Goal: Feedback & Contribution: Submit feedback/report problem

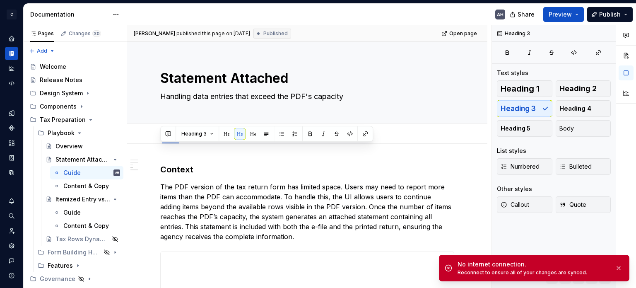
scroll to position [451, 0]
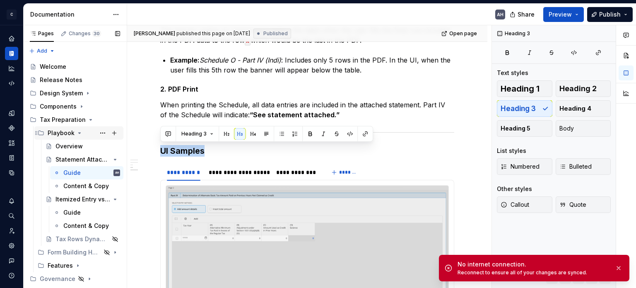
click at [79, 132] on icon "Page tree" at bounding box center [80, 132] width 2 height 1
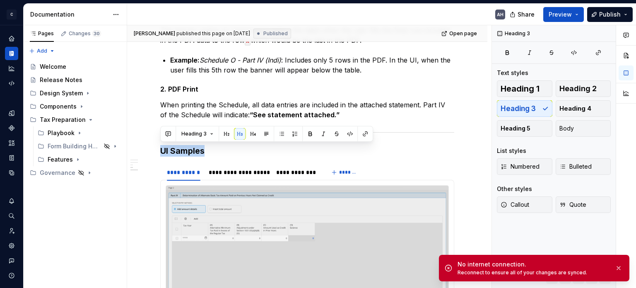
type textarea "*"
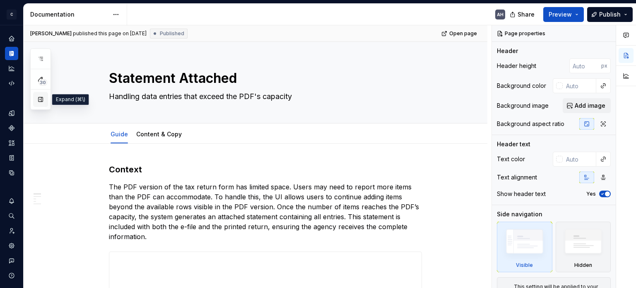
click at [40, 98] on button "button" at bounding box center [40, 99] width 15 height 15
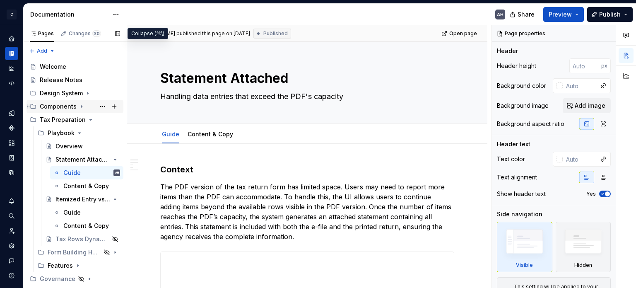
click at [79, 104] on icon "Page tree" at bounding box center [81, 106] width 7 height 7
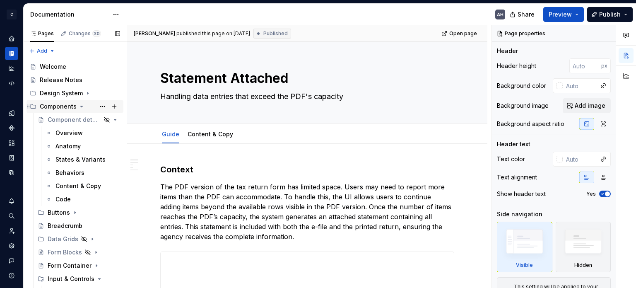
click at [81, 106] on icon "Page tree" at bounding box center [82, 106] width 2 height 1
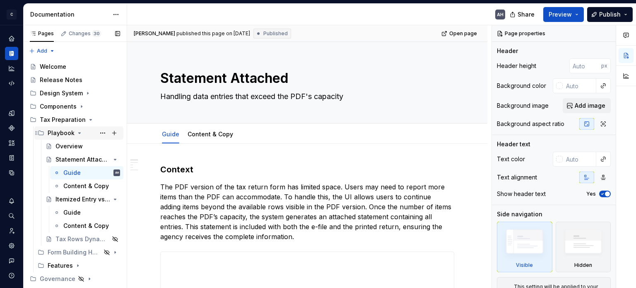
click at [77, 131] on icon "Page tree" at bounding box center [79, 133] width 7 height 7
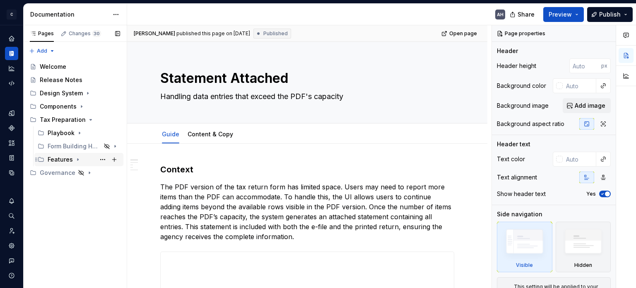
click at [75, 160] on icon "Page tree" at bounding box center [77, 159] width 7 height 7
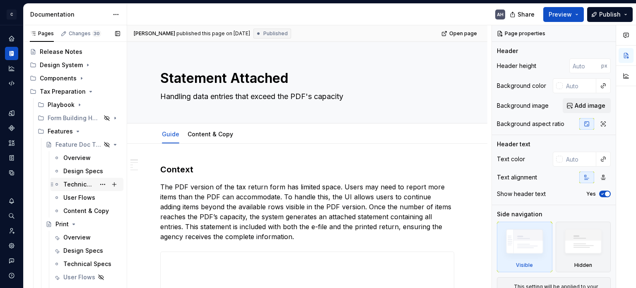
scroll to position [41, 0]
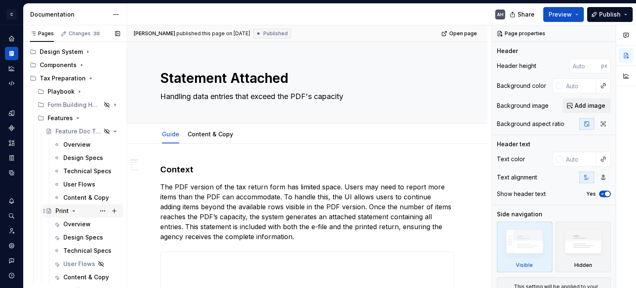
click at [60, 215] on div "Print" at bounding box center [87, 211] width 65 height 12
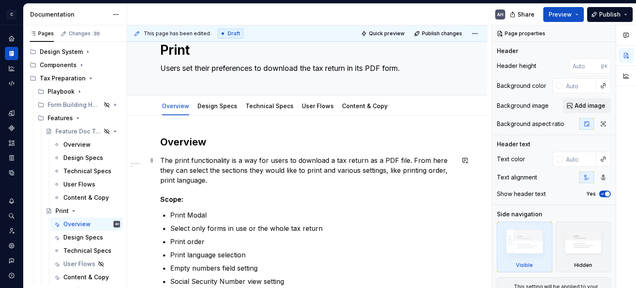
scroll to position [41, 0]
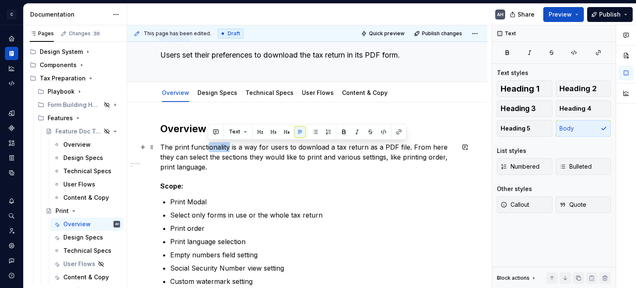
drag, startPoint x: 228, startPoint y: 145, endPoint x: 208, endPoint y: 147, distance: 19.9
click at [208, 147] on p "The print functionality is a way for users to download a tax return as a PDF fi…" at bounding box center [307, 157] width 294 height 30
click at [220, 160] on p "The print functionality is a way for users to download a tax return as a PDF fi…" at bounding box center [307, 157] width 294 height 30
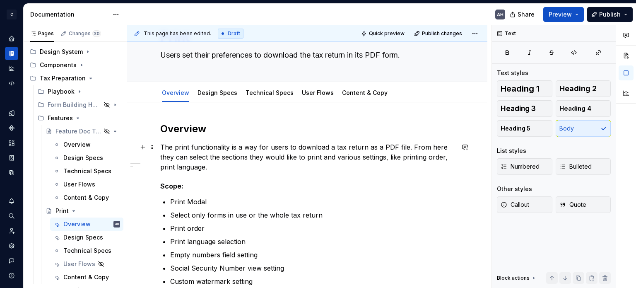
click at [216, 161] on p "The print functionality is a way for users to download a tax return as a PDF fi…" at bounding box center [307, 157] width 294 height 30
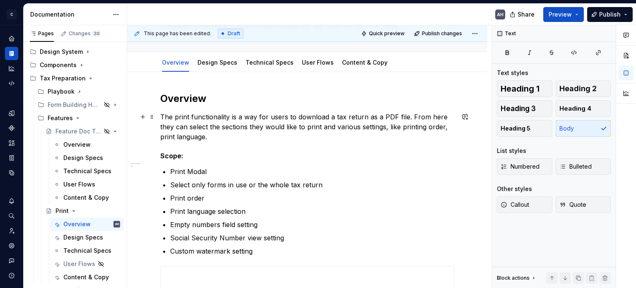
scroll to position [83, 0]
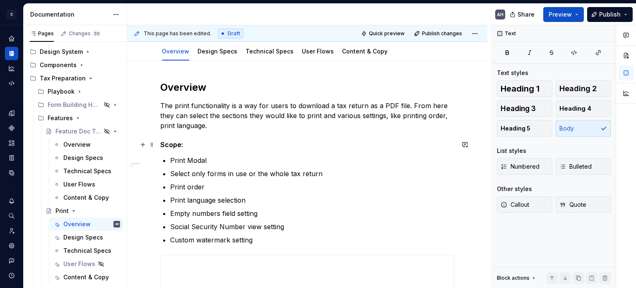
type textarea "*"
click at [185, 144] on h5 "Scope:" at bounding box center [307, 144] width 294 height 8
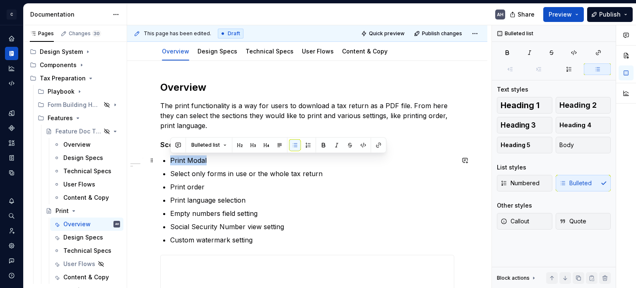
drag, startPoint x: 208, startPoint y: 158, endPoint x: 164, endPoint y: 160, distance: 44.3
click at [170, 160] on li "Print Modal" at bounding box center [312, 160] width 284 height 10
click at [379, 146] on button "button" at bounding box center [378, 145] width 12 height 12
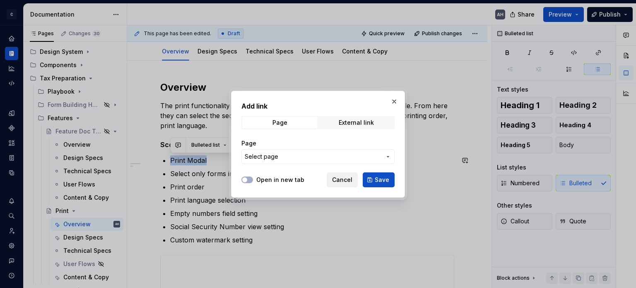
click at [338, 180] on span "Cancel" at bounding box center [342, 179] width 20 height 8
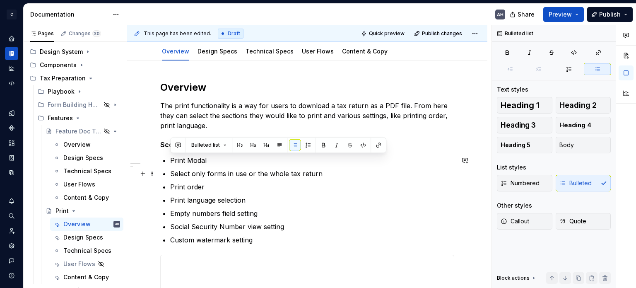
click at [290, 173] on p "Select only forms in use or the whole tax return" at bounding box center [312, 173] width 284 height 10
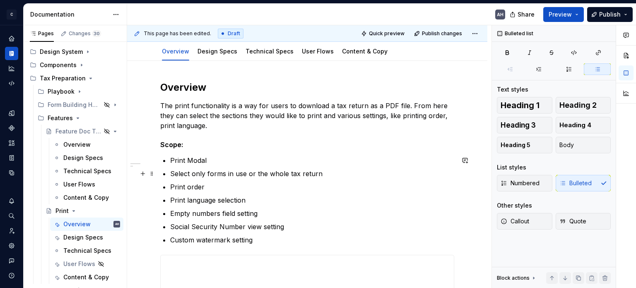
click at [324, 172] on p "Select only forms in use or the whole tax return" at bounding box center [312, 173] width 284 height 10
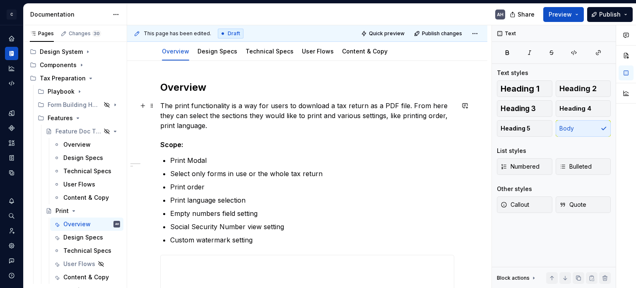
click at [218, 126] on p "The print functionality is a way for users to download a tax return as a PDF fi…" at bounding box center [307, 116] width 294 height 30
click at [211, 126] on p "The print functionality is a way for users to download a tax return as a PDF fi…" at bounding box center [307, 116] width 294 height 30
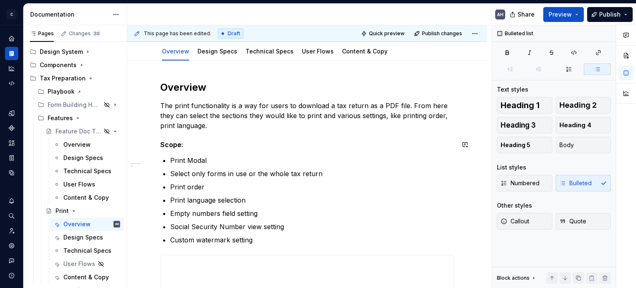
click at [198, 144] on h5 "Scope:" at bounding box center [307, 144] width 294 height 8
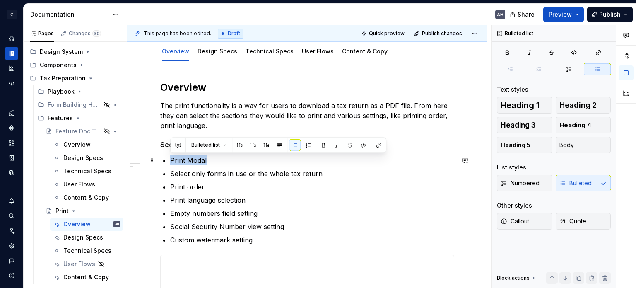
drag, startPoint x: 212, startPoint y: 159, endPoint x: 167, endPoint y: 160, distance: 45.1
click at [466, 163] on button "button" at bounding box center [465, 160] width 12 height 12
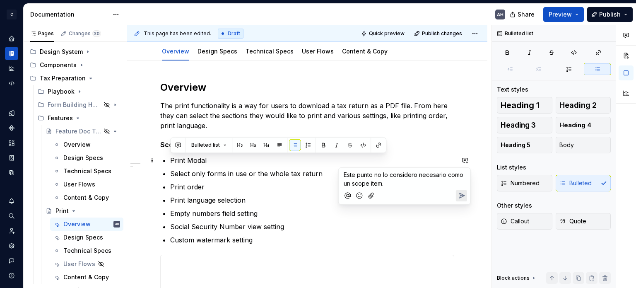
drag, startPoint x: 386, startPoint y: 180, endPoint x: 327, endPoint y: 167, distance: 59.7
click at [327, 167] on body "C Andúril AH Dataset Expert Tax Documentation AH Share Preview Publish Pages Ch…" at bounding box center [318, 144] width 636 height 288
drag, startPoint x: 392, startPoint y: 188, endPoint x: 371, endPoint y: 179, distance: 23.5
click at [371, 179] on div "Este punto no lo considero necesario como un scope item." at bounding box center [404, 186] width 125 height 36
click at [371, 179] on p "Este punto no lo considero necesario como un scope item." at bounding box center [404, 178] width 122 height 17
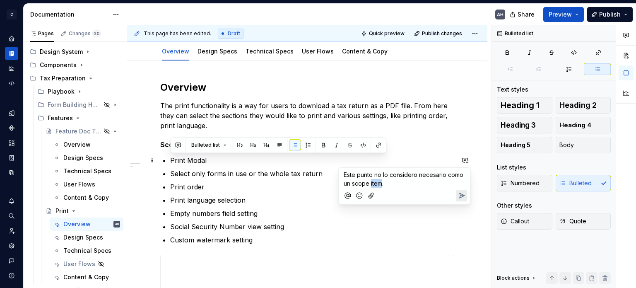
click at [371, 179] on p "Este punto no lo considero necesario como un scope item." at bounding box center [404, 178] width 122 height 17
click at [460, 192] on icon "Send" at bounding box center [461, 195] width 8 height 8
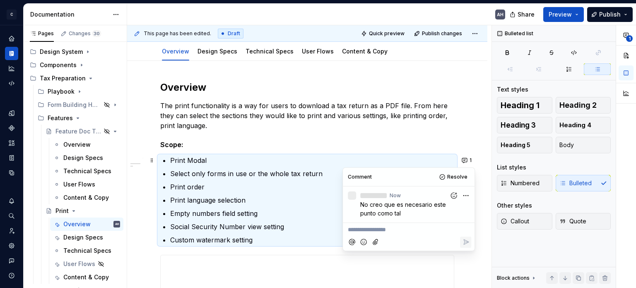
type textarea "*"
click at [352, 240] on icon "Mention someone" at bounding box center [352, 242] width 8 height 8
click at [372, 206] on span "[PERSON_NAME]" at bounding box center [376, 207] width 47 height 8
click at [464, 244] on icon "Reply" at bounding box center [465, 242] width 8 height 8
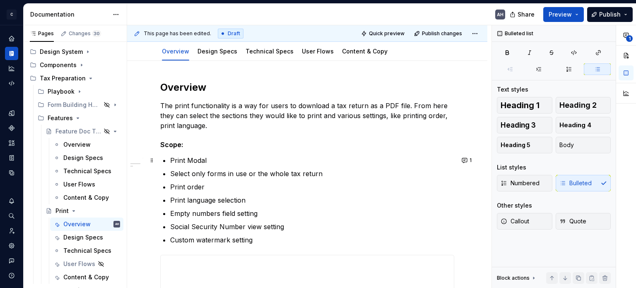
click at [250, 184] on p "Print order" at bounding box center [312, 187] width 284 height 10
click at [247, 201] on p "Print language selection" at bounding box center [312, 200] width 284 height 10
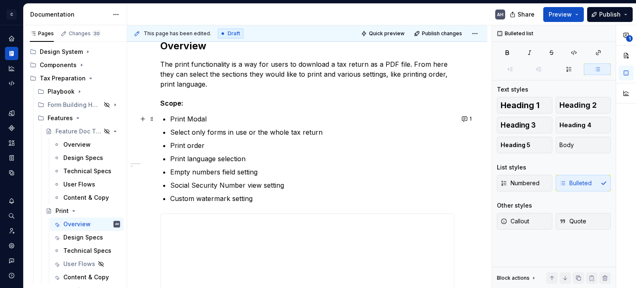
click at [187, 115] on p "Print Modal" at bounding box center [312, 119] width 284 height 10
click at [214, 133] on p "Select only forms in use or the whole tax return" at bounding box center [312, 132] width 284 height 10
click at [316, 132] on p "Select only forms in use or the whole tax return" at bounding box center [312, 132] width 284 height 10
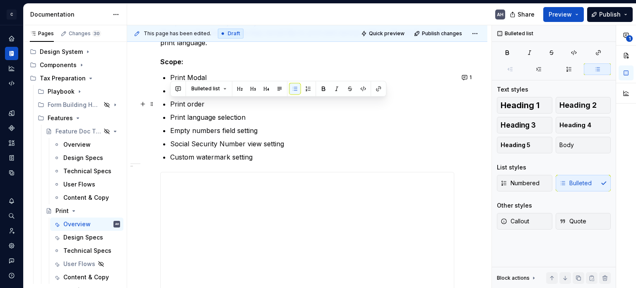
drag, startPoint x: 254, startPoint y: 156, endPoint x: 168, endPoint y: 106, distance: 100.1
click at [168, 106] on div "**********" at bounding box center [307, 244] width 294 height 493
click at [394, 114] on p "Print language selection" at bounding box center [312, 117] width 284 height 10
click at [234, 102] on p "Print order" at bounding box center [312, 104] width 284 height 10
click at [181, 105] on p "Print order" at bounding box center [312, 104] width 284 height 10
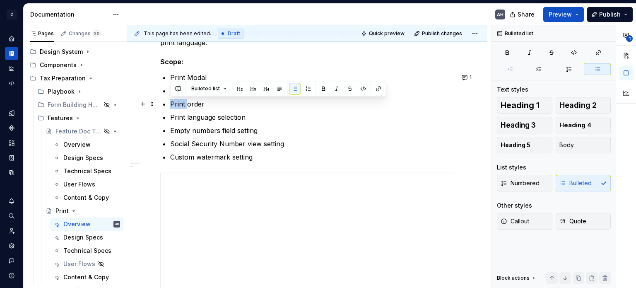
click at [181, 105] on p "Print order" at bounding box center [312, 104] width 284 height 10
click at [468, 79] on button "1" at bounding box center [467, 78] width 16 height 12
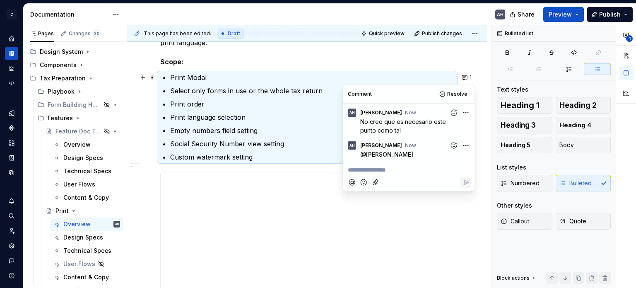
click at [465, 111] on html "C Andúril AH Dataset Expert Tax Documentation AH Share Preview Publish Pages Ch…" at bounding box center [318, 144] width 636 height 288
click at [445, 126] on span "Edit comment" at bounding box center [439, 128] width 39 height 8
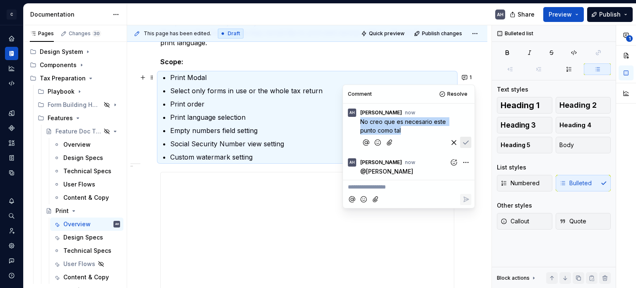
drag, startPoint x: 389, startPoint y: 129, endPoint x: 353, endPoint y: 121, distance: 36.8
click at [353, 121] on div "No creo que es necesario este punto como tal" at bounding box center [408, 134] width 125 height 34
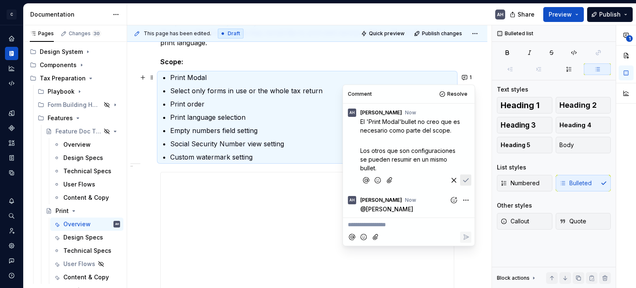
click at [400, 122] on span "El 'Print Modal'bullet no creo que es necesario como parte del scope." at bounding box center [410, 126] width 101 height 16
click at [450, 132] on span "El 'Print Modal 'bullet no creo que es necesario como parte del scope." at bounding box center [409, 126] width 99 height 16
click at [452, 131] on p "El 'Print Modal 'bullet no creo que es necesario como parte del scope." at bounding box center [410, 125] width 101 height 17
click at [455, 131] on p "El 'Print Modal 'bullet no creo que es necesario como parte del scope." at bounding box center [410, 125] width 101 height 17
click at [398, 166] on p "Los otros que son configuraciones se pueden resumir en un mismo bullet." at bounding box center [410, 159] width 101 height 26
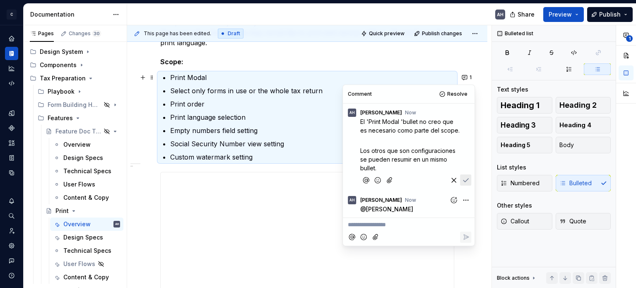
click at [387, 152] on span "Los otros que son configuraciones se pueden resumir en un mismo bullet." at bounding box center [408, 159] width 97 height 24
click at [439, 167] on p "Los otros bullets que se refieren a configuraciones se pueden resumir en un mis…" at bounding box center [410, 159] width 101 height 26
click at [431, 168] on p "Los otros bullets que se refieren a configuraciones se pueden resumir en un mis…" at bounding box center [410, 159] width 101 height 26
click at [454, 129] on p "El 'Print Modal 'bullet no creo que es necesario como parte del scope." at bounding box center [410, 125] width 101 height 17
click at [417, 168] on span "Los otros bullets que se refieren a configuraciones se pueden resumir en un mis…" at bounding box center [409, 159] width 99 height 24
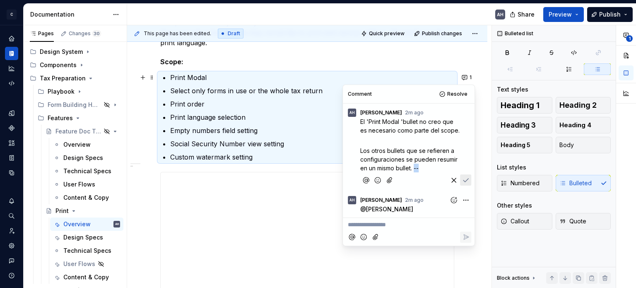
drag, startPoint x: 421, startPoint y: 167, endPoint x: 415, endPoint y: 167, distance: 6.2
click at [415, 167] on p "Los otros bullets que se refieren a configuraciones se pueden resumir en un mis…" at bounding box center [410, 159] width 101 height 26
click at [416, 166] on p "Los otros bullets que se refieren a configuraciones se pueden resumir en un mis…" at bounding box center [410, 159] width 101 height 26
click at [426, 159] on span "Los otros bullets que se refieren a configuraciones se pueden resumir en un mis…" at bounding box center [409, 159] width 99 height 24
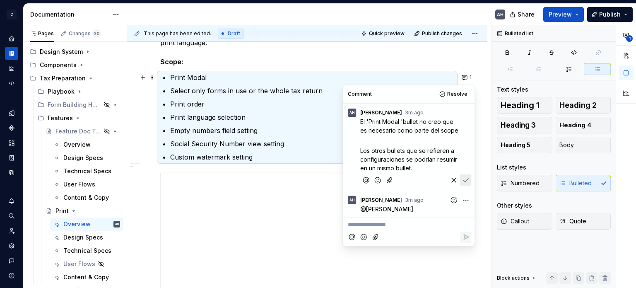
click at [429, 170] on p "Los otros bullets que se refieren a configuraciones se podrían resumir en un mi…" at bounding box center [410, 159] width 101 height 26
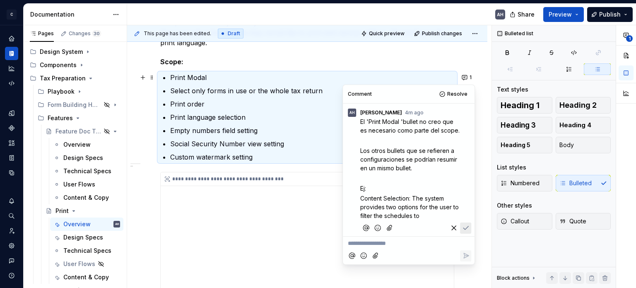
scroll to position [38, 0]
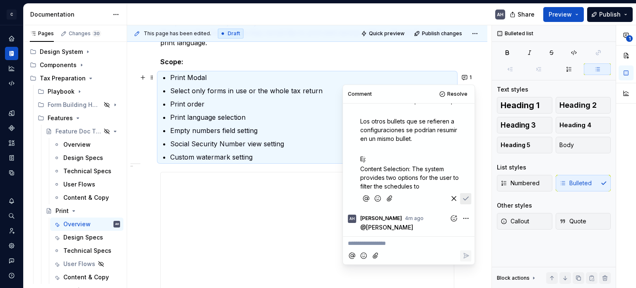
click at [410, 168] on span "Content Selection: The system provides two options for the user to filter the s…" at bounding box center [410, 177] width 100 height 24
click at [359, 168] on div "El 'Print Modal 'bullet no creo que es necesario como parte del scope. ﻿ Los ot…" at bounding box center [408, 147] width 125 height 119
click at [361, 168] on span "Content Selection: The system provides two options for the user to filter the s…" at bounding box center [410, 177] width 100 height 24
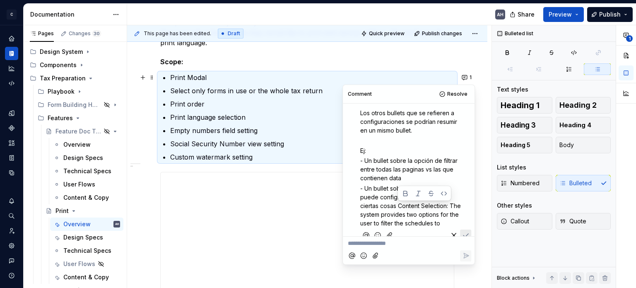
scroll to position [45, 0]
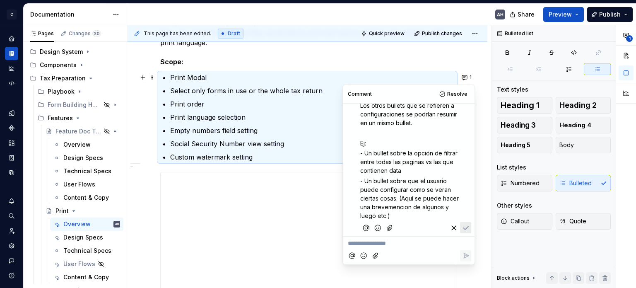
click at [396, 147] on p "Ej:" at bounding box center [410, 143] width 101 height 9
click at [415, 175] on p "- Un bullet sobre la opción de filtrar entre todas las paginas vs las que conti…" at bounding box center [410, 162] width 101 height 26
click at [425, 175] on p "- Un bullet sobre la opción de filtrar entre todas las paginas vs las que conti…" at bounding box center [410, 162] width 101 height 26
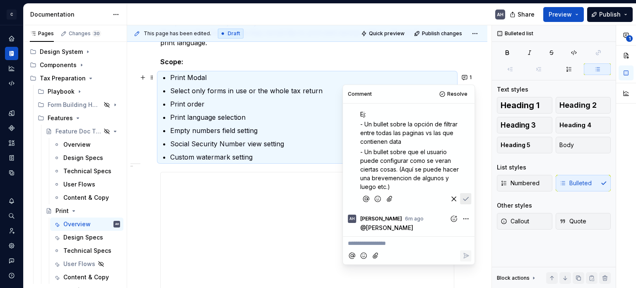
click at [422, 182] on p "- Un bullet sobre que el usuario puede configurar como se veran ciertas cosas. …" at bounding box center [410, 168] width 101 height 43
click at [395, 186] on span "- Un bullet sobre que el usuario puede configurar como se veran ciertas cosas. …" at bounding box center [410, 169] width 100 height 42
click at [404, 177] on span "- Un bullet sobre que el usuario puede configurar como se veran ciertas cosas. …" at bounding box center [410, 169] width 100 height 42
click at [424, 180] on span "- Un bullet sobre que el usuario puede configurar como se veran ciertas cosas. …" at bounding box center [410, 169] width 100 height 42
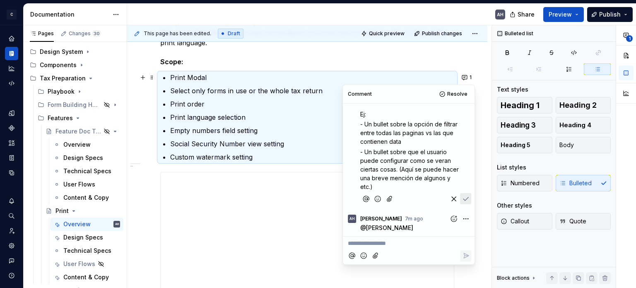
click at [427, 185] on p "- Un bullet sobre que el usuario puede configurar como se veran ciertas cosas. …" at bounding box center [410, 168] width 101 height 43
click at [406, 168] on span "- Un bullet sobre que el usuario puede configurar como se veran ciertas cosas. …" at bounding box center [410, 169] width 100 height 42
click at [406, 170] on span "- Un bullet sobre que el usuario puede configurar como se veran ciertas cosas. …" at bounding box center [410, 169] width 100 height 42
click at [399, 168] on span "- Un bullet sobre que el usuario puede configurar como se veran ciertas cosas. …" at bounding box center [410, 169] width 100 height 42
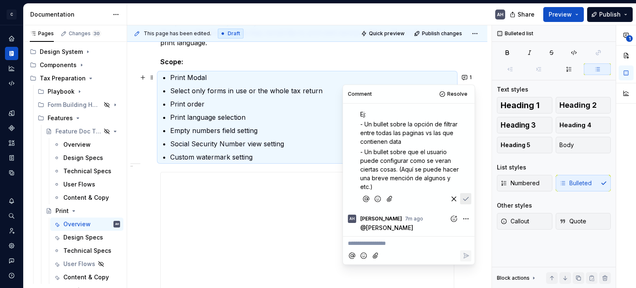
click at [406, 169] on span "- Un bullet sobre que el usuario puede configurar como se veran ciertas cosas. …" at bounding box center [410, 169] width 100 height 42
click at [463, 200] on icon "Save" at bounding box center [465, 198] width 5 height 3
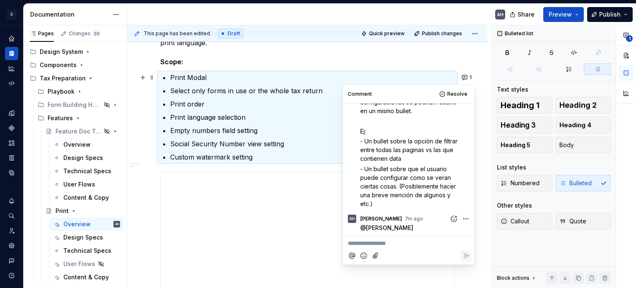
click at [417, 71] on div "**********" at bounding box center [307, 244] width 294 height 493
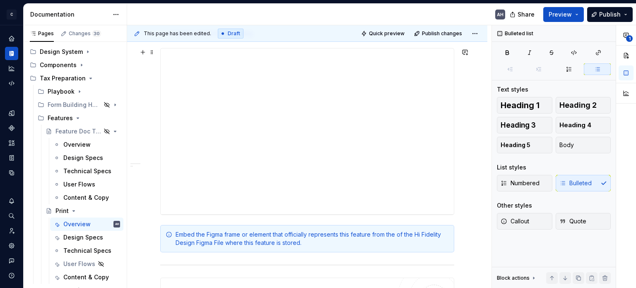
scroll to position [290, 0]
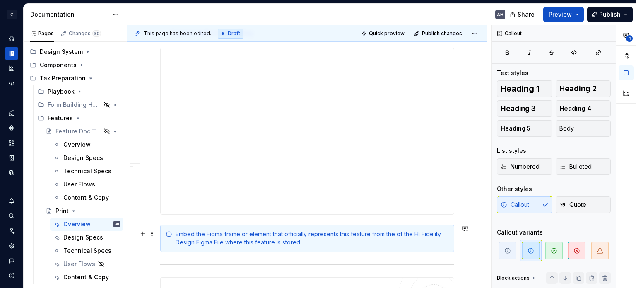
click at [299, 234] on div "Embed the Figma frame or element that officially represents this feature from t…" at bounding box center [311, 238] width 273 height 17
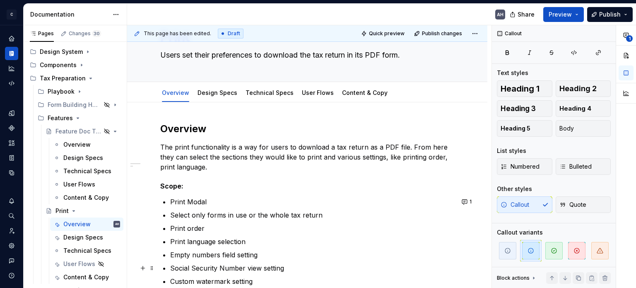
scroll to position [0, 0]
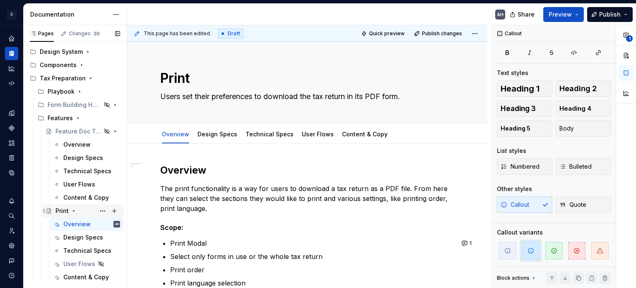
click at [72, 209] on icon "Page tree" at bounding box center [73, 210] width 7 height 7
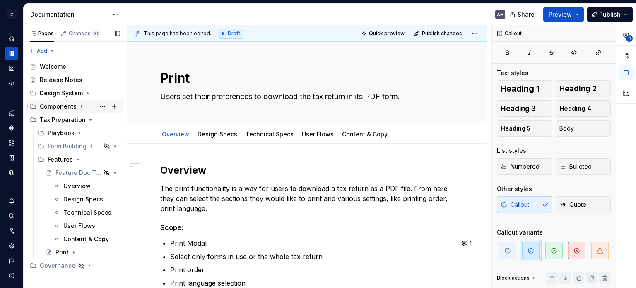
click at [80, 106] on icon "Page tree" at bounding box center [81, 106] width 7 height 7
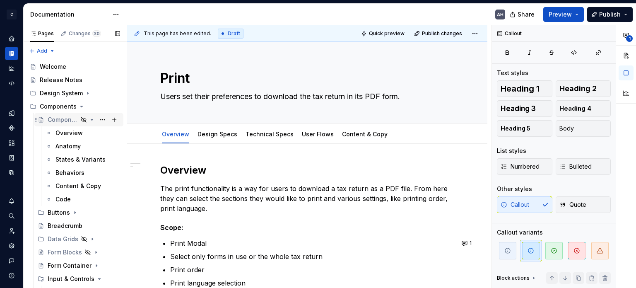
click at [89, 119] on icon "Page tree" at bounding box center [92, 119] width 7 height 7
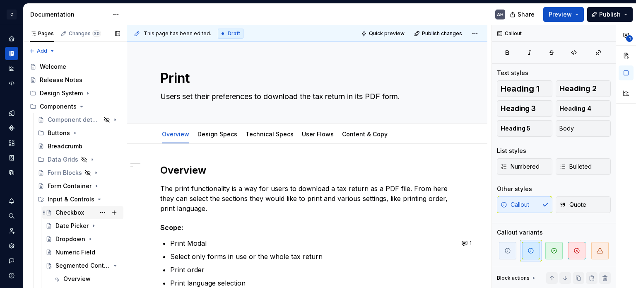
scroll to position [41, 0]
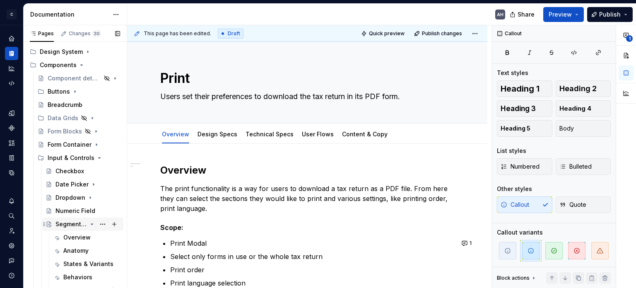
click at [67, 221] on div "Segmented Control" at bounding box center [70, 224] width 31 height 8
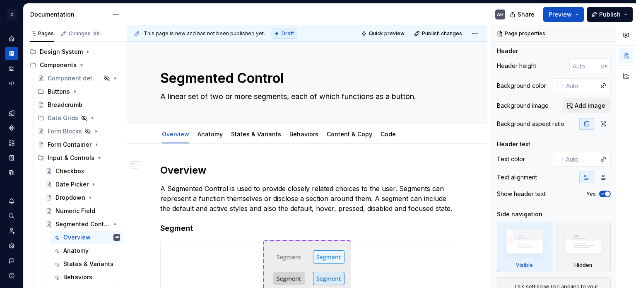
scroll to position [41, 0]
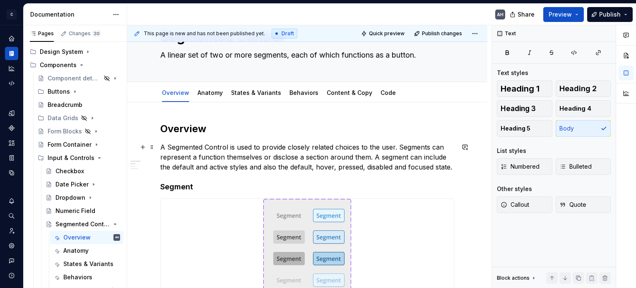
click at [333, 146] on p "A Segmented Control is used to provide closely related choices to the user. Seg…" at bounding box center [307, 157] width 294 height 30
click at [395, 146] on p "A Segmented Control is used to provide closely related choices to the user. Seg…" at bounding box center [307, 157] width 294 height 30
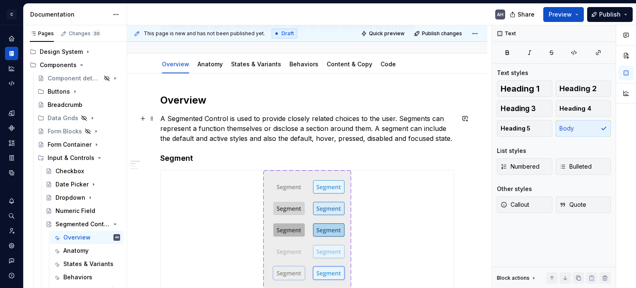
scroll to position [83, 0]
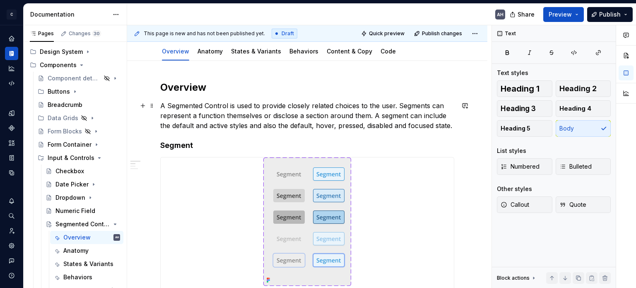
click at [372, 115] on p "A Segmented Control is used to provide closely related choices to the user. Seg…" at bounding box center [307, 116] width 294 height 30
click at [189, 125] on p "A Segmented Control is used to provide closely related choices to the user. Seg…" at bounding box center [307, 116] width 294 height 30
click at [333, 129] on p "A Segmented Control is used to provide closely related choices to the user. Seg…" at bounding box center [307, 116] width 294 height 30
click at [450, 126] on p "A Segmented Control is used to provide closely related choices to the user. Seg…" at bounding box center [307, 116] width 294 height 30
click at [453, 126] on p "A Segmented Control is used to provide closely related choices to the user. Seg…" at bounding box center [307, 116] width 294 height 30
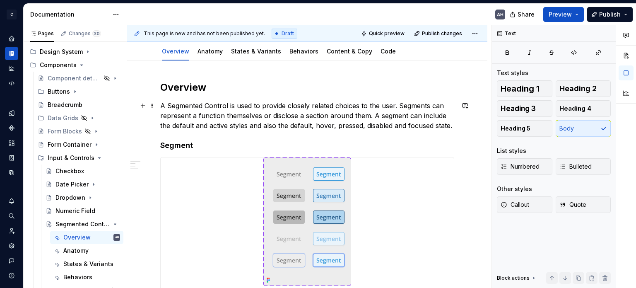
click at [369, 115] on p "A Segmented Control is used to provide closely related choices to the user. Seg…" at bounding box center [307, 116] width 294 height 30
click at [370, 115] on p "A Segmented Control is used to provide closely related choices to the user. Seg…" at bounding box center [307, 116] width 294 height 30
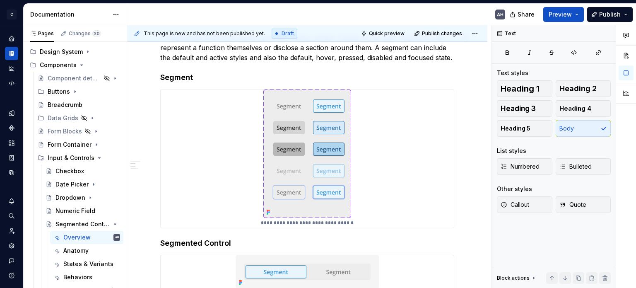
scroll to position [166, 0]
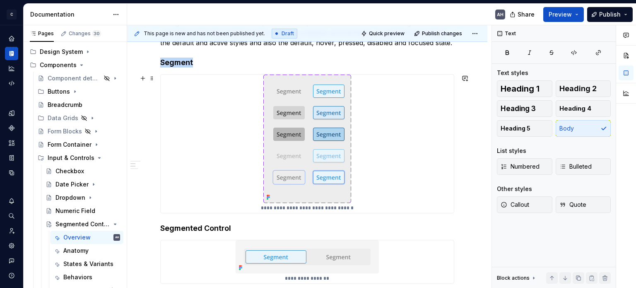
click at [324, 124] on img at bounding box center [307, 138] width 88 height 128
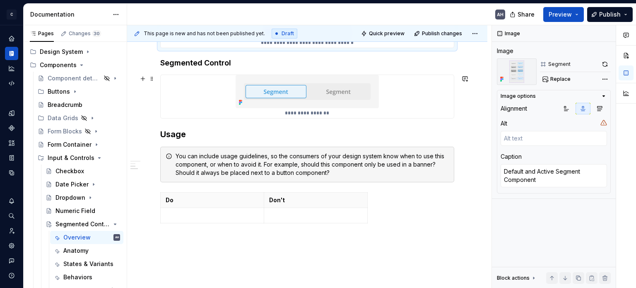
scroll to position [331, 0]
click at [267, 118] on div "**********" at bounding box center [307, 96] width 294 height 44
type textarea "*"
type textarea "Segmented Control"
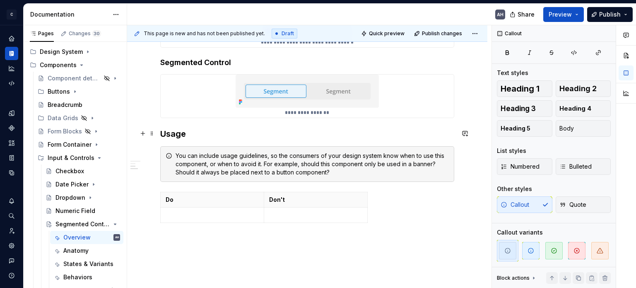
click at [233, 139] on div "**********" at bounding box center [307, 29] width 294 height 394
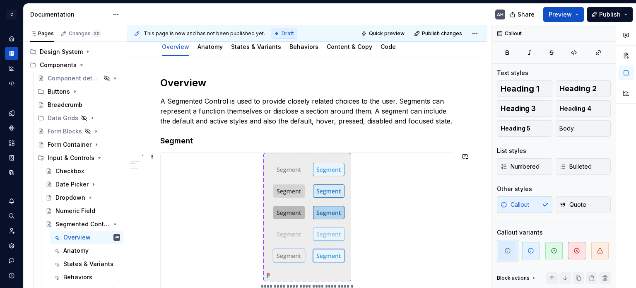
scroll to position [74, 0]
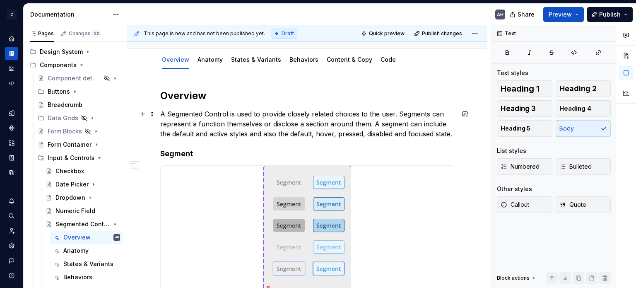
click at [313, 127] on p "A Segmented Control is used to provide closely related choices to the user. Seg…" at bounding box center [307, 124] width 294 height 30
click at [394, 110] on p "A Segmented Control is used to provide closely related choices to the user. Seg…" at bounding box center [307, 124] width 294 height 30
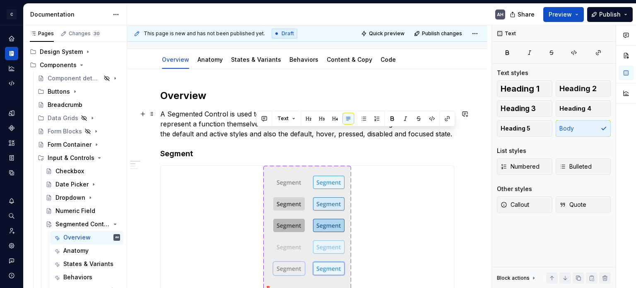
click at [453, 135] on p "A Segmented Control is used to provide closely related choices to the user. Seg…" at bounding box center [307, 124] width 294 height 30
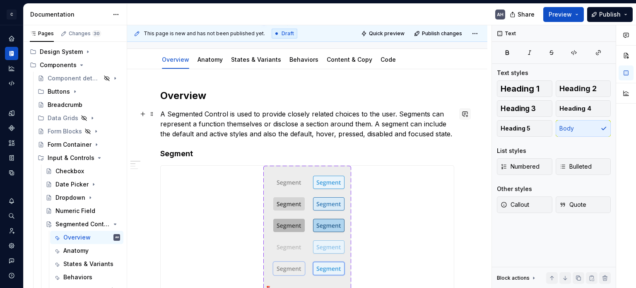
click at [466, 114] on button "button" at bounding box center [465, 114] width 12 height 12
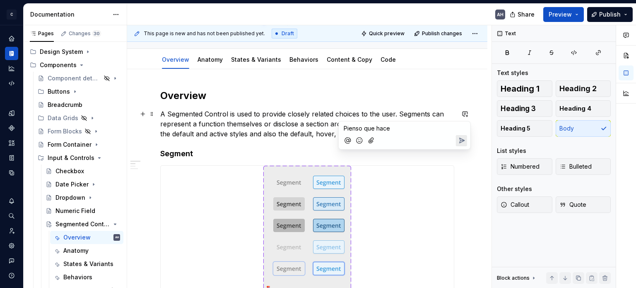
type textarea "*"
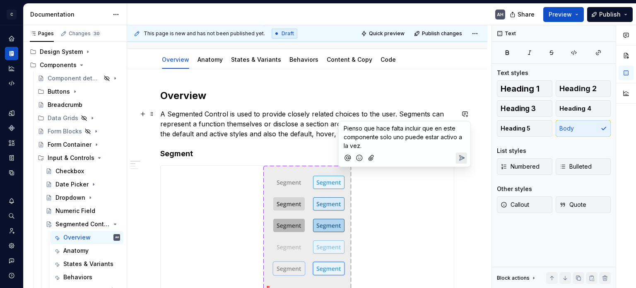
click at [343, 127] on div "Pienso que hace falta incluir que en este componente solo uno puede estar activ…" at bounding box center [404, 135] width 125 height 29
click at [374, 143] on p "- Pienso que hace falta incluir que en este componente solo uno puede estar act…" at bounding box center [404, 137] width 122 height 26
drag, startPoint x: 364, startPoint y: 156, endPoint x: 340, endPoint y: 121, distance: 42.8
click at [340, 121] on div "- Pienso que hace falta incluir que en este componente solo uno puede estar act…" at bounding box center [404, 149] width 132 height 56
copy div "- Pienso que hace falta incluir que en este componente solo uno puede estar act…"
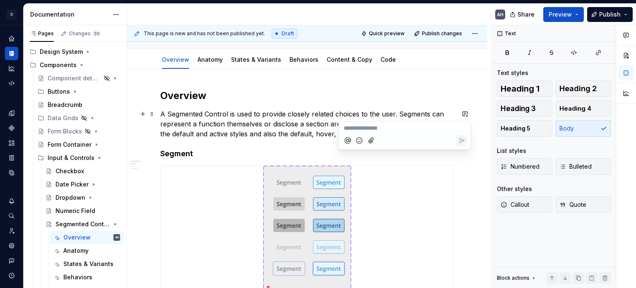
click at [291, 132] on p "A Segmented Control is used to provide closely related choices to the user. Seg…" at bounding box center [307, 124] width 294 height 30
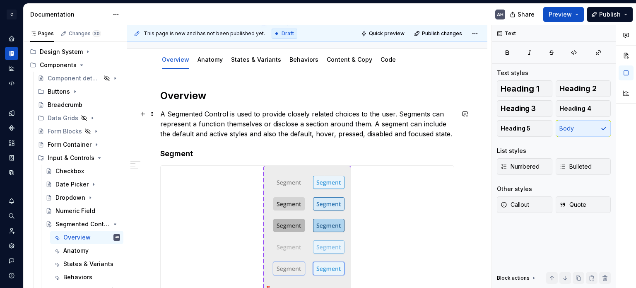
drag, startPoint x: 215, startPoint y: 134, endPoint x: 235, endPoint y: 134, distance: 19.4
click at [216, 134] on p "A Segmented Control is used to provide closely related choices to the user. Seg…" at bounding box center [307, 124] width 294 height 30
click at [309, 135] on p "A Segmented Control is used to provide closely related choices to the user. Seg…" at bounding box center [307, 124] width 294 height 30
click at [315, 135] on p "A Segmented Control is used to provide closely related choices to the user. Seg…" at bounding box center [307, 124] width 294 height 30
click at [463, 113] on button "button" at bounding box center [465, 114] width 12 height 12
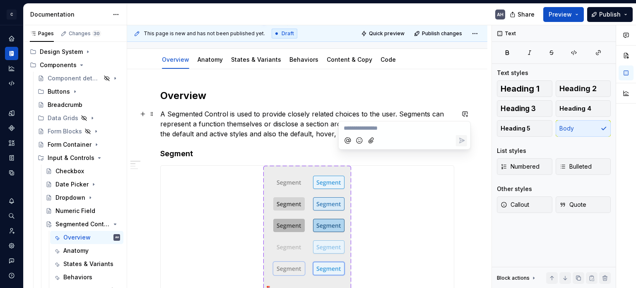
click at [366, 131] on p "**********" at bounding box center [404, 128] width 122 height 9
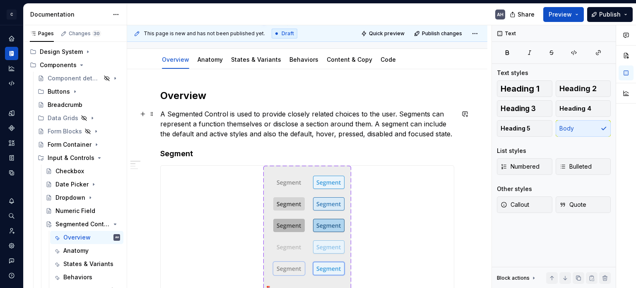
click at [294, 134] on p "A Segmented Control is used to provide closely related choices to the user. Seg…" at bounding box center [307, 124] width 294 height 30
click at [462, 115] on button "button" at bounding box center [465, 114] width 12 height 12
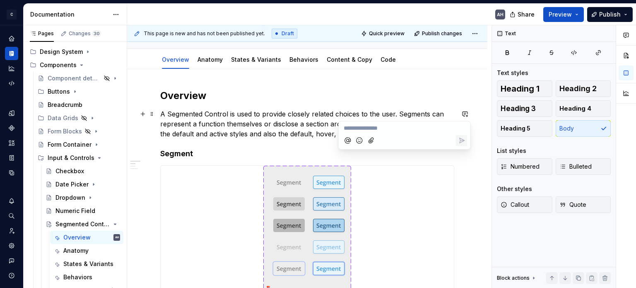
click at [379, 128] on p "**********" at bounding box center [404, 128] width 122 height 9
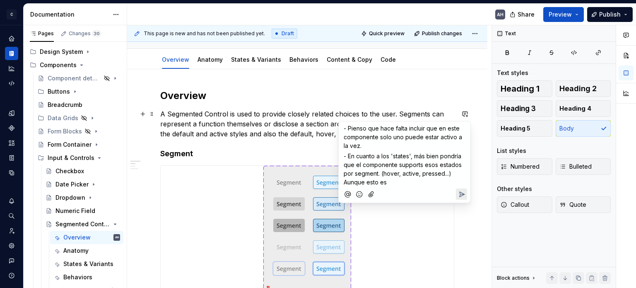
drag, startPoint x: 398, startPoint y: 180, endPoint x: 344, endPoint y: 182, distance: 53.9
click at [344, 182] on p "- En cuanto a los 'states', más bien pondría que el componente supports esos es…" at bounding box center [404, 168] width 122 height 35
click at [444, 173] on span "- En cuanto a los 'states', más bien pondría que el componente supports esos es…" at bounding box center [403, 164] width 120 height 24
click at [404, 185] on p "- En cuanto a los 'states', más bien pondría que el componente supports esos es…" at bounding box center [404, 168] width 122 height 35
click at [464, 195] on icon "Send" at bounding box center [461, 194] width 8 height 8
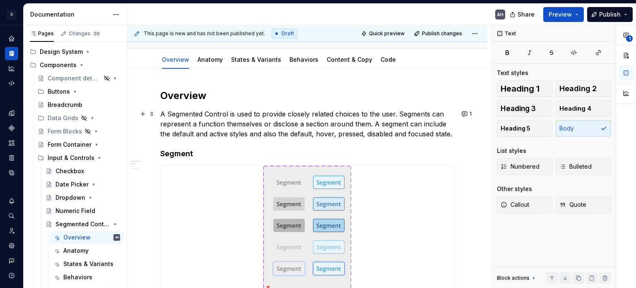
click at [280, 136] on p "A Segmented Control is used to provide closely related choices to the user. Seg…" at bounding box center [307, 124] width 294 height 30
click at [208, 58] on link "Anatomy" at bounding box center [209, 59] width 25 height 7
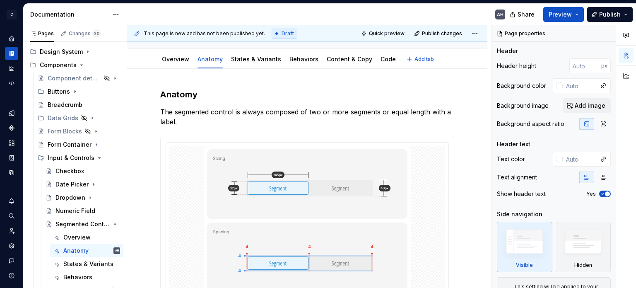
scroll to position [83, 0]
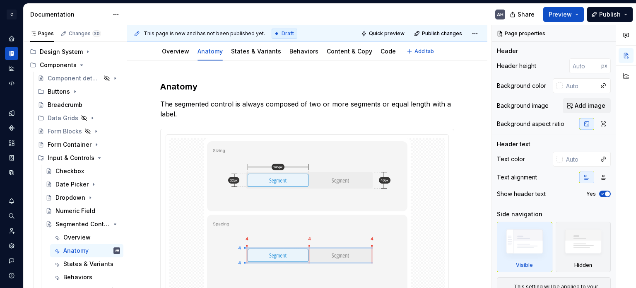
type textarea "*"
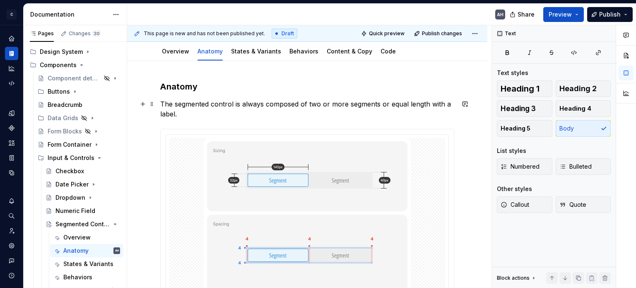
click at [387, 106] on p "The segmented control is always composed of two or more segments or equal lengt…" at bounding box center [307, 109] width 294 height 20
click at [392, 112] on p "The segmented control is always composed of two or more segments or equal lengt…" at bounding box center [307, 109] width 294 height 20
click at [463, 105] on button "button" at bounding box center [465, 104] width 12 height 12
click at [444, 95] on div "Anatomy The segmented control is always composed of two or more segments or equ…" at bounding box center [307, 206] width 294 height 251
click at [460, 104] on button "button" at bounding box center [465, 104] width 12 height 12
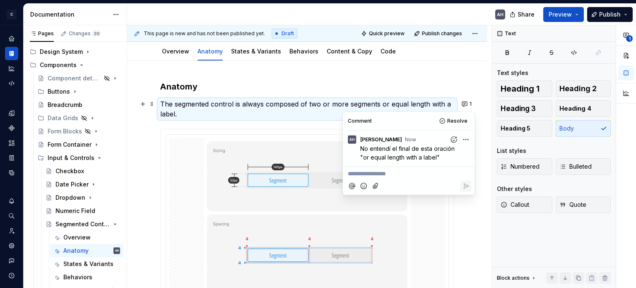
click at [206, 140] on img at bounding box center [307, 219] width 207 height 162
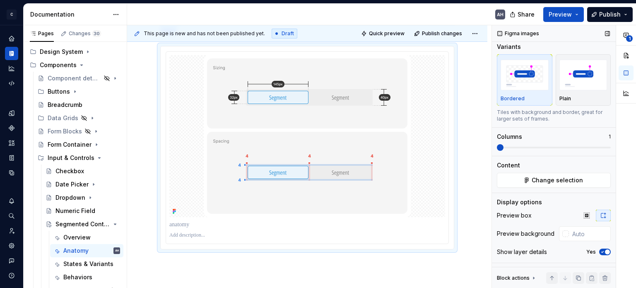
scroll to position [5, 0]
click at [605, 252] on span "button" at bounding box center [607, 250] width 5 height 5
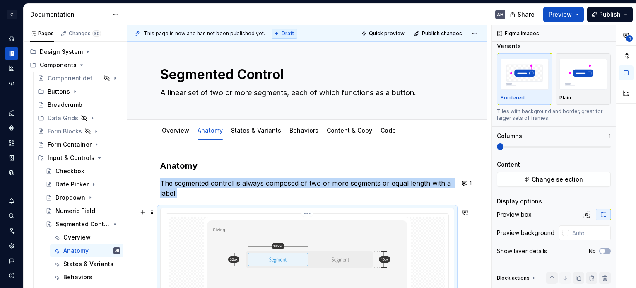
scroll to position [0, 0]
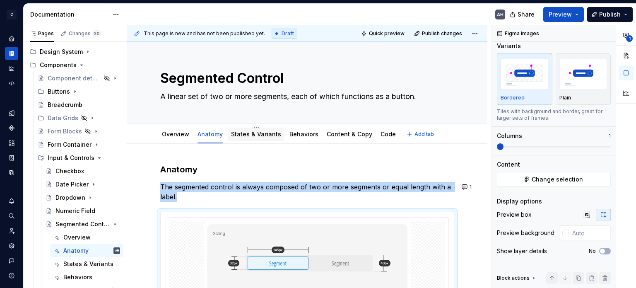
click at [252, 132] on link "States & Variants" at bounding box center [256, 133] width 50 height 7
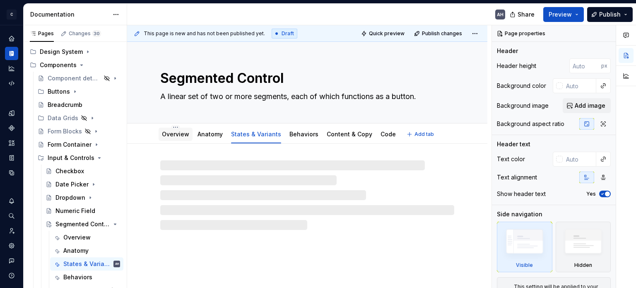
click at [177, 136] on link "Overview" at bounding box center [175, 133] width 27 height 7
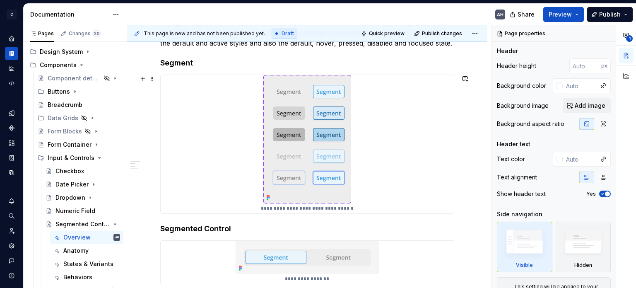
scroll to position [166, 0]
click at [203, 62] on h4 "Segment" at bounding box center [307, 63] width 294 height 10
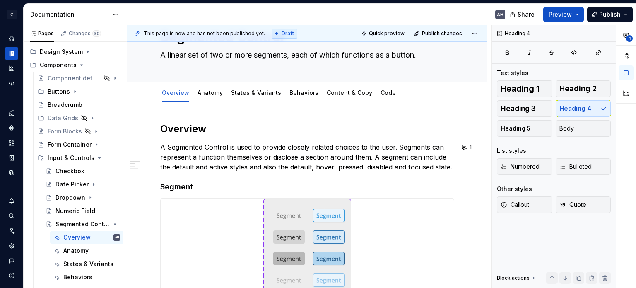
scroll to position [0, 0]
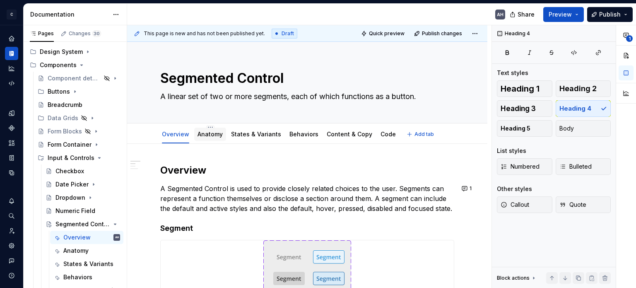
click at [203, 138] on div "Anatomy" at bounding box center [209, 134] width 25 height 8
click at [205, 133] on link "Anatomy" at bounding box center [209, 133] width 25 height 7
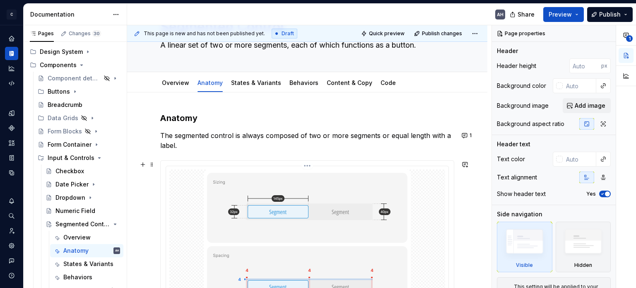
scroll to position [35, 0]
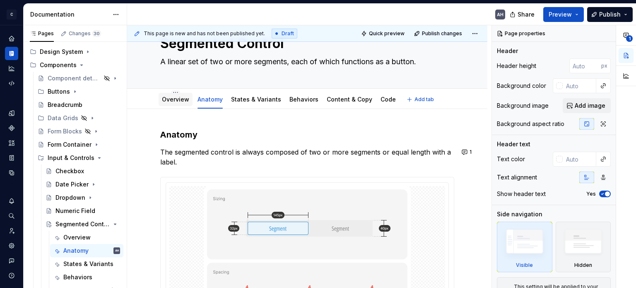
click at [178, 107] on div at bounding box center [175, 107] width 34 height 1
click at [177, 98] on link "Overview" at bounding box center [175, 99] width 27 height 7
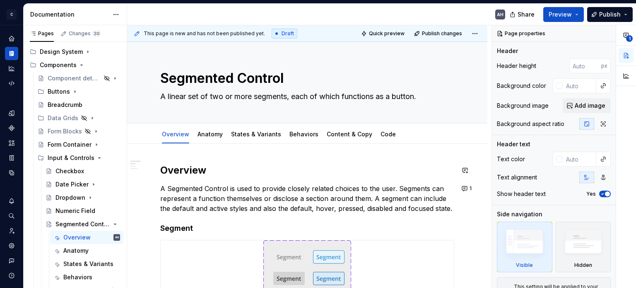
type textarea "*"
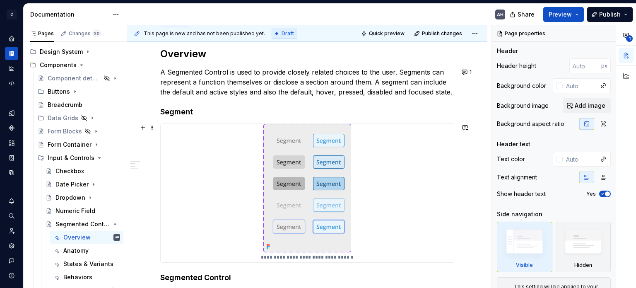
scroll to position [124, 0]
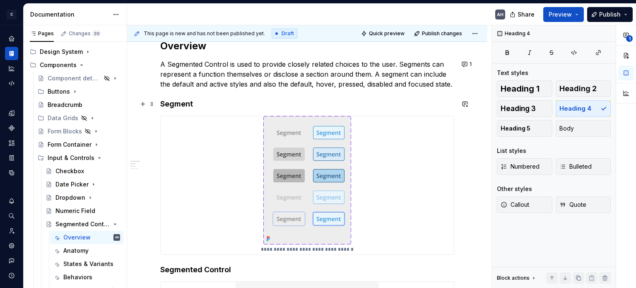
click at [209, 105] on h4 "Segment" at bounding box center [307, 104] width 294 height 10
click at [466, 118] on button "button" at bounding box center [465, 120] width 12 height 12
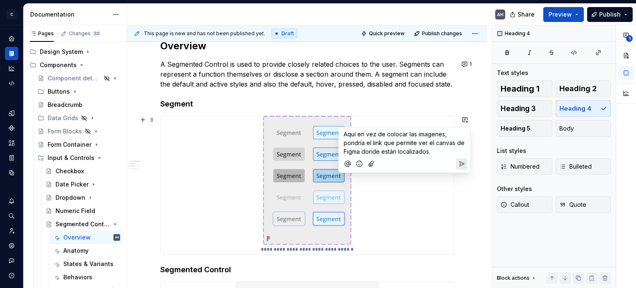
click at [437, 151] on p "Aquí en vez de colocar las imagenes, pondría el link que permite ver el canvas …" at bounding box center [404, 143] width 122 height 26
click at [358, 134] on span "Aquí en vez de colocar las imagenes, pondría el link que permite ver el canvas …" at bounding box center [404, 143] width 122 height 24
click at [442, 153] on p "Aquí en vez de colocar las imagenes, pondría el link que permite ver el canvas …" at bounding box center [404, 143] width 122 height 26
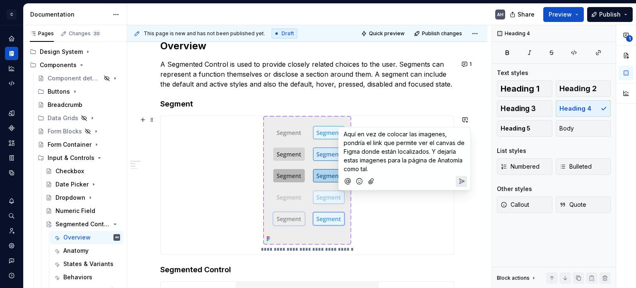
click at [462, 180] on icon "Send" at bounding box center [461, 180] width 5 height 5
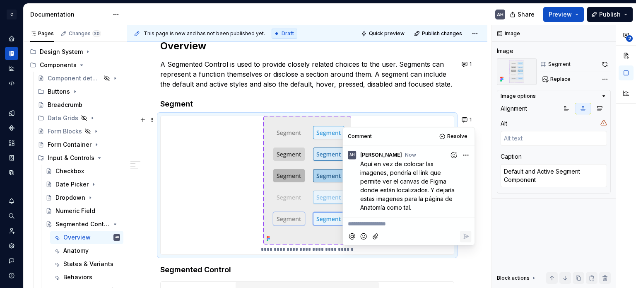
click at [260, 83] on p "A Segmented Control is used to provide closely related choices to the user. Seg…" at bounding box center [307, 74] width 294 height 30
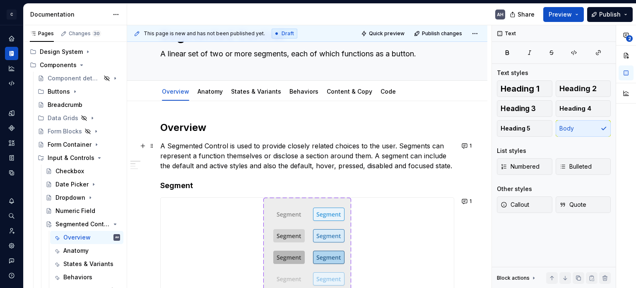
scroll to position [41, 0]
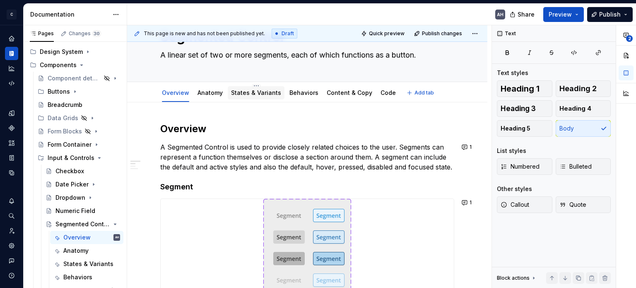
click at [247, 91] on link "States & Variants" at bounding box center [256, 92] width 50 height 7
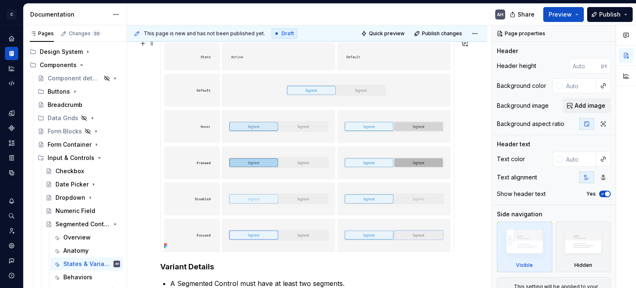
scroll to position [166, 0]
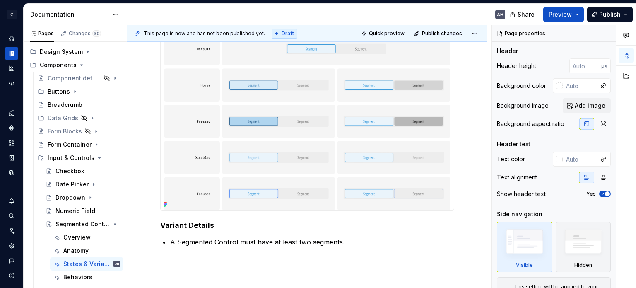
click at [297, 149] on img at bounding box center [307, 103] width 293 height 211
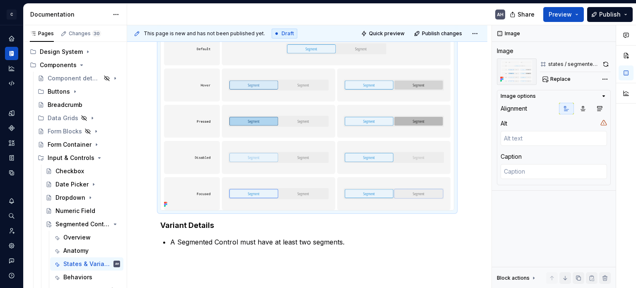
scroll to position [220, 0]
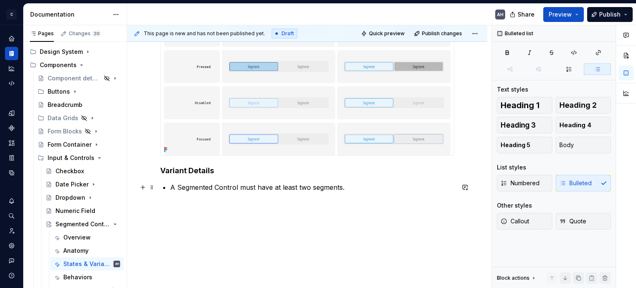
click at [364, 192] on p "A Segmented Control must have at least two segments." at bounding box center [312, 187] width 284 height 10
click at [258, 226] on div "Variant Details A Segmented Control must have at least two segments." at bounding box center [307, 105] width 360 height 365
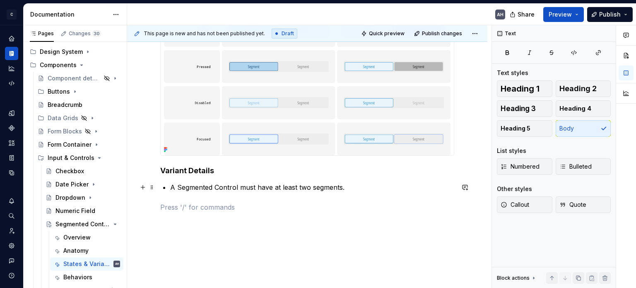
click at [363, 185] on p "A Segmented Control must have at least two segments." at bounding box center [312, 187] width 284 height 10
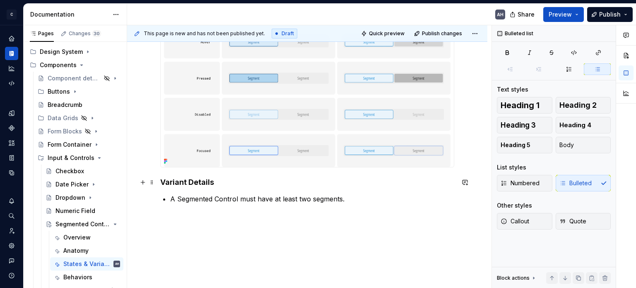
scroll to position [240, 0]
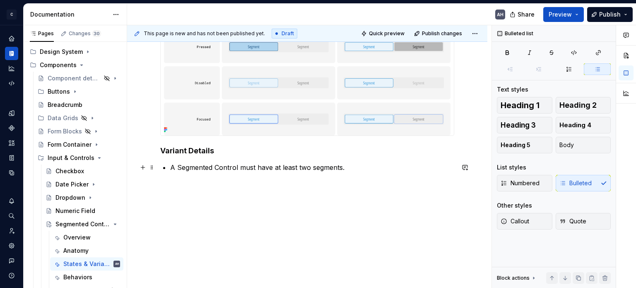
click at [359, 168] on p "A Segmented Control must have at least two segments." at bounding box center [312, 167] width 284 height 10
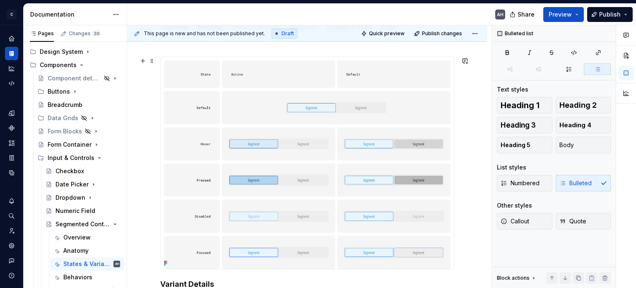
scroll to position [33, 0]
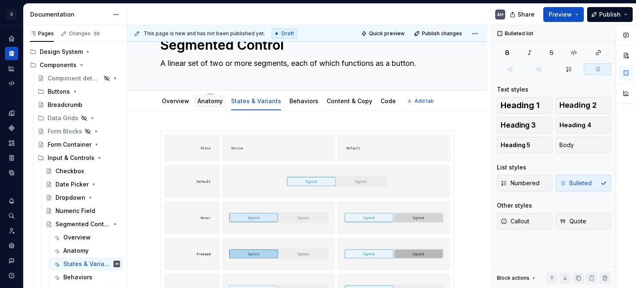
click at [210, 102] on link "Anatomy" at bounding box center [209, 100] width 25 height 7
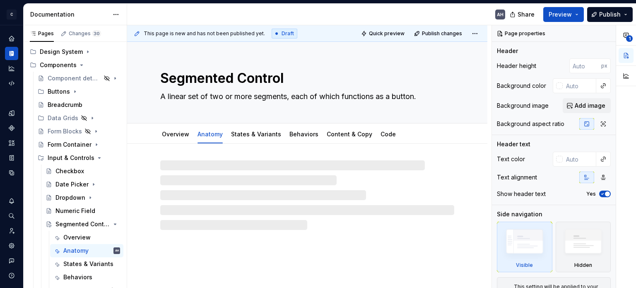
type textarea "*"
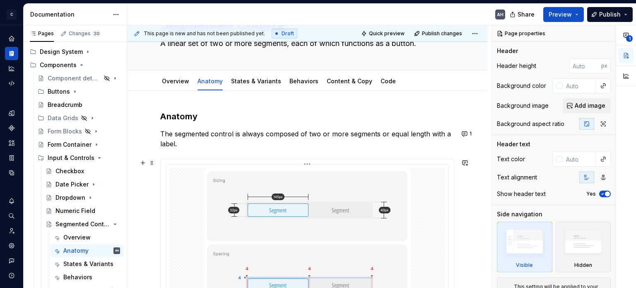
scroll to position [35, 0]
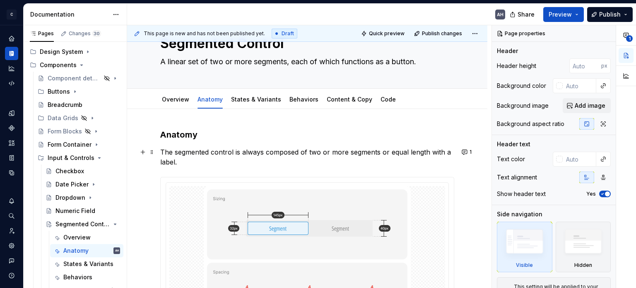
click at [398, 165] on p "The segmented control is always composed of two or more segments or equal lengt…" at bounding box center [307, 157] width 294 height 20
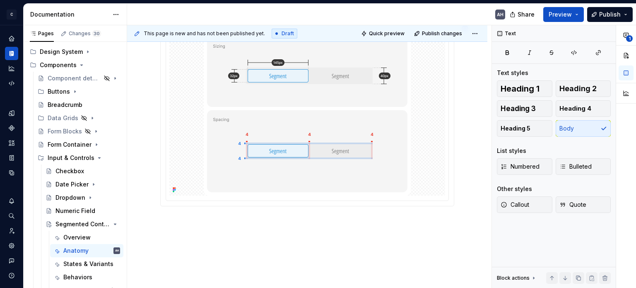
scroll to position [200, 0]
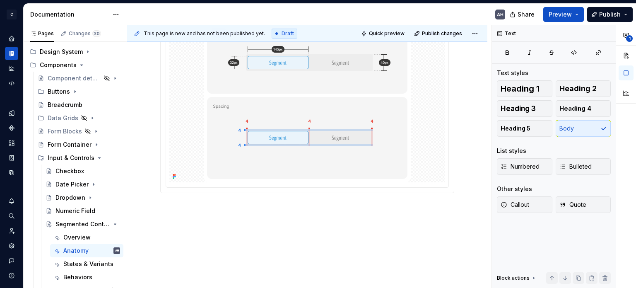
click at [237, 216] on div "Anatomy The segmented control is always composed of two or more segments or equ…" at bounding box center [307, 116] width 360 height 346
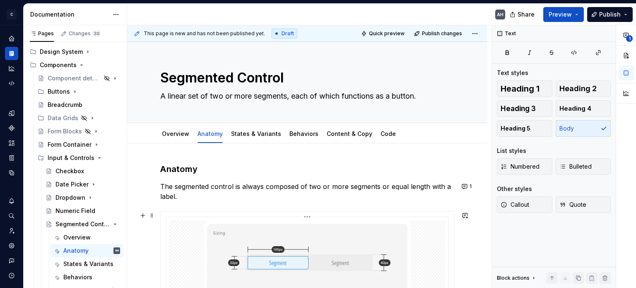
scroll to position [0, 0]
click at [188, 203] on div "Anatomy The segmented control is always composed of two or more segments or equ…" at bounding box center [307, 288] width 294 height 250
click at [468, 186] on button "1" at bounding box center [467, 187] width 16 height 12
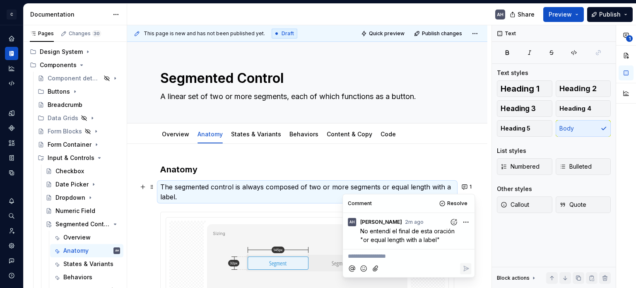
click at [401, 256] on p "**********" at bounding box center [409, 256] width 122 height 9
click at [382, 256] on span "Hace falta poner el padding" at bounding box center [386, 255] width 77 height 7
click at [446, 255] on p "Hace falta mostrar el padding" at bounding box center [409, 256] width 122 height 9
click at [463, 278] on icon "Reply" at bounding box center [465, 276] width 5 height 5
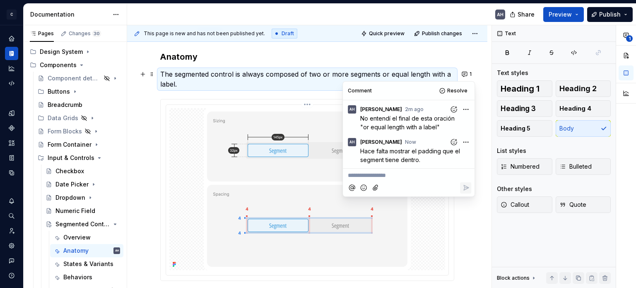
scroll to position [166, 0]
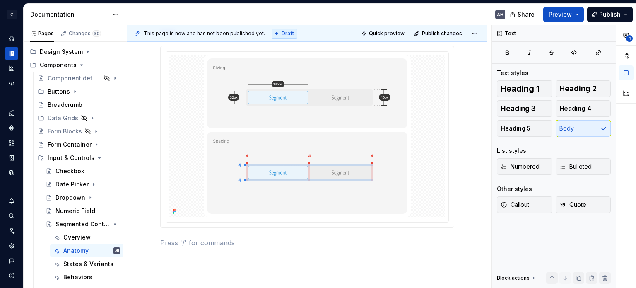
click at [348, 240] on p at bounding box center [307, 243] width 294 height 10
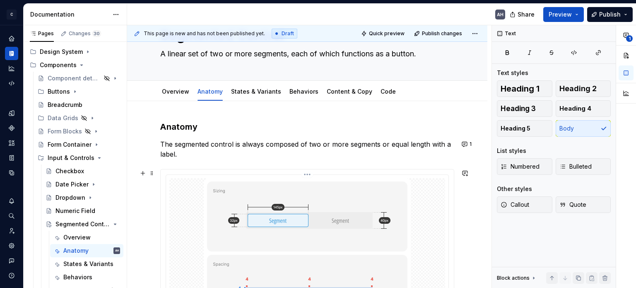
scroll to position [41, 0]
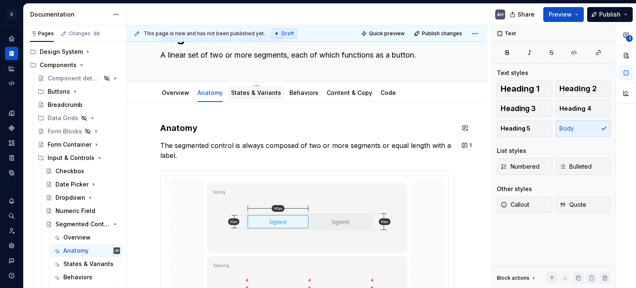
click at [247, 87] on div "States & Variants" at bounding box center [256, 92] width 57 height 13
click at [255, 94] on link "States & Variants" at bounding box center [256, 92] width 50 height 7
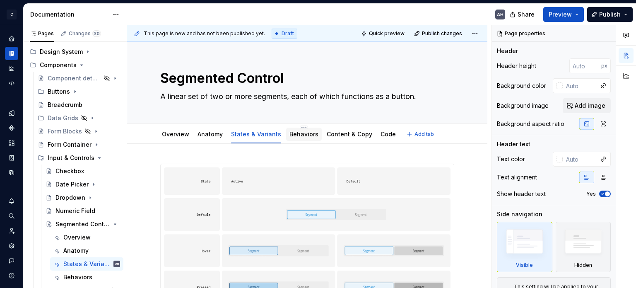
click at [291, 134] on link "Behaviors" at bounding box center [303, 133] width 29 height 7
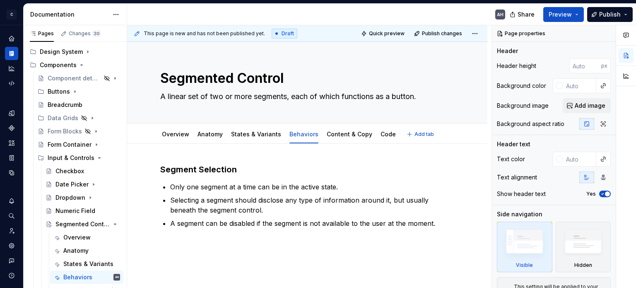
type textarea "*"
click at [238, 171] on h3 "Segment Selection" at bounding box center [307, 169] width 294 height 12
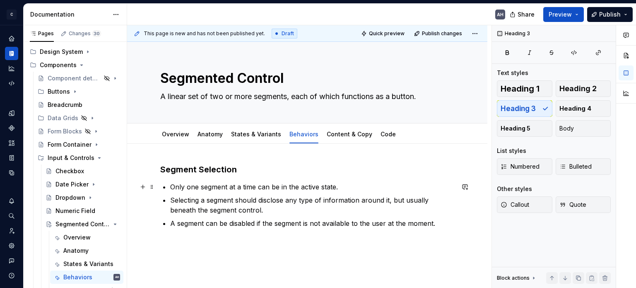
click at [253, 189] on p "Only one segment at a time can be in the active state." at bounding box center [312, 187] width 284 height 10
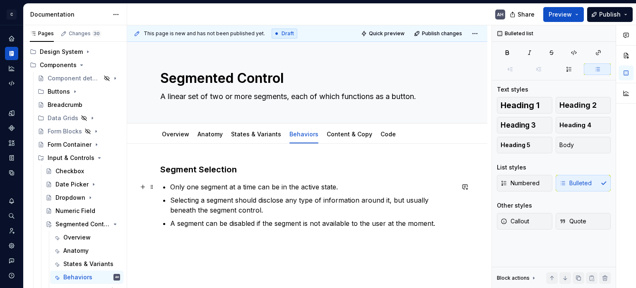
click at [360, 185] on p "Only one segment at a time can be in the active state." at bounding box center [312, 187] width 284 height 10
click at [238, 202] on p "Selecting a segment should disclose any type of information around it, but usua…" at bounding box center [312, 205] width 284 height 20
click at [281, 201] on p "Selecting a segment should disclose any type of information around it, but usua…" at bounding box center [312, 205] width 284 height 20
click at [276, 210] on p "Selecting a segment should disclose any type of information around it, but usua…" at bounding box center [312, 205] width 284 height 20
click at [233, 188] on p "Only one segment at a time can be in the active state." at bounding box center [312, 187] width 284 height 10
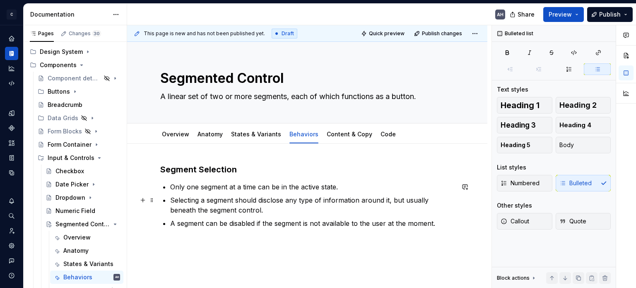
click at [264, 208] on p "Selecting a segment should disclose any type of information around it, but usua…" at bounding box center [312, 205] width 284 height 20
click at [265, 224] on p "A segment can be disabled if the segment is not available to the user at the mo…" at bounding box center [312, 223] width 284 height 10
click at [355, 223] on p "A segment can be disabled if the segment is not available to the user at the mo…" at bounding box center [312, 223] width 284 height 10
click at [435, 223] on p "A segment can be disabled if the segment is not available to the user at the mo…" at bounding box center [312, 223] width 284 height 10
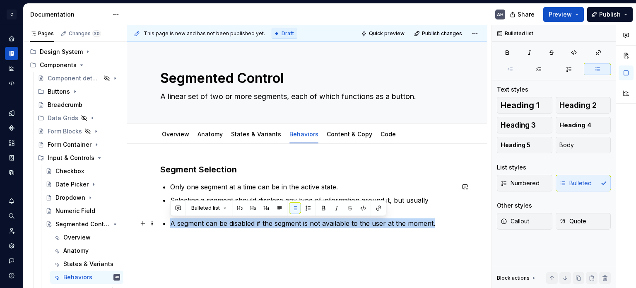
drag, startPoint x: 434, startPoint y: 222, endPoint x: 158, endPoint y: 225, distance: 276.8
click at [158, 225] on div "Segment Selection Only one segment at a time can be in the active state. Select…" at bounding box center [307, 234] width 360 height 181
click at [267, 232] on div "Segment Selection Only one segment at a time can be in the active state. Select…" at bounding box center [307, 200] width 294 height 74
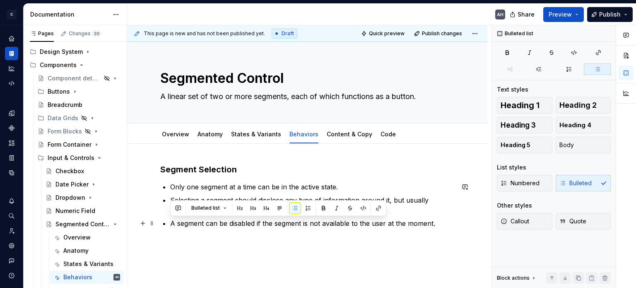
click at [328, 225] on p "A segment can be disabled if the segment is not available to the user at the mo…" at bounding box center [312, 223] width 284 height 10
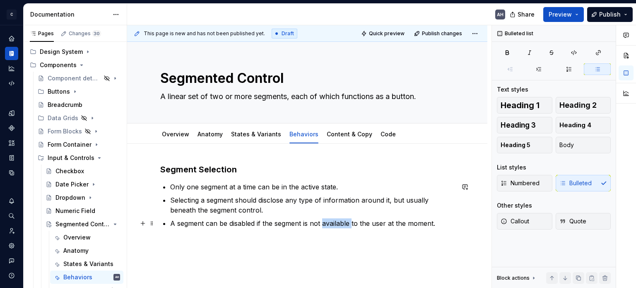
click at [328, 225] on p "A segment can be disabled if the segment is not available to the user at the mo…" at bounding box center [312, 223] width 284 height 10
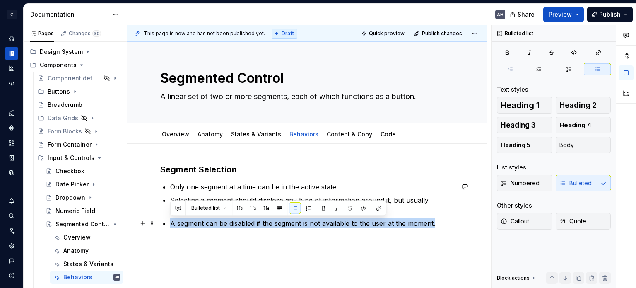
click at [328, 225] on p "A segment can be disabled if the segment is not available to the user at the mo…" at bounding box center [312, 223] width 284 height 10
click at [373, 238] on div "Segment Selection Only one segment at a time can be in the active state. Select…" at bounding box center [307, 234] width 360 height 181
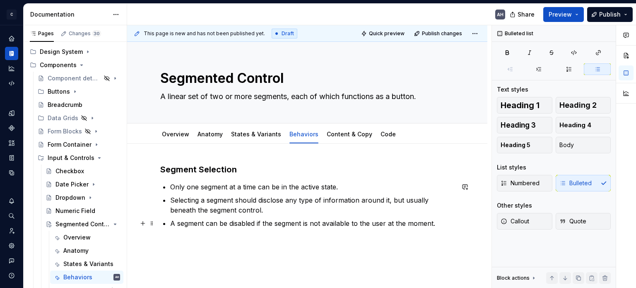
click at [435, 223] on p "A segment can be disabled if the segment is not available to the user at the mo…" at bounding box center [312, 223] width 284 height 10
click at [466, 186] on button "button" at bounding box center [465, 187] width 12 height 12
click at [314, 243] on p at bounding box center [307, 243] width 294 height 10
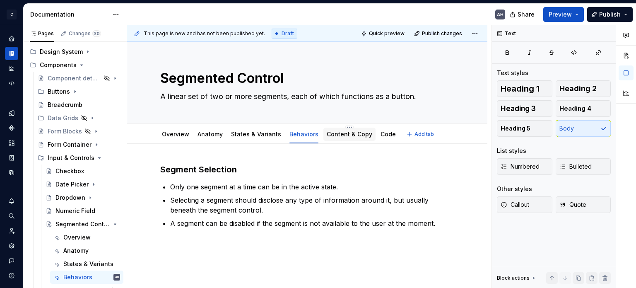
click at [334, 137] on link "Content & Copy" at bounding box center [349, 133] width 46 height 7
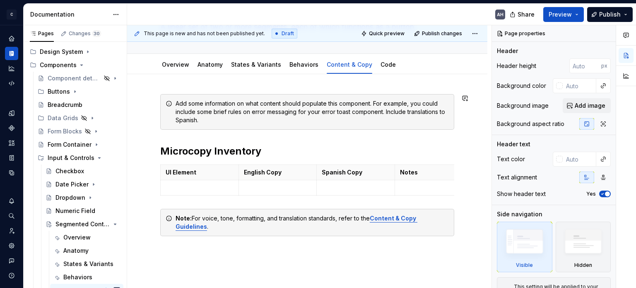
scroll to position [83, 0]
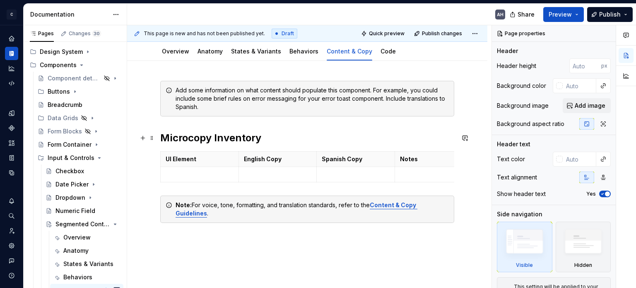
click at [347, 131] on h2 "Microcopy Inventory" at bounding box center [307, 137] width 294 height 13
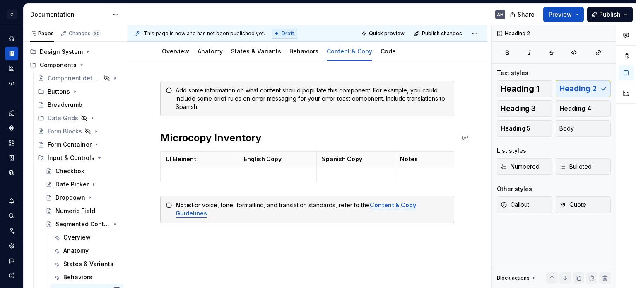
scroll to position [0, 0]
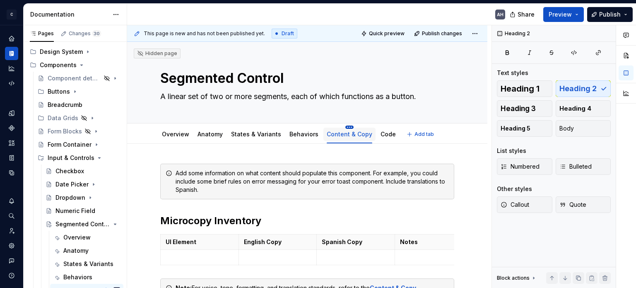
click at [341, 126] on html "C Andúril AH Dataset Expert Tax Documentation AH Share Preview Publish Pages Ch…" at bounding box center [318, 144] width 636 height 288
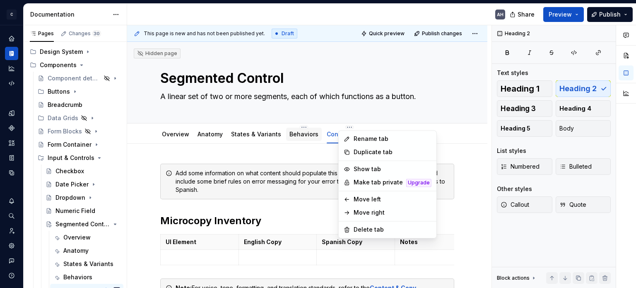
click at [315, 141] on html "C Andúril AH Dataset Expert Tax Documentation AH Share Preview Publish Pages Ch…" at bounding box center [318, 144] width 636 height 288
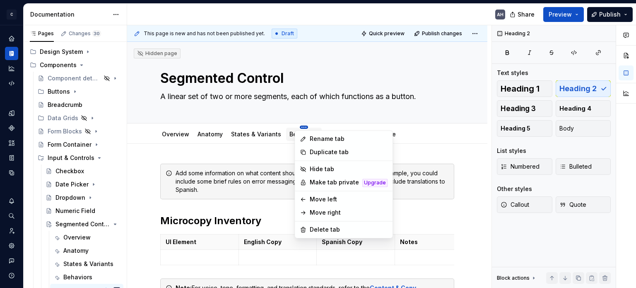
click at [296, 125] on html "C Andúril AH Dataset Expert Tax Documentation AH Share Preview Publish Pages Ch…" at bounding box center [318, 144] width 636 height 288
click at [257, 162] on html "C Andúril AH Dataset Expert Tax Documentation AH Share Preview Publish Pages Ch…" at bounding box center [318, 144] width 636 height 288
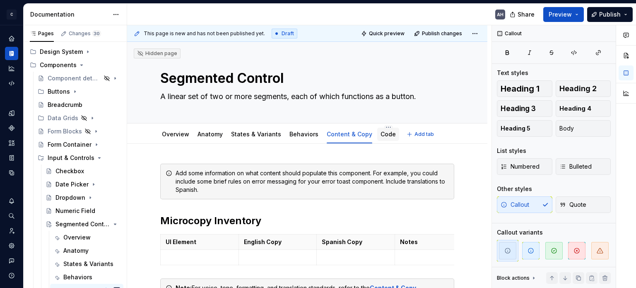
click at [380, 135] on link "Code" at bounding box center [387, 133] width 15 height 7
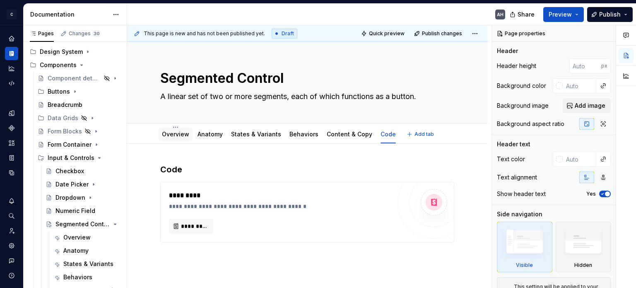
click at [176, 135] on link "Overview" at bounding box center [175, 133] width 27 height 7
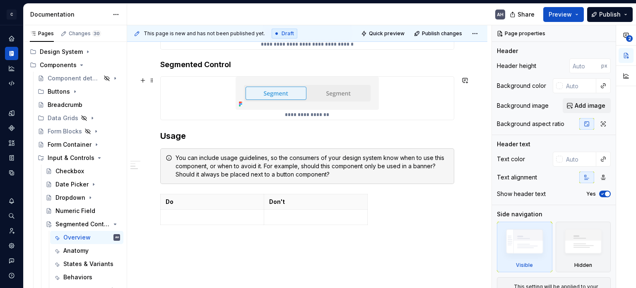
scroll to position [331, 0]
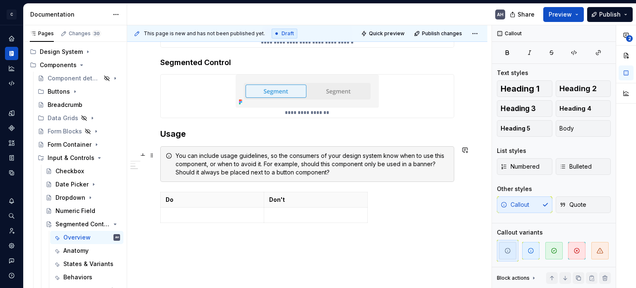
click at [343, 155] on div "You can include usage guidelines, so the consumers of your design system know w…" at bounding box center [311, 163] width 273 height 25
click at [264, 163] on div "You can include usage guidelines, so the consumers of your design system know w…" at bounding box center [311, 163] width 273 height 25
click at [344, 165] on div "You can include usage guidelines, so the consumers of your design system know w…" at bounding box center [311, 163] width 273 height 25
click at [442, 163] on div "You can include usage guidelines, so the consumers of your design system know w…" at bounding box center [311, 163] width 273 height 25
click at [346, 172] on div "You can include usage guidelines, so the consumers of your design system know w…" at bounding box center [311, 163] width 273 height 25
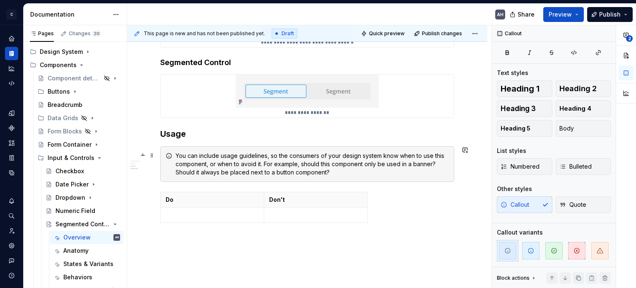
click at [217, 171] on div "You can include usage guidelines, so the consumers of your design system know w…" at bounding box center [311, 163] width 273 height 25
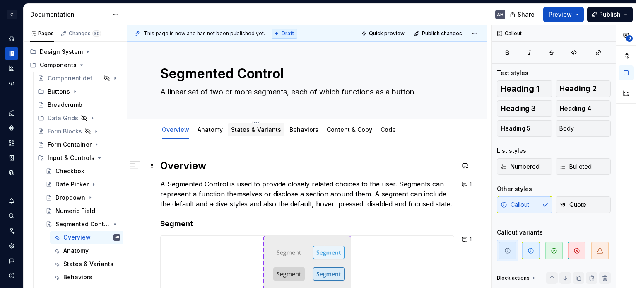
scroll to position [0, 0]
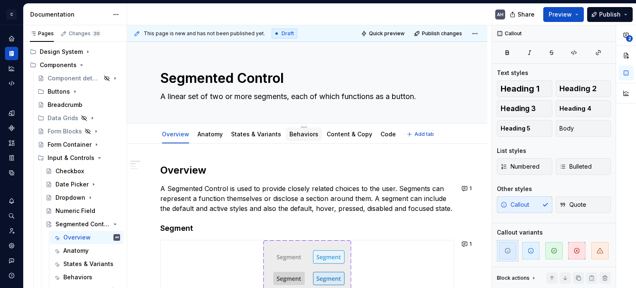
click at [300, 132] on link "Behaviors" at bounding box center [303, 133] width 29 height 7
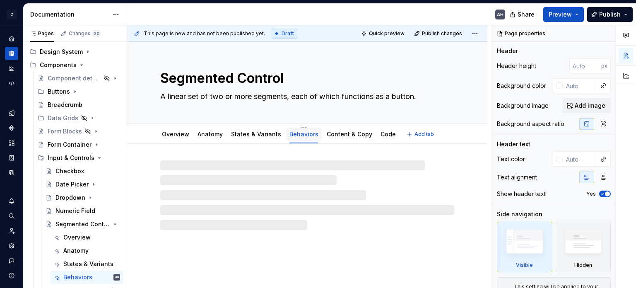
type textarea "*"
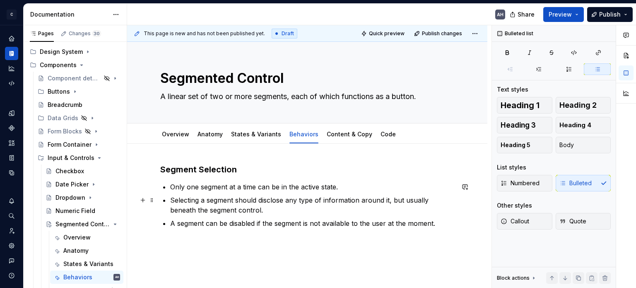
click at [278, 207] on p "Selecting a segment should disclose any type of information around it, but usua…" at bounding box center [312, 205] width 284 height 20
click at [463, 188] on button "button" at bounding box center [465, 187] width 12 height 12
click at [402, 205] on p "**********" at bounding box center [404, 201] width 122 height 9
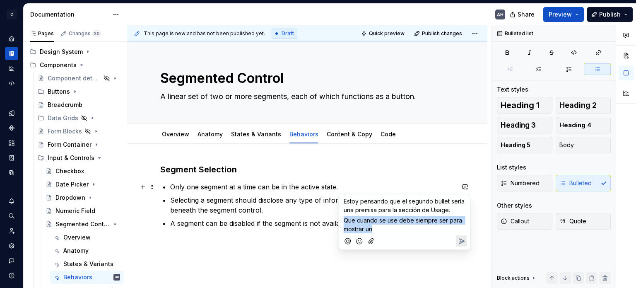
drag, startPoint x: 380, startPoint y: 225, endPoint x: 339, endPoint y: 218, distance: 41.6
click at [339, 218] on div "Estoy pensando que el segundo bullet sería una premisa para la sección de Usage…" at bounding box center [404, 222] width 132 height 56
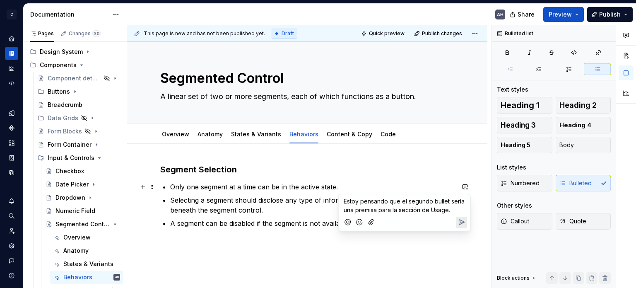
drag, startPoint x: 454, startPoint y: 208, endPoint x: 338, endPoint y: 200, distance: 116.2
click at [338, 200] on div "Estoy pensando que el segundo bullet sería una premisa para la sección de Usage." at bounding box center [404, 212] width 132 height 37
click at [412, 202] on span "Estoy pensando que el segundo bullet sería una premisa para la sección de Usage." at bounding box center [404, 205] width 122 height 16
click at [440, 207] on span "Estoy pensando que el segundo bullet sería una premisa para la sección de Usage." at bounding box center [404, 205] width 122 height 16
click at [400, 204] on span "Estoy pensando que el segundo bullet sería una premisa para la sección de Usage." at bounding box center [404, 205] width 122 height 16
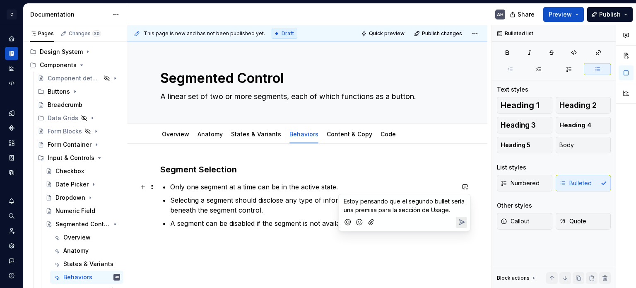
click at [400, 200] on span "Estoy pensando que el segundo bullet sería una premisa para la sección de Usage." at bounding box center [404, 205] width 122 height 16
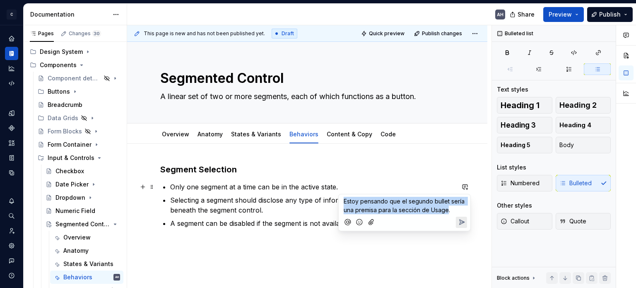
drag, startPoint x: 449, startPoint y: 208, endPoint x: 343, endPoint y: 201, distance: 106.2
click at [343, 201] on div "Estoy pensando que el segundo bullet sería una premisa para la sección de Usage." at bounding box center [404, 204] width 125 height 20
copy span "Estoy pensando que el segundo bullet sería una premisa para la sección de Usage"
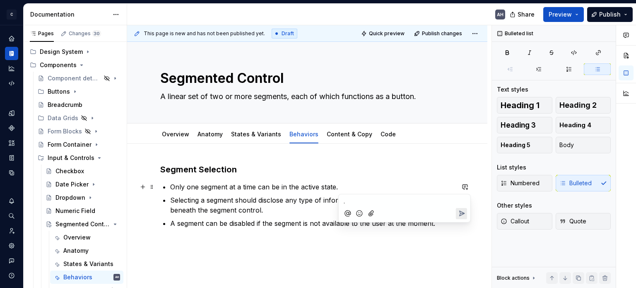
click at [281, 202] on p "Selecting a segment should disclose any type of information around it, but usua…" at bounding box center [312, 205] width 284 height 20
click at [185, 144] on div "Segment Selection Only one segment at a time can be in the active state. Select…" at bounding box center [307, 244] width 360 height 201
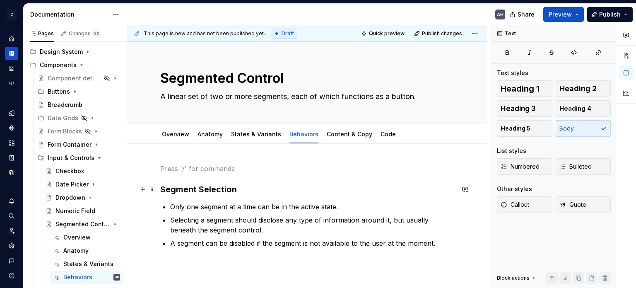
click at [161, 192] on h3 "Segment Selection" at bounding box center [307, 189] width 294 height 12
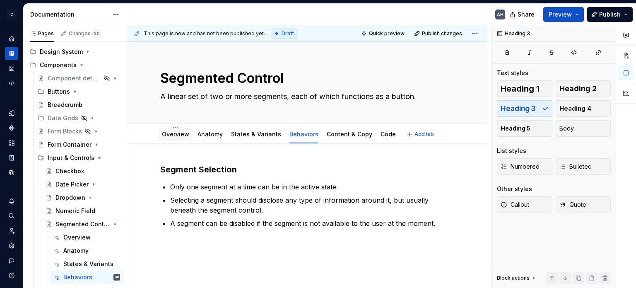
click at [177, 129] on div "Overview" at bounding box center [175, 134] width 27 height 10
click at [176, 139] on div "Overview" at bounding box center [175, 133] width 34 height 13
click at [180, 135] on link "Overview" at bounding box center [175, 133] width 27 height 7
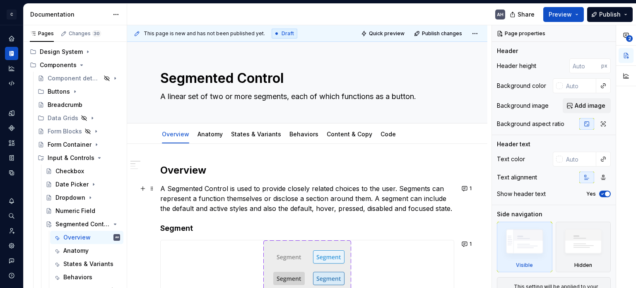
scroll to position [41, 0]
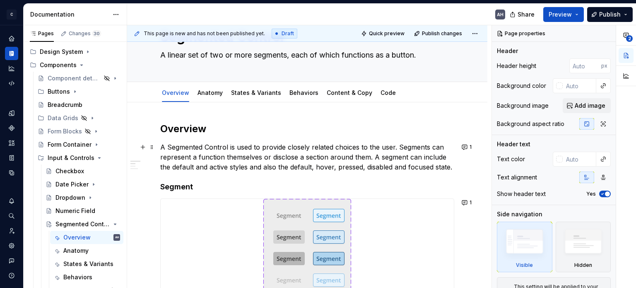
click at [212, 167] on p "A Segmented Control is used to provide closely related choices to the user. Seg…" at bounding box center [307, 157] width 294 height 30
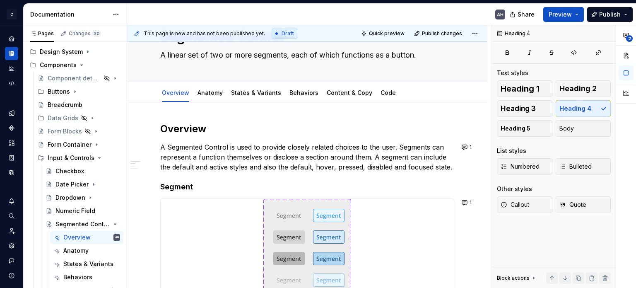
click at [389, 162] on p "A Segmented Control is used to provide closely related choices to the user. Seg…" at bounding box center [307, 157] width 294 height 30
click at [400, 149] on p "A Segmented Control is used to provide closely related choices to the user. Seg…" at bounding box center [307, 157] width 294 height 30
click at [247, 158] on p "A Segmented Control is used to provide closely related choices to the user. Seg…" at bounding box center [307, 157] width 294 height 30
click at [371, 156] on p "A Segmented Control is used to provide closely related choices to the user. Seg…" at bounding box center [307, 157] width 294 height 30
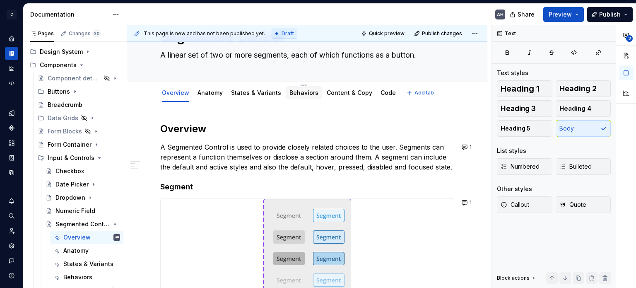
click at [301, 91] on link "Behaviors" at bounding box center [303, 92] width 29 height 7
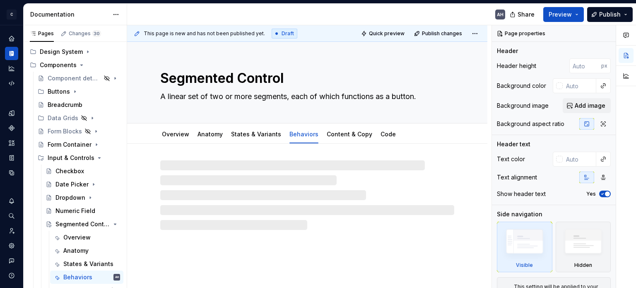
type textarea "*"
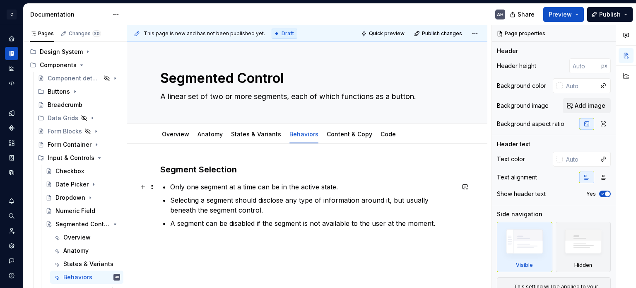
scroll to position [41, 0]
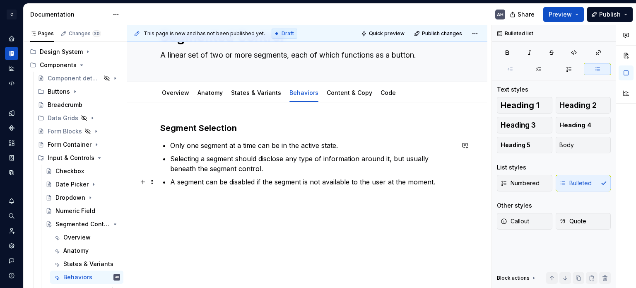
click at [219, 179] on p "A segment can be disabled if the segment is not available to the user at the mo…" at bounding box center [312, 182] width 284 height 10
click at [465, 146] on button "button" at bounding box center [465, 145] width 12 height 12
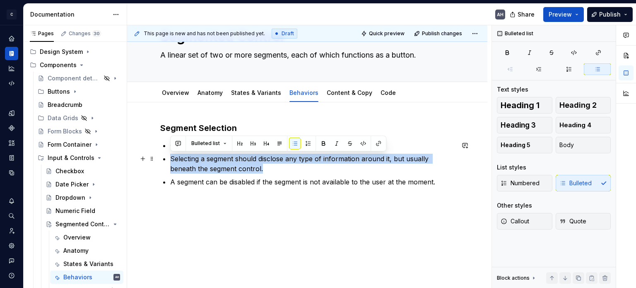
drag, startPoint x: 267, startPoint y: 171, endPoint x: 162, endPoint y: 156, distance: 106.2
click at [162, 156] on div "Segment Selection Only one segment at a time can be in the active state. Select…" at bounding box center [307, 164] width 294 height 84
copy p "Selecting a segment should disclose any type of information around it, but usua…"
click at [463, 144] on button "button" at bounding box center [465, 145] width 12 height 12
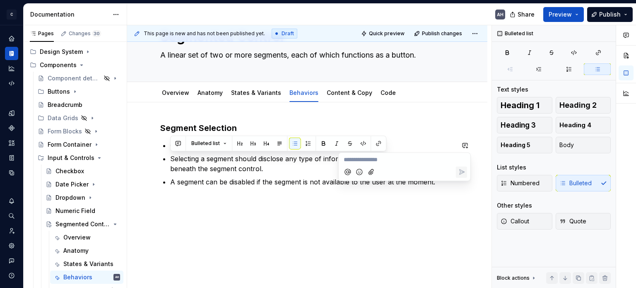
click at [409, 162] on p "**********" at bounding box center [404, 159] width 122 height 9
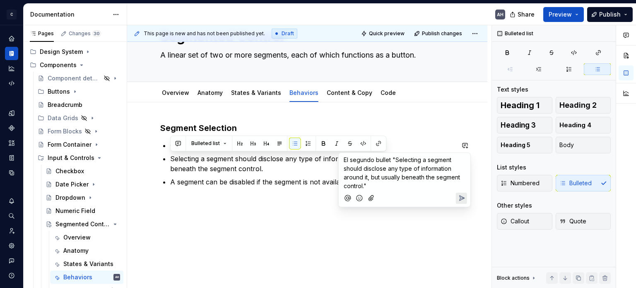
click at [382, 183] on p "El segundo bullet "Selecting a segment should disclose any type of information …" at bounding box center [404, 172] width 122 height 35
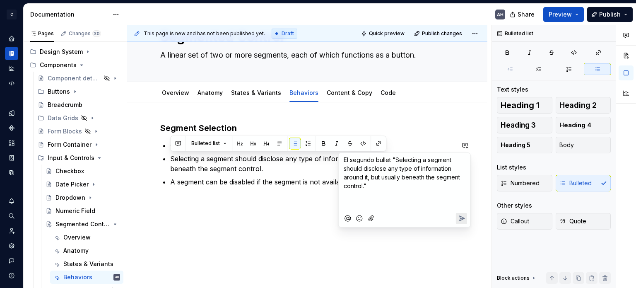
click at [393, 158] on span "El segundo bullet "Selecting a segment should disclose any type of information …" at bounding box center [402, 172] width 118 height 33
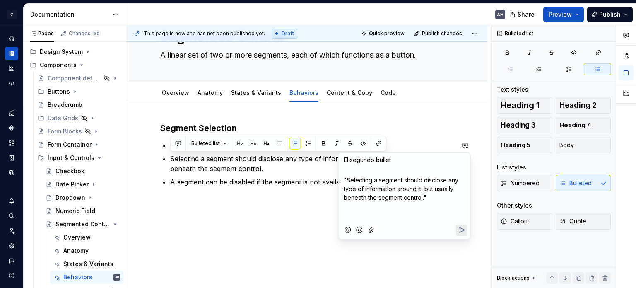
click at [366, 210] on p "﻿" at bounding box center [404, 207] width 122 height 9
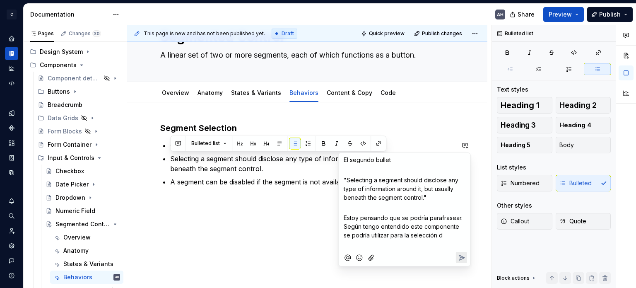
click at [385, 235] on span "Estoy pensando que se podría parafrasear. Según tengo entendido este componente…" at bounding box center [403, 226] width 120 height 24
click at [400, 234] on span "Estoy pensando que se podría parafrasear. Según tengo entendido este componente…" at bounding box center [403, 226] width 120 height 24
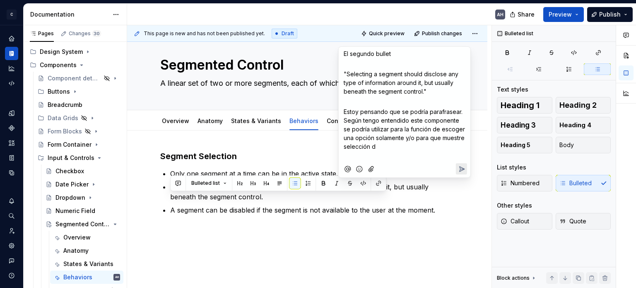
scroll to position [0, 0]
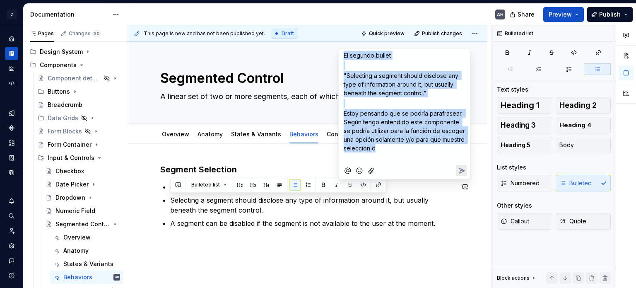
drag, startPoint x: 384, startPoint y: 150, endPoint x: 341, endPoint y: 56, distance: 103.5
click at [341, 56] on div "El segundo bullet ﻿ "Selecting a segment should disclose any type of informatio…" at bounding box center [404, 113] width 132 height 131
copy div "El segundo bullet ﻿ "Selecting a segment should disclose any type of informatio…"
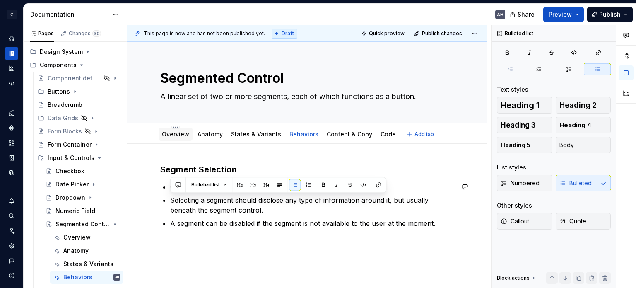
click at [174, 132] on link "Overview" at bounding box center [175, 133] width 27 height 7
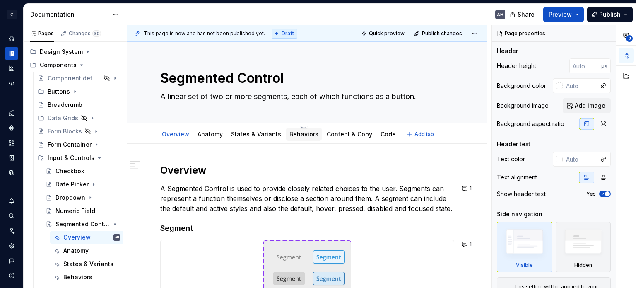
click at [306, 133] on link "Behaviors" at bounding box center [303, 133] width 29 height 7
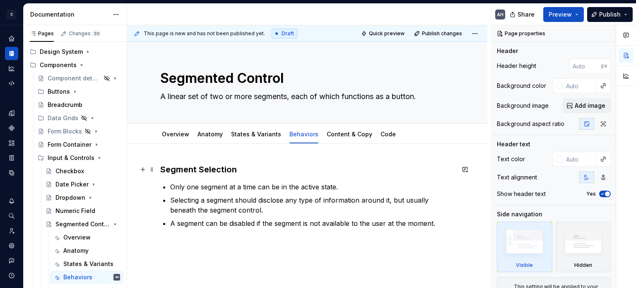
click at [257, 169] on h3 "Segment Selection" at bounding box center [307, 169] width 294 height 12
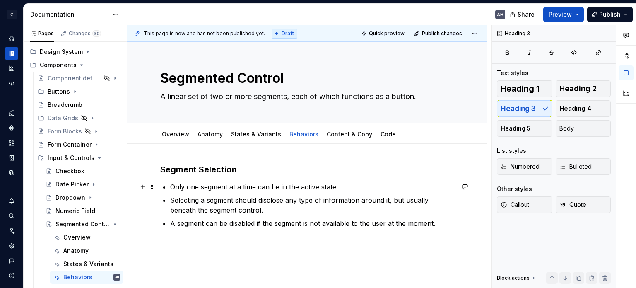
click at [264, 189] on p "Only one segment at a time can be in the active state." at bounding box center [312, 187] width 284 height 10
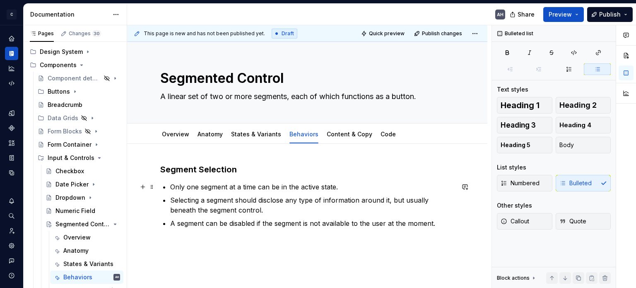
click at [350, 182] on p "Only one segment at a time can be in the active state." at bounding box center [312, 187] width 284 height 10
click at [468, 186] on button "button" at bounding box center [465, 187] width 12 height 12
click at [372, 203] on p "**********" at bounding box center [404, 201] width 122 height 9
click at [362, 199] on p "**********" at bounding box center [404, 201] width 122 height 9
type textarea "*"
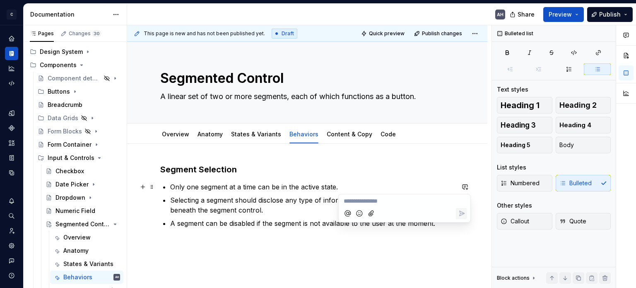
click at [373, 198] on p "**********" at bounding box center [404, 201] width 122 height 9
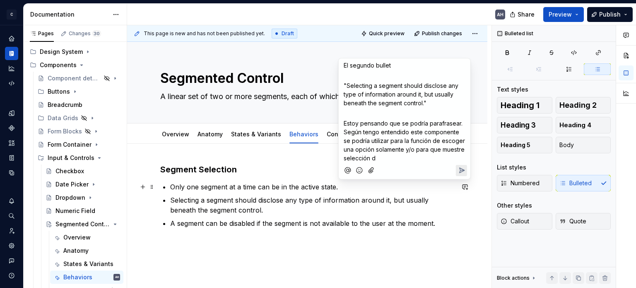
click at [364, 71] on p "﻿" at bounding box center [404, 75] width 122 height 9
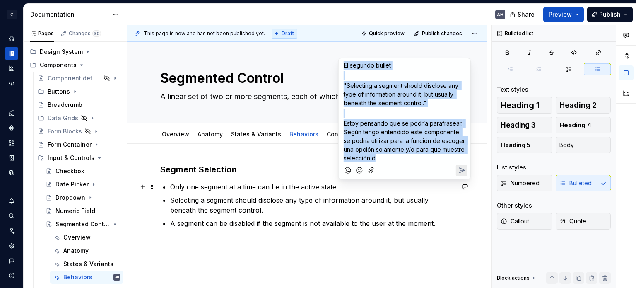
drag, startPoint x: 379, startPoint y: 158, endPoint x: 338, endPoint y: 64, distance: 102.5
click at [338, 64] on div "El segundo bullet ﻿ "Selecting a segment should disclose any type of informatio…" at bounding box center [404, 118] width 132 height 121
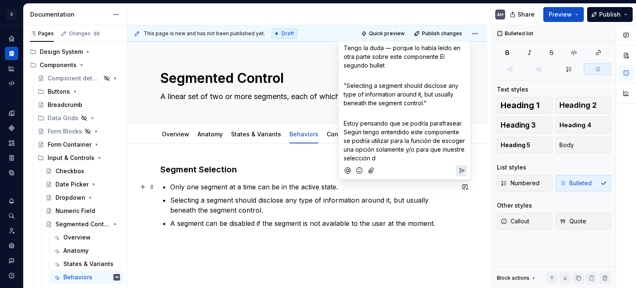
click at [383, 49] on span "Tengo la duda — porque lo había leído en otra parte sobre este componente El se…" at bounding box center [402, 57] width 118 height 24
drag, startPoint x: 420, startPoint y: 48, endPoint x: 338, endPoint y: 47, distance: 81.9
click at [338, 47] on div "Tengo la duda — porque lo había leído en otra parte sobre este componente El se…" at bounding box center [404, 110] width 132 height 139
click at [404, 56] on span "Había leído en otra parte sobre este componente El segundo bullet" at bounding box center [393, 61] width 101 height 16
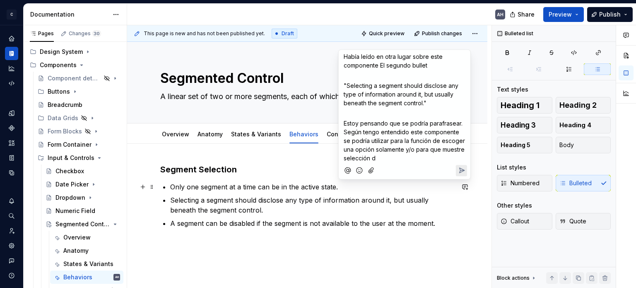
click at [380, 64] on span "Había leído en otra lugar sobre este componente El segundo bullet" at bounding box center [393, 61] width 101 height 16
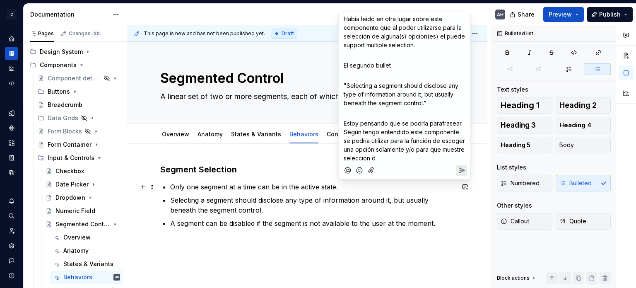
click at [426, 41] on p "Había leído en otra lugar sobre este componente que al poder utilizarse para la…" at bounding box center [404, 31] width 122 height 35
click at [418, 47] on p "Había leído en otra lugar sobre este componente que al poder utilizarse para la…" at bounding box center [404, 31] width 122 height 35
click at [394, 54] on p "﻿" at bounding box center [404, 55] width 122 height 9
click at [419, 45] on p "Había leído en otra lugar sobre este componente que al poder utilizarse para la…" at bounding box center [404, 31] width 122 height 35
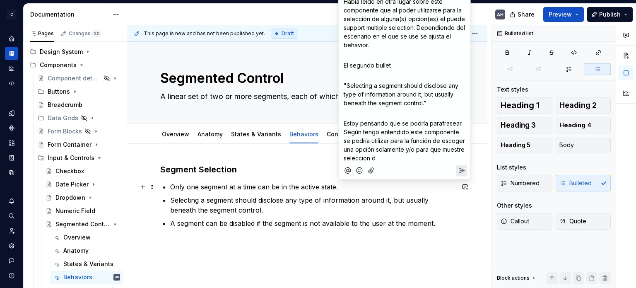
click at [444, 36] on span "Había leído en otra lugar sobre este componente que al poder utilizarse para la…" at bounding box center [404, 23] width 123 height 50
click at [398, 46] on p "Había leído en otra lugar sobre este componente que al poder utilizarse para la…" at bounding box center [404, 24] width 122 height 52
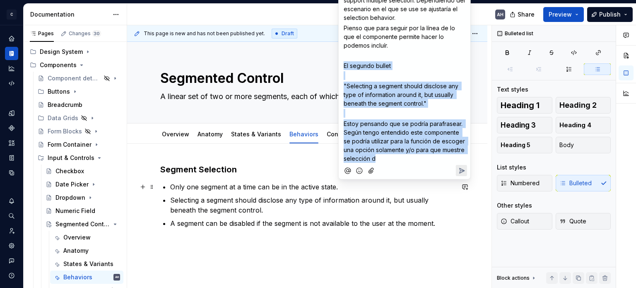
drag, startPoint x: 390, startPoint y: 156, endPoint x: 338, endPoint y: 61, distance: 108.1
click at [338, 61] on div "Había leído en otra lugar sobre este componente que al poder utilizarse para la…" at bounding box center [404, 73] width 132 height 212
click at [362, 62] on span "El segundo bullet" at bounding box center [366, 65] width 47 height 7
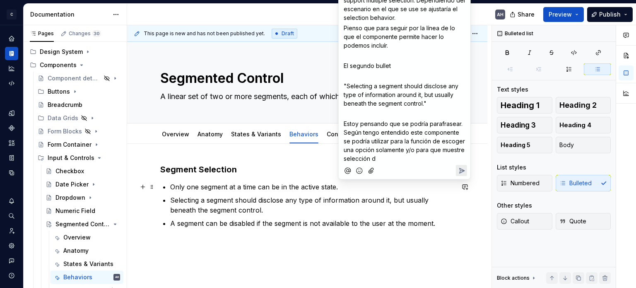
click at [367, 49] on div "Había leído en otra lugar sobre este componente que al poder utilizarse para la…" at bounding box center [404, 64] width 125 height 195
click at [367, 46] on p "Pienso que para seguir por la línea de lo que el componente permite hacer lo po…" at bounding box center [404, 37] width 122 height 26
click at [369, 44] on p "Pienso que para seguir por la línea de lo que el componente permite hacer lo po…" at bounding box center [404, 37] width 122 height 26
drag, startPoint x: 369, startPoint y: 44, endPoint x: 344, endPoint y: 29, distance: 29.3
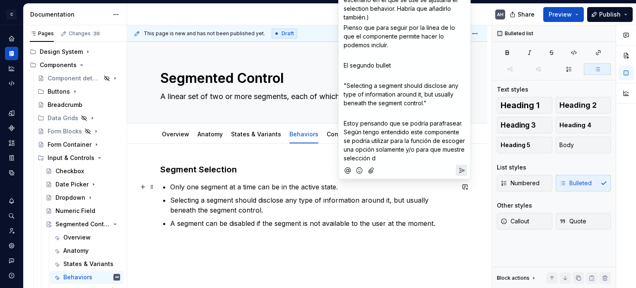
click at [344, 29] on p "Pienso que para seguir por la línea de lo que el componente permite hacer lo po…" at bounding box center [404, 36] width 122 height 26
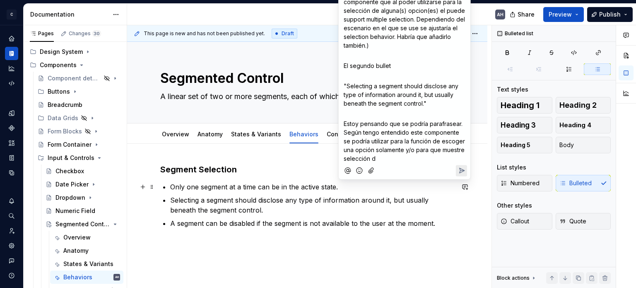
click at [358, 55] on p "﻿" at bounding box center [404, 55] width 122 height 9
click at [406, 66] on p "El segundo bullet" at bounding box center [404, 65] width 122 height 9
click at [361, 54] on p "﻿" at bounding box center [404, 55] width 122 height 9
click at [383, 48] on p "Había leído en otra lugar sobre este componente que al poder utilizarse para la…" at bounding box center [404, 19] width 122 height 61
drag, startPoint x: 396, startPoint y: 66, endPoint x: 342, endPoint y: 61, distance: 53.6
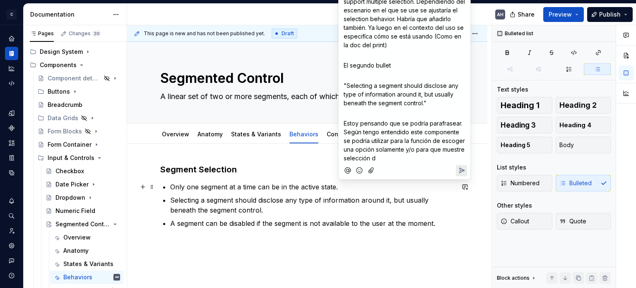
click at [342, 61] on div "Había leído en otra lugar sobre este componente que al poder utilizarse para la…" at bounding box center [404, 66] width 125 height 194
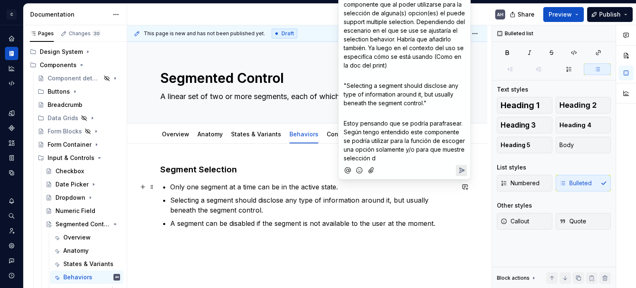
click at [377, 78] on p "﻿" at bounding box center [404, 75] width 122 height 9
click at [374, 66] on span "Había leído en otra lugar sobre este componente que al poder utilizarse para la…" at bounding box center [404, 30] width 123 height 77
click at [374, 72] on p "﻿" at bounding box center [404, 75] width 122 height 9
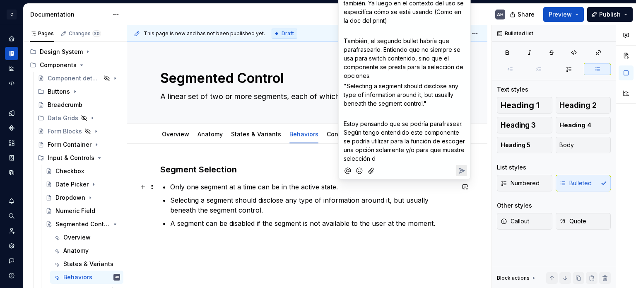
click at [394, 69] on span "También, el segundo bullet habría que parafrasearlo. Entiendo que no siempre se…" at bounding box center [403, 58] width 121 height 42
click at [410, 75] on p "También, el segundo bullet habría que parafrasearlo. Entiendo que no siempre se…" at bounding box center [404, 57] width 122 height 43
click at [410, 67] on span "También, el segundo bullet habría que parafrasearlo. Entiendo que no siempre se…" at bounding box center [402, 58] width 118 height 42
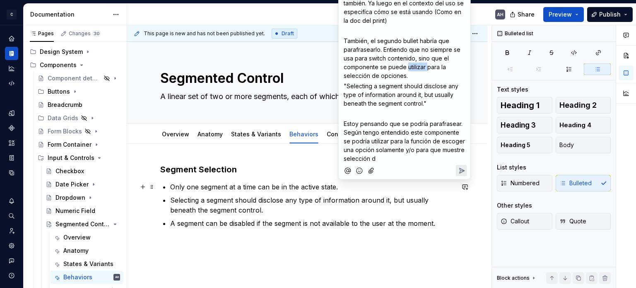
click at [424, 67] on span "También, el segundo bullet habría que parafrasearlo. Entiendo que no siempre se…" at bounding box center [402, 58] width 118 height 42
click at [425, 67] on span "También, el segundo bullet habría que parafrasearlo. Entiendo que no siempre se…" at bounding box center [402, 58] width 118 height 42
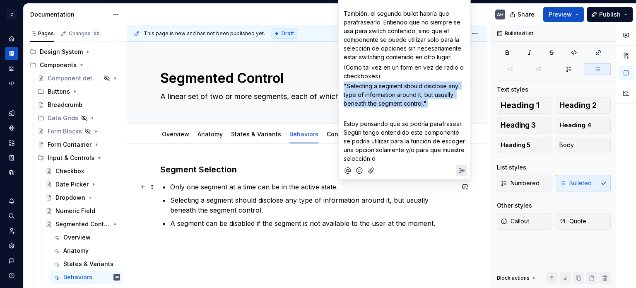
drag, startPoint x: 343, startPoint y: 83, endPoint x: 450, endPoint y: 112, distance: 110.9
click at [450, 112] on div "Había leído en otra lugar sobre este componente que al poder utilizarse para la…" at bounding box center [404, 40] width 125 height 246
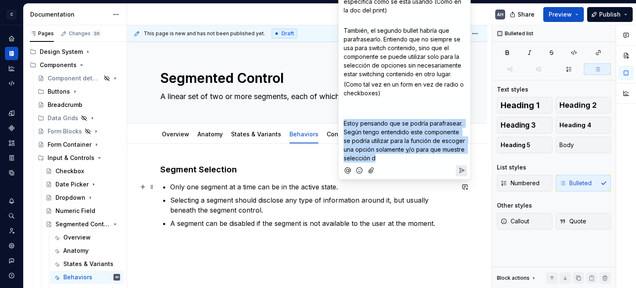
drag, startPoint x: 385, startPoint y: 158, endPoint x: 338, endPoint y: 122, distance: 58.9
click at [338, 122] on div "Había leído en otra lugar sobre este componente que al poder utilizarse para la…" at bounding box center [404, 56] width 132 height 246
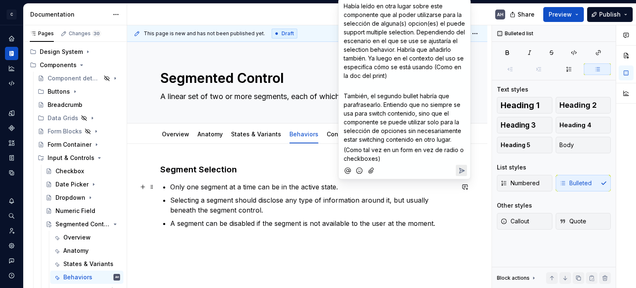
click at [394, 7] on span "Había leído en otra lugar sobre este componente que al poder utilizarse para la…" at bounding box center [404, 40] width 123 height 77
drag, startPoint x: 375, startPoint y: 7, endPoint x: 409, endPoint y: 5, distance: 34.0
click at [409, 5] on span "Había leído en otr lugar sobre este componente que al poder utilizarse para la …" at bounding box center [404, 40] width 123 height 77
click at [389, 30] on span "Había leído sobre este componente que al poder utilizarse para la selección de …" at bounding box center [404, 40] width 122 height 77
click at [402, 73] on p "Había leído sobre este componente que al poder utilizarse para la selección de …" at bounding box center [404, 41] width 122 height 78
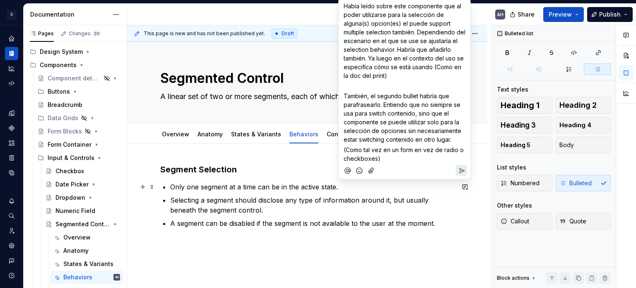
click at [457, 169] on icon "Send" at bounding box center [461, 170] width 8 height 8
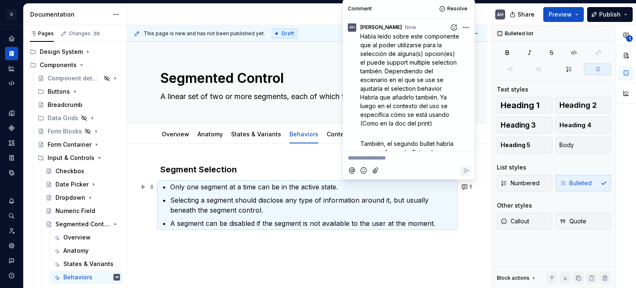
scroll to position [90, 0]
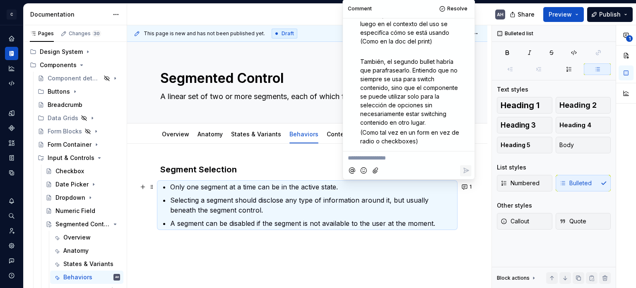
click at [307, 245] on p at bounding box center [307, 243] width 294 height 10
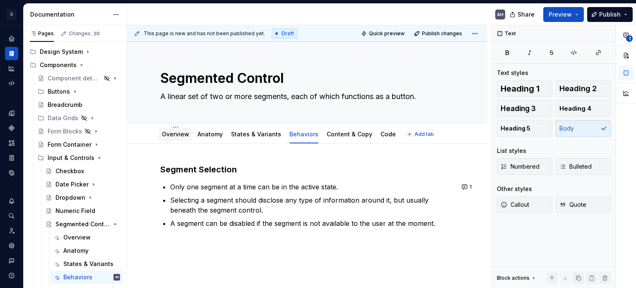
click at [185, 132] on link "Overview" at bounding box center [175, 133] width 27 height 7
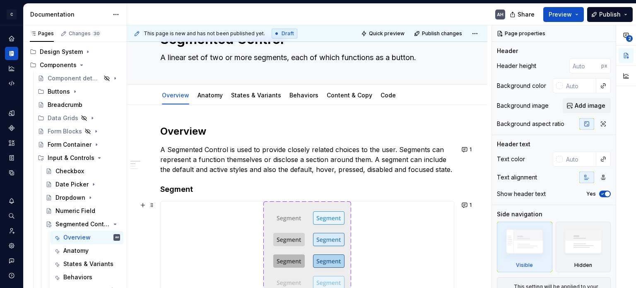
scroll to position [33, 0]
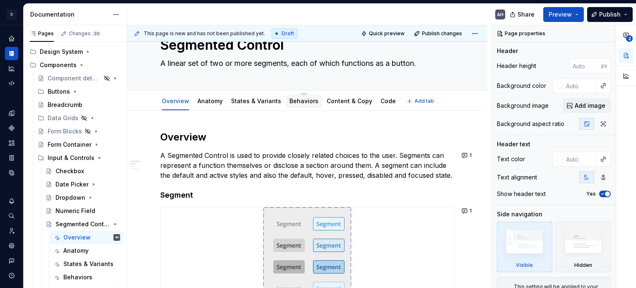
click at [290, 104] on link "Behaviors" at bounding box center [303, 100] width 29 height 7
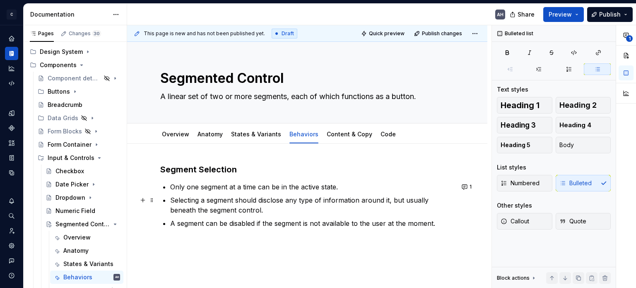
click at [315, 198] on p "Selecting a segment should disclose any type of information around it, but usua…" at bounding box center [312, 205] width 284 height 20
click at [465, 187] on button "1" at bounding box center [467, 187] width 16 height 12
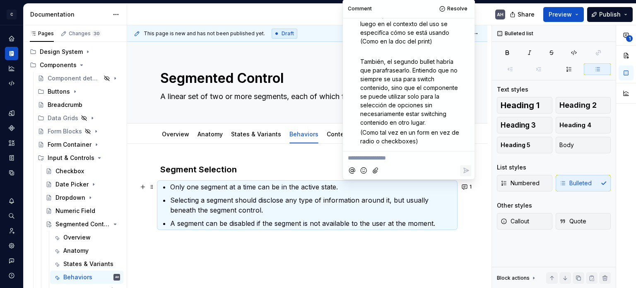
scroll to position [90, 0]
click at [377, 240] on p at bounding box center [307, 243] width 294 height 10
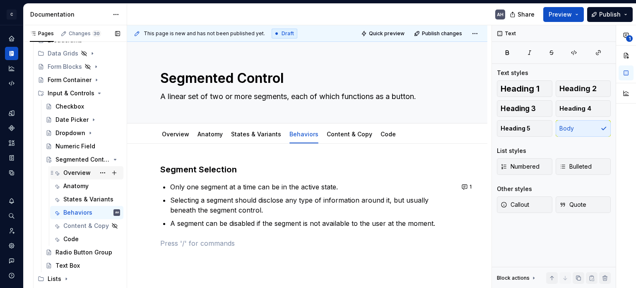
scroll to position [166, 0]
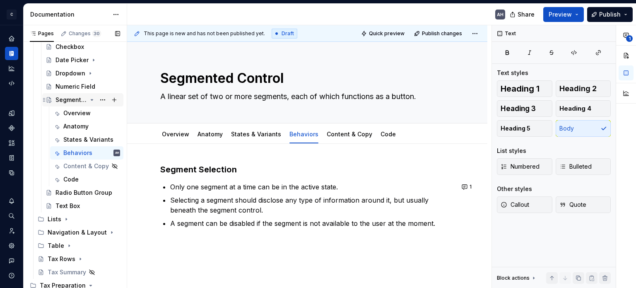
click at [91, 99] on icon "Page tree" at bounding box center [92, 99] width 2 height 1
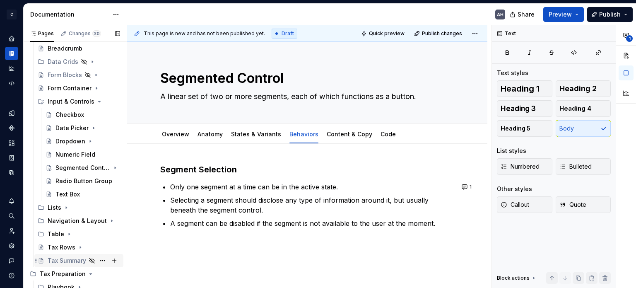
scroll to position [83, 0]
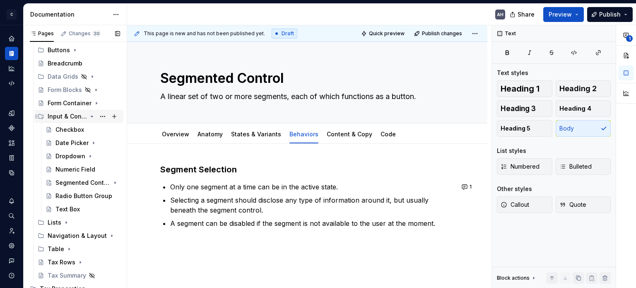
click at [89, 115] on icon "Page tree" at bounding box center [92, 116] width 7 height 7
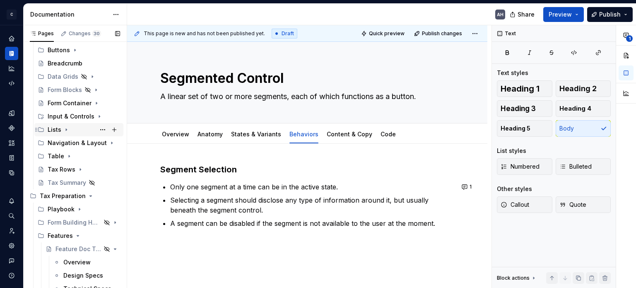
click at [66, 127] on icon "Page tree" at bounding box center [66, 129] width 7 height 7
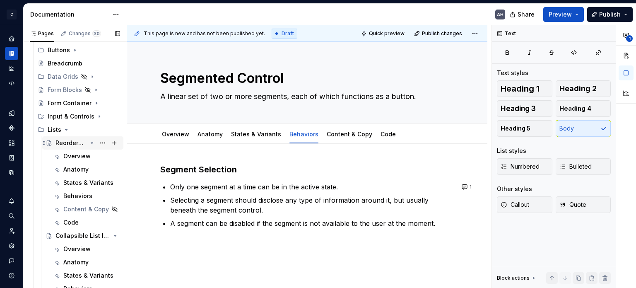
click at [66, 144] on div "Reorderable List Item" at bounding box center [70, 143] width 31 height 8
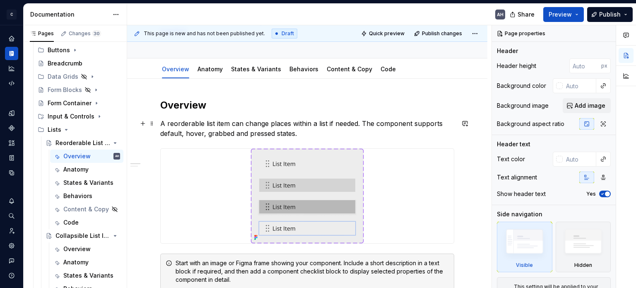
scroll to position [83, 0]
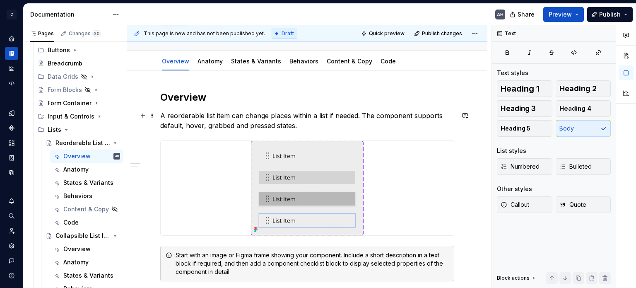
click at [298, 124] on p "A reorderable list item can change places within a list if needed. The componen…" at bounding box center [307, 120] width 294 height 20
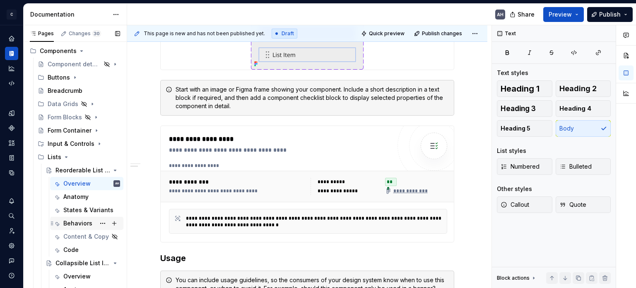
scroll to position [41, 0]
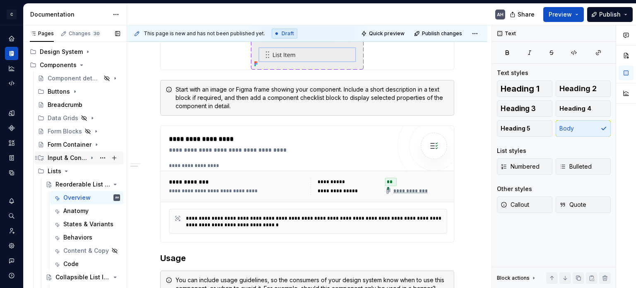
click at [89, 157] on icon "Page tree" at bounding box center [92, 157] width 7 height 7
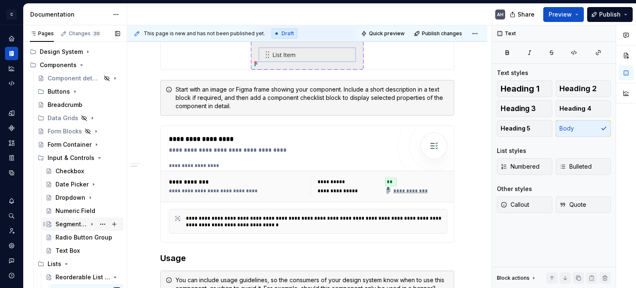
click at [68, 223] on div "Segmented Control" at bounding box center [70, 224] width 31 height 8
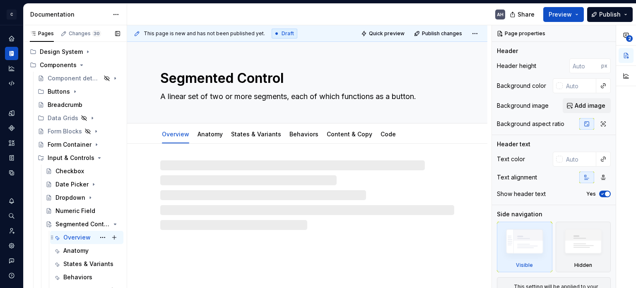
click at [72, 236] on div "Overview" at bounding box center [76, 237] width 27 height 8
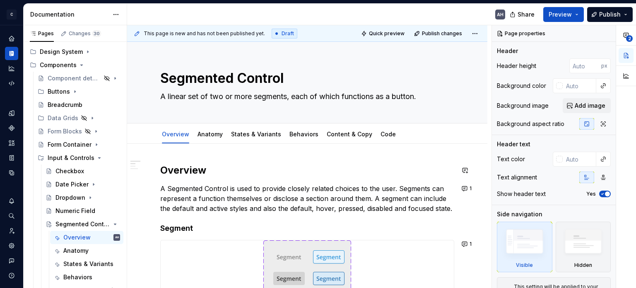
click at [254, 170] on h2 "Overview" at bounding box center [307, 169] width 294 height 13
type textarea "*"
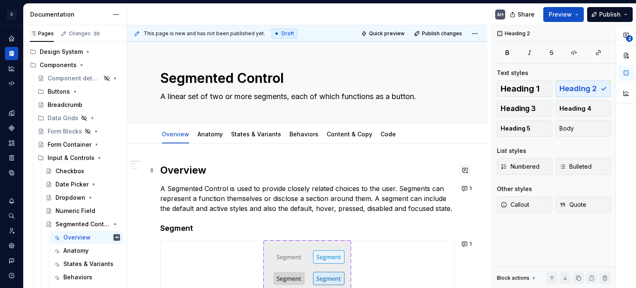
click at [466, 171] on button "button" at bounding box center [465, 170] width 12 height 12
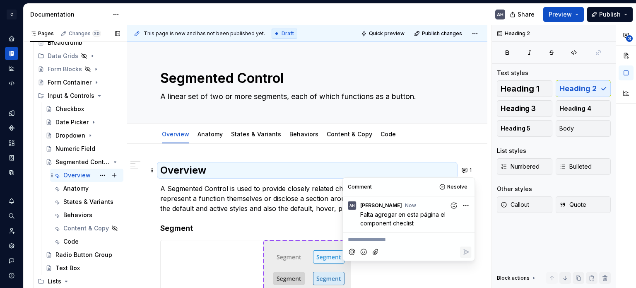
scroll to position [166, 0]
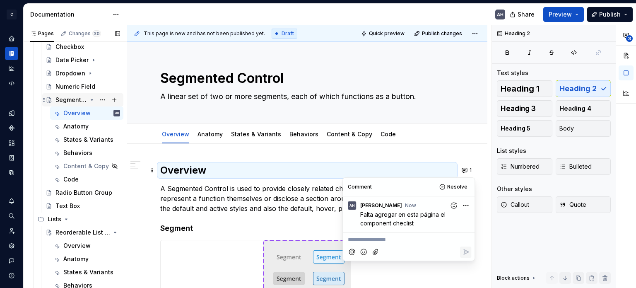
click at [89, 100] on icon "Page tree" at bounding box center [92, 99] width 7 height 7
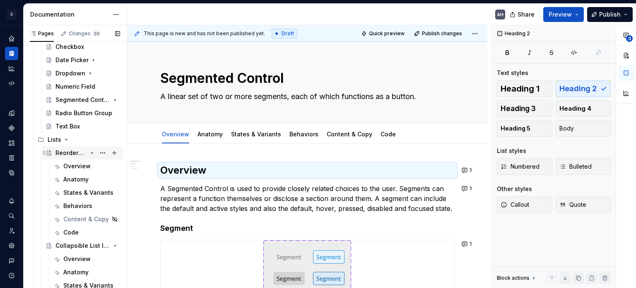
click at [61, 155] on div "Reorderable List Item" at bounding box center [70, 153] width 31 height 8
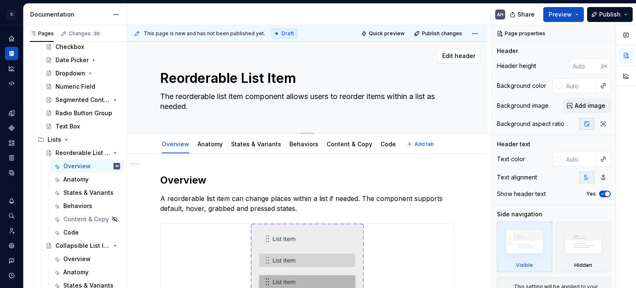
click at [358, 98] on textarea "The reorderable list item component allows users to reorder items within a list…" at bounding box center [305, 101] width 294 height 23
type textarea "*"
type textarea "R"
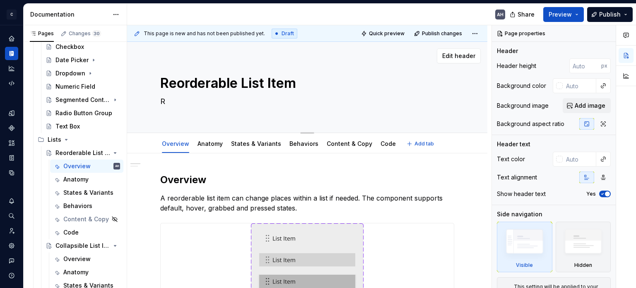
type textarea "*"
type textarea "Re"
type textarea "*"
type textarea "Reo"
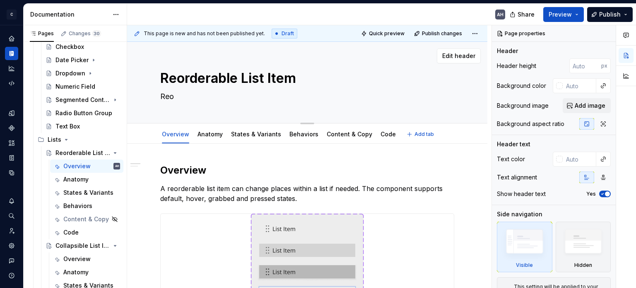
type textarea "*"
type textarea "Reor"
type textarea "*"
type textarea "Reord"
type textarea "*"
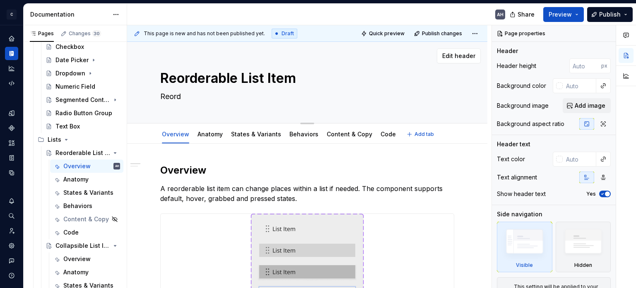
type textarea "Reorde"
type textarea "*"
type textarea "Reorder"
type textarea "*"
type textarea "Reorder"
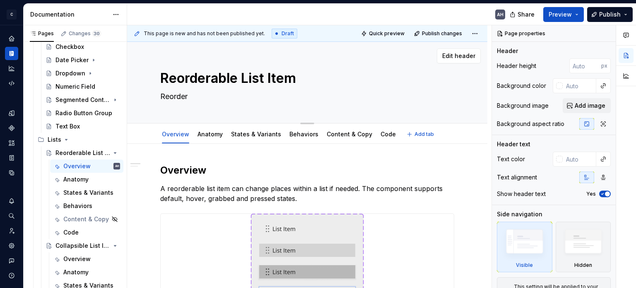
type textarea "*"
type textarea "Reorder l"
type textarea "*"
type textarea "Reorder li"
type textarea "*"
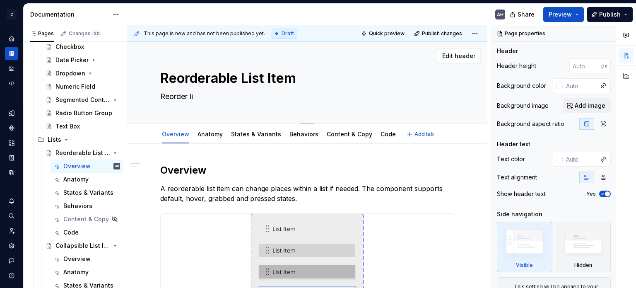
type textarea "Reorder lis"
type textarea "*"
type textarea "Reorder list"
type textarea "*"
type textarea "Reorder list"
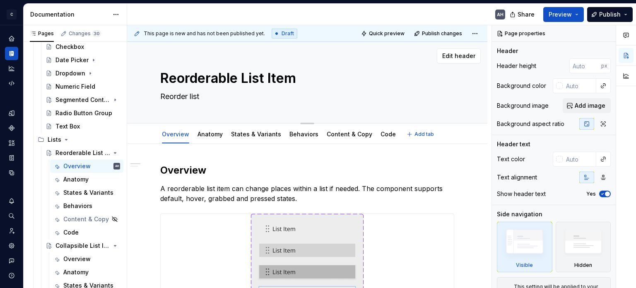
type textarea "*"
type textarea "Reorder list i"
type textarea "*"
type textarea "Reorder list it"
type textarea "*"
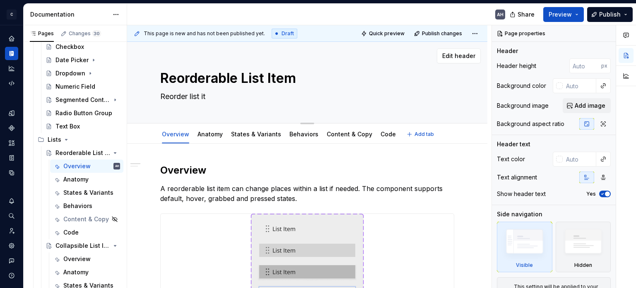
type textarea "Reorder list i"
type textarea "*"
type textarea "Reorder list"
type textarea "*"
type textarea "Reorder list"
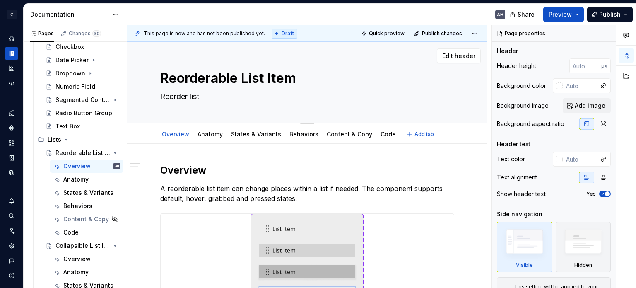
type textarea "*"
type textarea "Reorder li"
type textarea "*"
type textarea "Reorder"
type textarea "*"
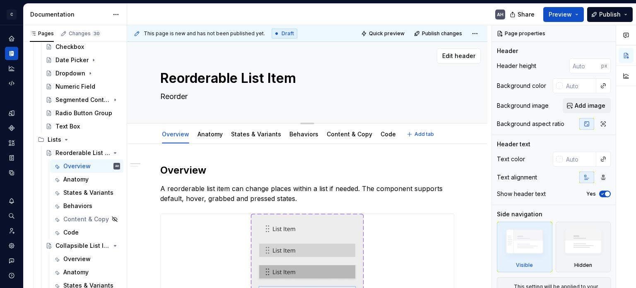
type textarea "Reorder"
type textarea "*"
type textarea "Reordera"
type textarea "*"
type textarea "Reordera"
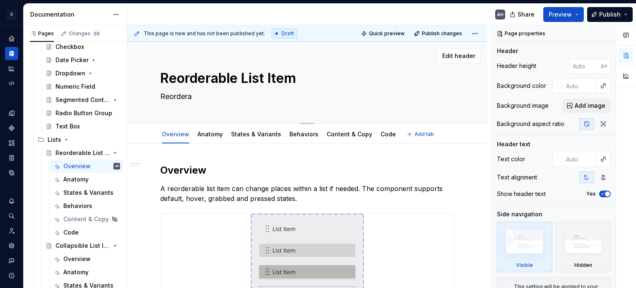
type textarea "*"
type textarea "Reordera"
type textarea "*"
type textarea "Reorder"
type textarea "*"
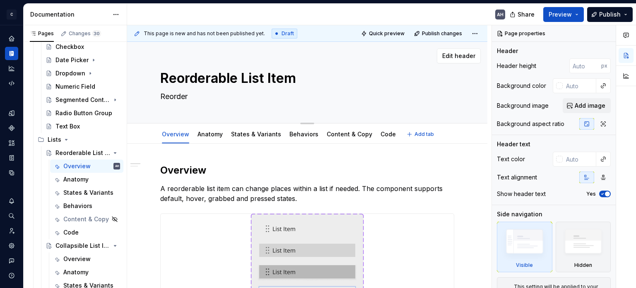
type textarea "Reorder"
type textarea "*"
type textarea "Reorder a"
type textarea "*"
type textarea "Reorder a"
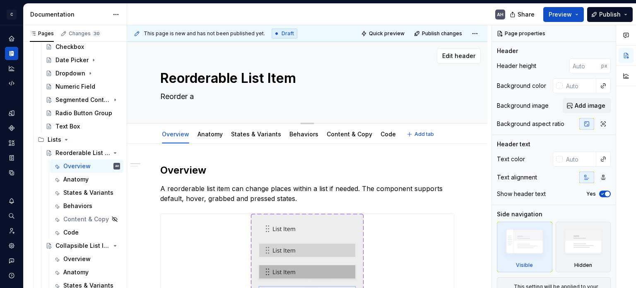
type textarea "*"
type textarea "Reorder a l"
type textarea "*"
type textarea "Reorder a li"
type textarea "*"
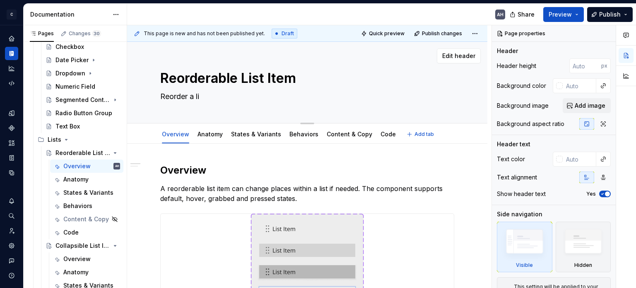
type textarea "Reorder a lis"
type textarea "*"
type textarea "Reorder a list"
type textarea "*"
type textarea "Reorder a list"
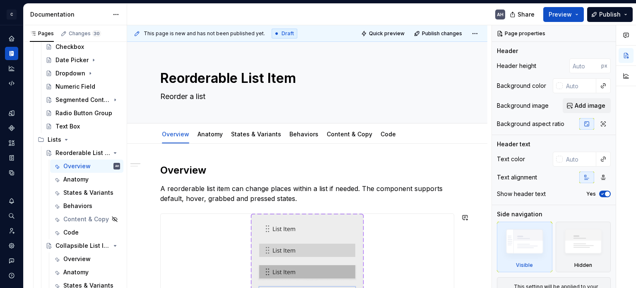
click at [214, 173] on h2 "Overview" at bounding box center [307, 169] width 294 height 13
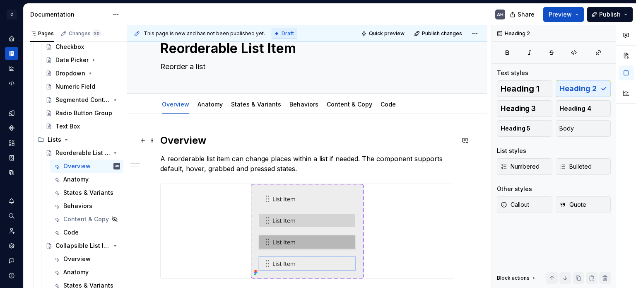
scroll to position [41, 0]
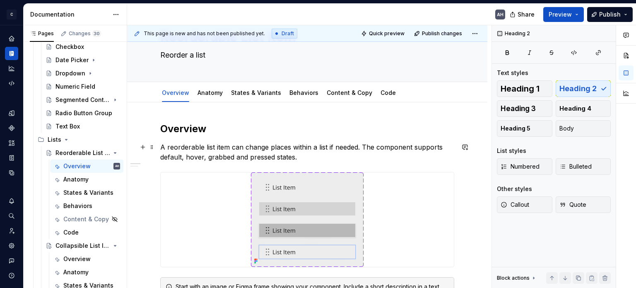
click at [236, 142] on p "A reorderable list item can change places within a list if needed. The componen…" at bounding box center [307, 152] width 294 height 20
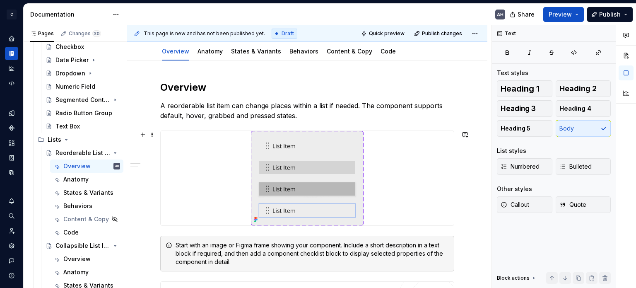
scroll to position [124, 0]
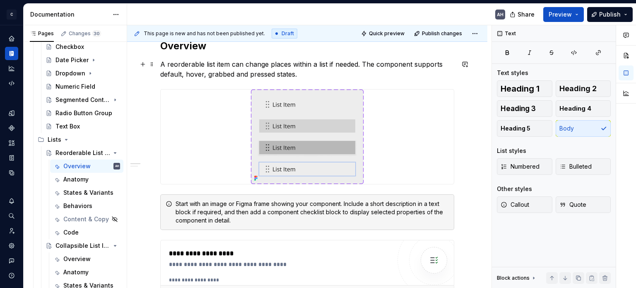
click at [324, 72] on p "A reorderable list item can change places within a list if needed. The componen…" at bounding box center [307, 69] width 294 height 20
click at [362, 62] on p "A reorderable list item can change places within a list if needed. The componen…" at bounding box center [307, 69] width 294 height 20
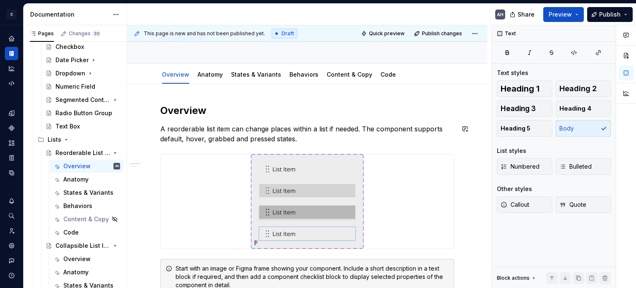
scroll to position [41, 0]
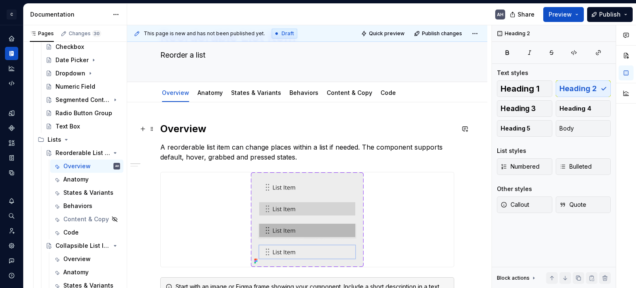
click at [217, 127] on h2 "Overview" at bounding box center [307, 128] width 294 height 13
type textarea "*"
click at [332, 158] on p "A reorderable list item can change places within a list if needed. The componen…" at bounding box center [307, 152] width 294 height 20
click at [464, 176] on button "button" at bounding box center [465, 176] width 12 height 12
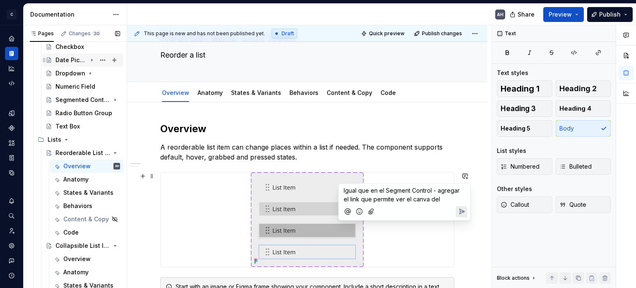
click at [65, 60] on div "Date Picker" at bounding box center [70, 60] width 31 height 8
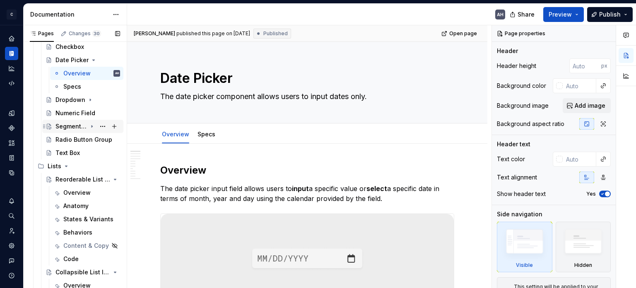
click at [67, 125] on div "Segmented Control" at bounding box center [70, 126] width 31 height 8
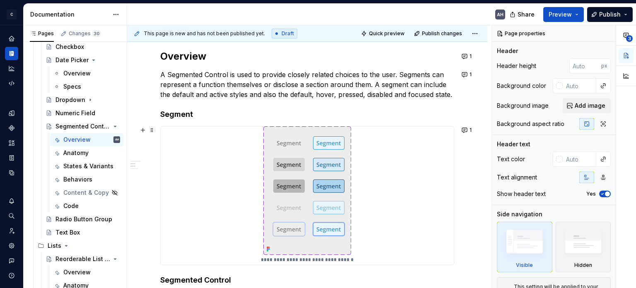
scroll to position [166, 0]
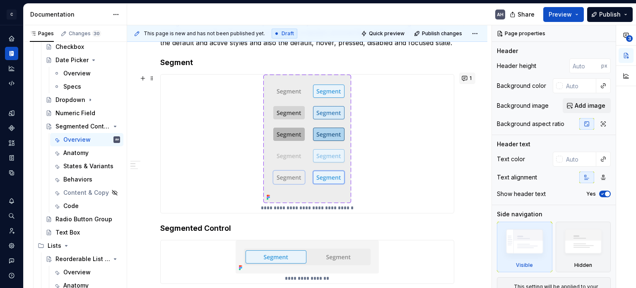
click at [466, 77] on button "1" at bounding box center [467, 78] width 16 height 12
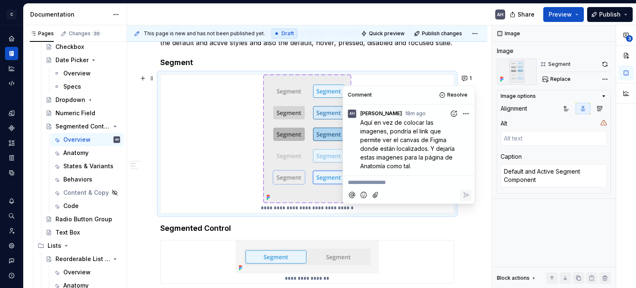
click at [462, 114] on html "C Andúril AH Dataset Expert Tax Documentation AH Share Preview Publish Pages Ch…" at bounding box center [318, 144] width 636 height 288
click at [434, 127] on span "Edit comment" at bounding box center [439, 129] width 39 height 8
type textarea "*"
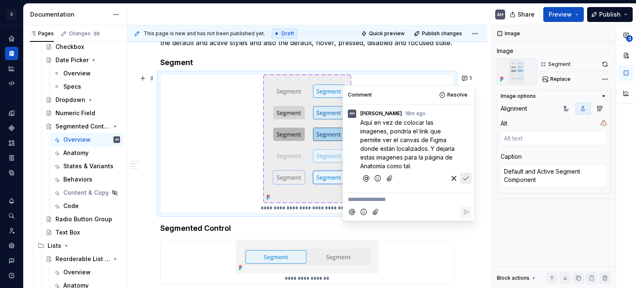
click at [385, 125] on span "Aquí en vez de colocar las imagenes, pondría el link que permite ver el canvas …" at bounding box center [408, 144] width 96 height 50
click at [415, 125] on span "Aquí en vez de colocar las imagenes, pondría el link que permite ver el canvas …" at bounding box center [408, 144] width 96 height 50
click at [374, 121] on span "Aquí en vez de colocar las imagenes, pondría el link que permite ver el canvas …" at bounding box center [408, 144] width 96 height 50
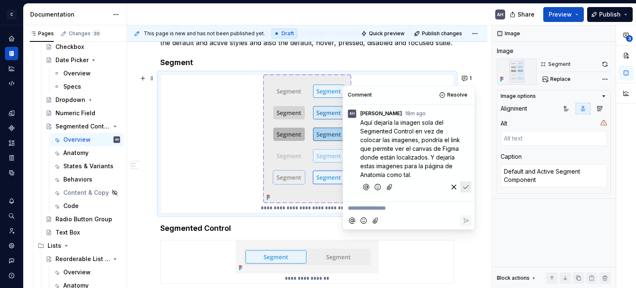
drag, startPoint x: 415, startPoint y: 131, endPoint x: 425, endPoint y: 178, distance: 48.7
click at [425, 178] on p "Aquí dejaría la imagen sola del Segmented Control en vez de colocar las imagene…" at bounding box center [410, 148] width 101 height 61
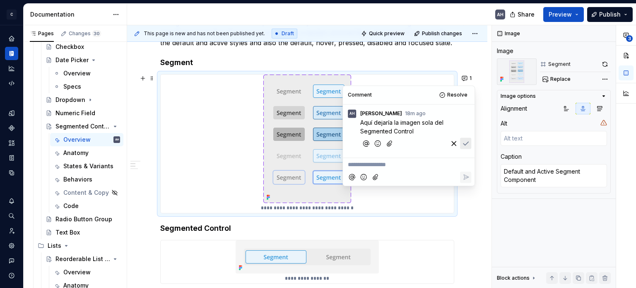
click at [464, 146] on icon "Save" at bounding box center [465, 143] width 8 height 8
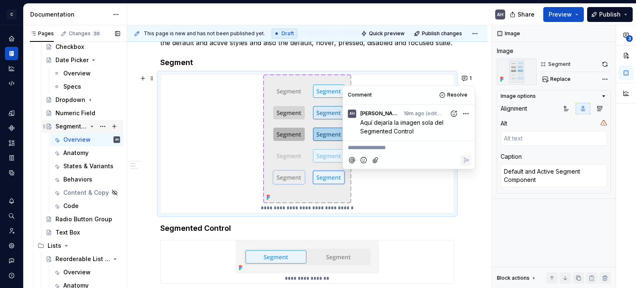
click at [89, 125] on icon "Page tree" at bounding box center [92, 126] width 7 height 7
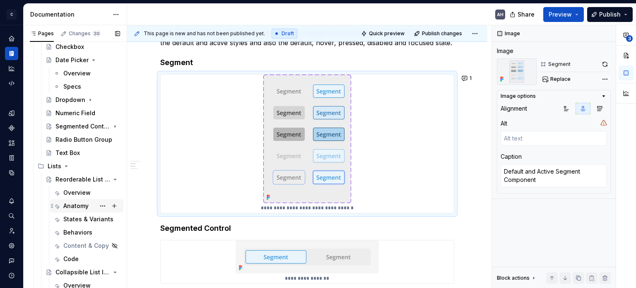
click at [69, 206] on div "Anatomy" at bounding box center [75, 206] width 25 height 8
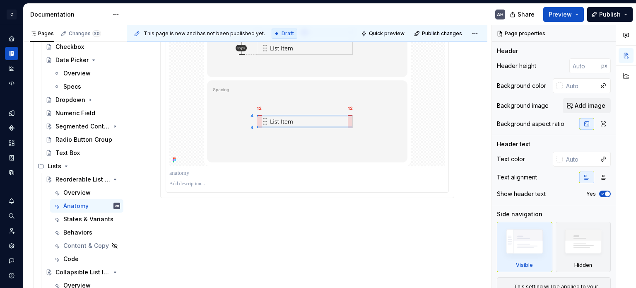
scroll to position [245, 0]
click at [259, 164] on p at bounding box center [307, 168] width 276 height 8
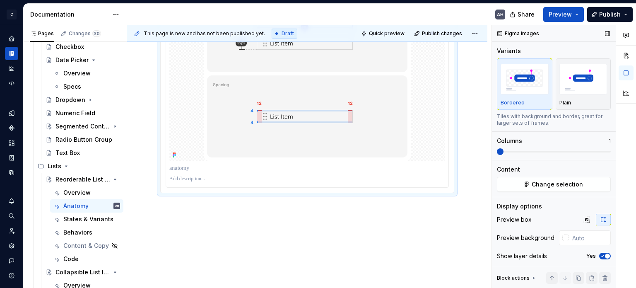
click at [605, 256] on span "button" at bounding box center [607, 255] width 5 height 5
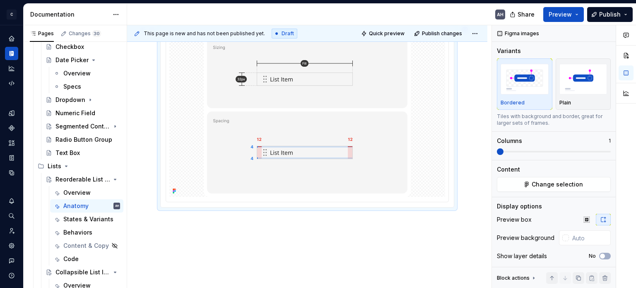
scroll to position [168, 0]
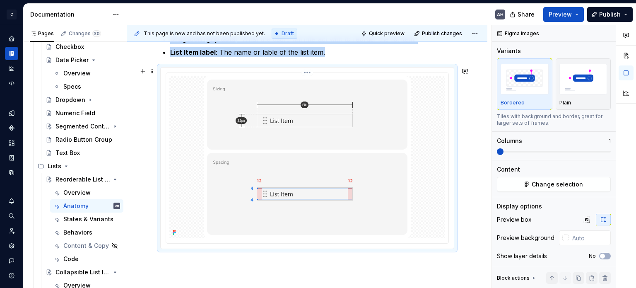
type textarea "*"
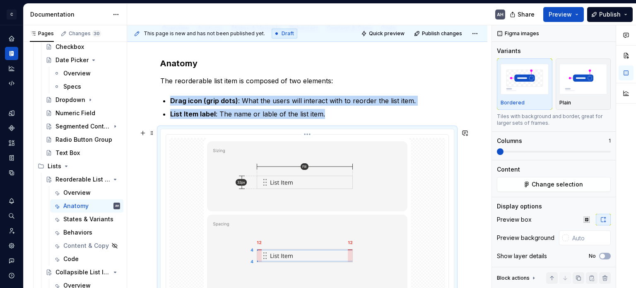
scroll to position [85, 0]
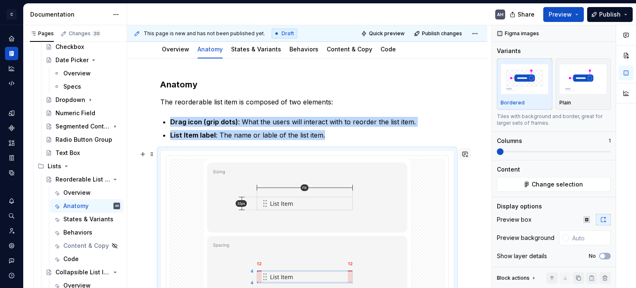
click at [463, 152] on button "button" at bounding box center [465, 154] width 12 height 12
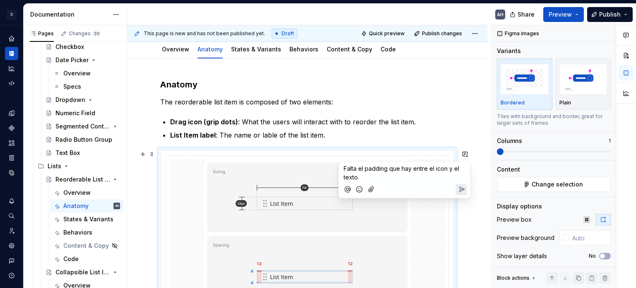
click at [461, 189] on icon "Send" at bounding box center [461, 189] width 8 height 8
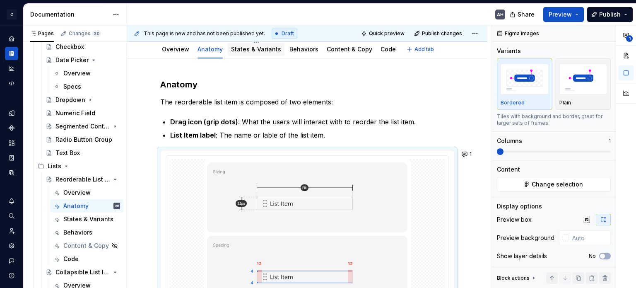
click at [250, 51] on link "States & Variants" at bounding box center [256, 49] width 50 height 7
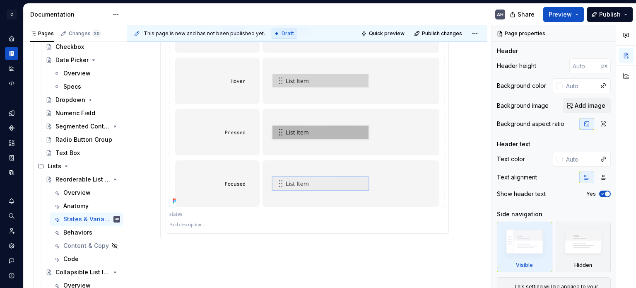
scroll to position [331, 0]
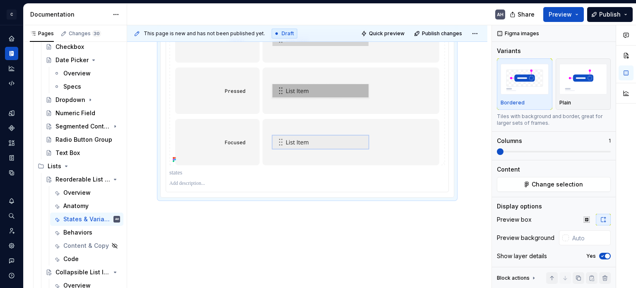
click at [375, 123] on img at bounding box center [307, 40] width 274 height 252
click at [605, 255] on span "button" at bounding box center [607, 255] width 5 height 5
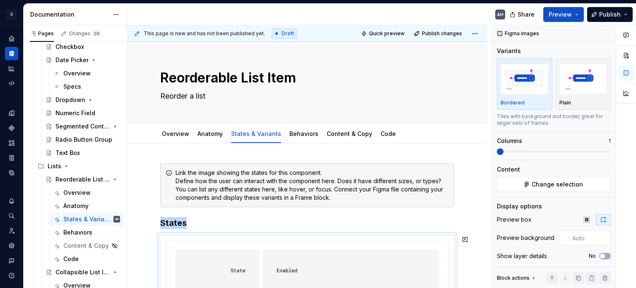
scroll to position [0, 0]
click at [291, 137] on link "Behaviors" at bounding box center [303, 133] width 29 height 7
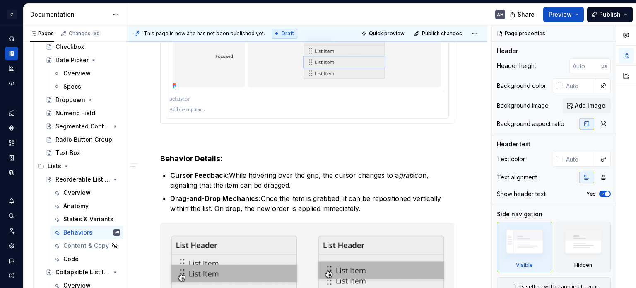
scroll to position [579, 0]
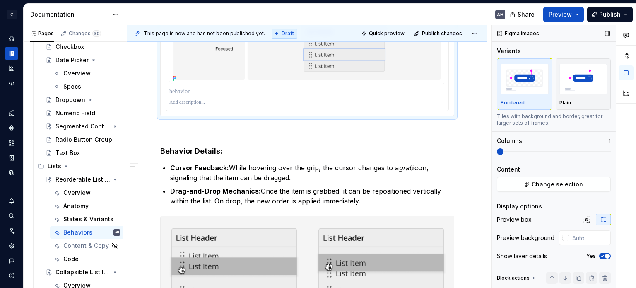
click at [600, 255] on icon "button" at bounding box center [602, 255] width 7 height 5
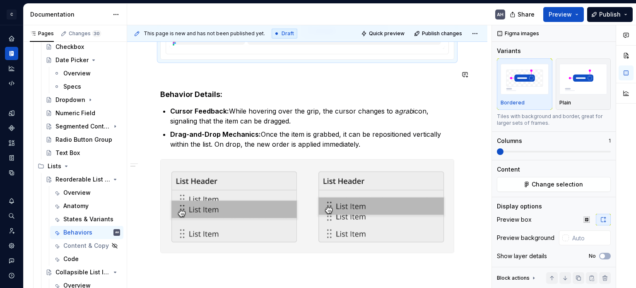
scroll to position [634, 0]
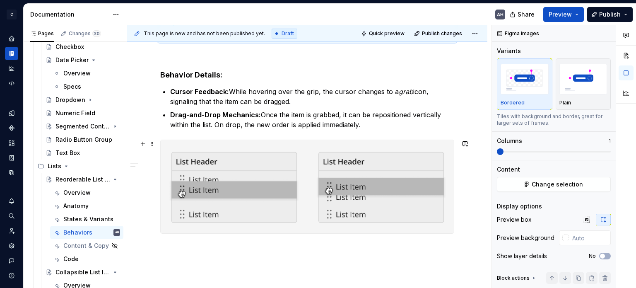
type textarea "*"
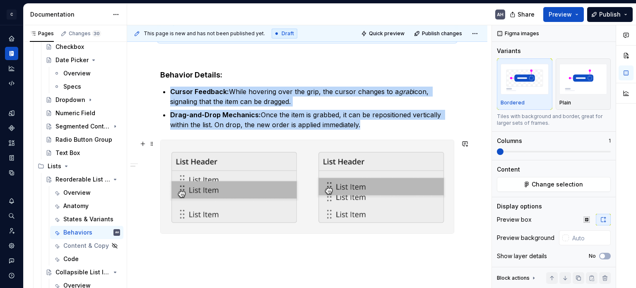
click at [353, 168] on img at bounding box center [307, 186] width 293 height 93
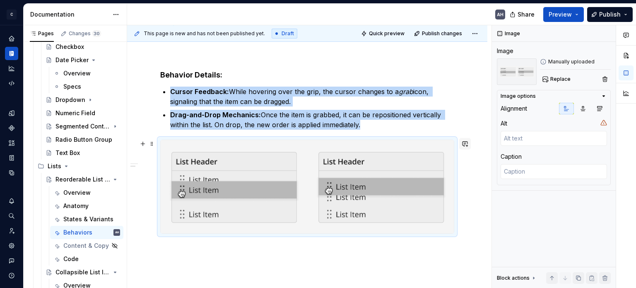
click at [465, 143] on button "button" at bounding box center [465, 144] width 12 height 12
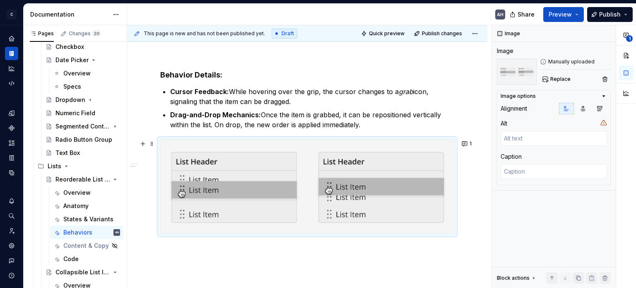
type textarea "*"
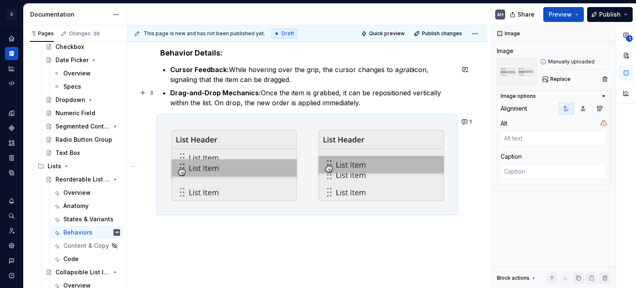
scroll to position [675, 0]
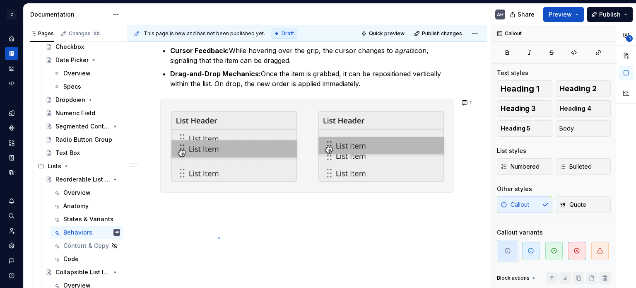
click at [218, 237] on div "This page is new and has not been published yet. Draft Quick preview Publish ch…" at bounding box center [309, 156] width 364 height 263
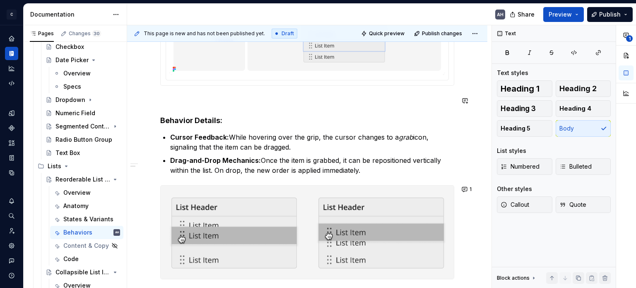
scroll to position [695, 0]
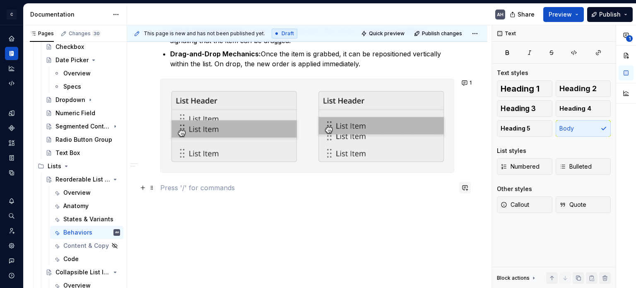
click at [466, 183] on button "button" at bounding box center [465, 188] width 12 height 12
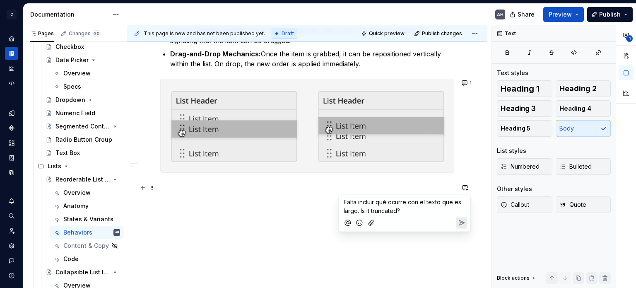
click at [435, 202] on span "Falta incluir qué ocurre con el texto que es largo. Is it truncated?" at bounding box center [402, 206] width 119 height 16
click at [444, 202] on span "Falta incluir qué ocurre con el texto que es largo. Is it truncated?" at bounding box center [402, 206] width 119 height 16
click at [358, 209] on span "Falta incluir qué ocurre con el texto cuando es largo. Is it truncated?" at bounding box center [403, 206] width 121 height 16
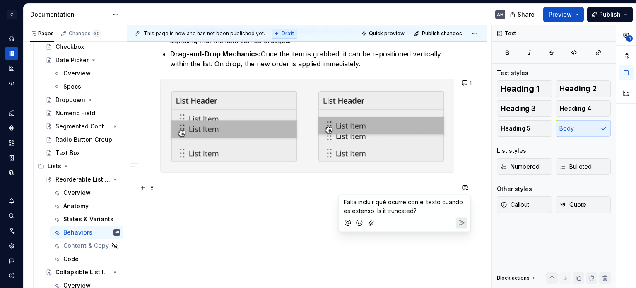
click at [421, 210] on p "Falta incluir qué ocurre con el texto cuando es extenso. Is it truncated?" at bounding box center [404, 205] width 122 height 17
click at [463, 223] on icon "Send" at bounding box center [461, 222] width 8 height 8
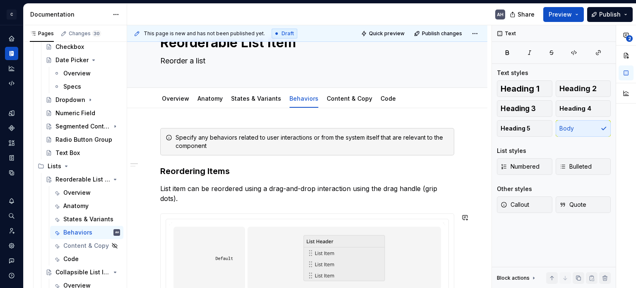
scroll to position [0, 0]
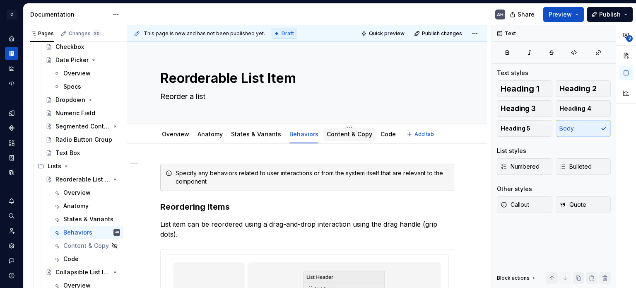
click at [347, 138] on div "Content & Copy" at bounding box center [349, 134] width 46 height 10
click at [344, 134] on link "Content & Copy" at bounding box center [349, 133] width 46 height 7
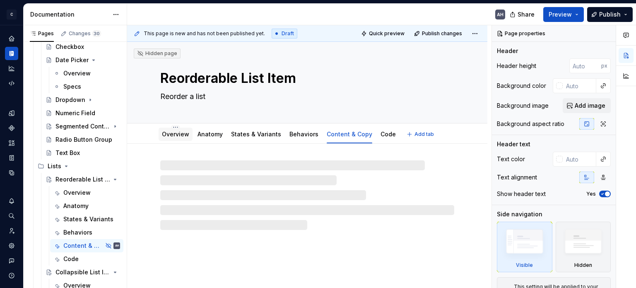
click at [169, 137] on div "Overview" at bounding box center [175, 134] width 27 height 8
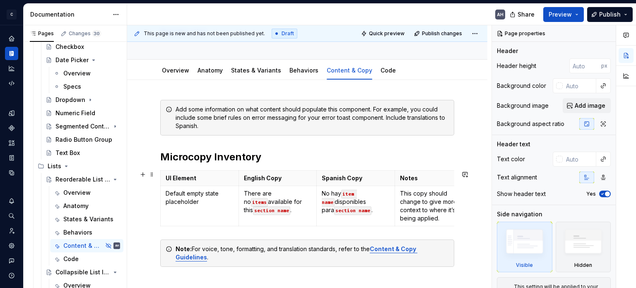
scroll to position [83, 0]
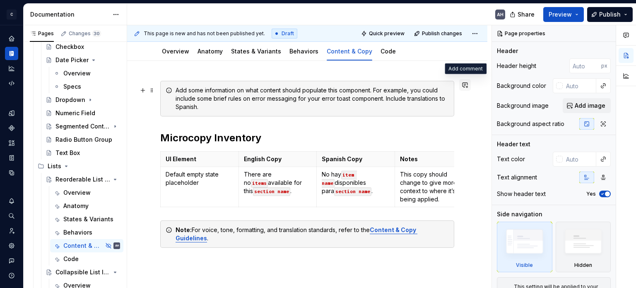
click at [466, 82] on button "button" at bounding box center [465, 85] width 12 height 12
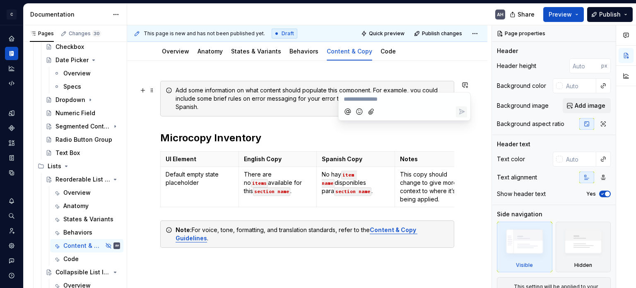
click at [434, 79] on div "Add some information on what content should populate this component. For exampl…" at bounding box center [307, 212] width 360 height 303
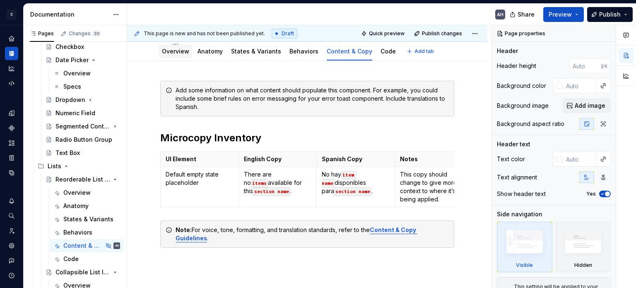
click at [172, 56] on div "Overview" at bounding box center [175, 51] width 27 height 10
type textarea "*"
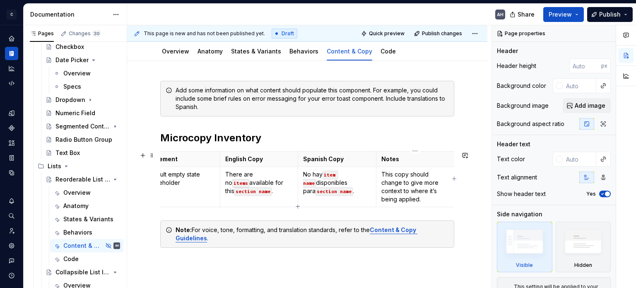
click at [420, 173] on p "This copy should change to give more context to where it’s being applied." at bounding box center [415, 186] width 68 height 33
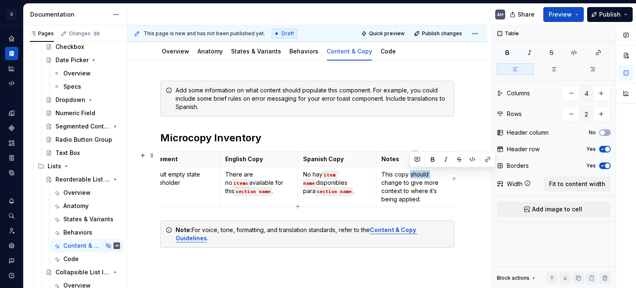
click at [420, 173] on p "This copy should change to give more context to where it’s being applied." at bounding box center [415, 186] width 68 height 33
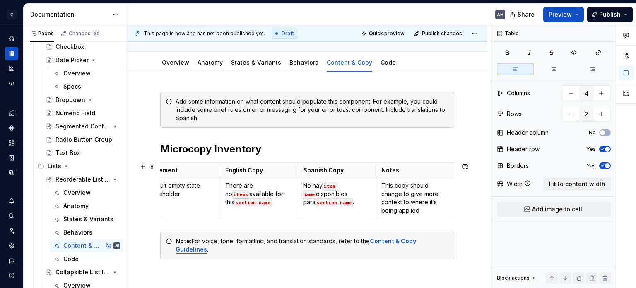
click at [426, 194] on tbody "UI Element English Copy Spanish Copy Notes Default empty state placeholder Ther…" at bounding box center [298, 190] width 312 height 55
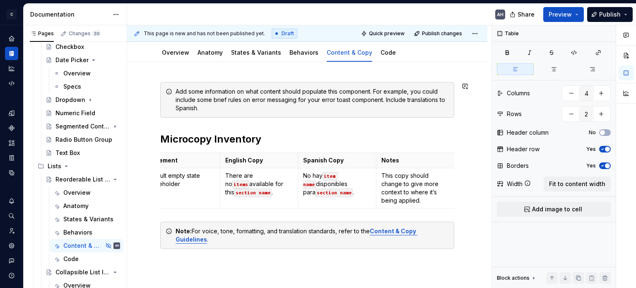
scroll to position [83, 0]
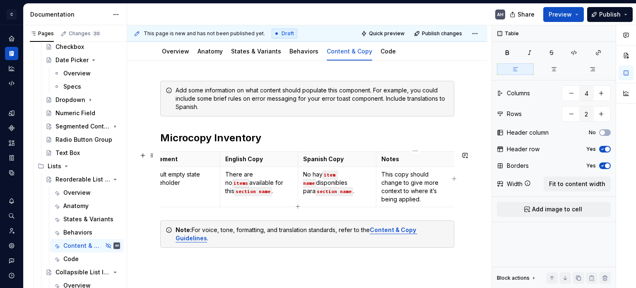
click at [422, 196] on p "This copy should change to give more context to where it’s being applied." at bounding box center [415, 186] width 68 height 33
click at [417, 173] on p "This copy should change to give more context to where it’s being applied." at bounding box center [415, 186] width 68 height 33
click at [427, 196] on p "This copy should change to give more context to where it’s being applied." at bounding box center [415, 186] width 68 height 33
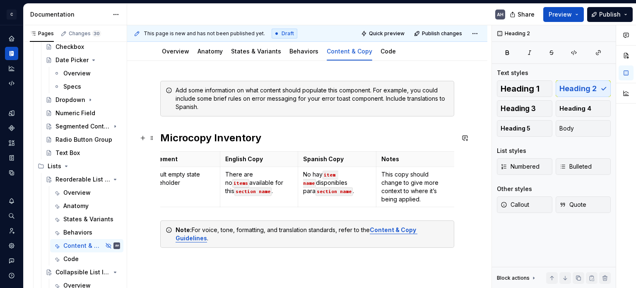
click at [274, 137] on h2 "Microcopy Inventory" at bounding box center [307, 137] width 294 height 13
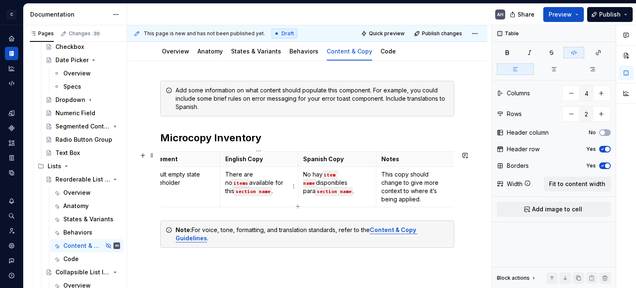
click at [240, 192] on code "section name" at bounding box center [252, 191] width 37 height 9
click at [286, 138] on h2 "Microcopy Inventory" at bounding box center [307, 137] width 294 height 13
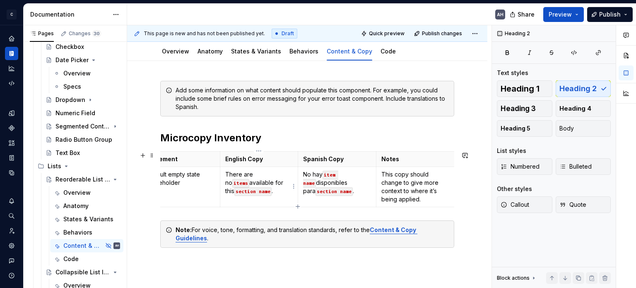
click at [235, 192] on code "section name" at bounding box center [252, 191] width 37 height 9
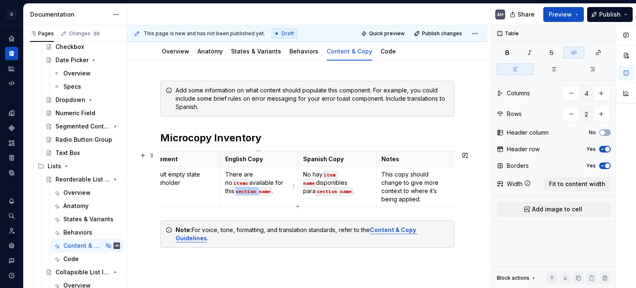
click at [235, 192] on code "section name" at bounding box center [252, 191] width 37 height 9
click at [315, 192] on code "section name" at bounding box center [333, 191] width 37 height 9
click at [277, 130] on div "Add some information on what content should populate this component. For exampl…" at bounding box center [307, 174] width 294 height 187
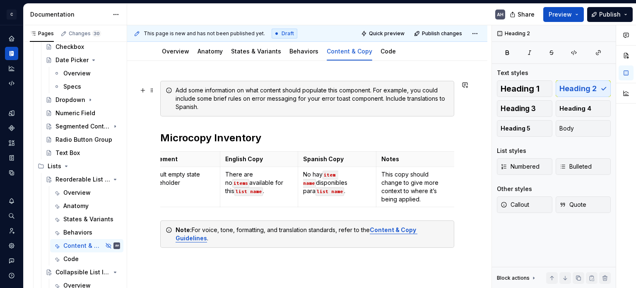
scroll to position [0, 0]
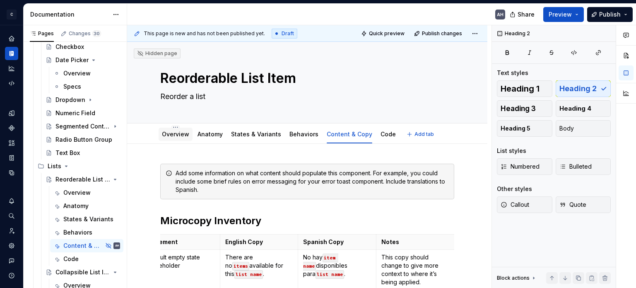
click at [165, 136] on link "Overview" at bounding box center [175, 133] width 27 height 7
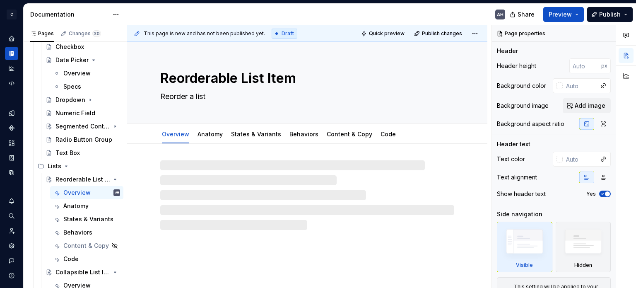
type textarea "*"
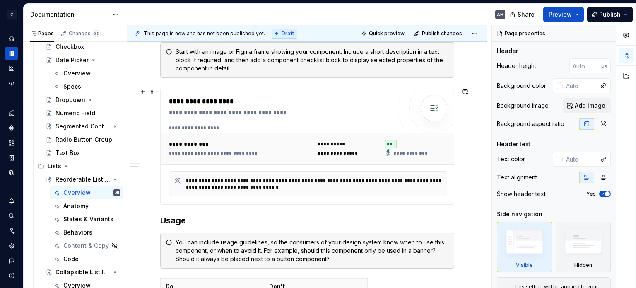
scroll to position [290, 0]
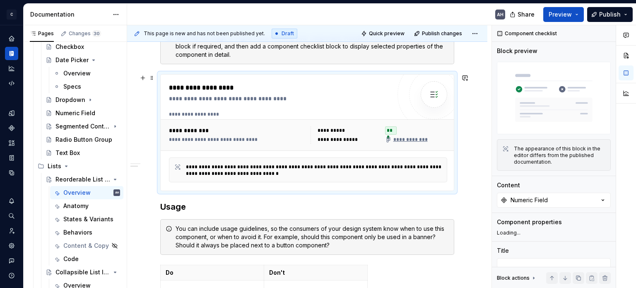
click at [300, 152] on div "**********" at bounding box center [308, 146] width 278 height 71
click at [466, 78] on button "button" at bounding box center [465, 78] width 12 height 12
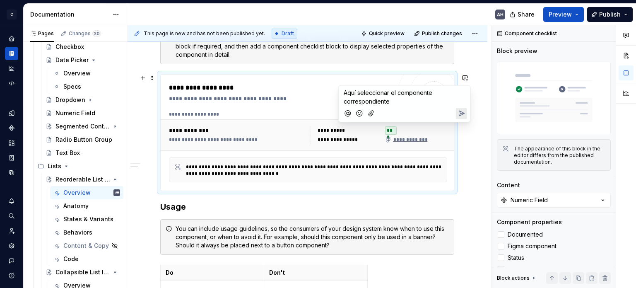
click at [461, 112] on icon "Send" at bounding box center [461, 113] width 5 height 5
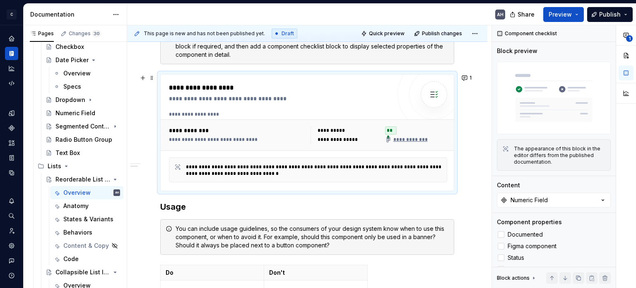
click at [254, 144] on div "**********" at bounding box center [308, 135] width 285 height 24
click at [217, 206] on h3 "Usage" at bounding box center [307, 207] width 294 height 12
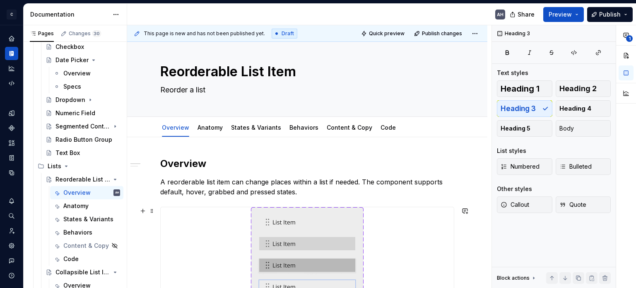
scroll to position [0, 0]
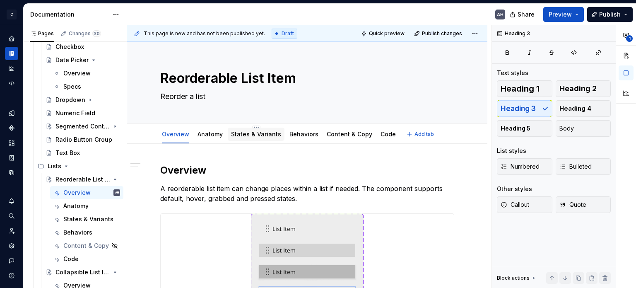
click at [239, 133] on link "States & Variants" at bounding box center [256, 133] width 50 height 7
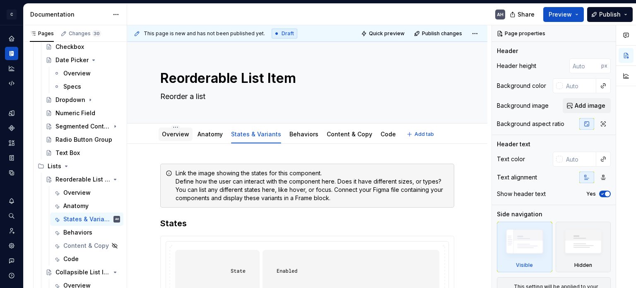
click at [169, 140] on div "Overview" at bounding box center [175, 134] width 34 height 15
click at [179, 132] on link "Overview" at bounding box center [175, 133] width 27 height 7
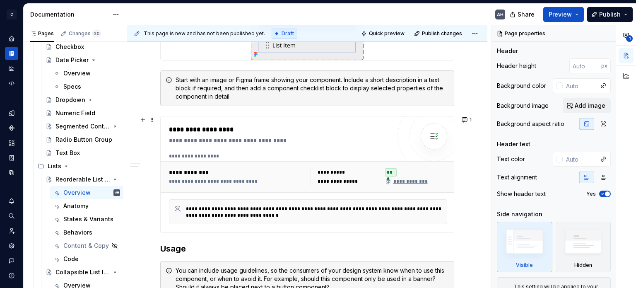
scroll to position [248, 0]
click at [91, 179] on icon "Page tree" at bounding box center [92, 179] width 2 height 1
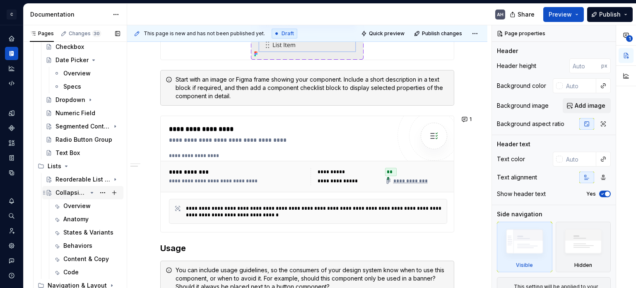
click at [63, 191] on div "Collapsible List Item" at bounding box center [70, 192] width 31 height 8
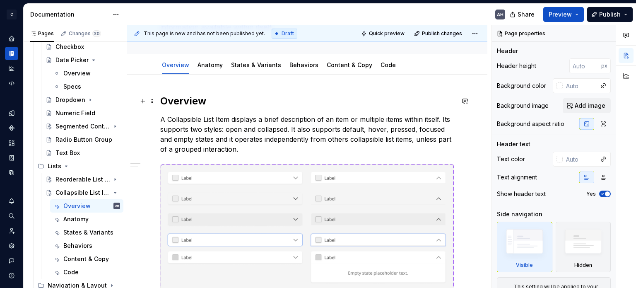
scroll to position [83, 0]
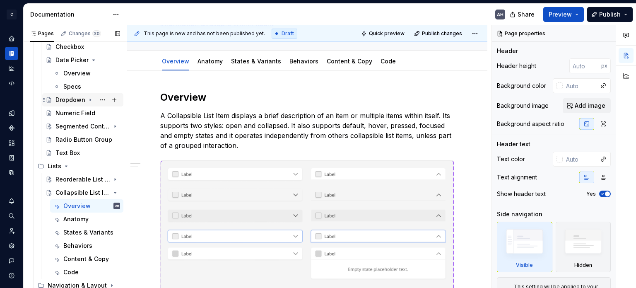
click at [58, 101] on div "Dropdown" at bounding box center [70, 100] width 30 height 8
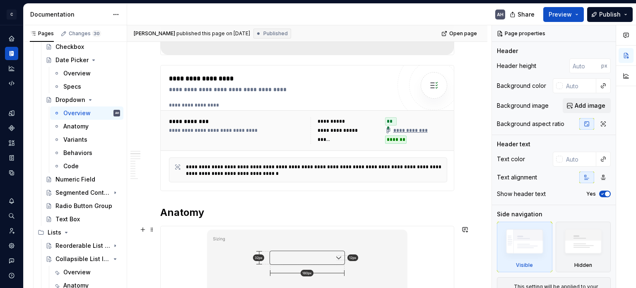
scroll to position [248, 0]
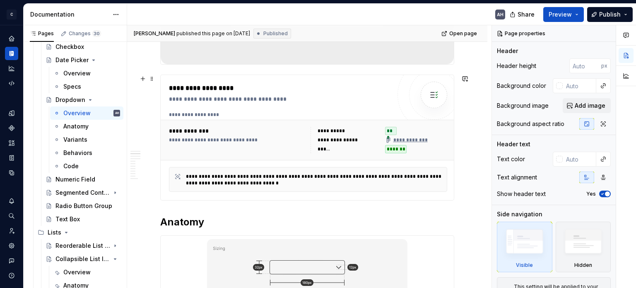
click at [286, 139] on div "**********" at bounding box center [237, 140] width 137 height 7
type textarea "*"
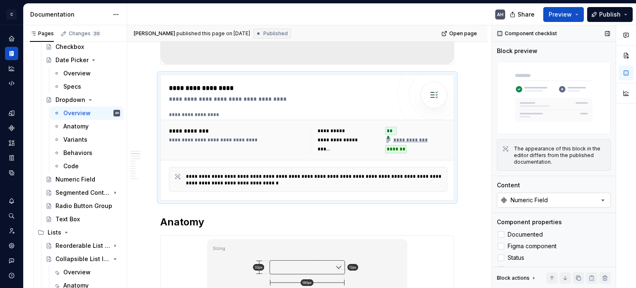
click at [544, 198] on div "Numeric Field" at bounding box center [528, 200] width 37 height 8
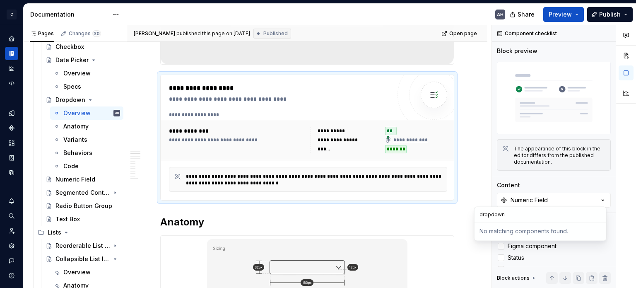
click at [494, 214] on input "dropdown" at bounding box center [540, 213] width 132 height 15
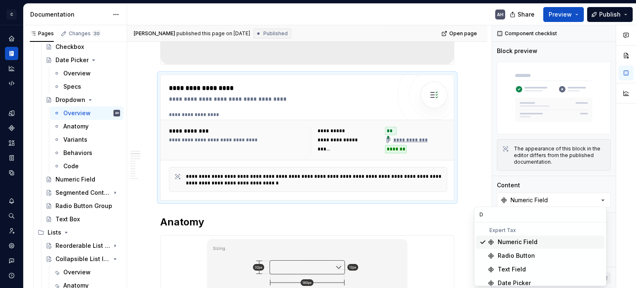
type input "Dr"
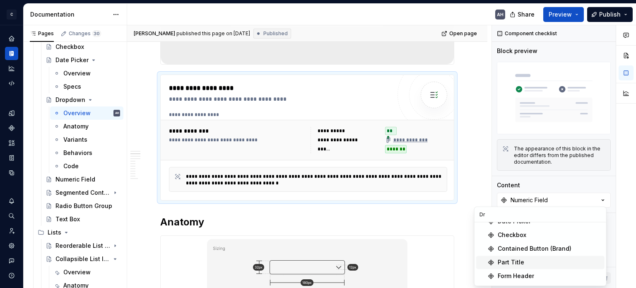
scroll to position [83, 0]
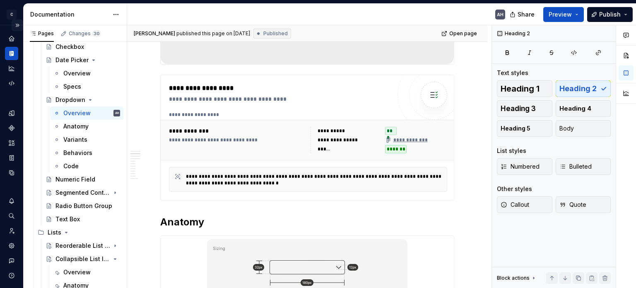
click at [15, 23] on button "Expand sidebar" at bounding box center [18, 25] width 12 height 12
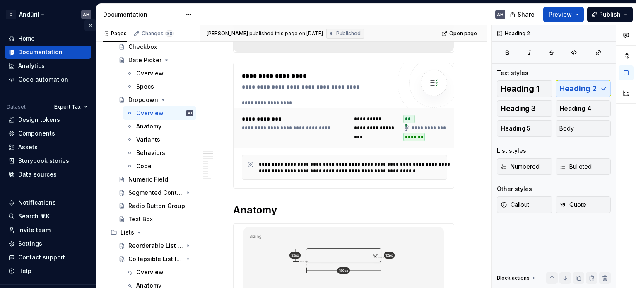
scroll to position [258, 0]
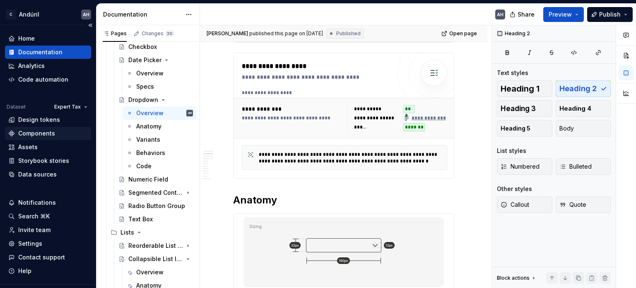
click at [44, 132] on div "Components" at bounding box center [36, 133] width 37 height 8
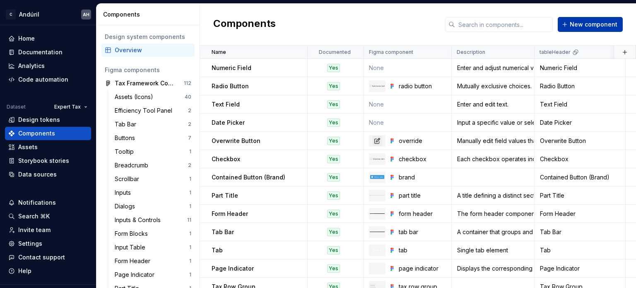
click at [588, 30] on button "New component" at bounding box center [589, 24] width 65 height 15
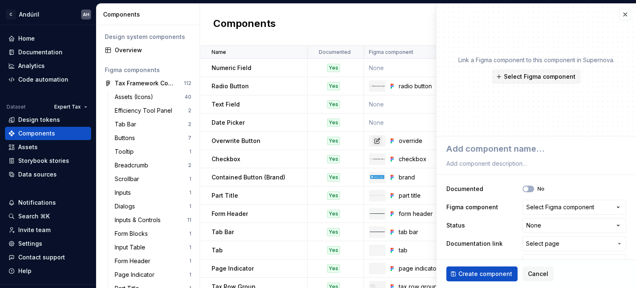
type textarea "*"
type textarea "D"
type textarea "*"
type textarea "Dr"
type textarea "*"
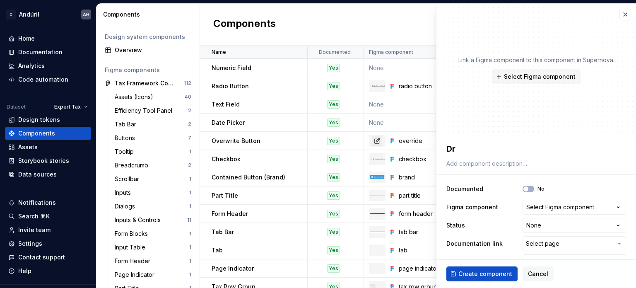
type textarea "Dro"
type textarea "*"
type textarea "Drop"
type textarea "*"
type textarea "Dropd"
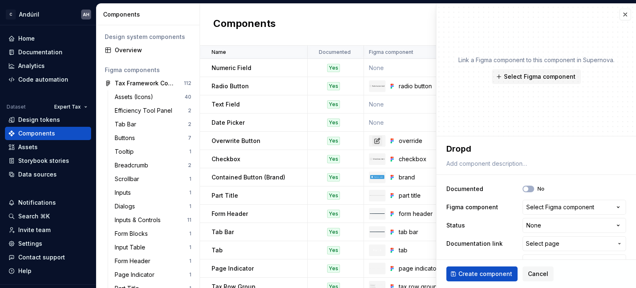
type textarea "*"
type textarea "Dropdo"
type textarea "*"
type textarea "Dropdow"
type textarea "*"
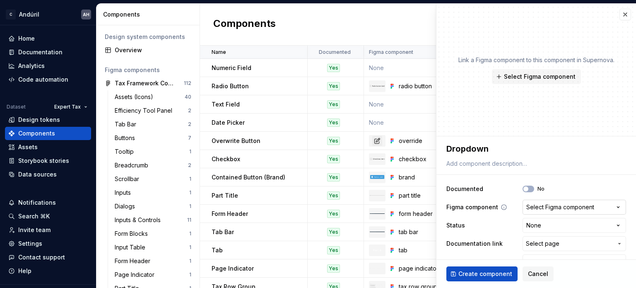
type textarea "Dropdown"
click at [550, 208] on div "Select Figma component" at bounding box center [560, 207] width 68 height 8
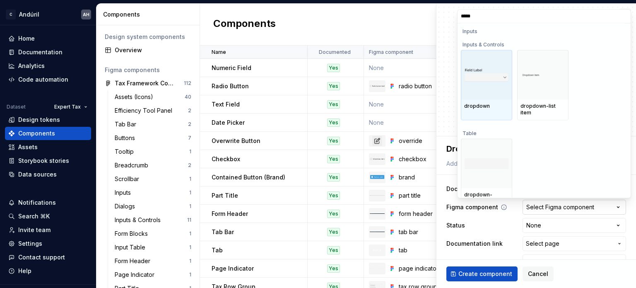
type input "******"
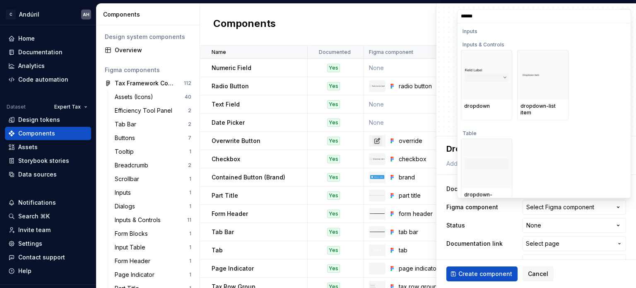
click at [475, 109] on div "dropdown" at bounding box center [486, 106] width 45 height 7
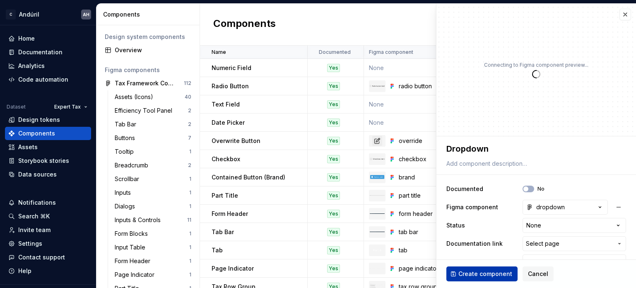
click at [470, 273] on span "Create component" at bounding box center [485, 273] width 54 height 8
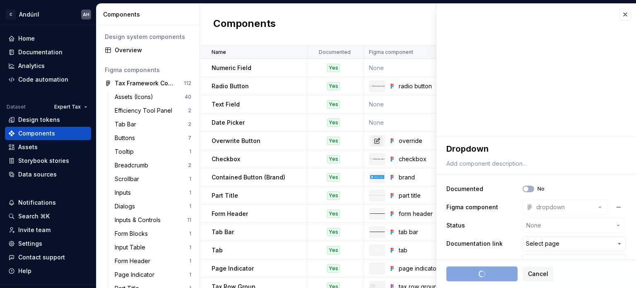
type textarea "*"
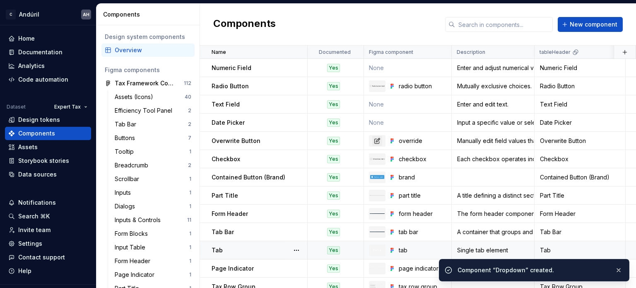
click at [552, 241] on td "Tab" at bounding box center [579, 250] width 91 height 18
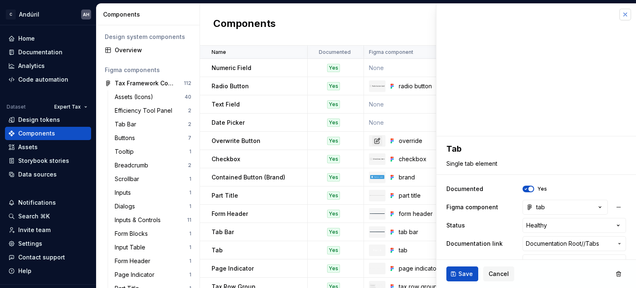
click at [620, 17] on button "button" at bounding box center [625, 15] width 12 height 12
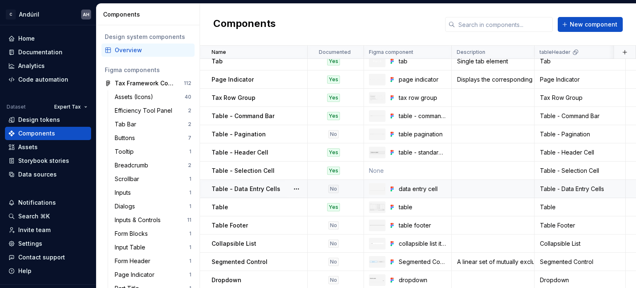
scroll to position [194, 0]
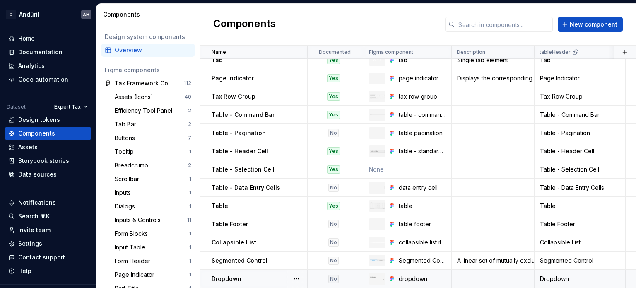
click at [238, 274] on p "Dropdown" at bounding box center [226, 278] width 30 height 8
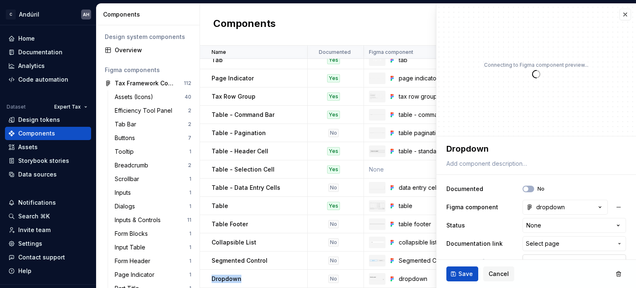
type textarea "*"
click at [541, 249] on button "Select page" at bounding box center [573, 243] width 103 height 15
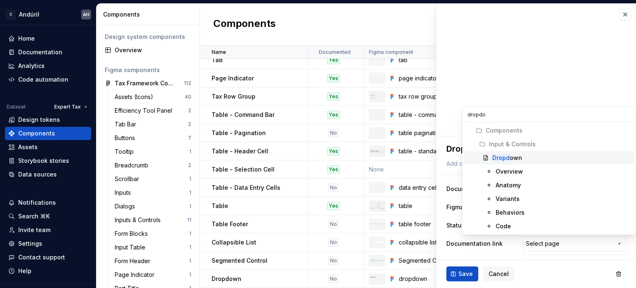
type input "dropdow"
type textarea "*"
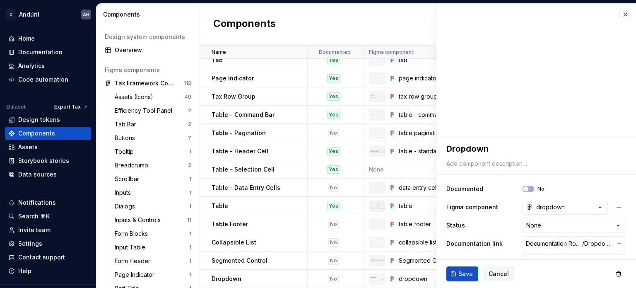
scroll to position [17, 0]
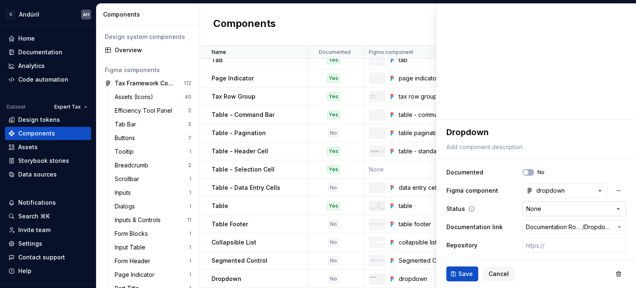
click at [544, 204] on html "C Andúril AH Home Documentation Analytics Code automation Dataset Expert Tax De…" at bounding box center [318, 144] width 636 height 288
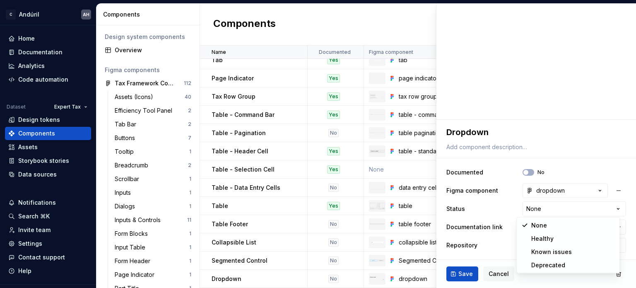
select select "**********"
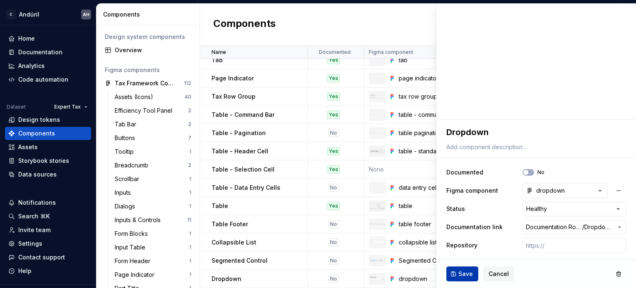
click at [461, 273] on span "Save" at bounding box center [465, 273] width 14 height 8
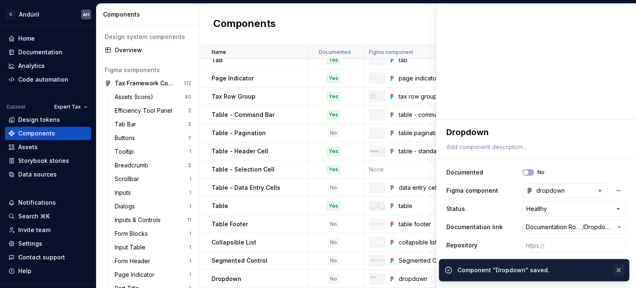
click at [621, 269] on button "button" at bounding box center [618, 270] width 11 height 12
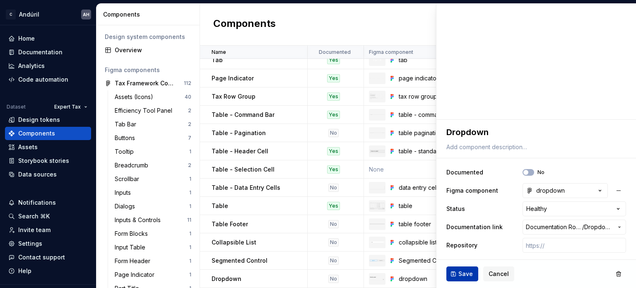
click at [463, 271] on span "Save" at bounding box center [465, 273] width 14 height 8
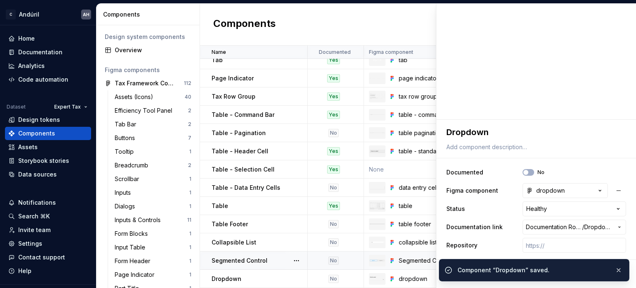
type textarea "*"
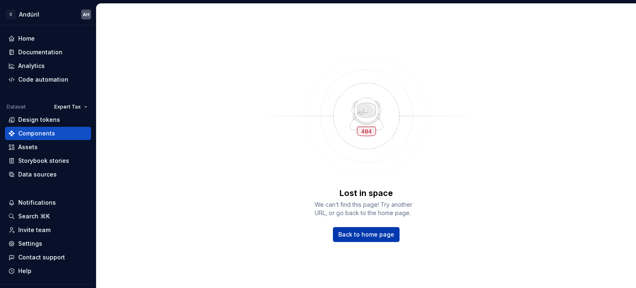
click at [359, 237] on span "Back to home page" at bounding box center [366, 234] width 56 height 8
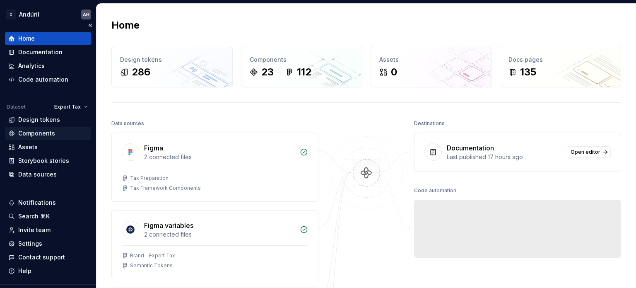
click at [27, 132] on div "Components" at bounding box center [36, 133] width 37 height 8
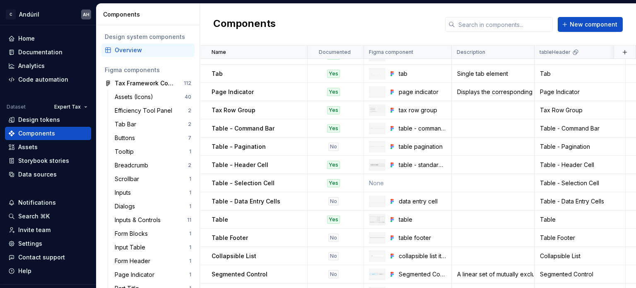
scroll to position [194, 0]
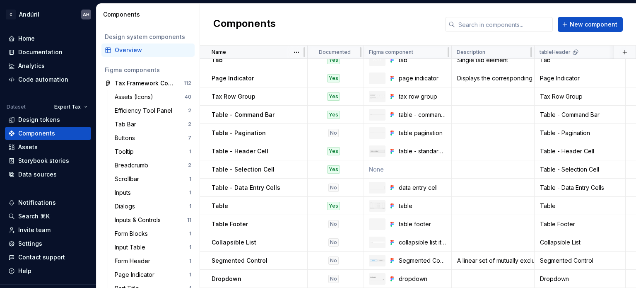
click at [263, 53] on div "Name" at bounding box center [256, 52] width 91 height 7
click at [301, 51] on div at bounding box center [304, 52] width 7 height 13
click at [297, 51] on html "C Andúril AH Home Documentation Analytics Code automation Dataset Expert Tax De…" at bounding box center [318, 144] width 636 height 288
click at [306, 67] on div "Sort ascending" at bounding box center [333, 68] width 54 height 8
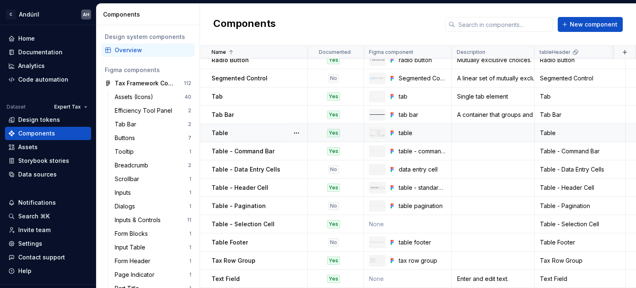
scroll to position [111, 0]
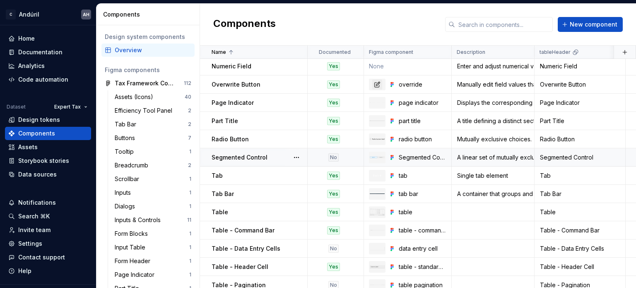
click at [243, 159] on p "Segmented Control" at bounding box center [239, 157] width 56 height 8
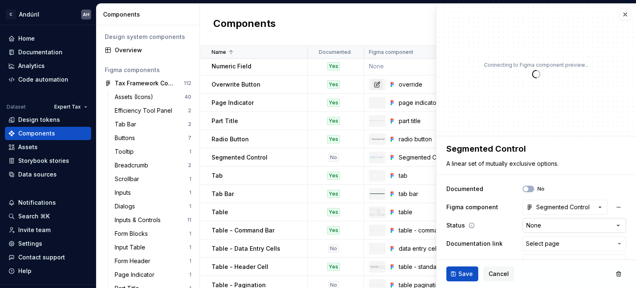
type textarea "*"
click at [540, 226] on html "C Andúril AH Home Documentation Analytics Code automation Dataset Expert Tax De…" at bounding box center [318, 144] width 636 height 288
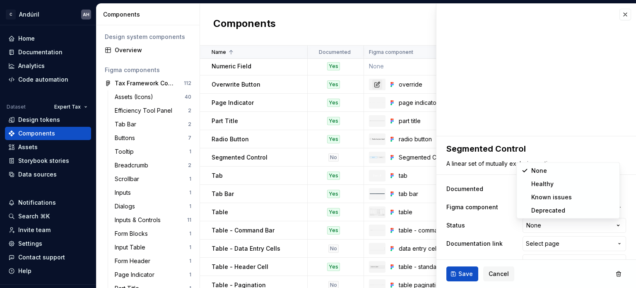
click at [478, 221] on html "C Andúril AH Home Documentation Analytics Code automation Dataset Expert Tax De…" at bounding box center [318, 144] width 636 height 288
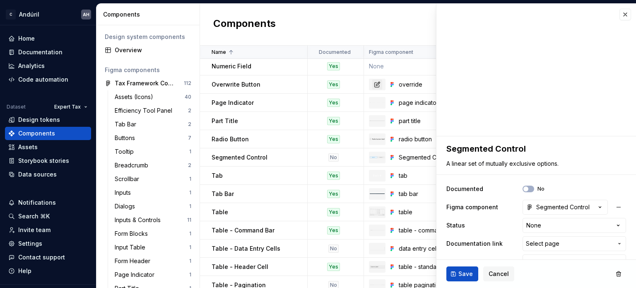
click at [534, 251] on div "**********" at bounding box center [536, 225] width 180 height 91
click at [535, 245] on span "Select page" at bounding box center [543, 243] width 34 height 8
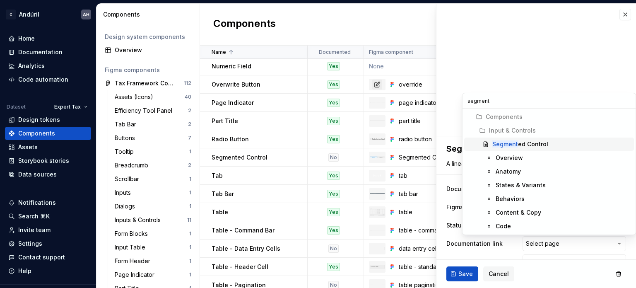
type input "segment"
click at [518, 148] on div "Segment ed Control" at bounding box center [520, 144] width 56 height 8
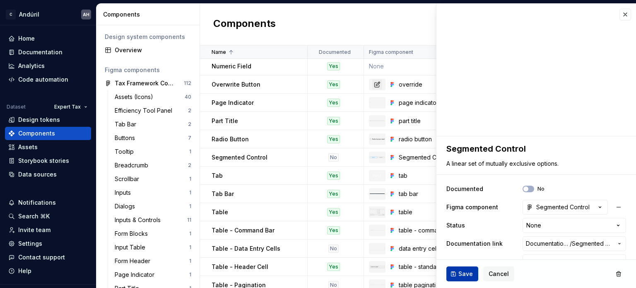
click at [464, 276] on span "Save" at bounding box center [465, 273] width 14 height 8
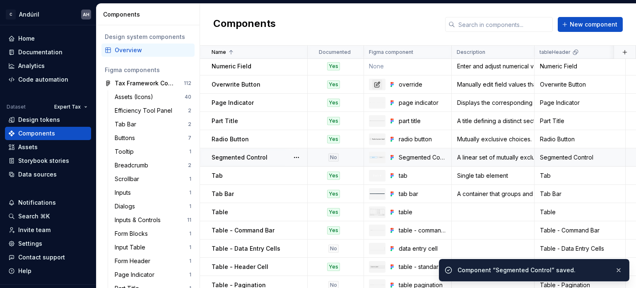
click at [255, 155] on p "Segmented Control" at bounding box center [239, 157] width 56 height 8
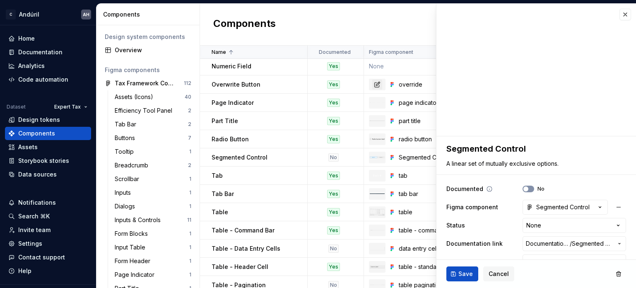
click at [526, 188] on button "No" at bounding box center [528, 188] width 12 height 7
click at [464, 270] on span "Save" at bounding box center [465, 273] width 14 height 8
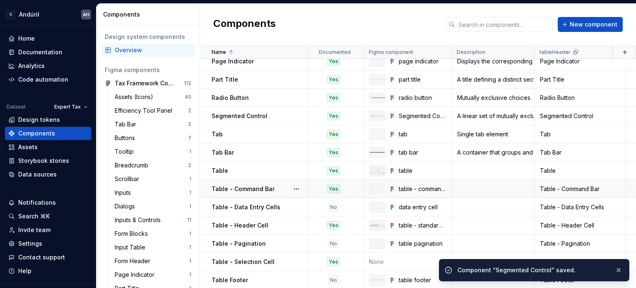
scroll to position [194, 0]
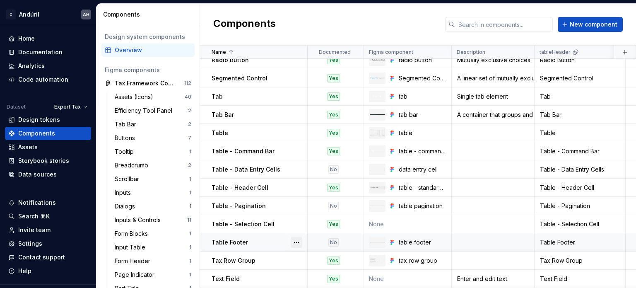
click at [295, 238] on button "button" at bounding box center [296, 242] width 12 height 12
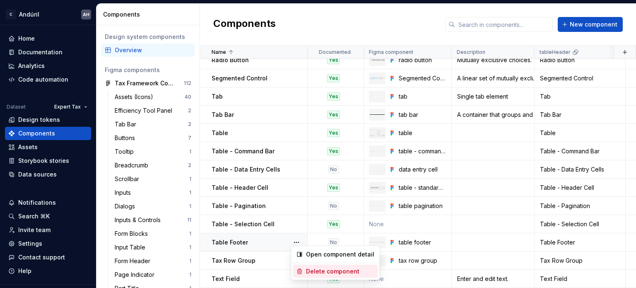
click at [313, 270] on div "Delete component" at bounding box center [340, 271] width 68 height 8
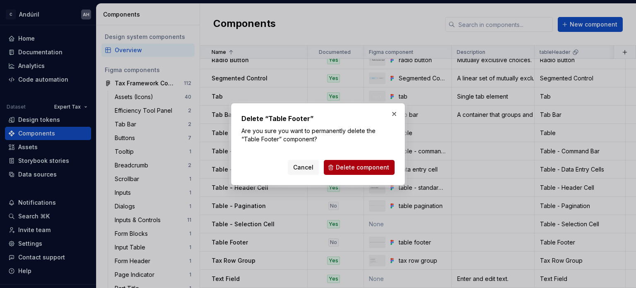
click at [359, 168] on span "Delete component" at bounding box center [362, 167] width 53 height 8
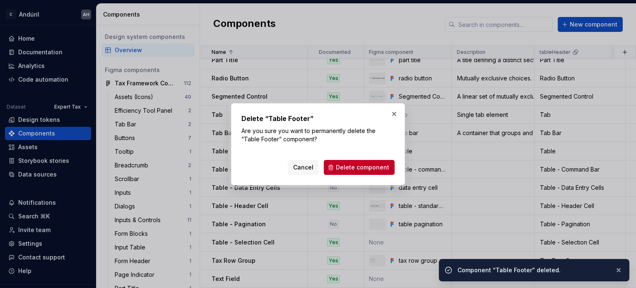
scroll to position [175, 0]
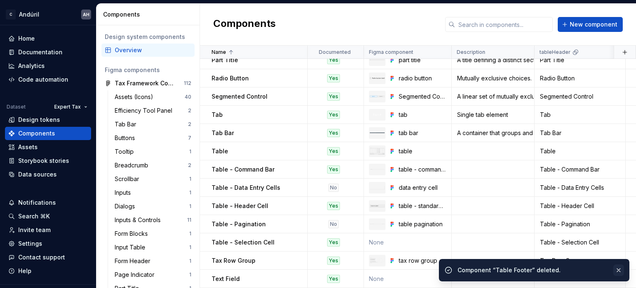
click at [617, 269] on button "button" at bounding box center [618, 270] width 11 height 12
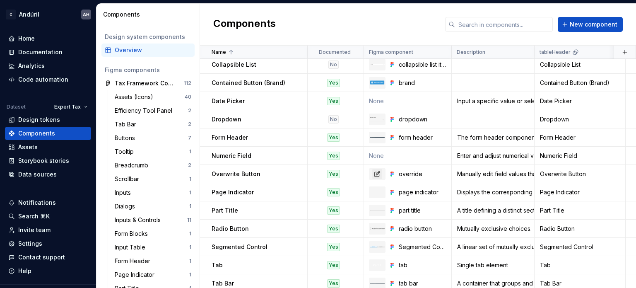
scroll to position [0, 0]
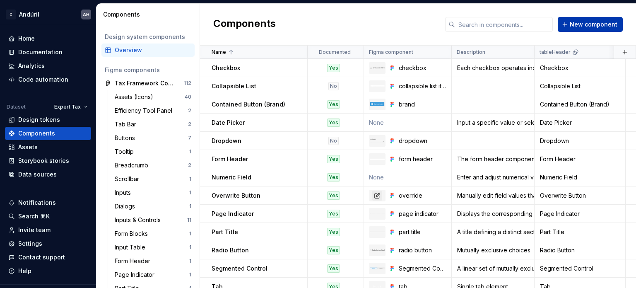
click at [587, 23] on span "New component" at bounding box center [593, 24] width 48 height 8
type textarea "*"
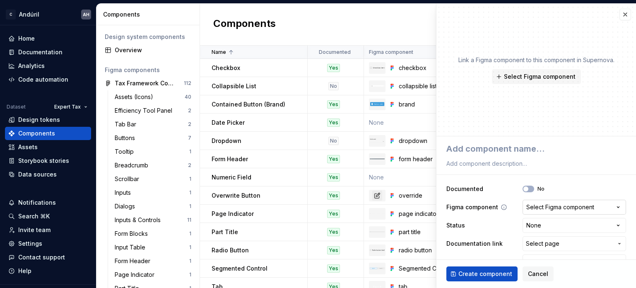
click at [553, 210] on div "Select Figma component" at bounding box center [560, 207] width 68 height 8
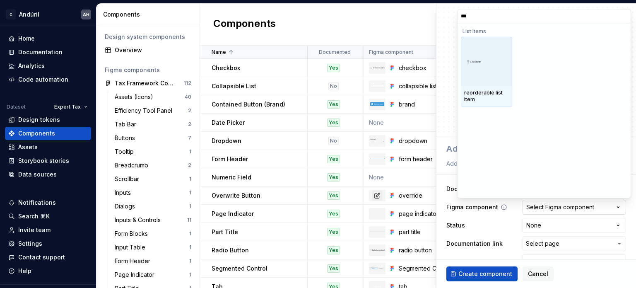
type input "****"
type textarea "*"
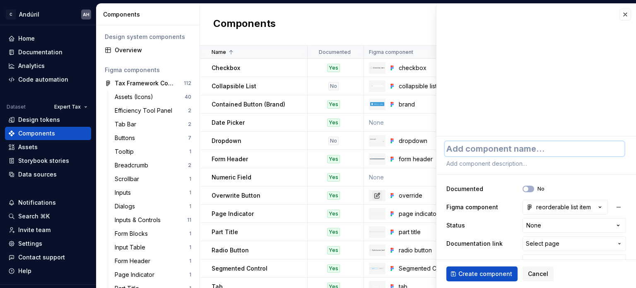
click at [504, 154] on textarea at bounding box center [534, 148] width 180 height 15
type textarea "*"
type textarea "R"
type textarea "*"
type textarea "Re"
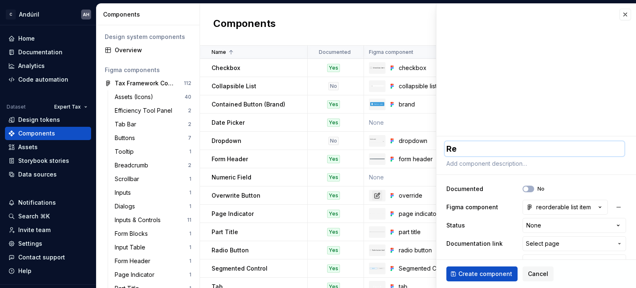
type textarea "*"
type textarea "Reo"
type textarea "*"
type textarea "Reor"
type textarea "*"
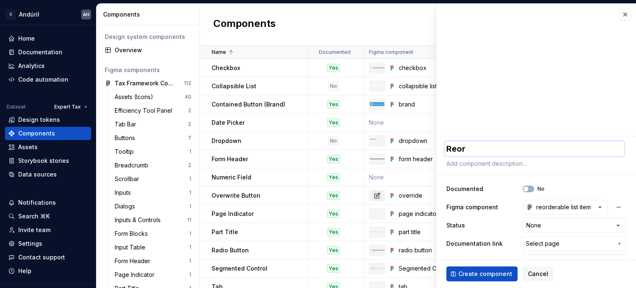
type textarea "Reord"
type textarea "*"
type textarea "Reorde"
type textarea "*"
type textarea "Reorder"
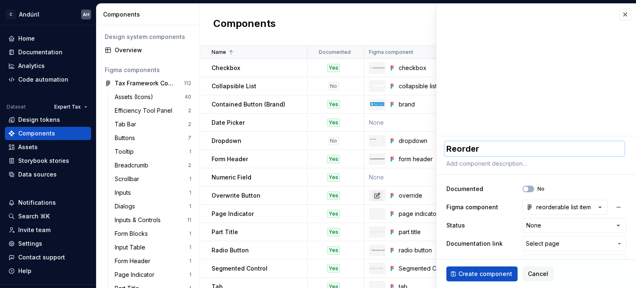
type textarea "*"
type textarea "Reordera"
type textarea "*"
type textarea "Reorderab"
type textarea "*"
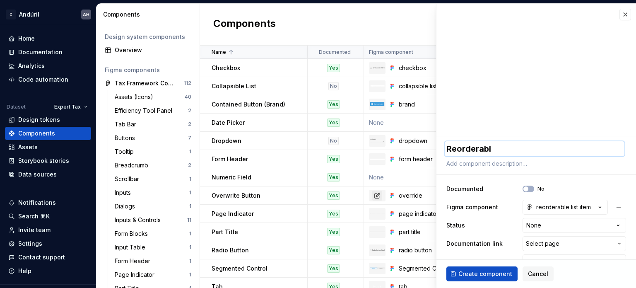
type textarea "Reorderable"
type textarea "*"
type textarea "Reorderable"
type textarea "*"
type textarea "Reorderable L"
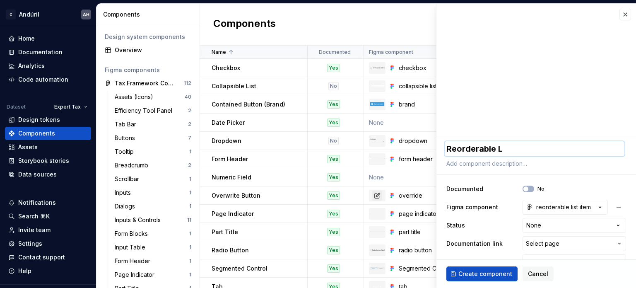
type textarea "*"
type textarea "Reorderable Li"
type textarea "*"
type textarea "Reorderable Lis"
type textarea "*"
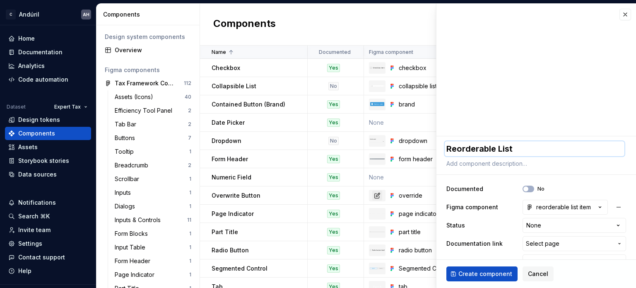
type textarea "Reorderable List"
type textarea "*"
type textarea "Reorderable List I"
type textarea "*"
type textarea "Reorderable List It"
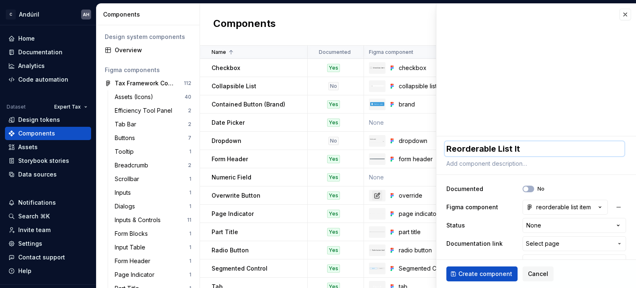
type textarea "*"
type textarea "Reorderable List Ite"
type textarea "*"
type textarea "Reorderable List Item"
click at [525, 188] on button "No" at bounding box center [528, 188] width 12 height 7
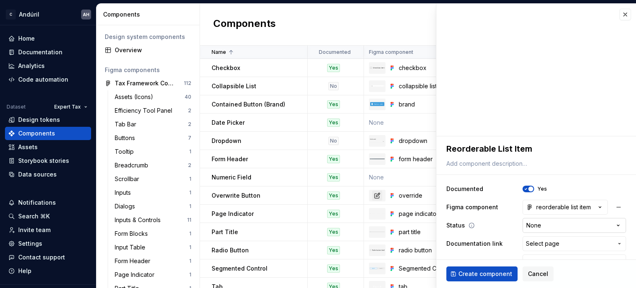
type textarea "*"
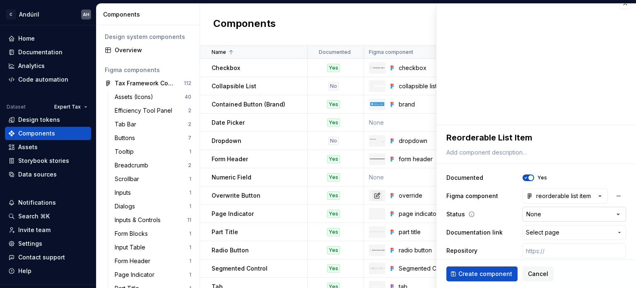
scroll to position [17, 0]
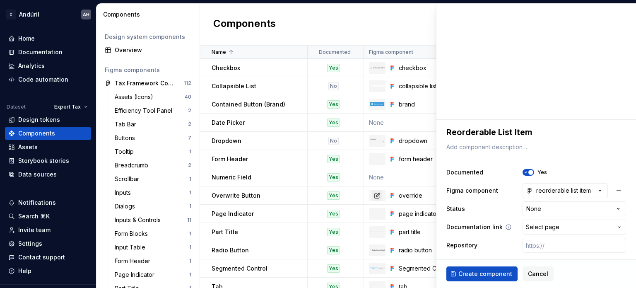
click at [538, 226] on span "Select page" at bounding box center [543, 227] width 34 height 8
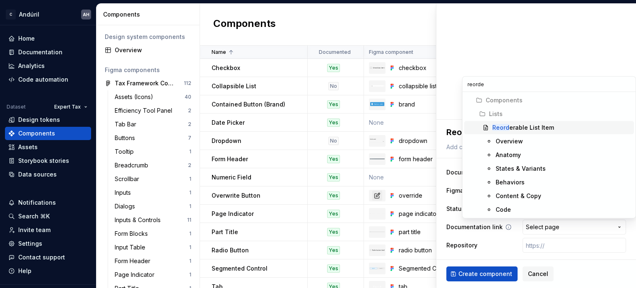
type input "reorder"
type textarea "*"
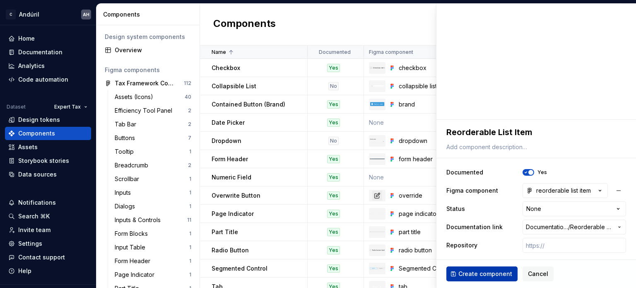
click at [483, 269] on button "Create component" at bounding box center [481, 273] width 71 height 15
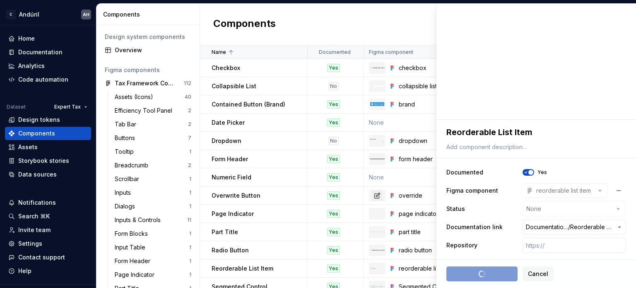
type textarea "*"
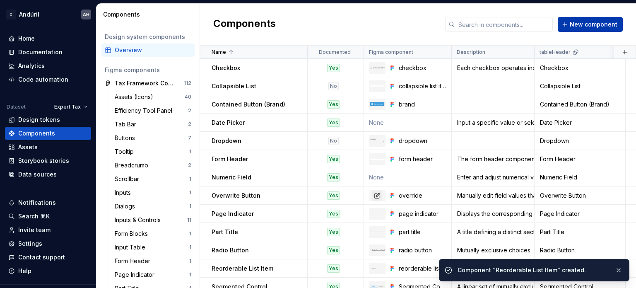
click at [584, 20] on span "New component" at bounding box center [593, 24] width 48 height 8
type textarea "*"
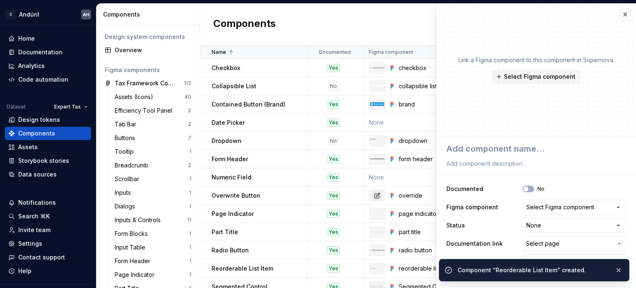
click at [538, 206] on div "Select Figma component" at bounding box center [560, 207] width 68 height 8
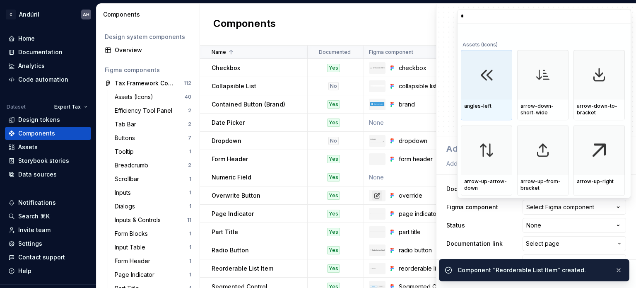
type input "**"
type textarea "*"
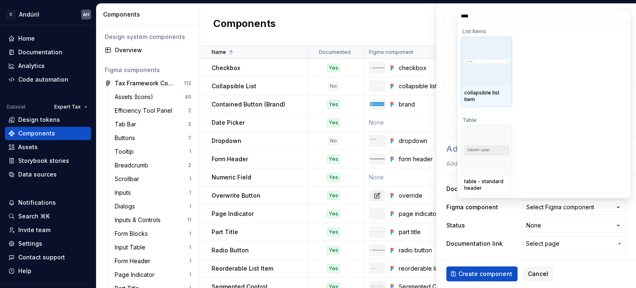
type input "*****"
type textarea "*"
type input "*******"
click at [482, 69] on div at bounding box center [486, 62] width 51 height 50
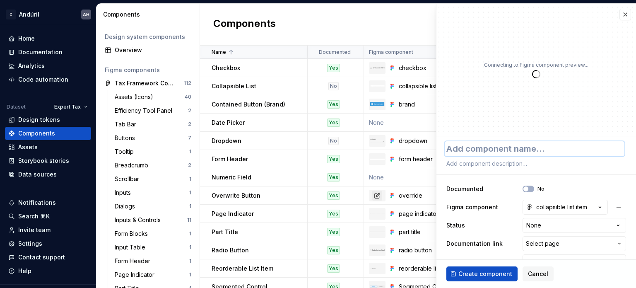
click at [479, 149] on textarea at bounding box center [534, 148] width 180 height 15
type textarea "*"
type textarea "C"
type textarea "*"
type textarea "Co"
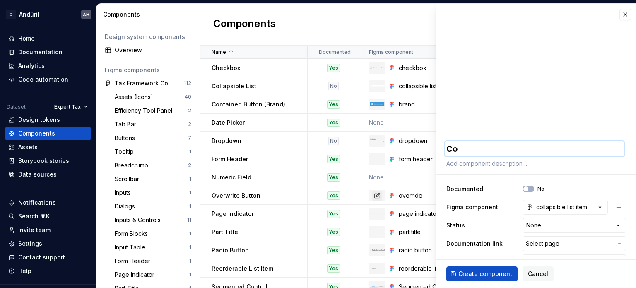
type textarea "*"
type textarea "Col"
type textarea "*"
type textarea "Coll"
type textarea "*"
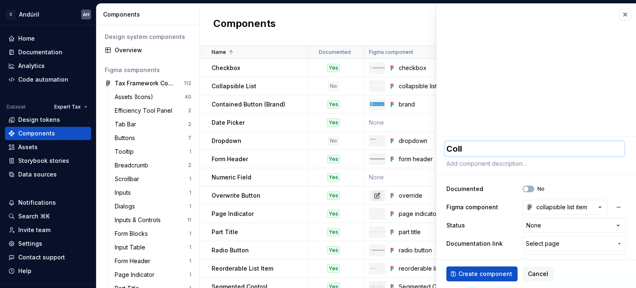
type textarea "Colla"
type textarea "*"
type textarea "Collap"
type textarea "*"
type textarea "Collaps"
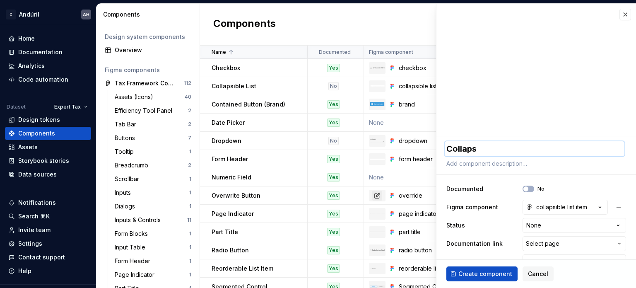
type textarea "*"
type textarea "Collapsi"
type textarea "*"
type textarea "Collapsib"
type textarea "*"
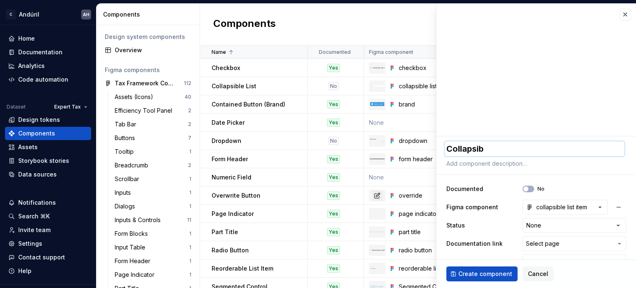
type textarea "Collapsibl"
type textarea "*"
type textarea "Collapsible"
type textarea "*"
type textarea "Collapsible"
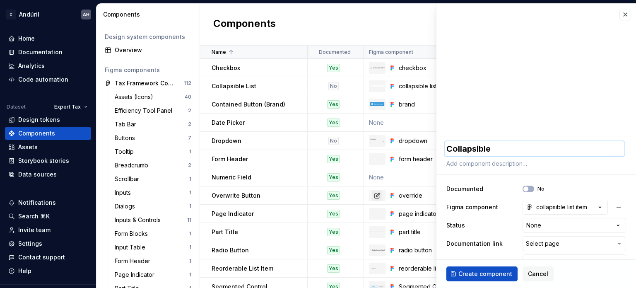
type textarea "*"
type textarea "Collapsible L"
type textarea "*"
type textarea "Collapsible Li"
type textarea "*"
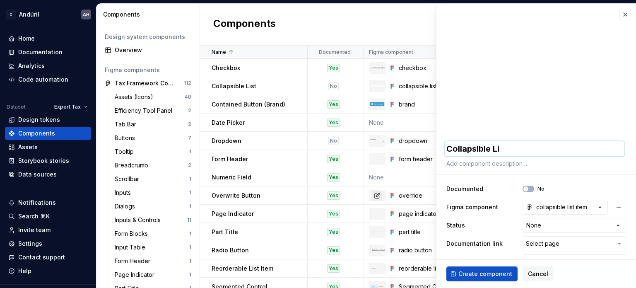
type textarea "Collapsible Lis"
type textarea "*"
type textarea "Collapsible List"
type textarea "*"
type textarea "Collapsible List I"
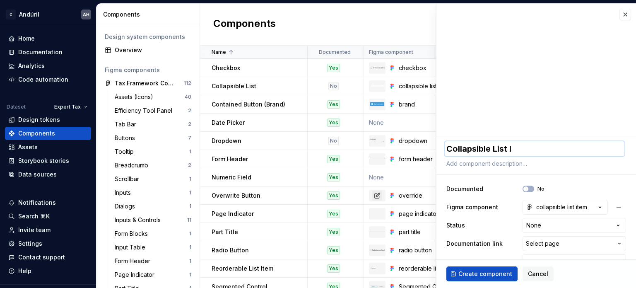
type textarea "*"
type textarea "Collapsible List It"
type textarea "*"
type textarea "Collapsible List Ite"
type textarea "*"
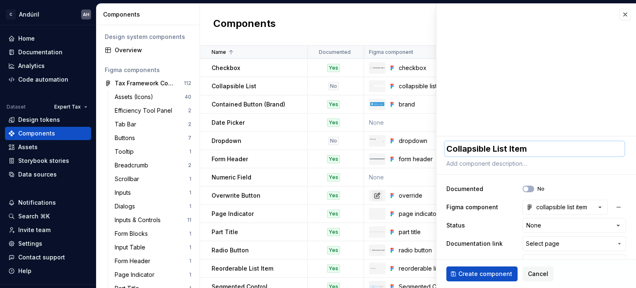
scroll to position [17, 0]
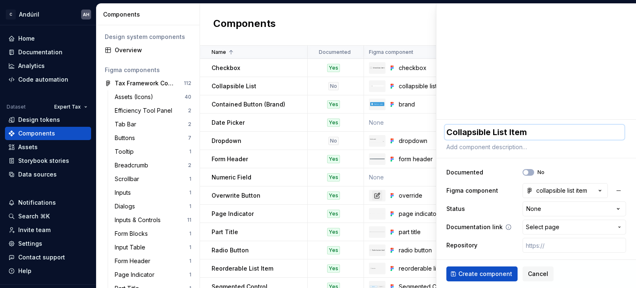
type textarea "Collapsible List Item"
click at [550, 228] on span "Select page" at bounding box center [543, 227] width 34 height 8
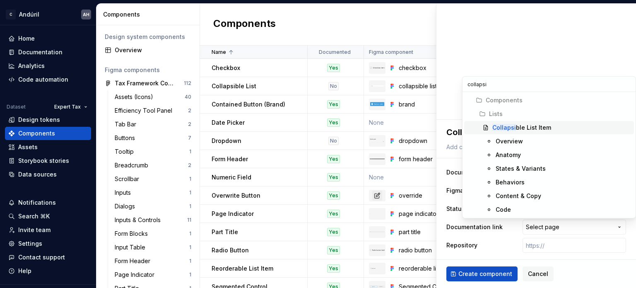
type input "collapsib"
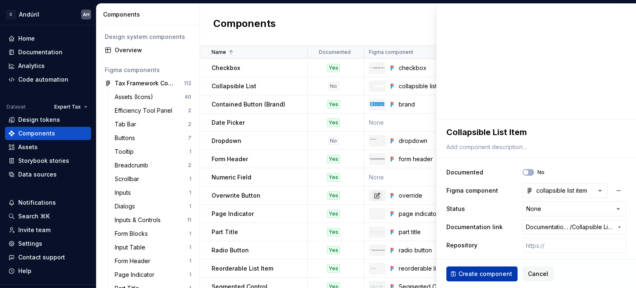
click at [481, 273] on span "Create component" at bounding box center [485, 273] width 54 height 8
type textarea "*"
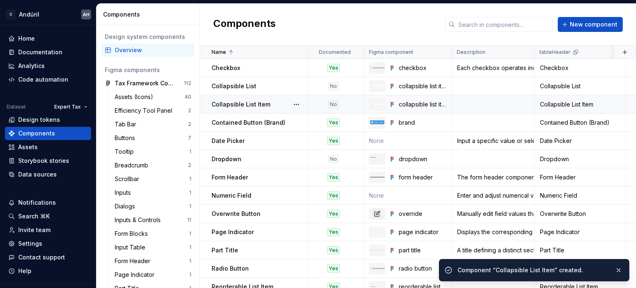
click at [252, 104] on p "Collapsible List Item" at bounding box center [240, 104] width 59 height 8
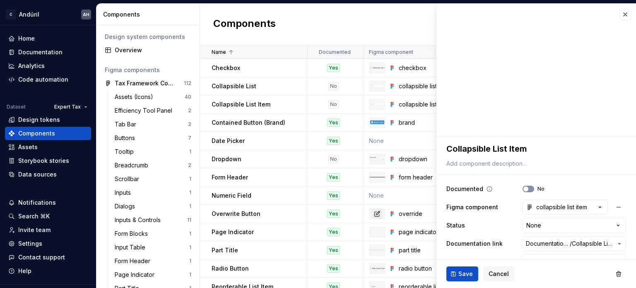
click at [525, 187] on button "No" at bounding box center [528, 188] width 12 height 7
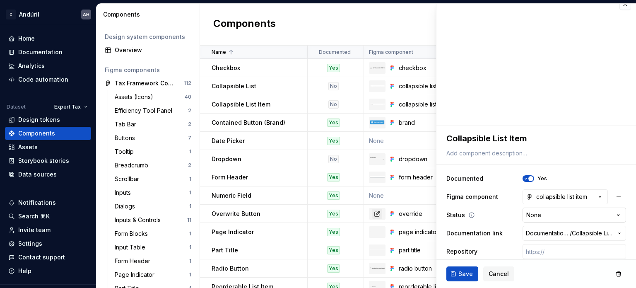
scroll to position [17, 0]
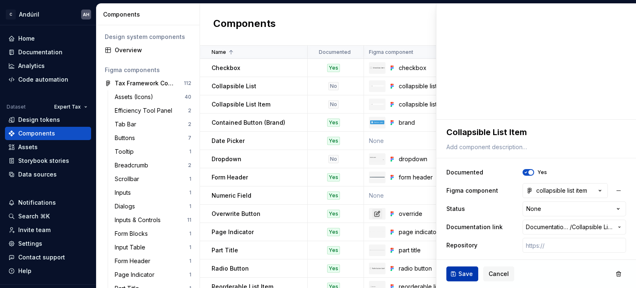
click at [466, 268] on button "Save" at bounding box center [462, 273] width 32 height 15
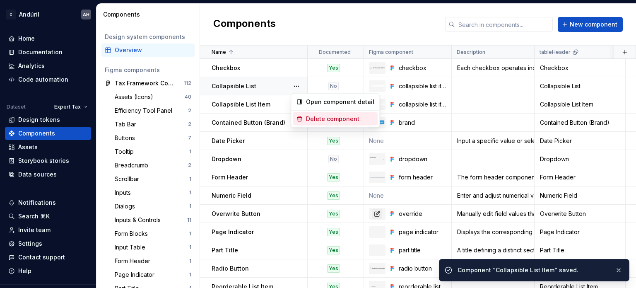
click at [313, 121] on div "Delete component" at bounding box center [340, 119] width 68 height 8
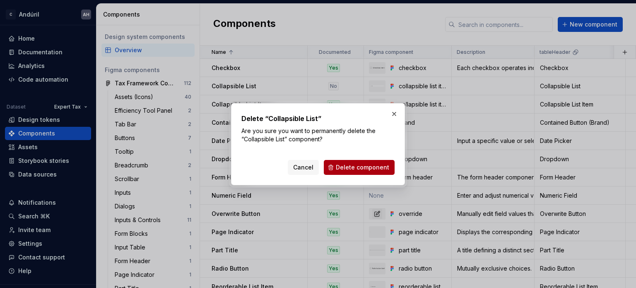
click at [365, 167] on span "Delete component" at bounding box center [362, 167] width 53 height 8
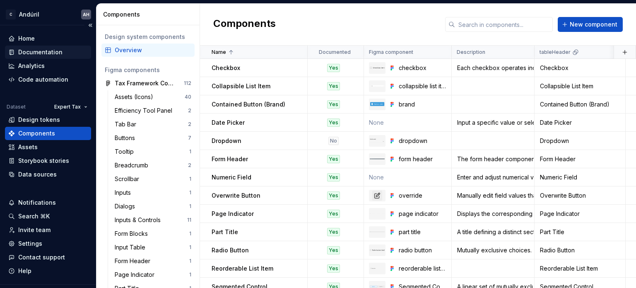
click at [46, 51] on div "Documentation" at bounding box center [40, 52] width 44 height 8
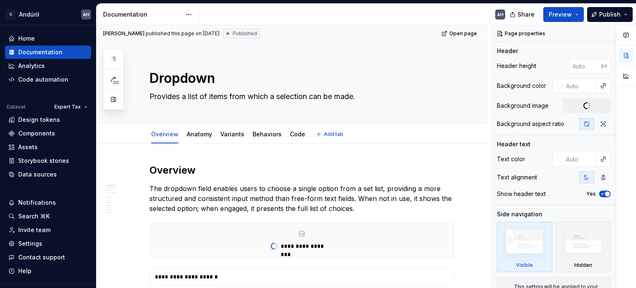
type textarea "*"
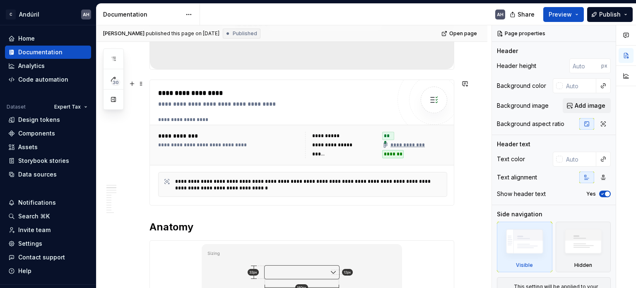
scroll to position [248, 0]
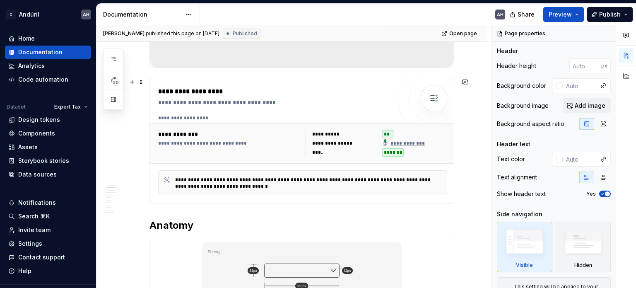
click at [323, 134] on div "**********" at bounding box center [327, 134] width 30 height 7
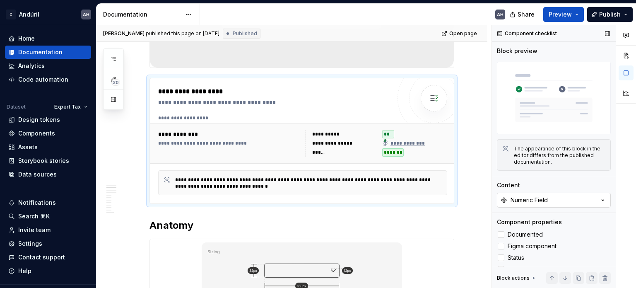
click at [552, 194] on button "Numeric Field" at bounding box center [554, 199] width 114 height 15
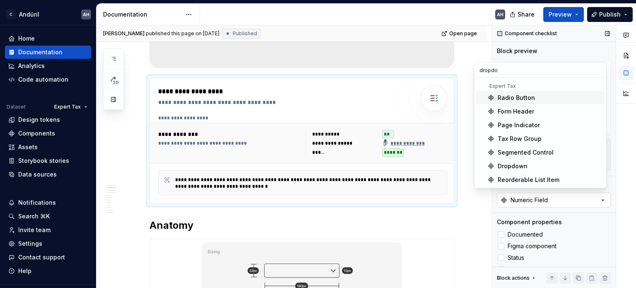
type input "dropdow"
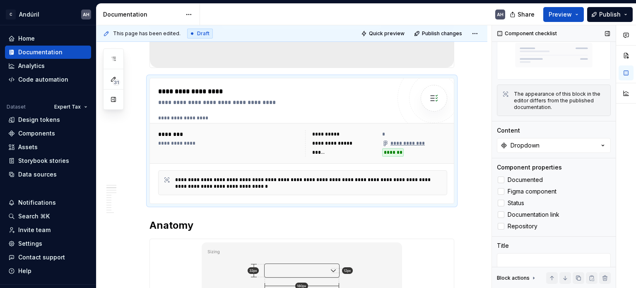
scroll to position [76, 0]
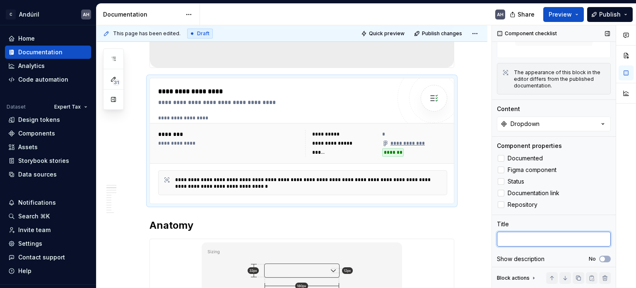
click at [535, 237] on textarea at bounding box center [554, 238] width 114 height 15
type textarea "D"
type textarea "*"
type textarea "Dro"
type textarea "*"
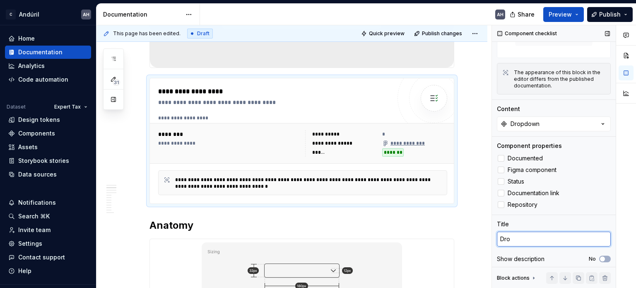
type textarea "Drop"
type textarea "*"
type textarea "Dropd"
type textarea "*"
type textarea "Dropdo"
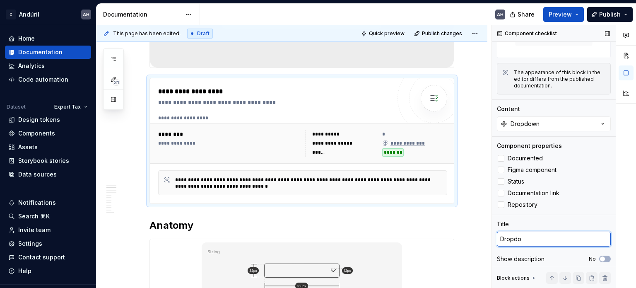
type textarea "*"
type textarea "Dropdown"
type textarea "*"
type textarea "Dropdown"
type textarea "*"
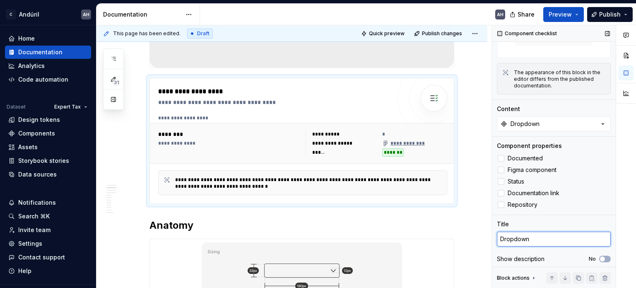
type textarea "Dropdown C"
type textarea "*"
type textarea "Dropdown Co"
type textarea "*"
type textarea "Dropdown Com"
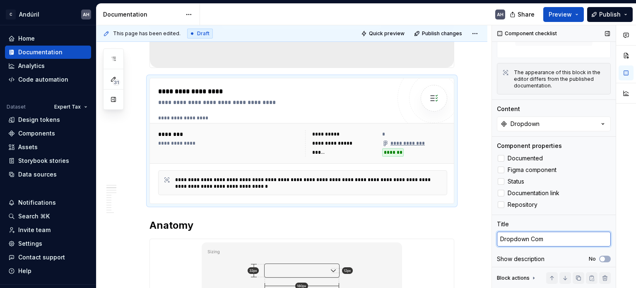
type textarea "*"
type textarea "Dropdown Comp"
type textarea "*"
type textarea "Dropdown Compo"
type textarea "*"
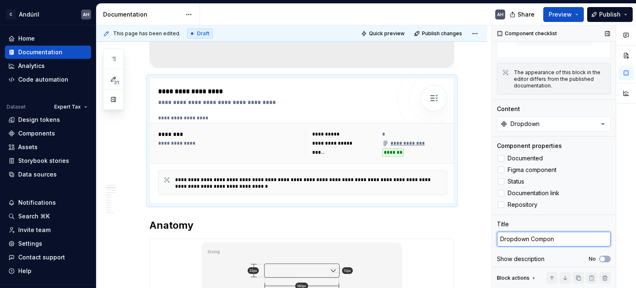
type textarea "Dropdown Compone"
type textarea "*"
type textarea "Dropdown Componen"
type textarea "*"
type textarea "Dropdown Component"
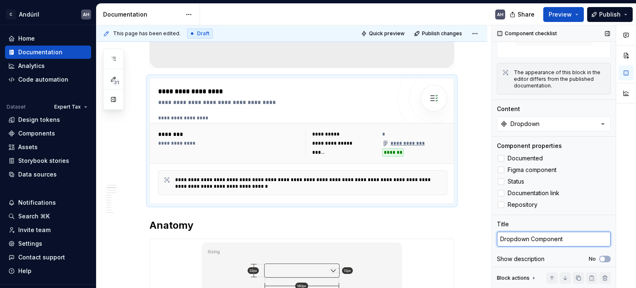
type textarea "*"
type textarea "Dropdown Component"
type textarea "*"
type textarea "Dropdown Component"
click at [542, 220] on div "Title" at bounding box center [554, 224] width 114 height 8
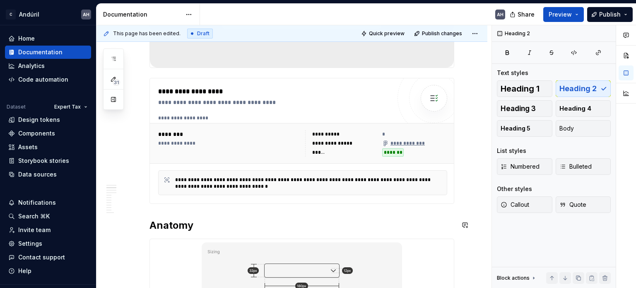
scroll to position [0, 0]
click at [353, 146] on div "**********" at bounding box center [344, 143] width 65 height 8
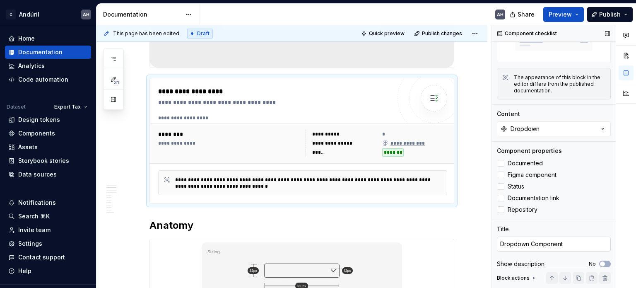
scroll to position [76, 0]
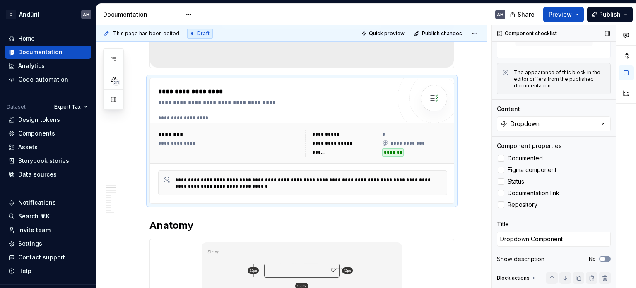
click at [601, 257] on icon "button" at bounding box center [602, 258] width 7 height 5
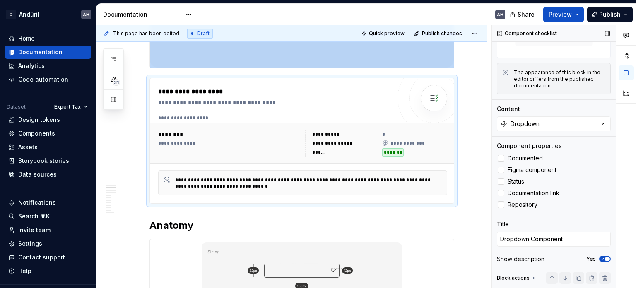
click at [605, 257] on span "button" at bounding box center [607, 258] width 5 height 5
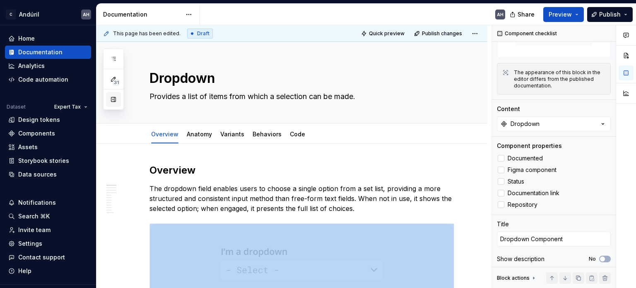
click at [114, 101] on button "button" at bounding box center [113, 99] width 15 height 15
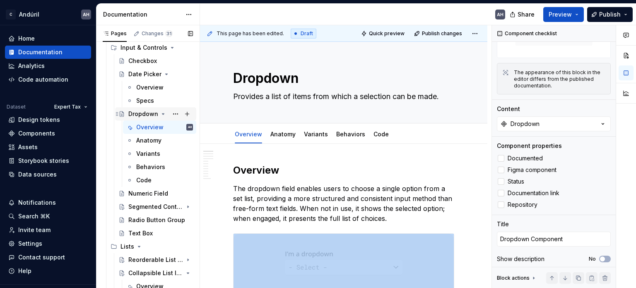
scroll to position [166, 0]
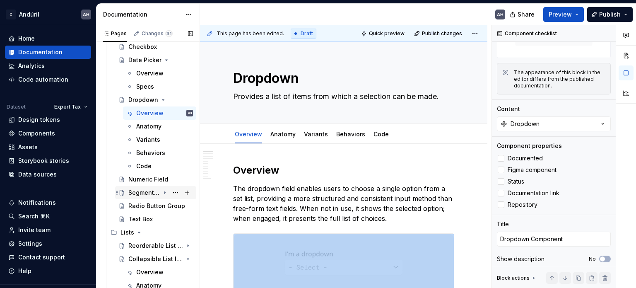
click at [145, 187] on div "Segmented Control" at bounding box center [160, 193] width 65 height 12
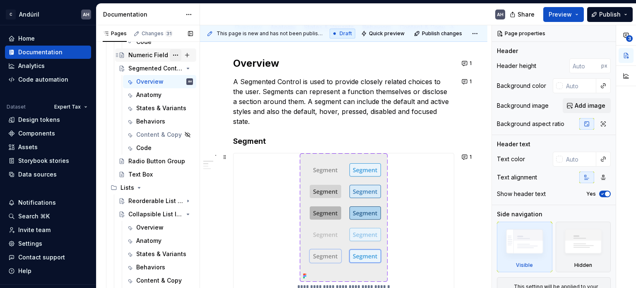
scroll to position [124, 0]
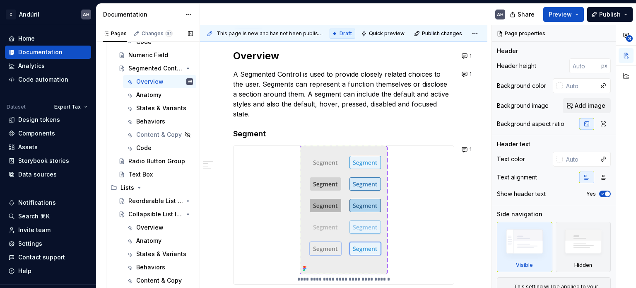
click at [190, 32] on button "button" at bounding box center [191, 34] width 12 height 12
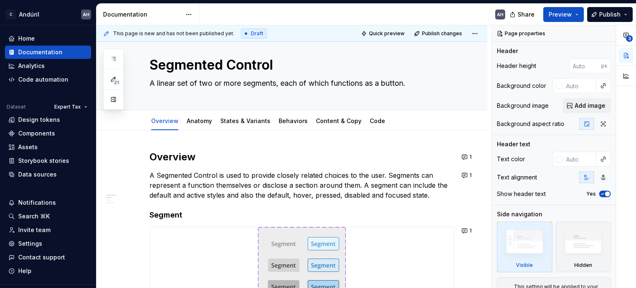
scroll to position [0, 0]
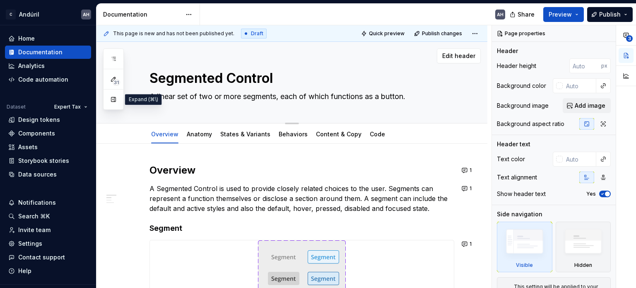
click at [115, 100] on button "button" at bounding box center [113, 99] width 15 height 15
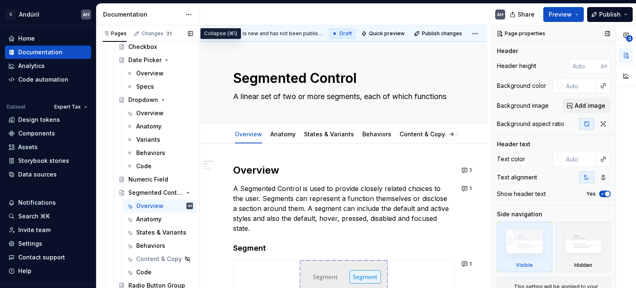
scroll to position [166, 0]
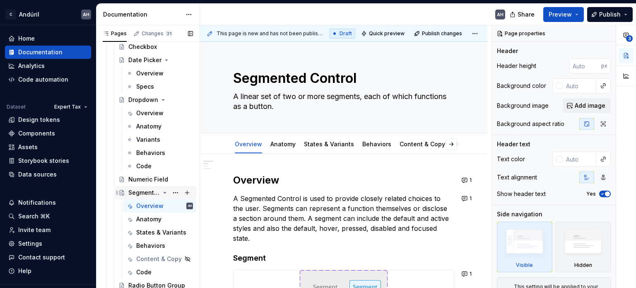
click at [161, 192] on icon "Page tree" at bounding box center [164, 192] width 7 height 7
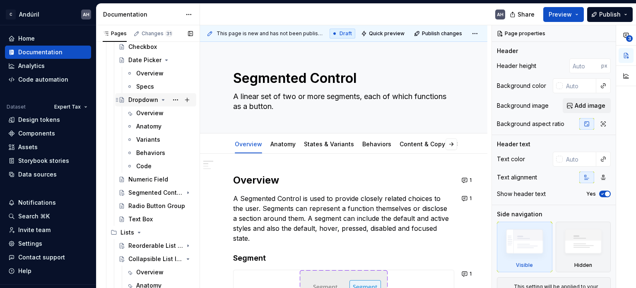
click at [144, 103] on div "Dropdown" at bounding box center [143, 100] width 30 height 8
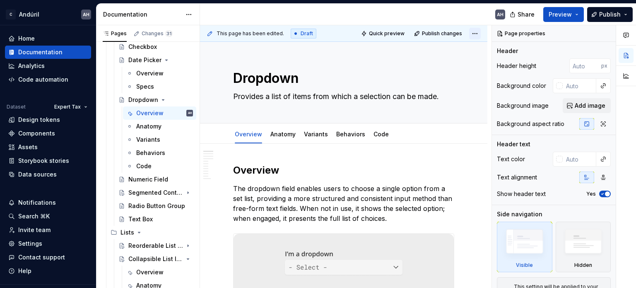
click at [476, 34] on html "C Andúril AH Home Documentation Analytics Code automation Dataset Expert Tax De…" at bounding box center [318, 144] width 636 height 288
click at [442, 50] on div "Open preview" at bounding box center [448, 49] width 54 height 8
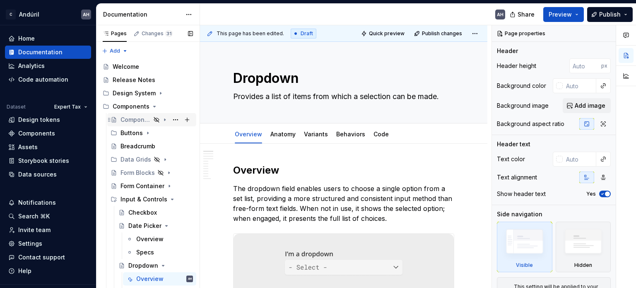
click at [125, 120] on div "Component detail template" at bounding box center [135, 119] width 30 height 8
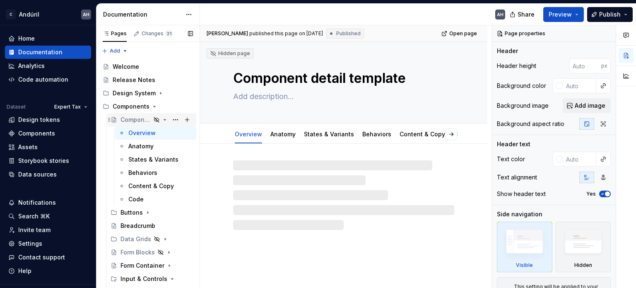
click at [125, 120] on div "Component detail template" at bounding box center [135, 119] width 30 height 8
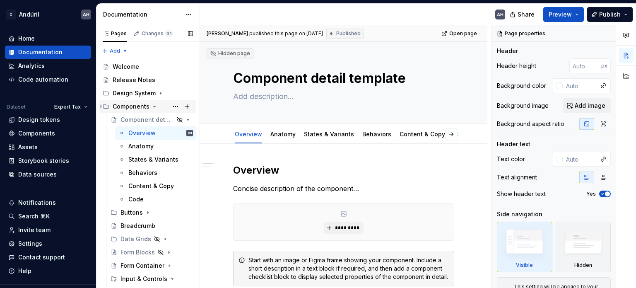
click at [125, 105] on div "Components" at bounding box center [131, 106] width 37 height 8
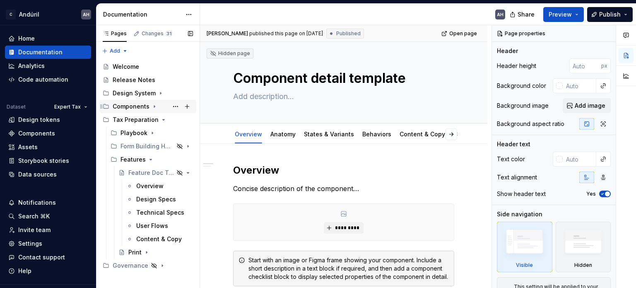
click at [125, 105] on div "Components" at bounding box center [131, 106] width 37 height 8
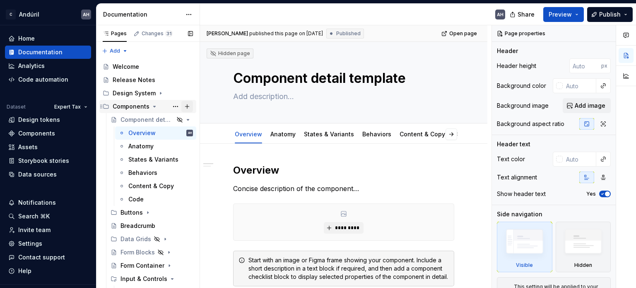
click at [185, 105] on button "Page tree" at bounding box center [187, 107] width 12 height 12
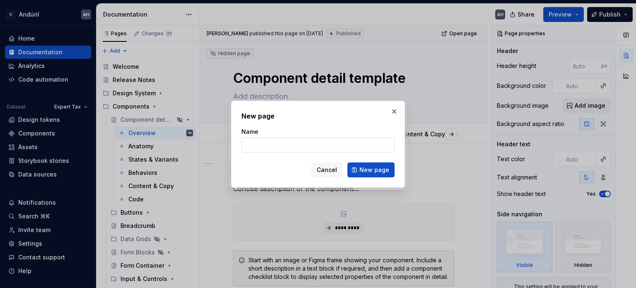
type textarea "*"
drag, startPoint x: 275, startPoint y: 151, endPoint x: 233, endPoint y: 152, distance: 41.8
click at [233, 152] on div "New page Name List Cancel New page" at bounding box center [318, 144] width 174 height 87
type input "All Components"
click button "New page" at bounding box center [370, 169] width 47 height 15
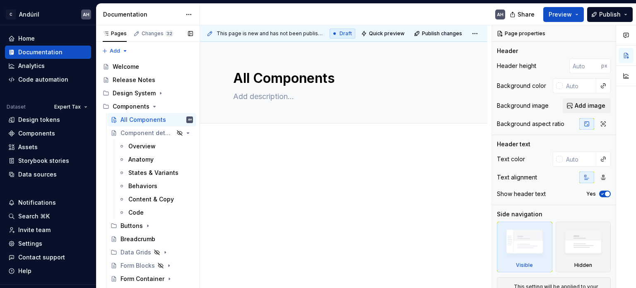
click at [264, 178] on div at bounding box center [343, 176] width 221 height 31
type textarea "*"
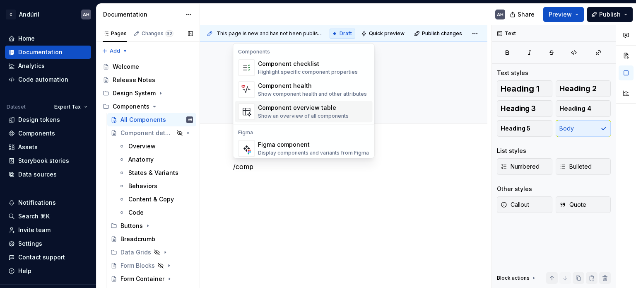
click at [285, 110] on div "Component overview table" at bounding box center [303, 107] width 91 height 8
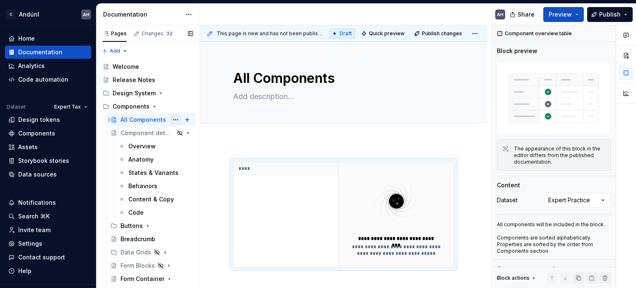
click at [170, 119] on button "Page tree" at bounding box center [176, 120] width 12 height 12
type textarea "*"
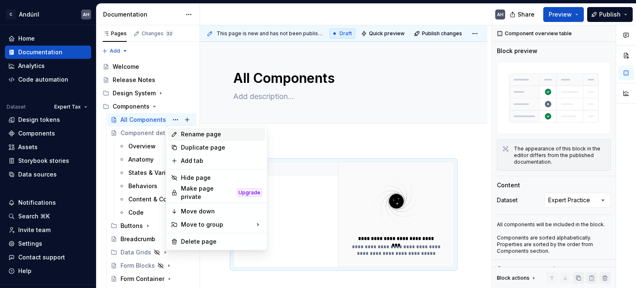
click at [188, 135] on div "Rename page" at bounding box center [221, 134] width 81 height 8
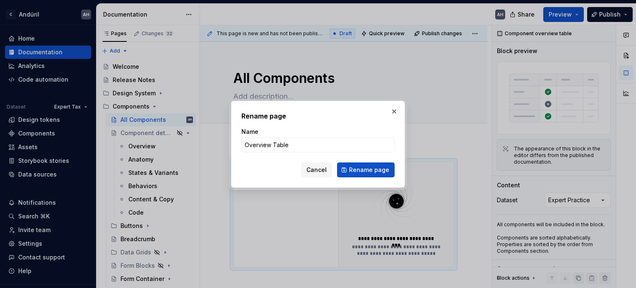
type input "Overview Table"
type textarea "*"
click at [249, 140] on input "Overview Table" at bounding box center [317, 144] width 153 height 15
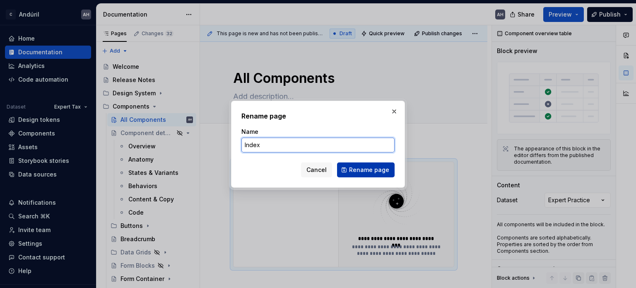
type input "Index"
click at [371, 172] on span "Rename page" at bounding box center [369, 170] width 40 height 8
type textarea "*"
type textarea "Index"
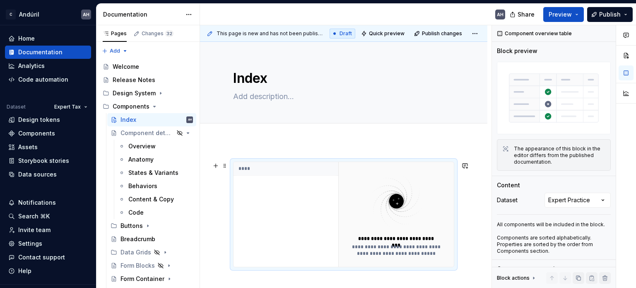
click at [366, 197] on img at bounding box center [395, 201] width 95 height 58
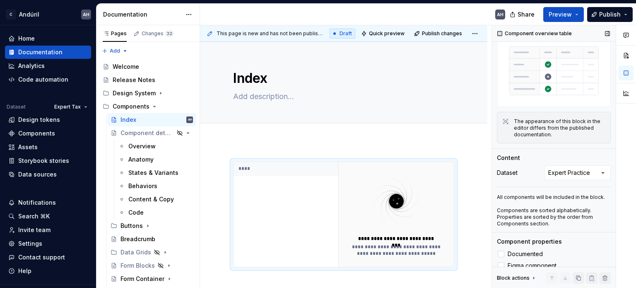
scroll to position [83, 0]
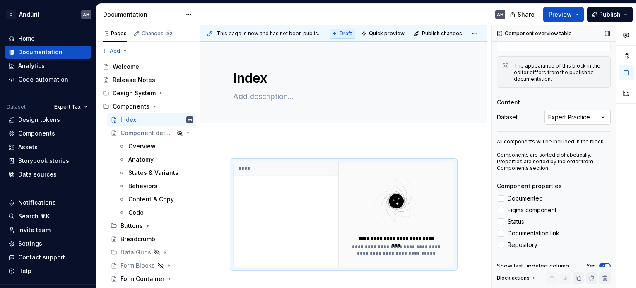
click at [558, 118] on div "Comments Open comments No comments yet Select ‘Comment’ from the block context …" at bounding box center [564, 156] width 144 height 263
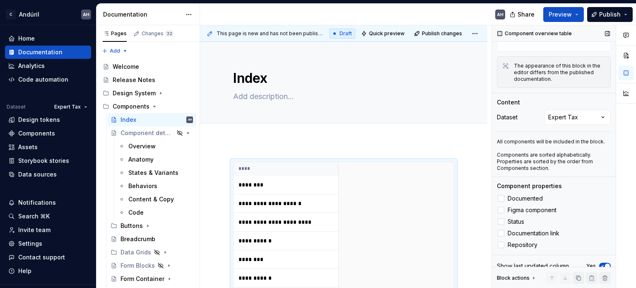
scroll to position [90, 0]
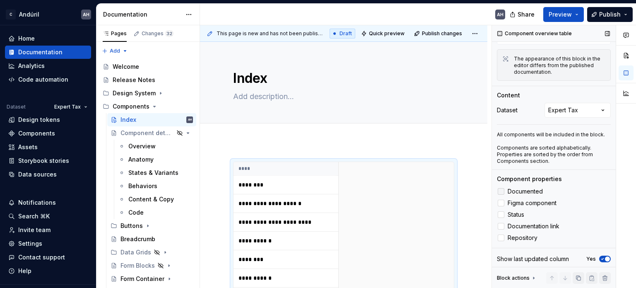
click at [526, 188] on span "Documented" at bounding box center [524, 191] width 35 height 7
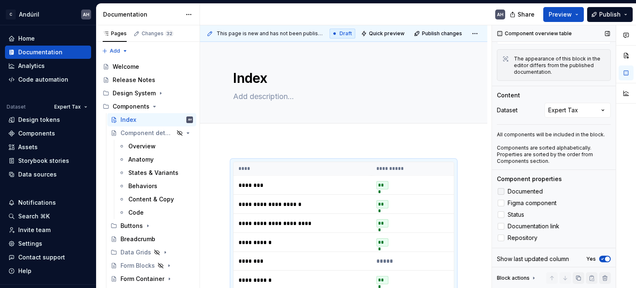
scroll to position [136, 0]
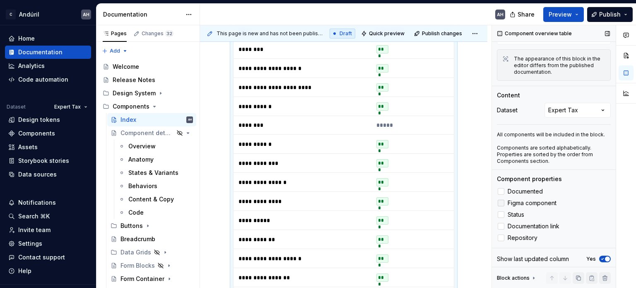
click at [532, 199] on span "Figma component" at bounding box center [531, 202] width 49 height 7
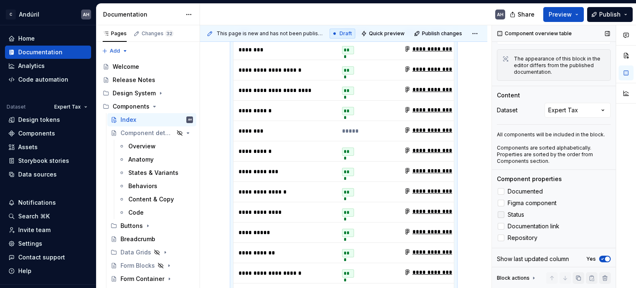
click at [516, 211] on span "Status" at bounding box center [515, 214] width 17 height 7
click at [525, 223] on span "Documentation link" at bounding box center [533, 226] width 52 height 7
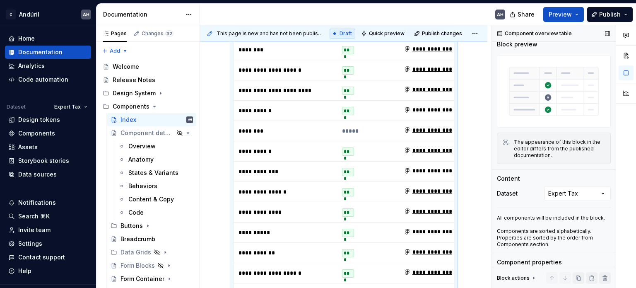
scroll to position [0, 0]
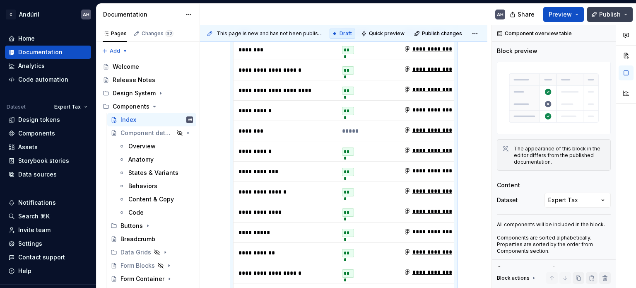
click at [600, 18] on button "Publish" at bounding box center [610, 14] width 46 height 15
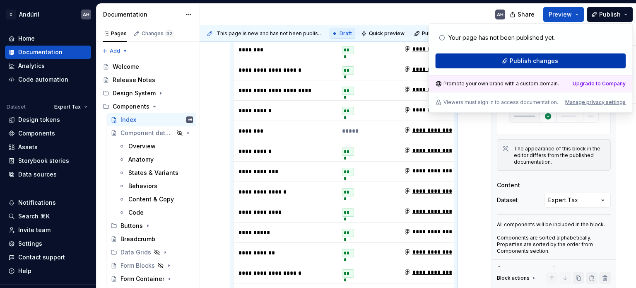
click at [545, 59] on span "Publish changes" at bounding box center [533, 61] width 48 height 8
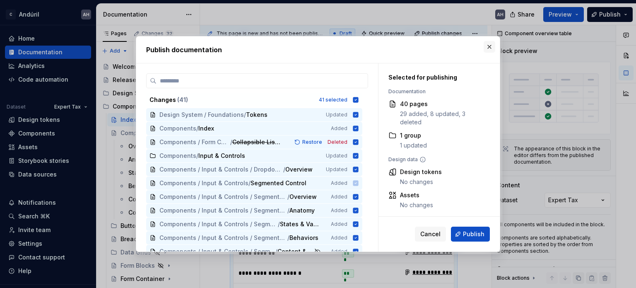
click at [489, 46] on button "button" at bounding box center [489, 47] width 12 height 12
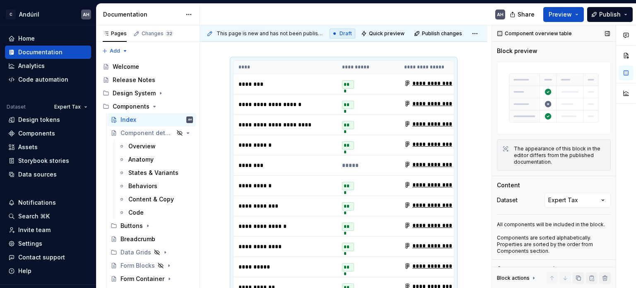
scroll to position [124, 0]
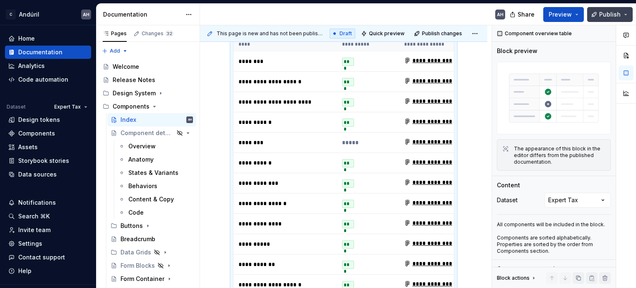
click at [614, 12] on span "Publish" at bounding box center [610, 14] width 22 height 8
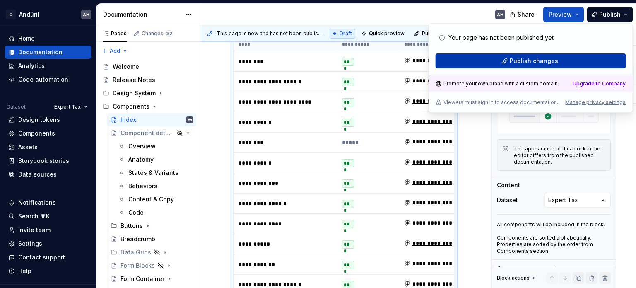
click at [529, 59] on span "Publish changes" at bounding box center [533, 61] width 48 height 8
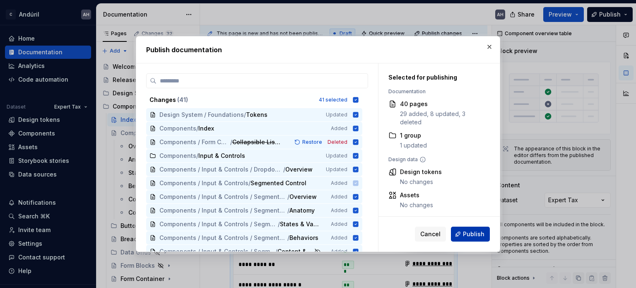
type textarea "*"
click at [356, 100] on icon at bounding box center [355, 99] width 5 height 5
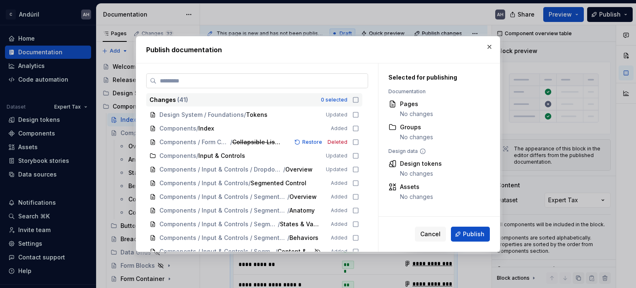
click at [332, 75] on label at bounding box center [257, 80] width 222 height 15
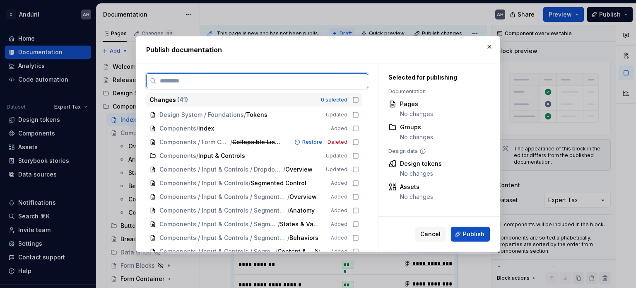
click at [332, 77] on input "search" at bounding box center [261, 81] width 211 height 8
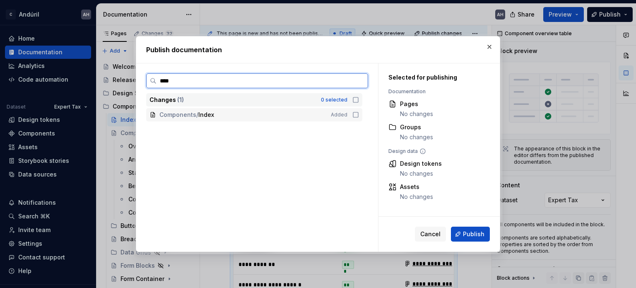
type input "*****"
click at [353, 114] on icon at bounding box center [355, 114] width 7 height 7
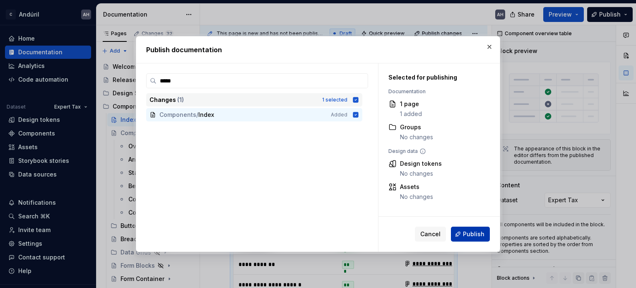
click at [473, 237] on span "Publish" at bounding box center [474, 234] width 22 height 8
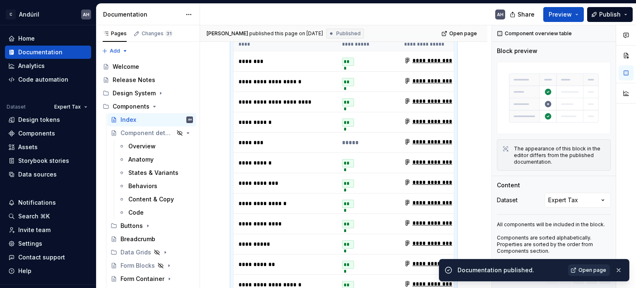
click at [592, 273] on link "Open page" at bounding box center [589, 270] width 42 height 12
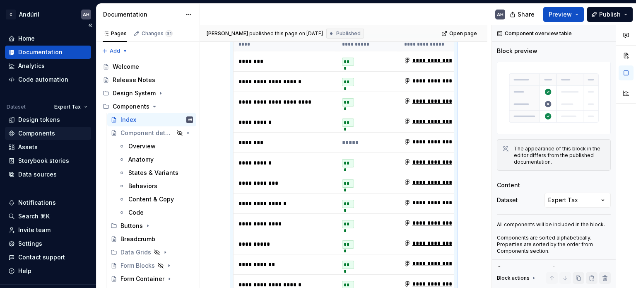
click at [46, 133] on div "Components" at bounding box center [36, 133] width 37 height 8
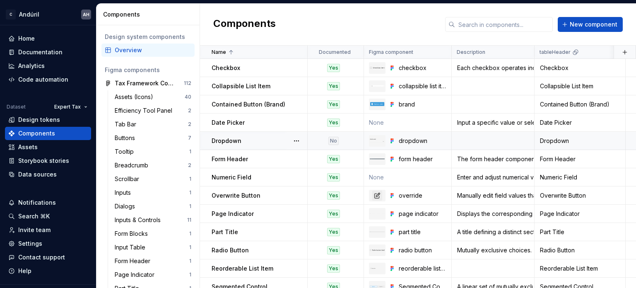
click at [260, 140] on div "Dropdown" at bounding box center [258, 141] width 95 height 8
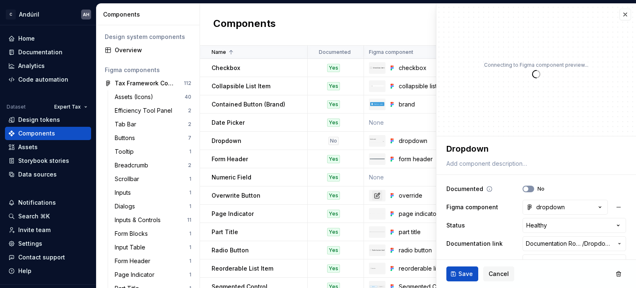
click at [523, 188] on span "button" at bounding box center [525, 188] width 5 height 5
click at [462, 274] on span "Save" at bounding box center [465, 273] width 14 height 8
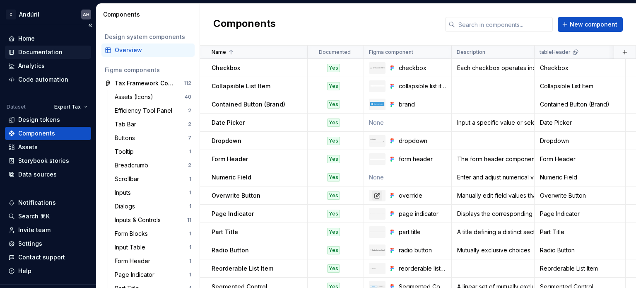
click at [35, 49] on div "Documentation" at bounding box center [40, 52] width 44 height 8
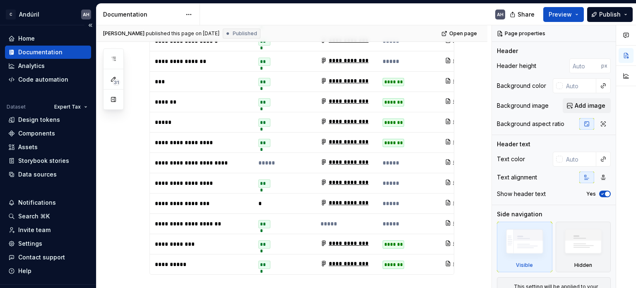
scroll to position [372, 0]
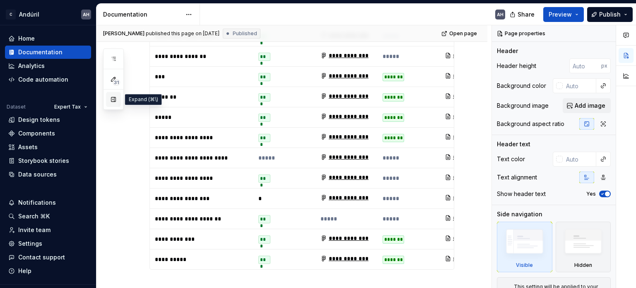
click at [113, 97] on button "button" at bounding box center [113, 99] width 15 height 15
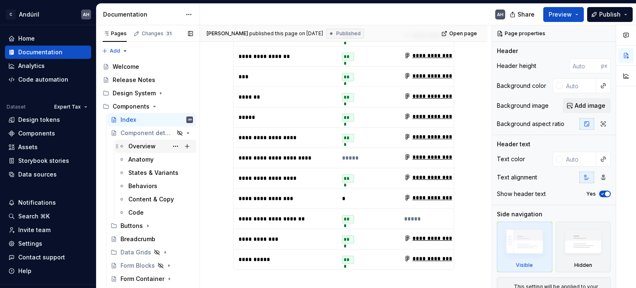
click at [127, 148] on div "Overview" at bounding box center [155, 146] width 74 height 12
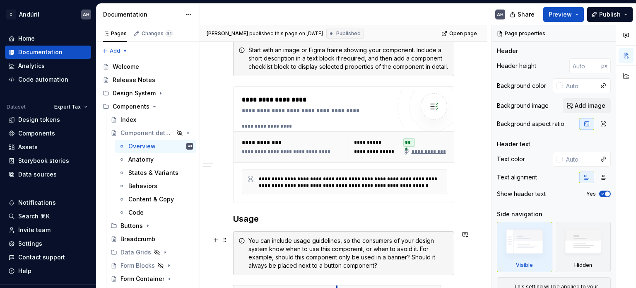
scroll to position [207, 0]
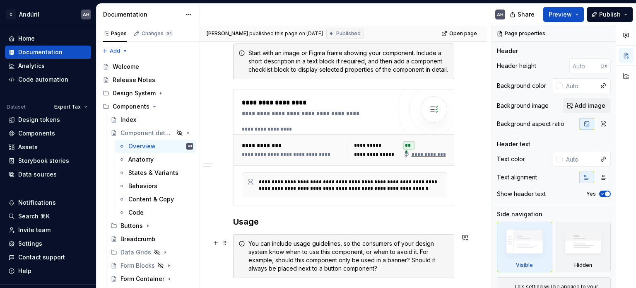
click at [337, 178] on div "**********" at bounding box center [350, 185] width 183 height 14
type textarea "*"
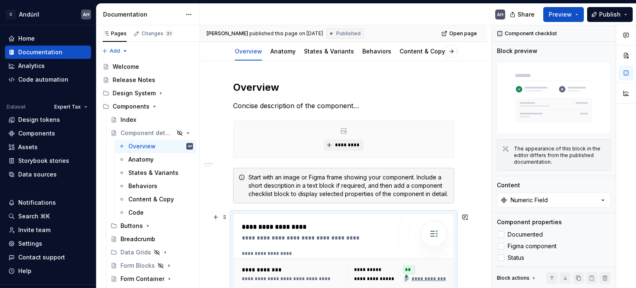
scroll to position [83, 0]
click at [337, 177] on div "Start with an image or Figma frame showing your component. Include a short desc…" at bounding box center [348, 185] width 200 height 25
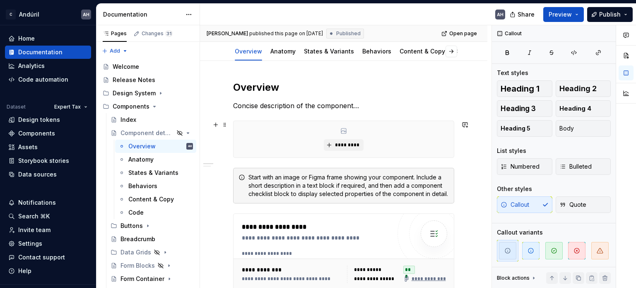
click at [400, 134] on div "*********" at bounding box center [343, 139] width 220 height 36
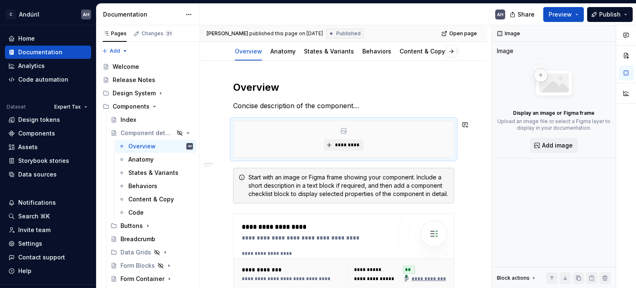
click at [379, 105] on p "Concise description of the component…" at bounding box center [343, 106] width 221 height 10
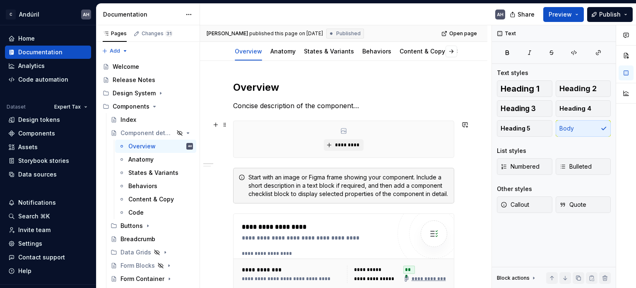
click at [389, 146] on div "*********" at bounding box center [343, 139] width 220 height 36
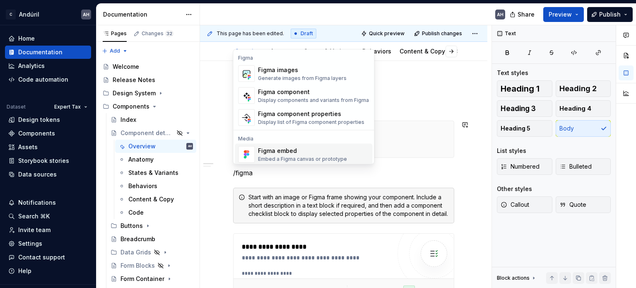
scroll to position [25, 0]
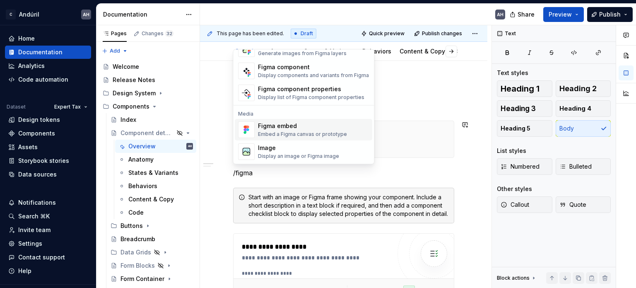
click at [278, 128] on div "Figma embed" at bounding box center [302, 126] width 89 height 8
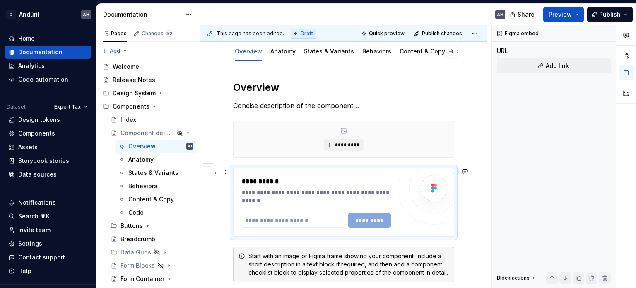
click at [348, 184] on div "**********" at bounding box center [316, 181] width 149 height 10
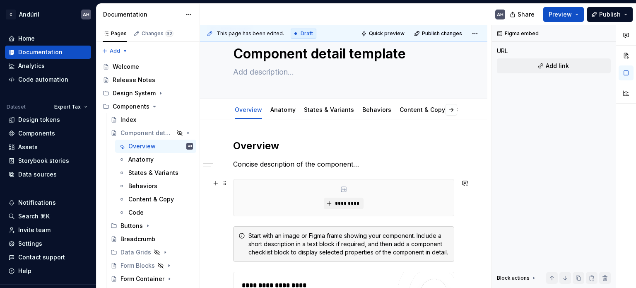
scroll to position [0, 0]
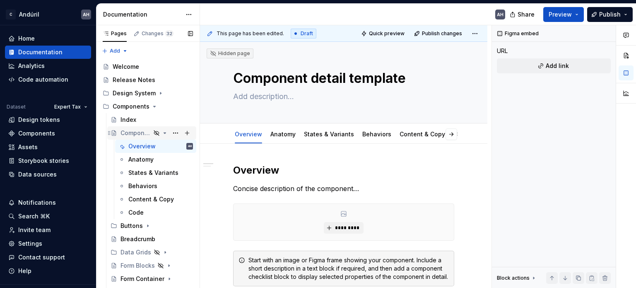
click at [161, 133] on icon "Page tree" at bounding box center [164, 133] width 7 height 7
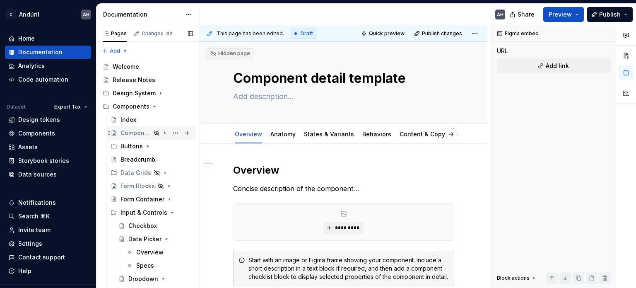
click at [161, 134] on icon "Page tree" at bounding box center [164, 133] width 7 height 7
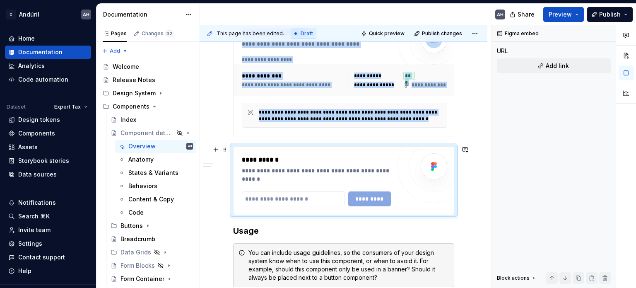
scroll to position [290, 0]
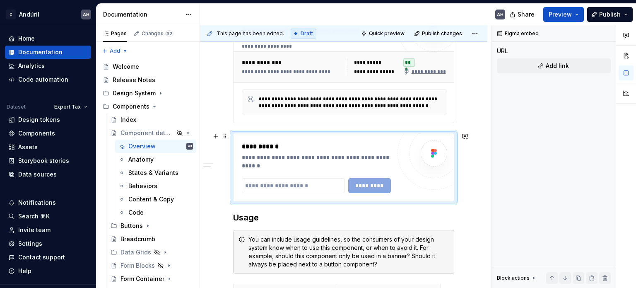
click at [447, 145] on div at bounding box center [434, 153] width 50 height 50
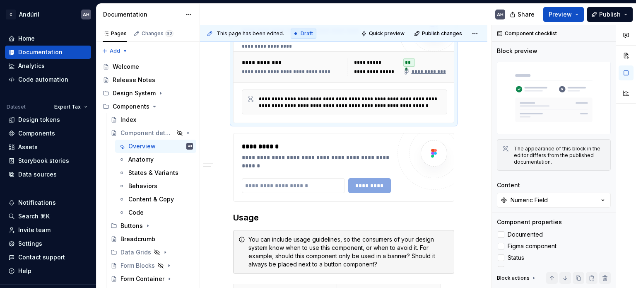
click at [238, 116] on div "**********" at bounding box center [343, 65] width 220 height 116
click at [241, 138] on div "**********" at bounding box center [343, 167] width 220 height 68
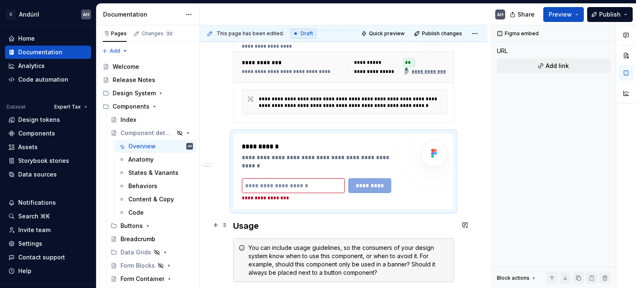
click at [233, 225] on div "**********" at bounding box center [343, 100] width 221 height 452
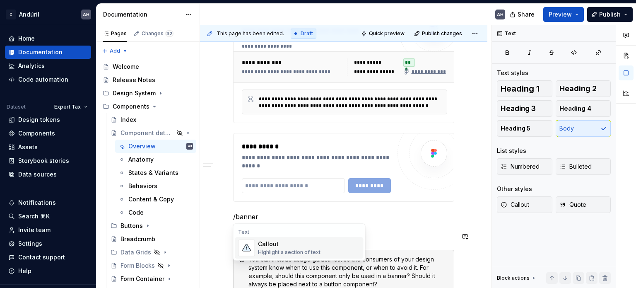
click at [238, 211] on p "/banner" at bounding box center [343, 216] width 221 height 10
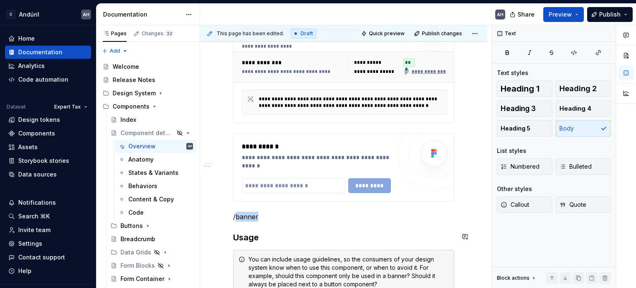
click at [238, 211] on p "/banner" at bounding box center [343, 216] width 221 height 10
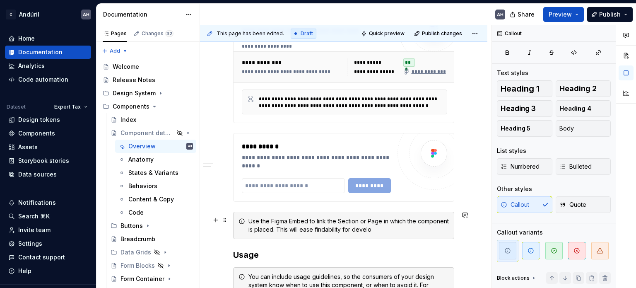
click at [330, 230] on div "Use the Figma Embed to link the Section or Page in which the component is place…" at bounding box center [348, 225] width 200 height 17
click at [338, 227] on div "Use the Figma Embed to link the Section or Page in which the component is place…" at bounding box center [348, 225] width 200 height 17
click at [412, 228] on div "Use the Figma Embed to link the Section or Page in which the component is place…" at bounding box center [348, 225] width 200 height 17
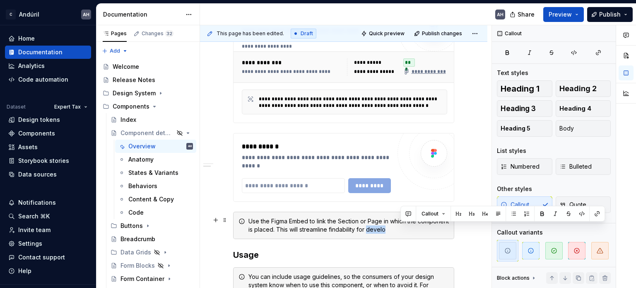
click at [412, 228] on div "Use the Figma Embed to link the Section or Page in which the component is place…" at bounding box center [348, 225] width 200 height 17
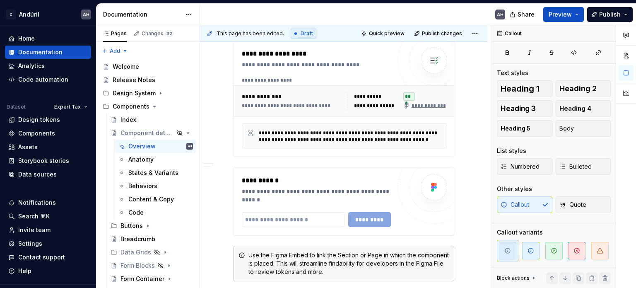
scroll to position [248, 0]
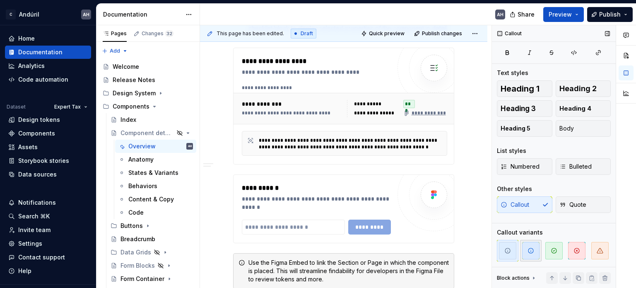
click at [522, 254] on span "button" at bounding box center [530, 250] width 17 height 17
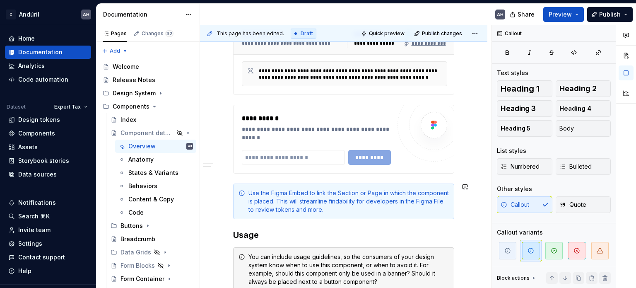
scroll to position [331, 0]
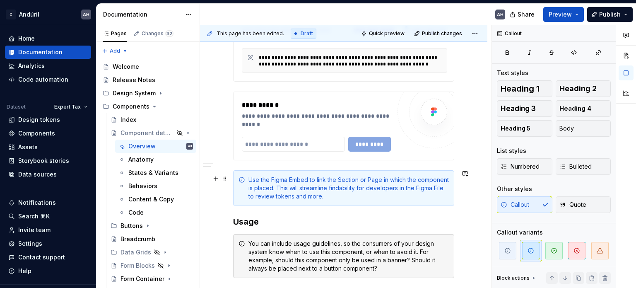
click at [316, 177] on div "Use the Figma Embed to link the Section or Page in which the component is place…" at bounding box center [348, 187] width 200 height 25
click at [309, 178] on div "Use the Figma Embed to link the Section or Page in which the component is place…" at bounding box center [348, 187] width 200 height 25
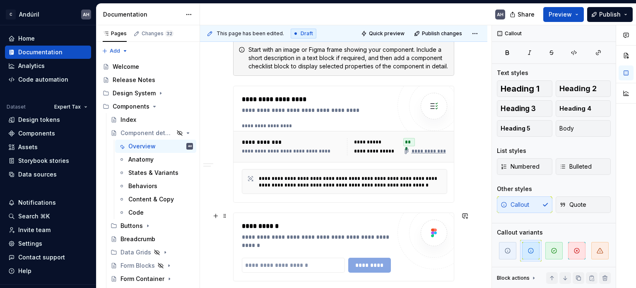
scroll to position [207, 0]
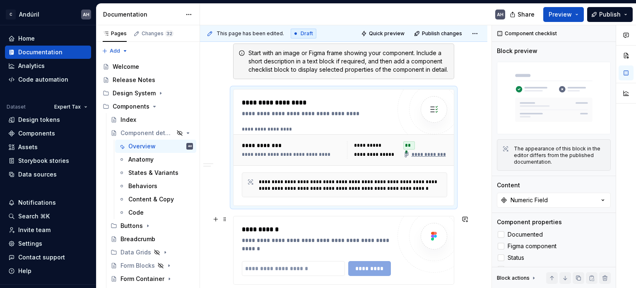
click at [355, 189] on div "**********" at bounding box center [350, 184] width 183 height 13
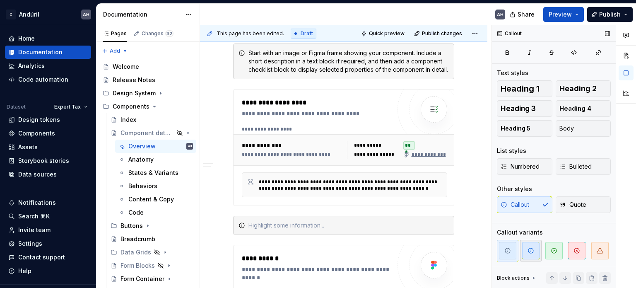
click at [536, 254] on span "button" at bounding box center [530, 250] width 17 height 17
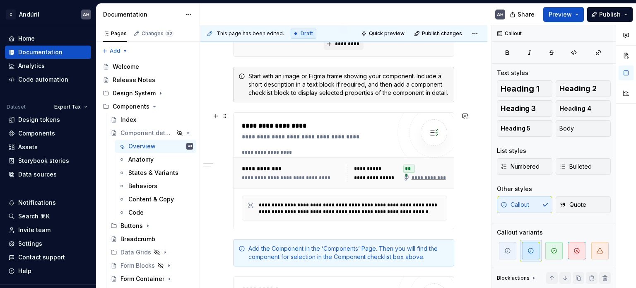
scroll to position [83, 0]
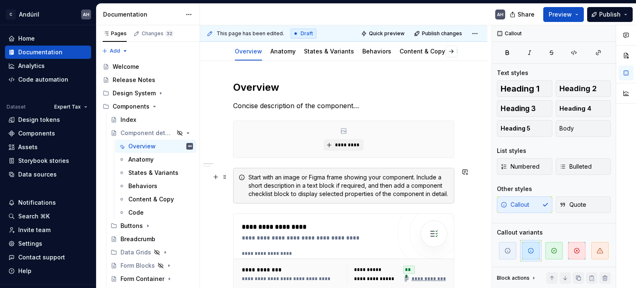
click at [309, 178] on div "Start with an image or Figma frame showing your component. Include a short desc…" at bounding box center [348, 185] width 200 height 25
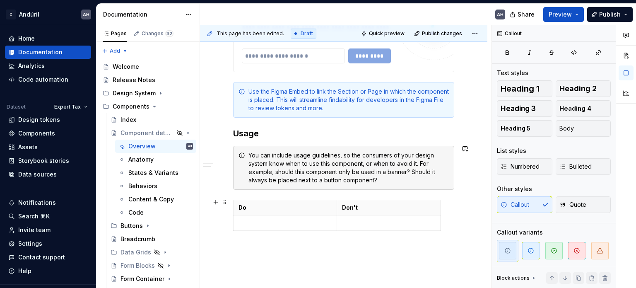
scroll to position [497, 0]
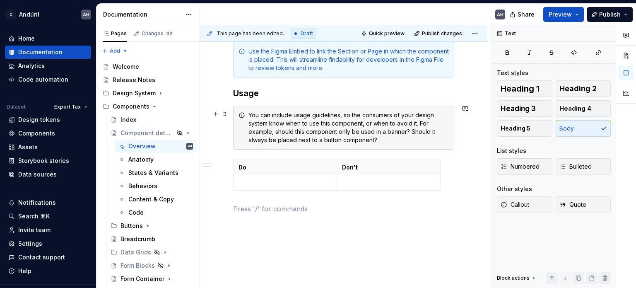
click at [277, 124] on div "You can include usage guidelines, so the consumers of your design system know w…" at bounding box center [348, 127] width 200 height 33
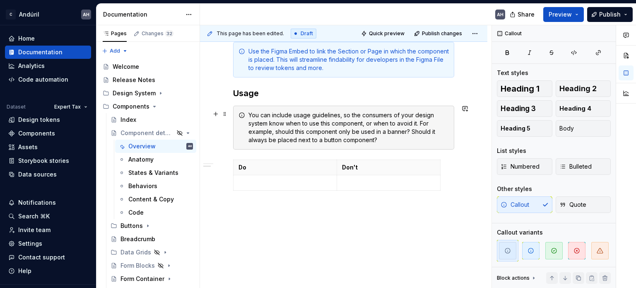
click at [241, 122] on div "You can include usage guidelines, so the consumers of your design system know w…" at bounding box center [343, 128] width 221 height 44
click at [535, 256] on span "button" at bounding box center [530, 250] width 17 height 17
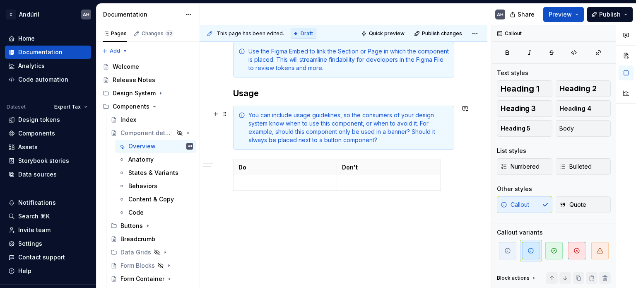
click at [372, 121] on div "You can include usage guidelines, so the consumers of your design system know w…" at bounding box center [348, 127] width 200 height 33
click at [415, 111] on div "You can include usage guidelines, so the consumers of your design system know w…" at bounding box center [348, 127] width 200 height 33
click at [288, 123] on div "You can include usage guidelines, so the consumers of your design system know w…" at bounding box center [348, 127] width 200 height 33
click at [388, 123] on div "You can include usage guidelines, so the consumers of your design system know w…" at bounding box center [348, 127] width 200 height 33
click at [422, 120] on div "You can include usage guidelines, so the consumers of your design system know w…" at bounding box center [348, 127] width 200 height 33
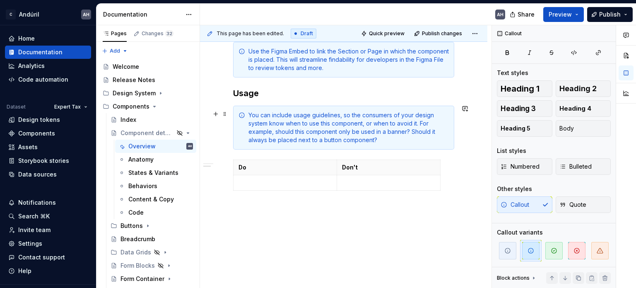
click at [306, 130] on div "You can include usage guidelines, so the consumers of your design system know w…" at bounding box center [348, 127] width 200 height 33
click at [406, 132] on div "You can include usage guidelines, so the consumers of your design system know w…" at bounding box center [348, 127] width 200 height 33
click at [411, 130] on div "You can include usage guidelines, so the consumers of your design system know w…" at bounding box center [348, 127] width 200 height 33
click at [410, 130] on div "You can include usage guidelines, so the consumers of your design system know w…" at bounding box center [348, 127] width 200 height 33
click at [354, 132] on div "You can include usage guidelines, so the consumers of your design system know w…" at bounding box center [348, 127] width 200 height 33
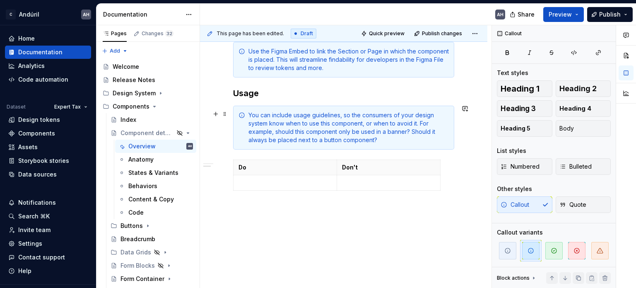
click at [422, 129] on div "You can include usage guidelines, so the consumers of your design system know w…" at bounding box center [348, 127] width 200 height 33
click at [376, 130] on div "You can include usage guidelines, so the consumers of your design system know w…" at bounding box center [348, 127] width 200 height 33
click at [401, 134] on div "You can include usage guidelines, so the consumers of your design system know w…" at bounding box center [348, 127] width 200 height 33
click at [382, 137] on div "You can include usage guidelines, so the consumers of your design system know w…" at bounding box center [348, 127] width 200 height 33
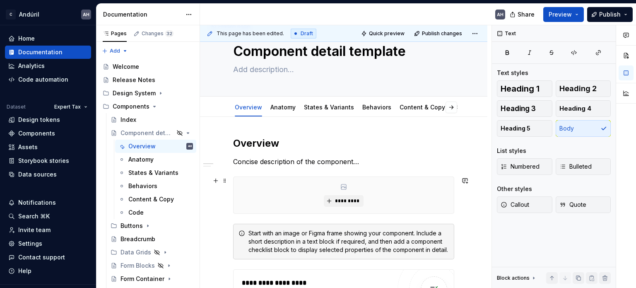
scroll to position [0, 0]
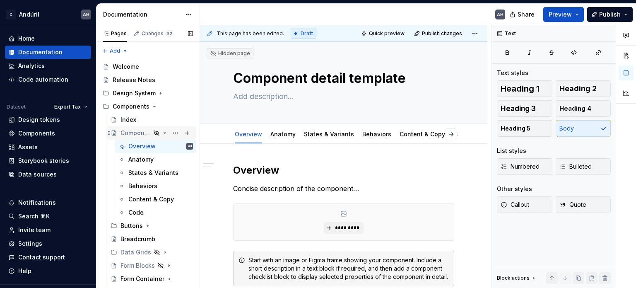
click at [161, 132] on icon "Page tree" at bounding box center [164, 133] width 7 height 7
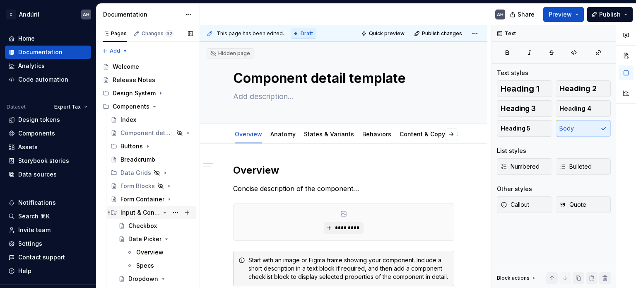
click at [164, 212] on icon "Page tree" at bounding box center [165, 212] width 2 height 1
type textarea "*"
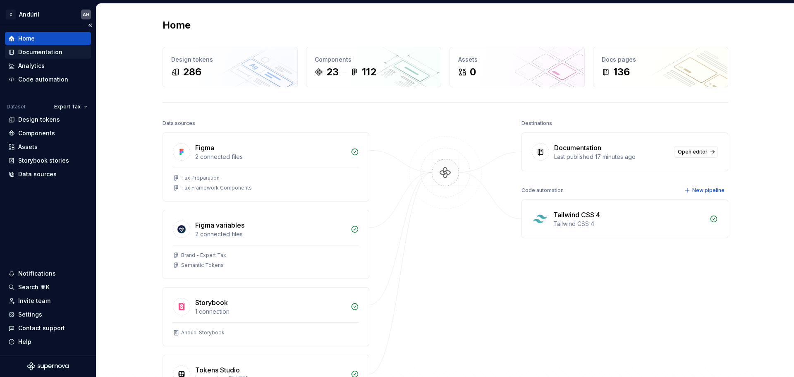
click at [49, 55] on div "Documentation" at bounding box center [40, 52] width 44 height 8
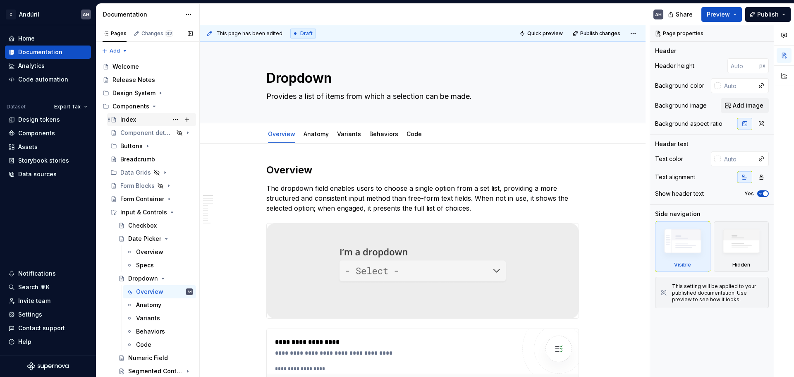
click at [125, 119] on div "Index" at bounding box center [128, 119] width 16 height 8
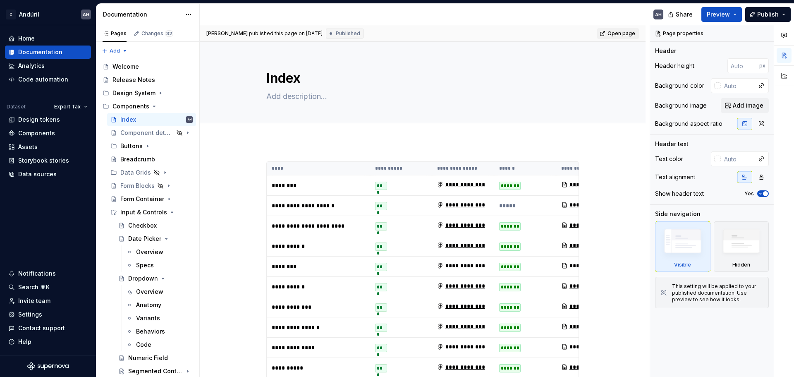
click at [620, 33] on span "Open page" at bounding box center [622, 33] width 28 height 7
click at [48, 133] on div "Components" at bounding box center [36, 133] width 37 height 8
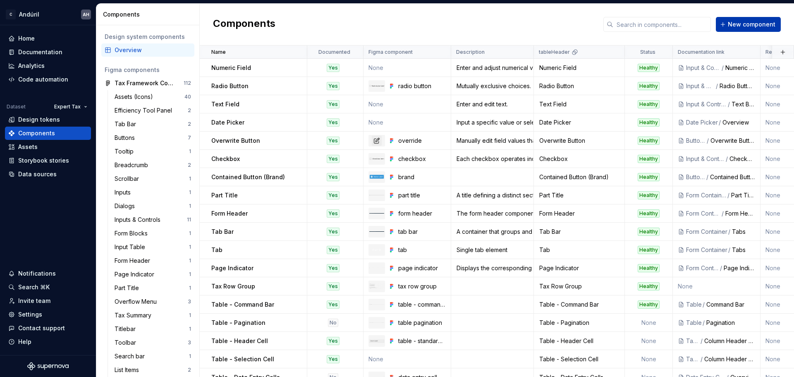
click at [739, 20] on span "New component" at bounding box center [752, 24] width 48 height 8
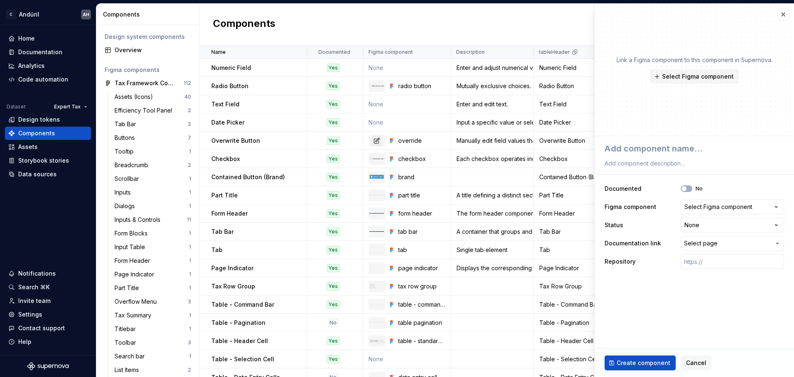
type textarea "*"
click at [703, 208] on div "Select Figma component" at bounding box center [719, 207] width 68 height 8
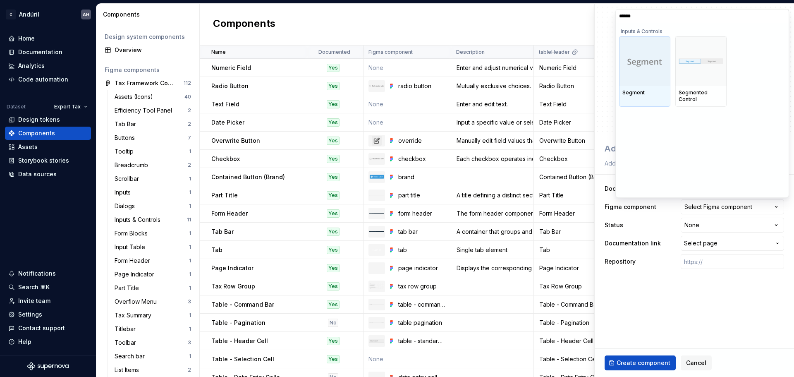
type input "*******"
click at [776, 16] on input "*******" at bounding box center [702, 16] width 173 height 7
click at [779, 16] on input "*******" at bounding box center [702, 16] width 173 height 7
click at [782, 17] on input "*******" at bounding box center [702, 16] width 173 height 7
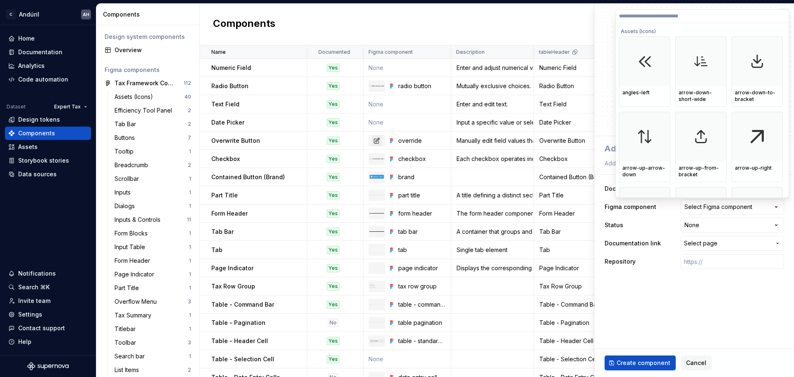
click at [687, 271] on html "C Andúril AH Home Documentation Analytics Code automation Dataset Expert Tax De…" at bounding box center [397, 188] width 794 height 377
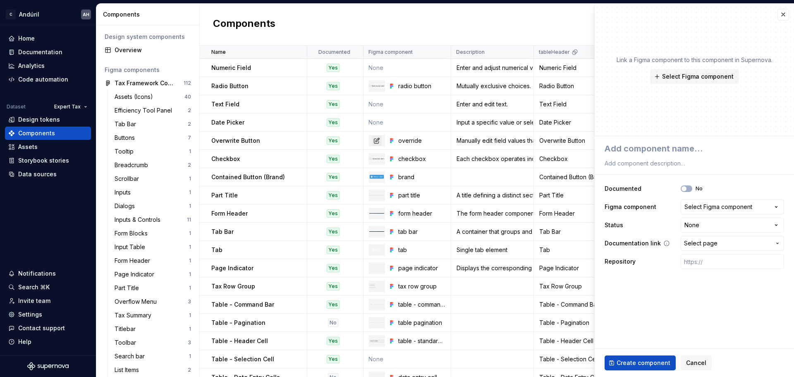
click at [719, 242] on span "Select page" at bounding box center [727, 243] width 87 height 8
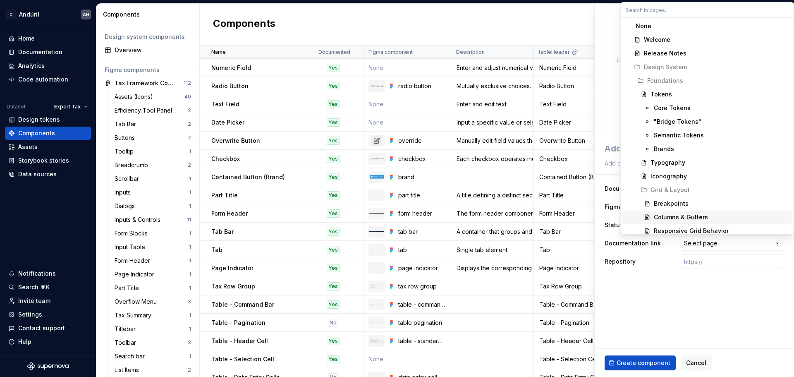
click at [706, 268] on html "C Andúril AH Home Documentation Analytics Code automation Dataset Expert Tax De…" at bounding box center [397, 188] width 794 height 377
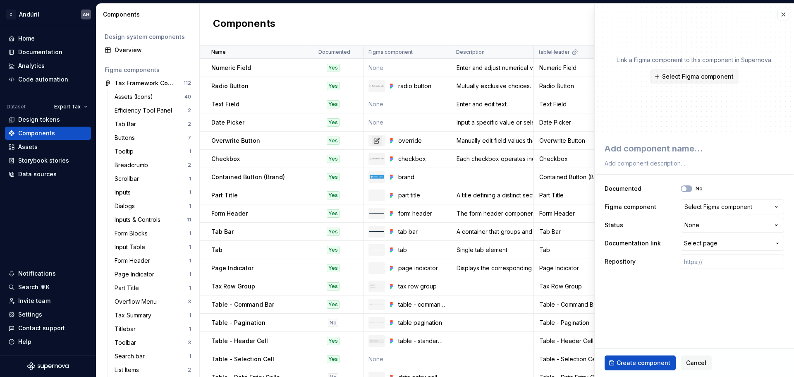
click at [700, 297] on fieldset "**********" at bounding box center [694, 256] width 199 height 241
click at [706, 229] on html "C Andúril AH Home Documentation Analytics Code automation Dataset Expert Tax De…" at bounding box center [397, 188] width 794 height 377
click at [645, 283] on html "C Andúril AH Home Documentation Analytics Code automation Dataset Expert Tax De…" at bounding box center [397, 188] width 794 height 377
click at [687, 358] on button "Cancel" at bounding box center [696, 362] width 31 height 15
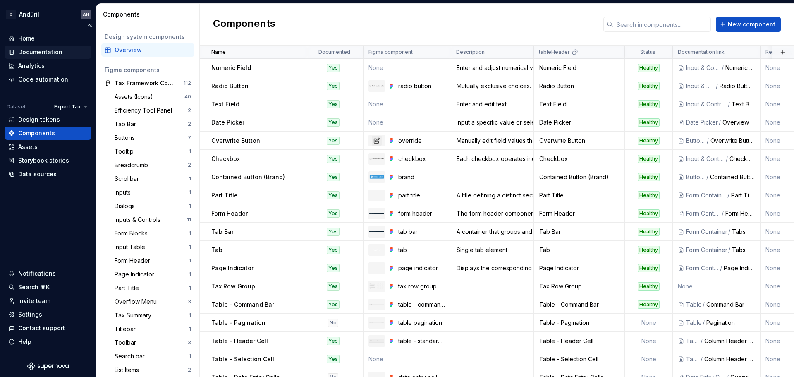
click at [35, 56] on div "Documentation" at bounding box center [40, 52] width 44 height 8
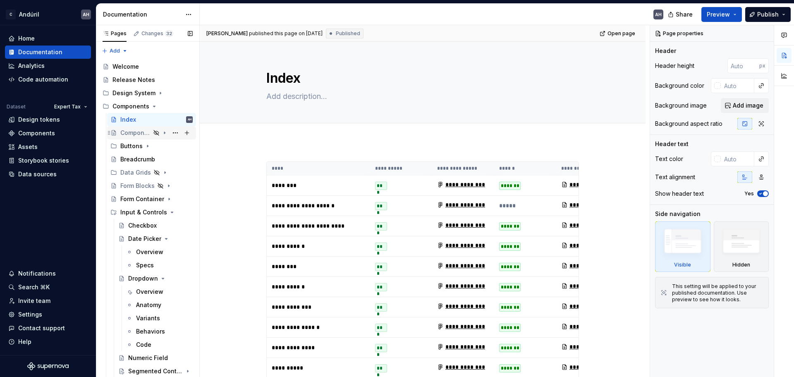
click at [134, 134] on div "Component detail template" at bounding box center [135, 133] width 30 height 8
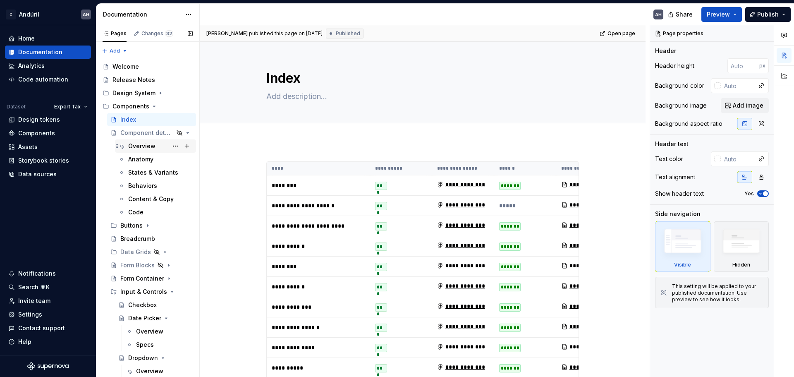
click at [138, 146] on div "Overview" at bounding box center [141, 146] width 27 height 8
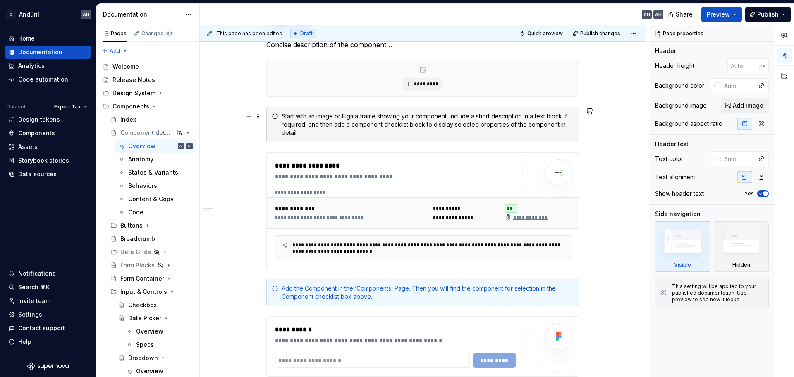
scroll to position [166, 0]
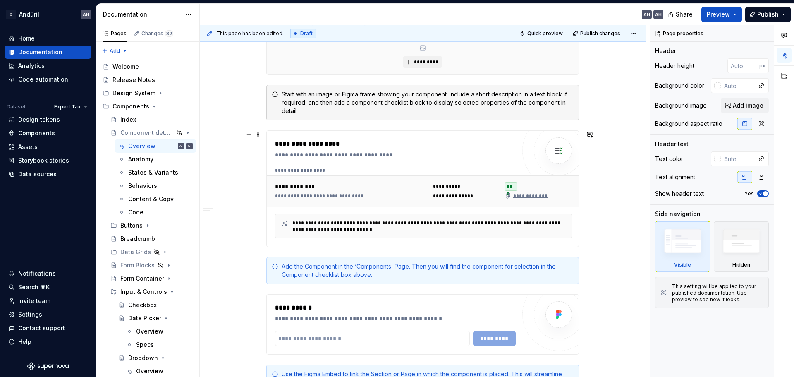
click at [359, 154] on div "**********" at bounding box center [395, 155] width 241 height 8
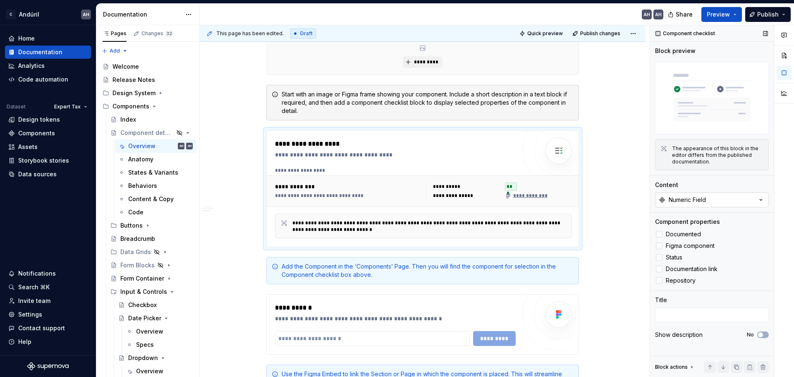
click at [724, 193] on button "Numeric Field" at bounding box center [712, 199] width 114 height 15
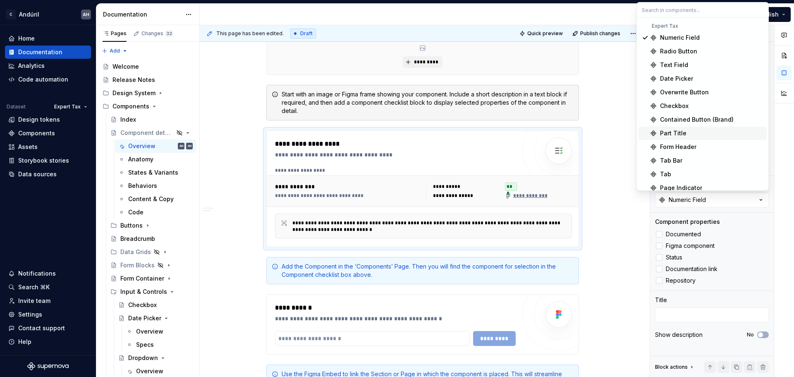
type textarea "*"
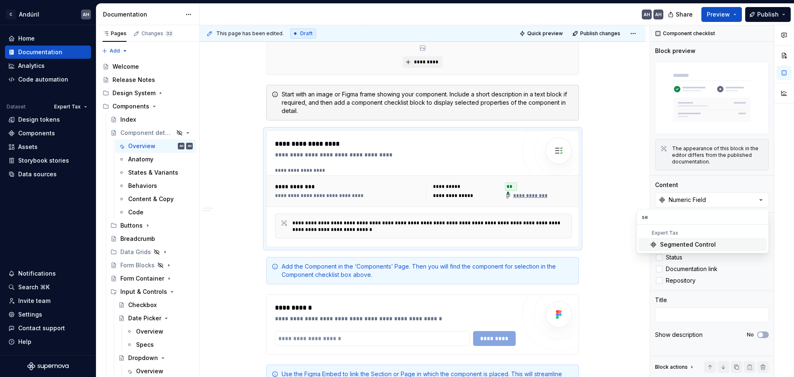
type input "s"
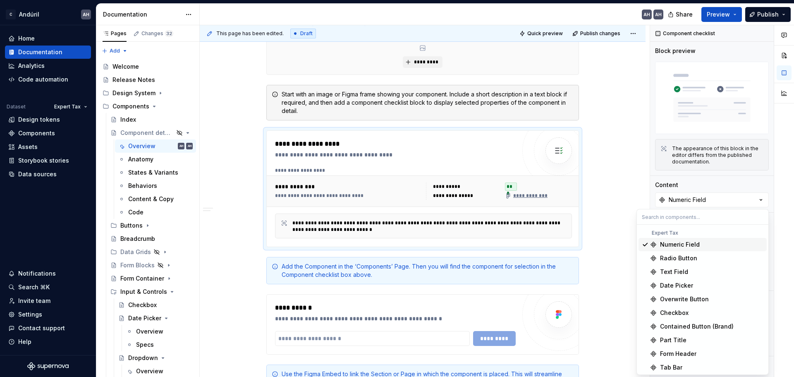
scroll to position [95, 0]
click at [631, 191] on div "**********" at bounding box center [423, 310] width 446 height 665
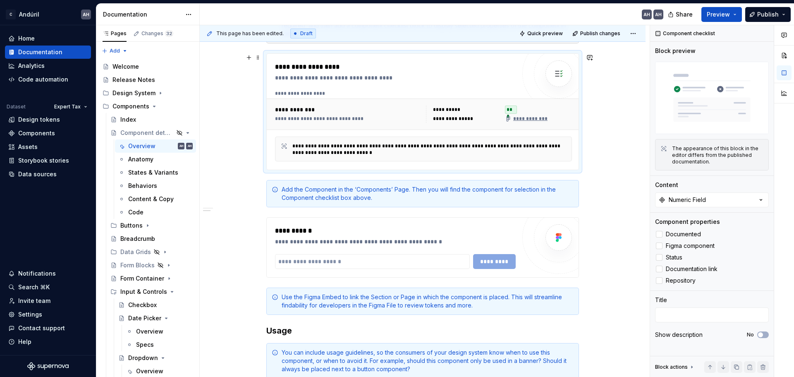
scroll to position [248, 0]
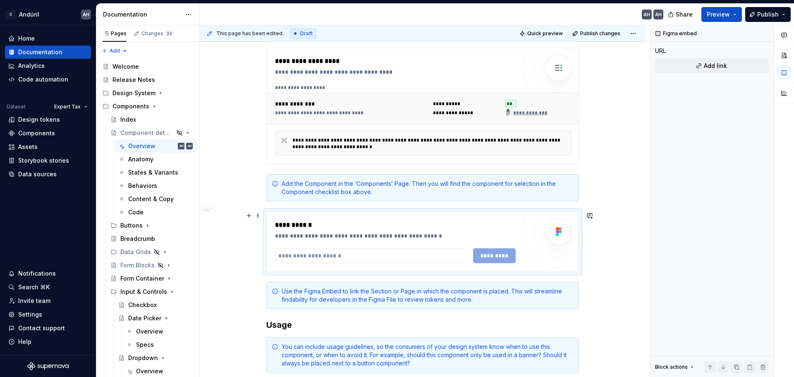
click at [538, 245] on div at bounding box center [559, 232] width 50 height 50
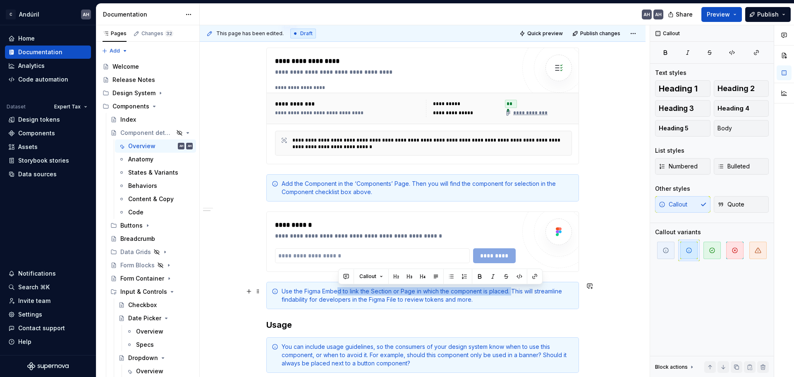
drag, startPoint x: 337, startPoint y: 292, endPoint x: 512, endPoint y: 294, distance: 175.0
click at [512, 294] on div "Use the Figma Embed to link the Section or Page in which the component is place…" at bounding box center [428, 295] width 292 height 17
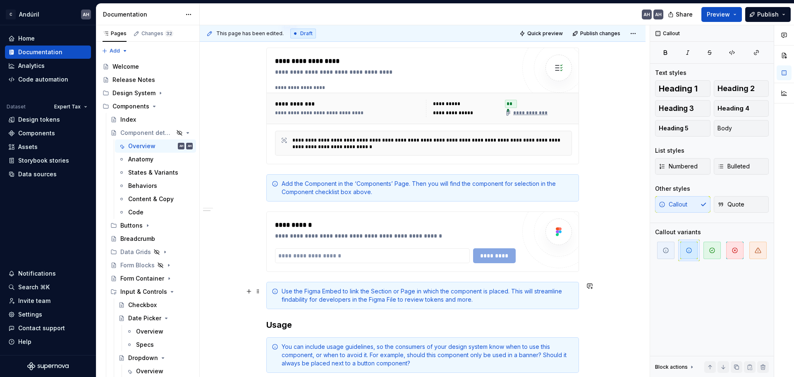
click at [513, 298] on div "Use the Figma Embed to link the Section or Page in which the component is place…" at bounding box center [428, 295] width 292 height 17
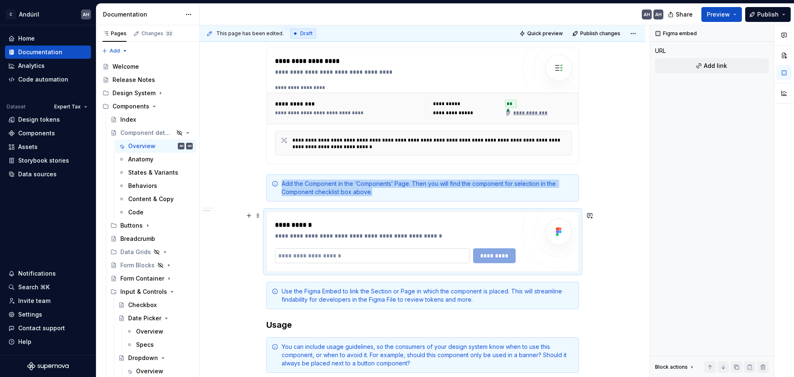
click at [331, 259] on input "text" at bounding box center [372, 255] width 195 height 15
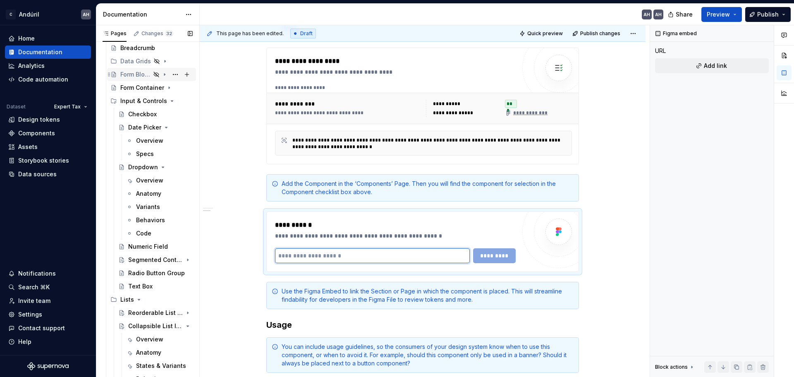
scroll to position [207, 0]
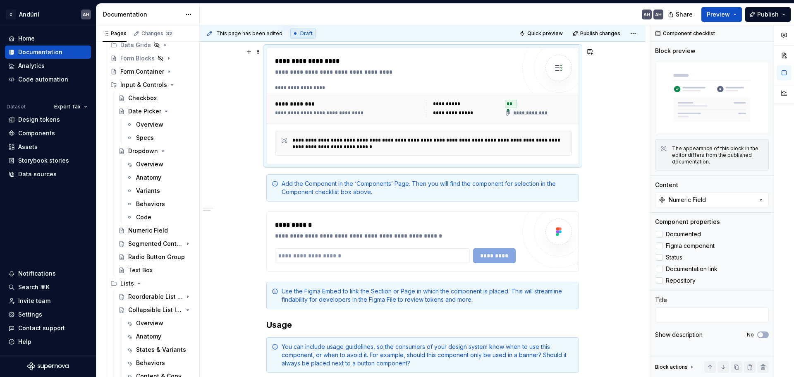
click at [323, 76] on div "**********" at bounding box center [395, 72] width 241 height 8
type textarea "*"
click at [757, 203] on button "Numeric Field" at bounding box center [712, 199] width 114 height 15
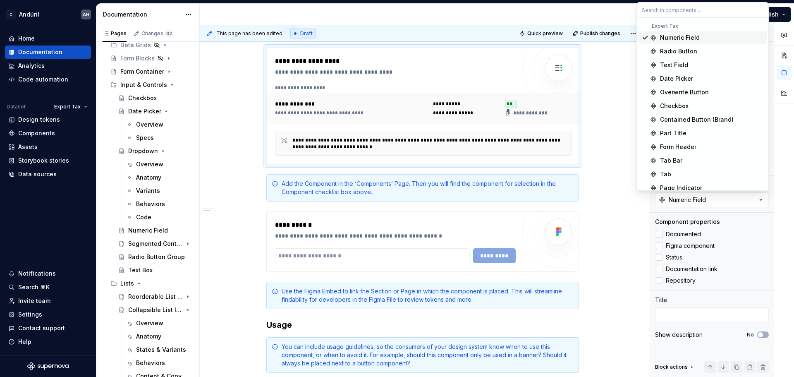
click at [676, 35] on div "Numeric Field" at bounding box center [680, 38] width 40 height 8
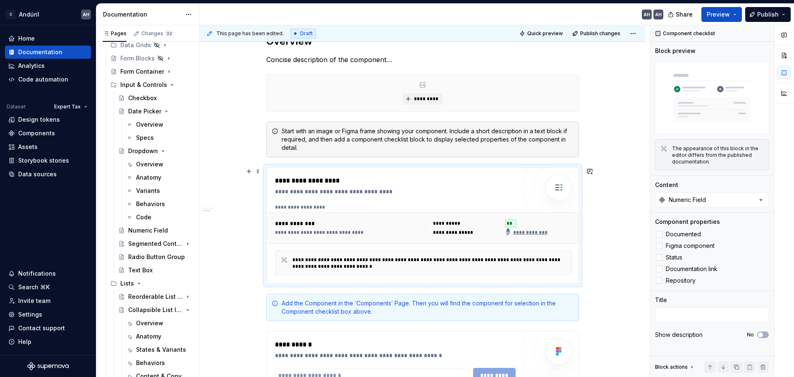
scroll to position [124, 0]
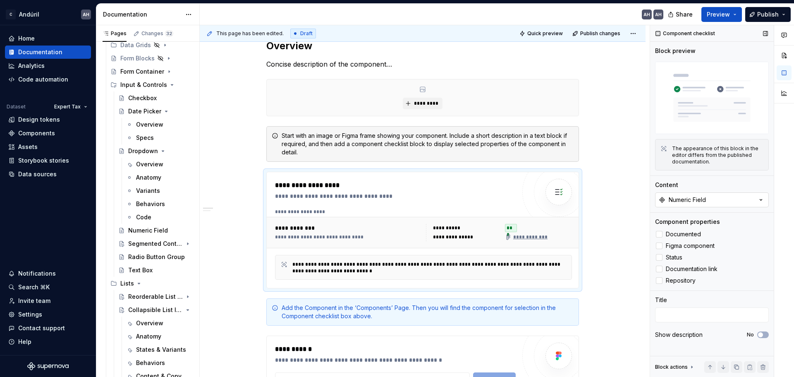
click at [724, 199] on button "Numeric Field" at bounding box center [712, 199] width 114 height 15
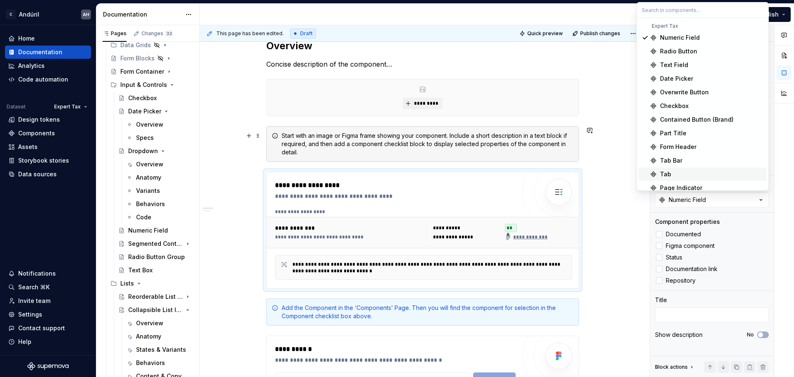
click at [584, 148] on div "**********" at bounding box center [425, 201] width 450 height 352
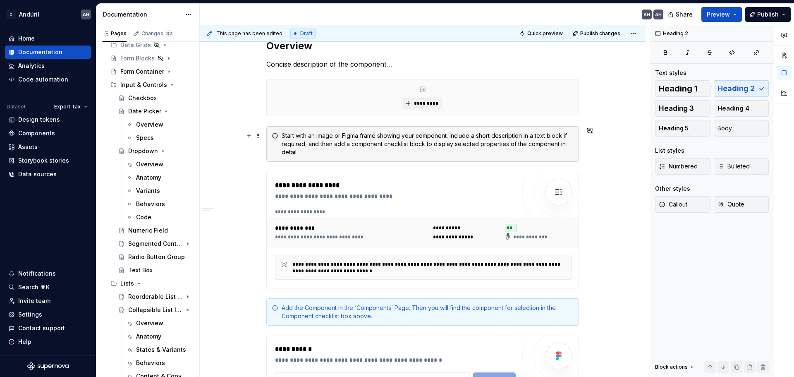
click at [568, 157] on div "Start with an image or Figma frame showing your component. Include a short desc…" at bounding box center [422, 144] width 313 height 36
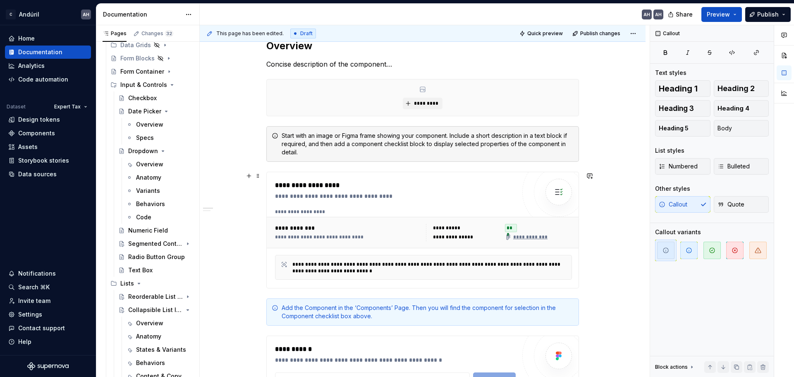
click at [414, 183] on div "**********" at bounding box center [395, 185] width 241 height 10
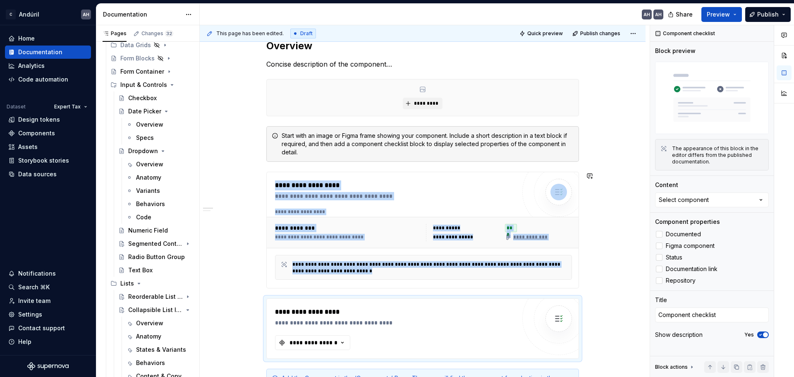
type textarea "*"
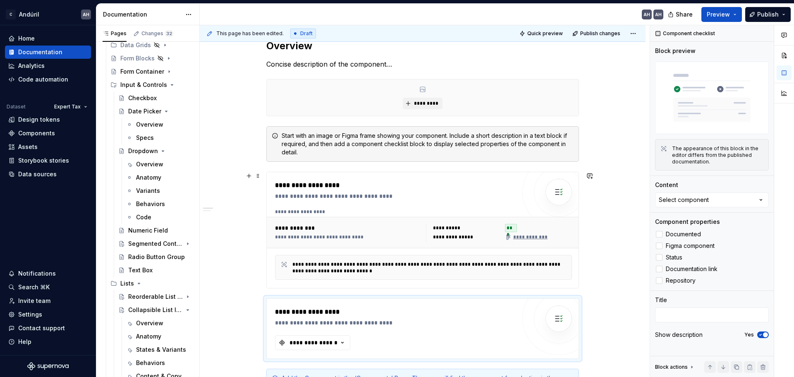
click at [431, 204] on div "**********" at bounding box center [395, 229] width 241 height 99
type textarea "*"
type textarea "Component checklist"
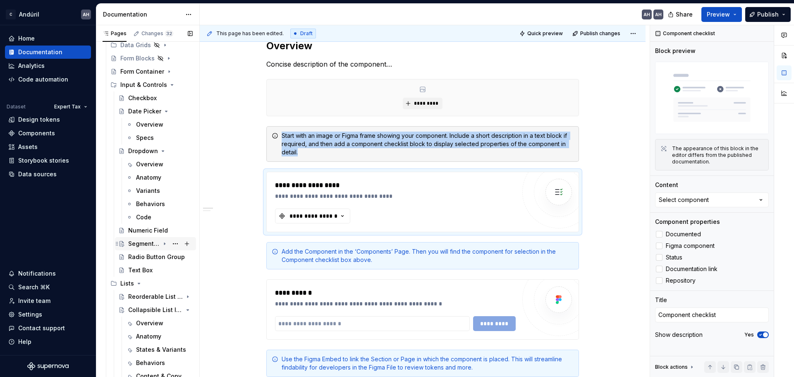
click at [135, 240] on div "Segmented Control" at bounding box center [143, 244] width 31 height 8
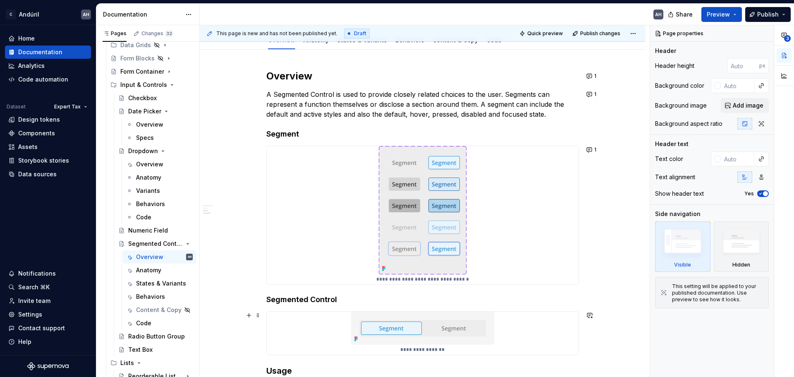
scroll to position [83, 0]
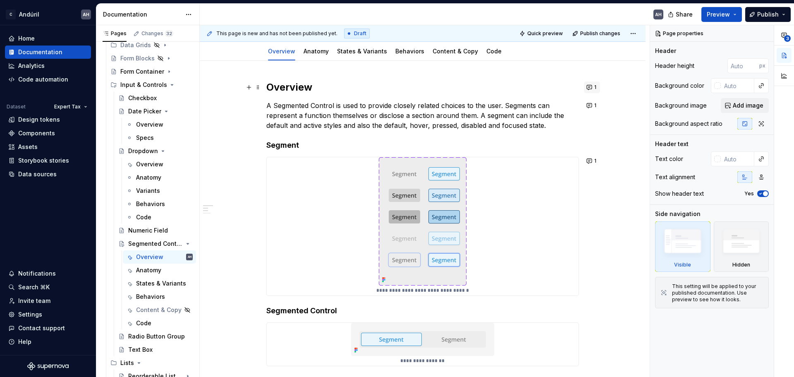
click at [593, 86] on button "1" at bounding box center [592, 88] width 16 height 12
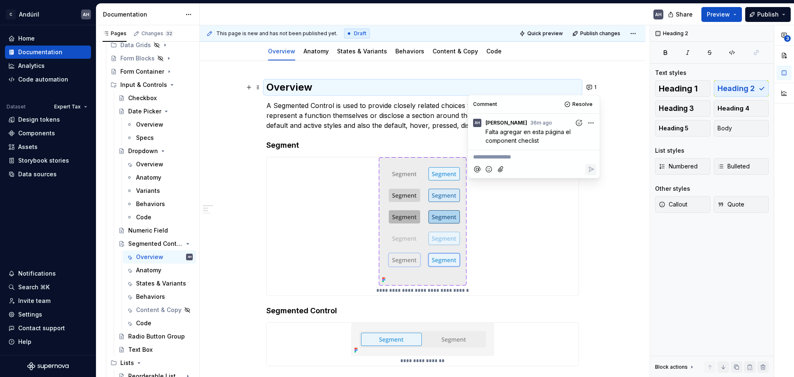
click at [498, 154] on p "**********" at bounding box center [534, 157] width 122 height 9
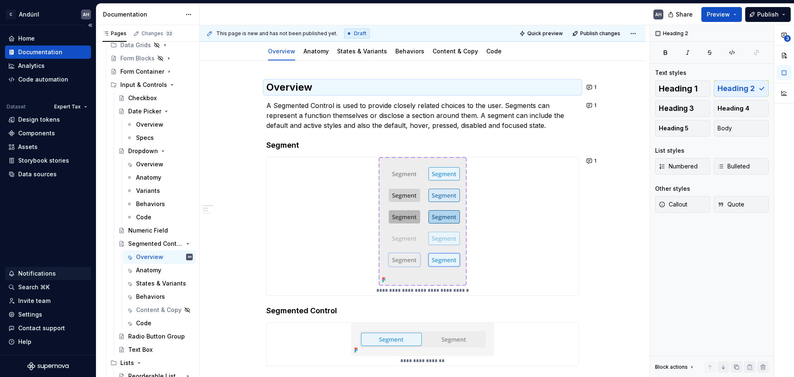
click at [50, 273] on div "Notifications" at bounding box center [37, 273] width 38 height 8
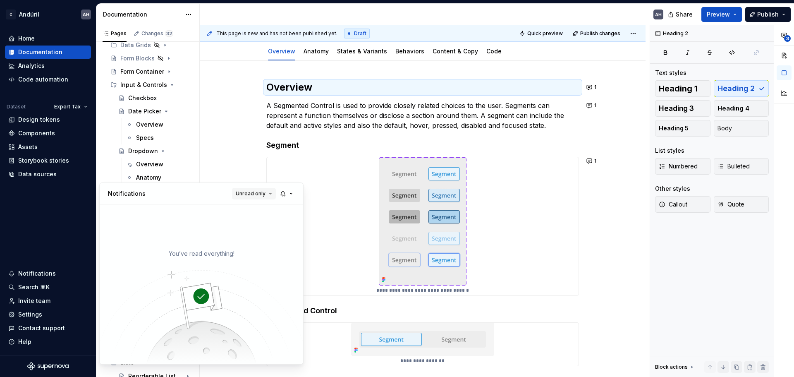
click at [252, 197] on span "Unread only" at bounding box center [251, 193] width 30 height 7
click at [255, 207] on div "All notifications" at bounding box center [275, 210] width 54 height 8
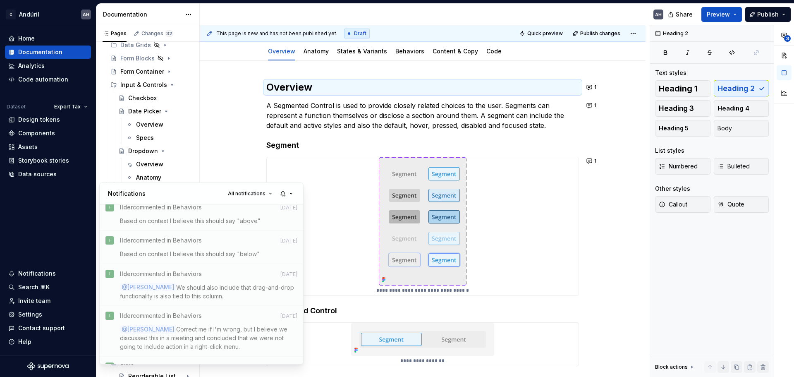
scroll to position [0, 0]
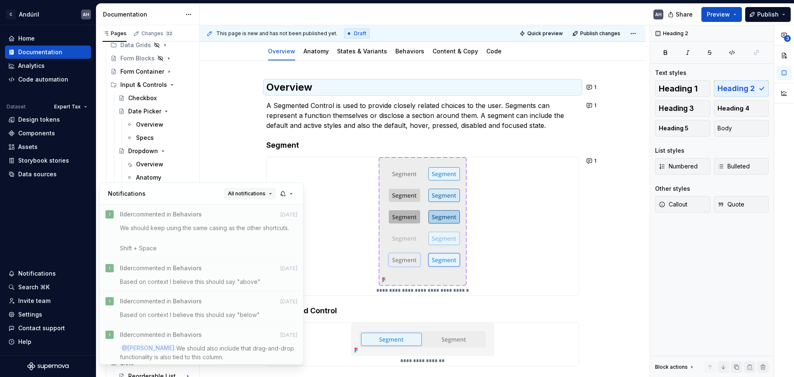
click at [235, 190] on span "All notifications" at bounding box center [247, 193] width 38 height 7
click at [243, 222] on div "Unread only" at bounding box center [267, 223] width 54 height 8
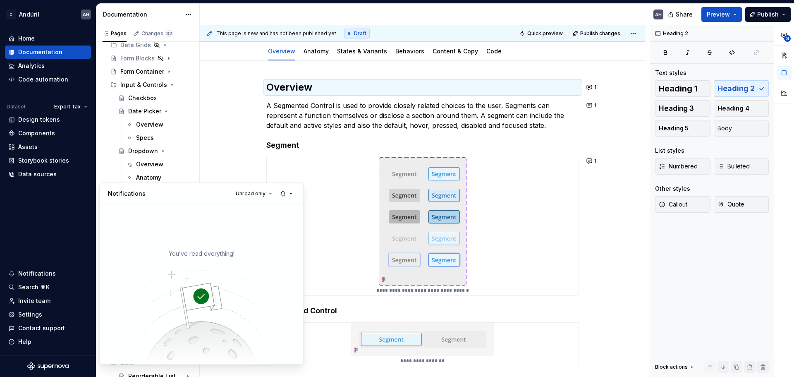
click at [67, 231] on html "C Andúril AH Home Documentation Analytics Code automation Dataset Expert Tax De…" at bounding box center [397, 188] width 794 height 377
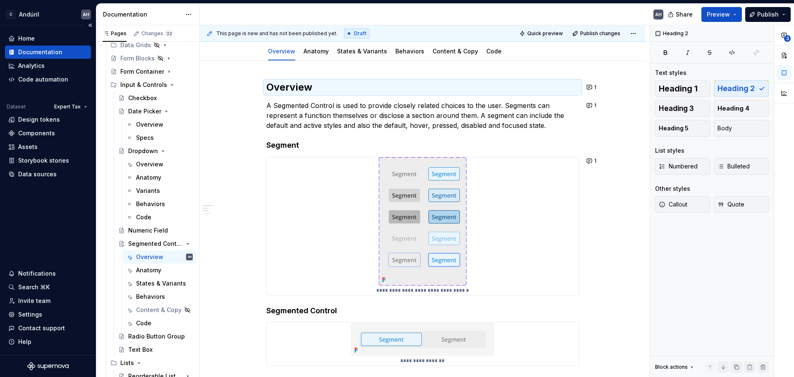
type textarea "*"
click at [482, 113] on p "A Segmented Control is used to provide closely related choices to the user. Seg…" at bounding box center [422, 116] width 313 height 30
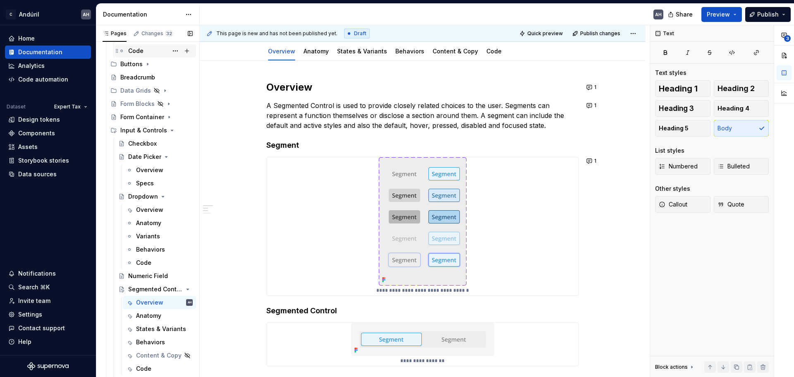
scroll to position [166, 0]
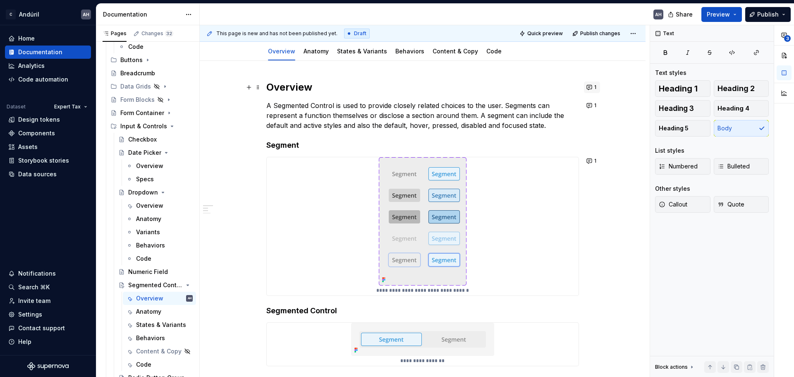
click at [593, 86] on button "1" at bounding box center [592, 88] width 16 height 12
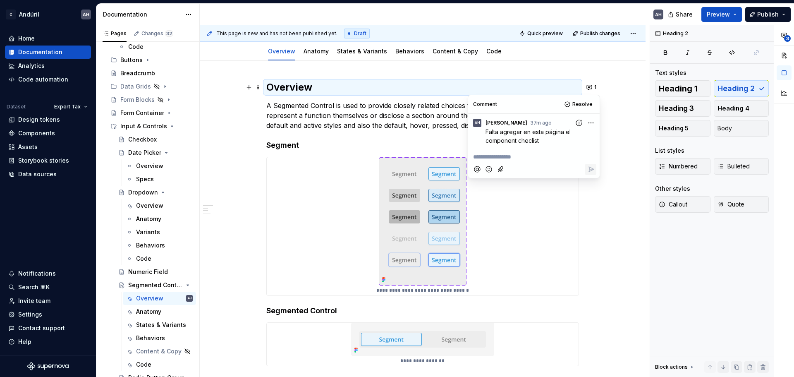
click at [591, 123] on html "C Andúril AH Home Documentation Analytics Code automation Dataset Expert Tax De…" at bounding box center [397, 188] width 794 height 377
click at [560, 139] on span "Edit comment" at bounding box center [564, 138] width 39 height 8
click at [532, 141] on span "Falta agregar en esta página el component checlist" at bounding box center [529, 136] width 87 height 16
click at [590, 151] on icon "Save" at bounding box center [591, 153] width 8 height 8
click at [479, 169] on icon "Mention someone" at bounding box center [477, 169] width 8 height 8
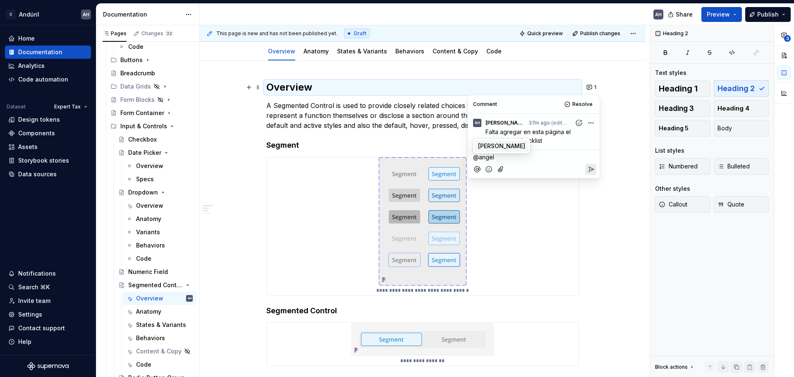
click at [504, 146] on span "[PERSON_NAME]" at bounding box center [501, 146] width 47 height 8
click at [590, 169] on icon "Reply" at bounding box center [591, 170] width 5 height 5
click at [434, 124] on p "A Segmented Control is used to provide closely related choices to the user. Seg…" at bounding box center [422, 116] width 313 height 30
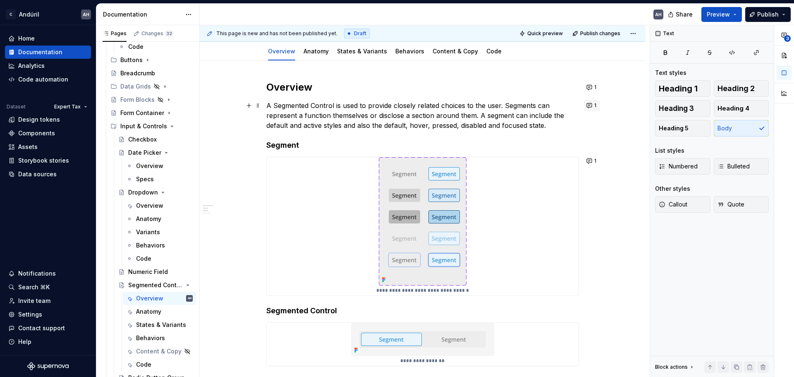
click at [591, 107] on button "1" at bounding box center [592, 106] width 16 height 12
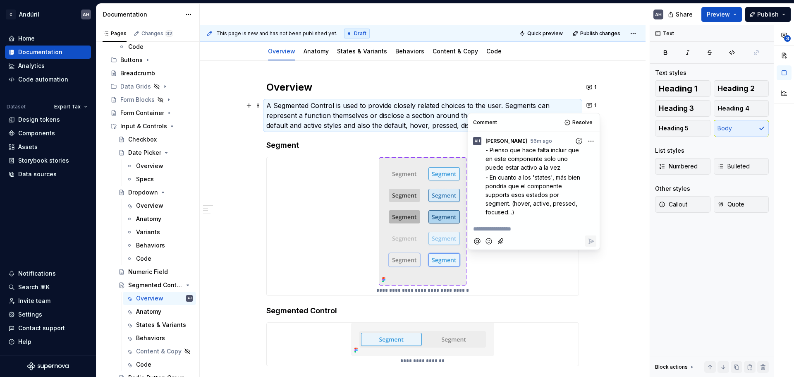
click at [591, 142] on html "C Andúril AH Home Documentation Analytics Code automation Dataset Expert Tax De…" at bounding box center [397, 188] width 794 height 377
click at [574, 156] on span "Edit comment" at bounding box center [564, 156] width 39 height 8
drag, startPoint x: 553, startPoint y: 166, endPoint x: 491, endPoint y: 152, distance: 63.6
click at [491, 152] on p "- Pienso que hace falta incluir que en este componente solo uno puede estar act…" at bounding box center [536, 159] width 101 height 26
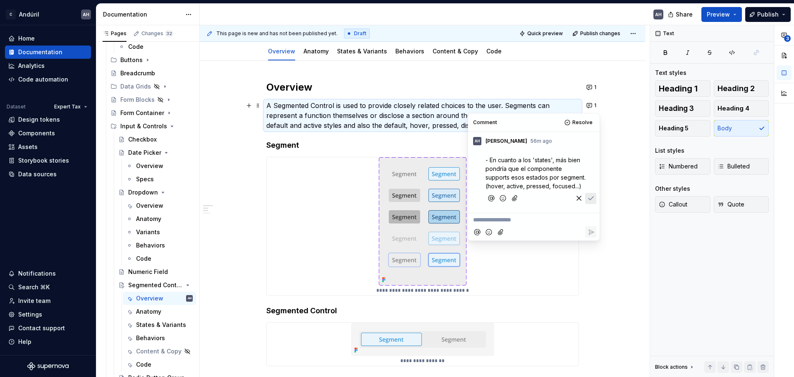
click at [486, 162] on span "- En cuanto a los 'states', más bien pondría que el componente supports esos es…" at bounding box center [537, 172] width 102 height 33
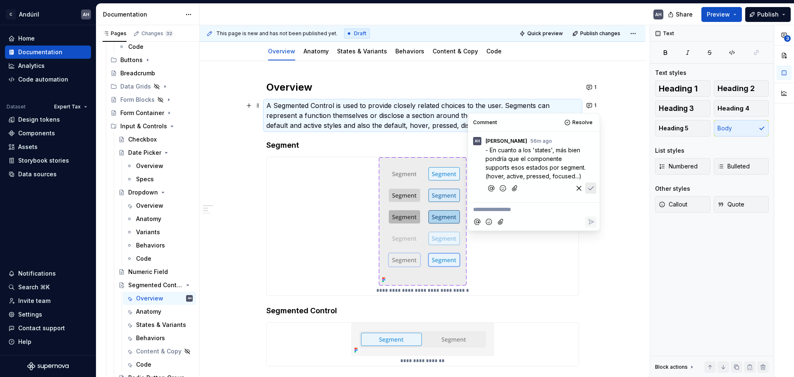
click at [547, 149] on span "- En cuanto a los 'states', más bien pondría que el componente supports esos es…" at bounding box center [537, 162] width 102 height 33
click at [592, 187] on icon "Save" at bounding box center [591, 188] width 8 height 8
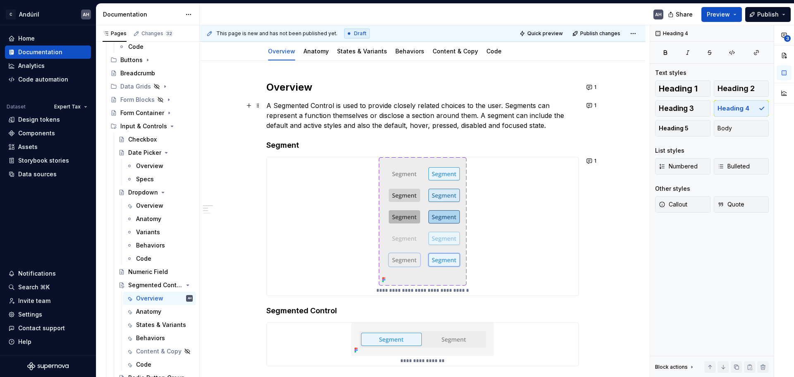
click at [372, 146] on h4 "Segment" at bounding box center [422, 145] width 313 height 10
click at [593, 158] on button "1" at bounding box center [592, 161] width 16 height 12
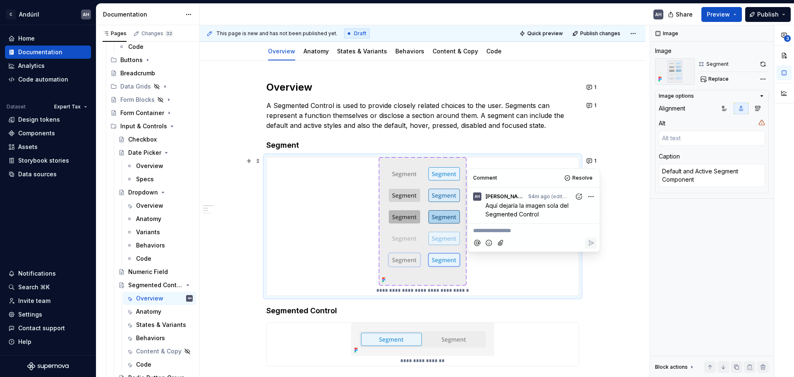
click at [582, 142] on div "**********" at bounding box center [423, 329] width 446 height 536
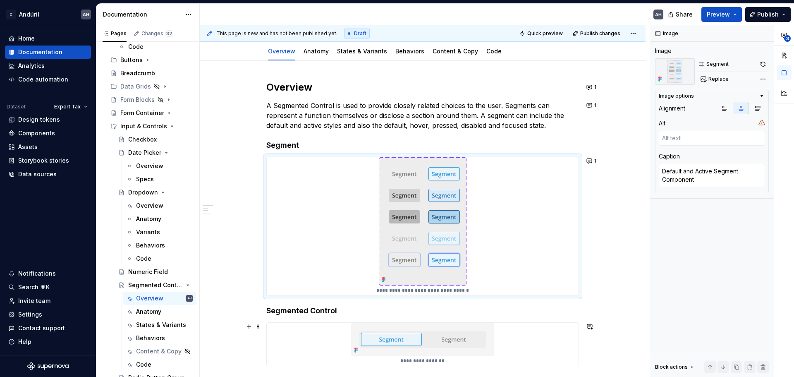
type textarea "*"
click at [477, 139] on div "**********" at bounding box center [422, 278] width 313 height 394
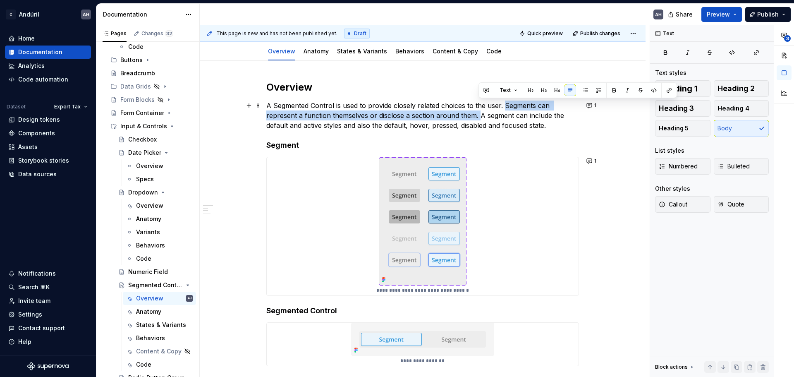
drag, startPoint x: 478, startPoint y: 115, endPoint x: 504, endPoint y: 107, distance: 27.4
click at [504, 107] on p "A Segmented Control is used to provide closely related choices to the user. Seg…" at bounding box center [422, 116] width 313 height 30
click at [484, 115] on p "A Segmented Control is used to provide closely related choices to the user. Seg…" at bounding box center [422, 116] width 313 height 30
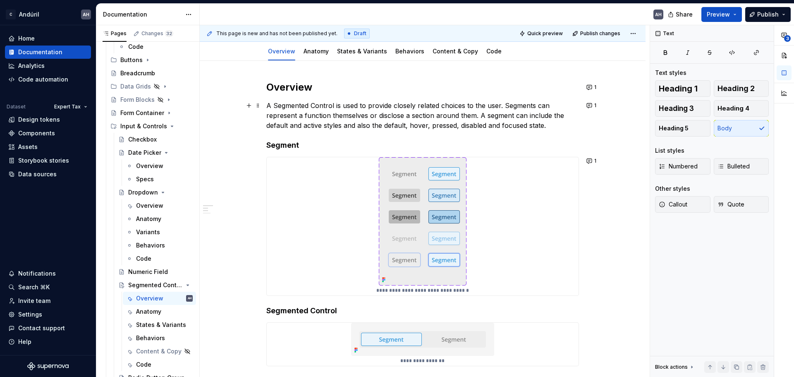
click at [269, 125] on p "A Segmented Control is used to provide closely related choices to the user. Seg…" at bounding box center [422, 116] width 313 height 30
click at [304, 126] on p "A Segmented Control is used to provide closely related choices to the user. Seg…" at bounding box center [422, 116] width 313 height 30
click at [309, 126] on p "A Segmented Control is used to provide closely related choices to the user. Seg…" at bounding box center [422, 116] width 313 height 30
click at [324, 125] on p "A Segmented Control is used to provide closely related choices to the user. Seg…" at bounding box center [422, 116] width 313 height 30
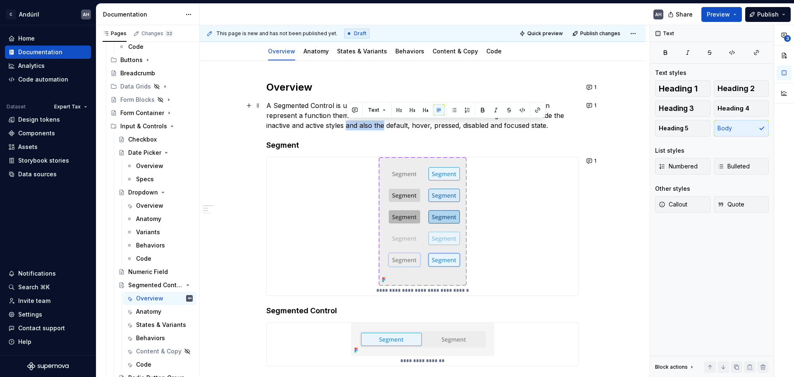
drag, startPoint x: 348, startPoint y: 126, endPoint x: 384, endPoint y: 127, distance: 36.4
click at [384, 127] on p "A Segmented Control is used to provide closely related choices to the user. Seg…" at bounding box center [422, 116] width 313 height 30
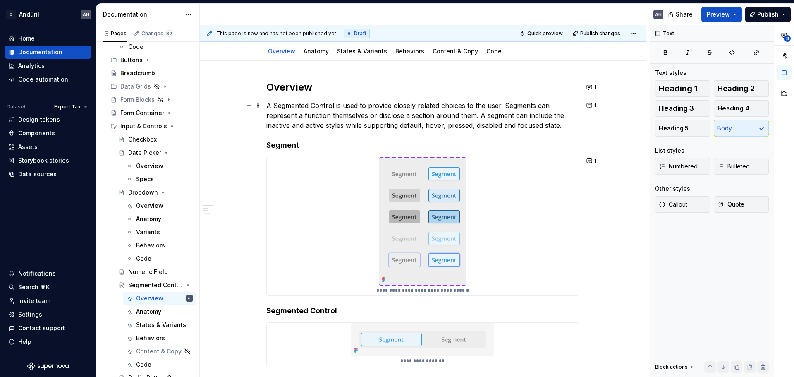
click at [561, 126] on p "A Segmented Control is used to provide closely related choices to the user. Seg…" at bounding box center [422, 116] width 313 height 30
click at [590, 103] on button "1" at bounding box center [592, 106] width 16 height 12
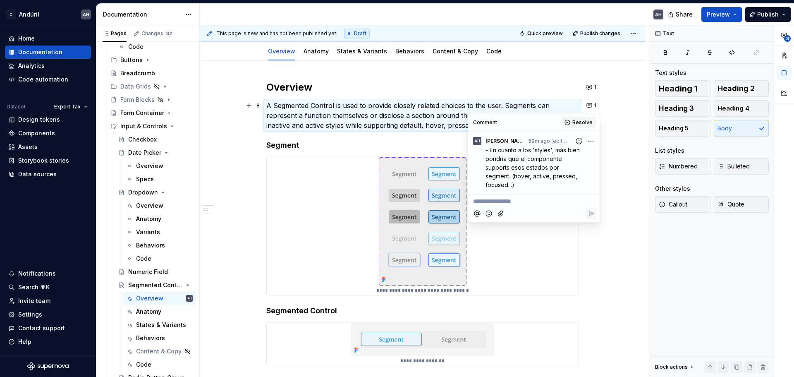
click at [572, 123] on button "Resolve" at bounding box center [579, 123] width 34 height 12
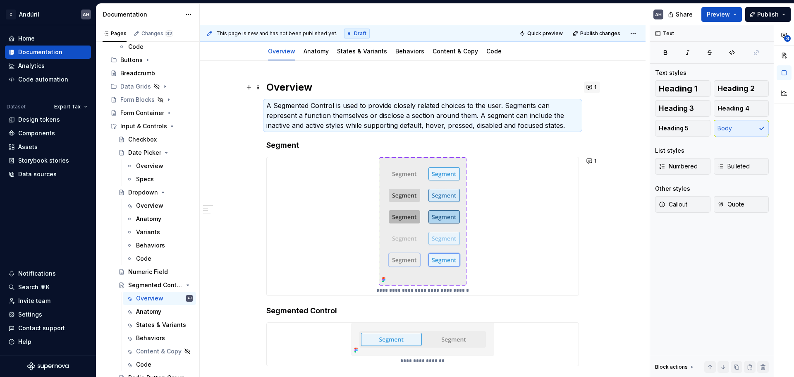
click at [593, 86] on button "1" at bounding box center [592, 88] width 16 height 12
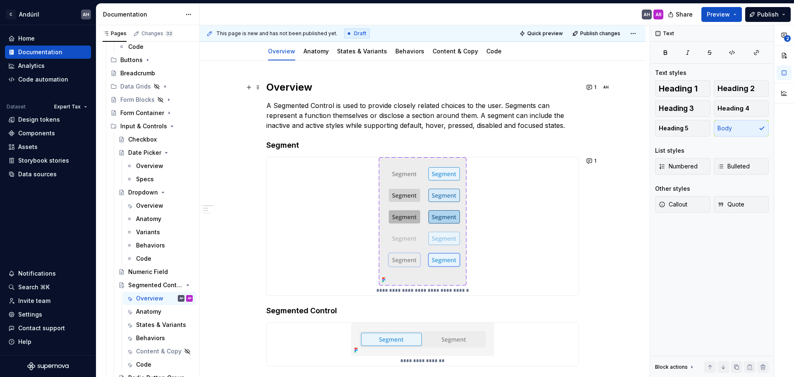
click at [386, 117] on p "A Segmented Control is used to provide closely related choices to the user. Seg…" at bounding box center [422, 116] width 313 height 30
click at [389, 137] on div "**********" at bounding box center [422, 278] width 313 height 394
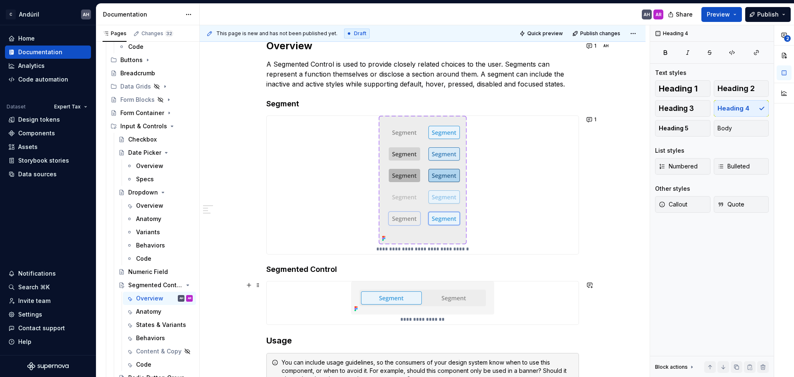
click at [341, 294] on div "**********" at bounding box center [423, 302] width 312 height 43
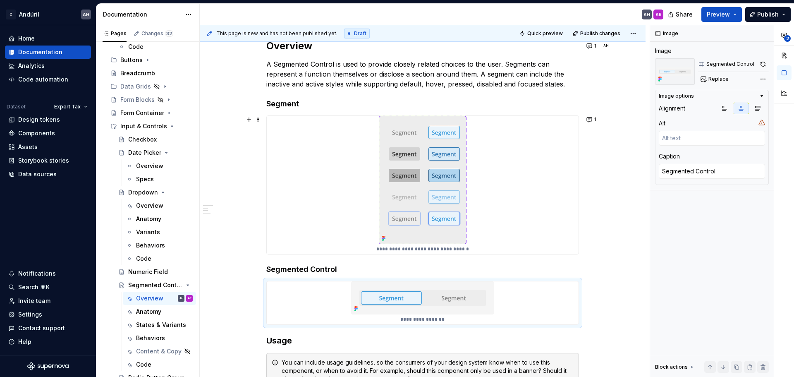
type textarea "*"
type textarea "Default and Active Segment Component"
click at [376, 213] on div "**********" at bounding box center [423, 185] width 312 height 138
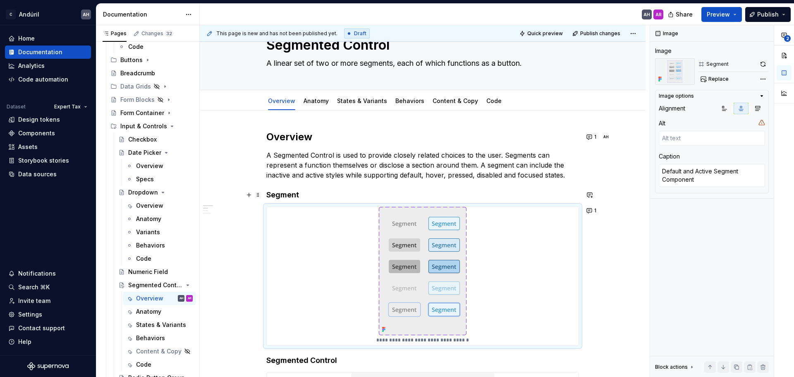
scroll to position [0, 0]
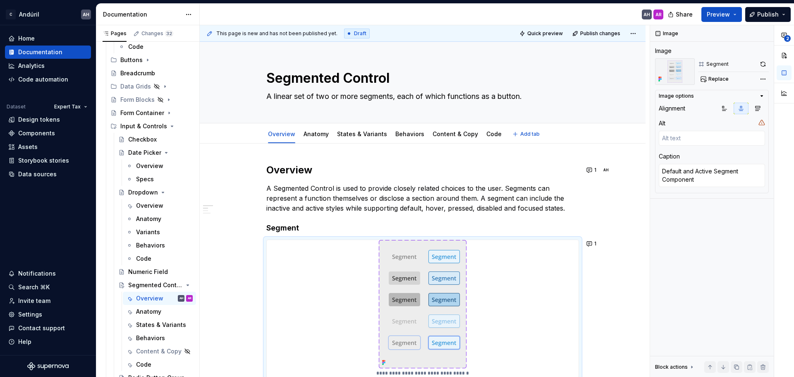
type textarea "*"
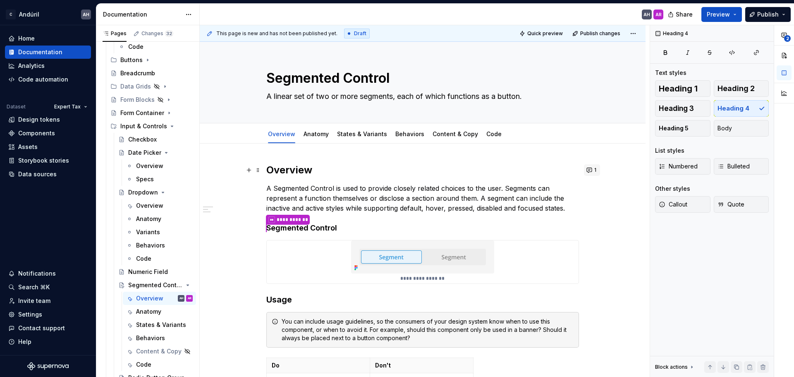
click at [592, 170] on button "1" at bounding box center [592, 170] width 16 height 12
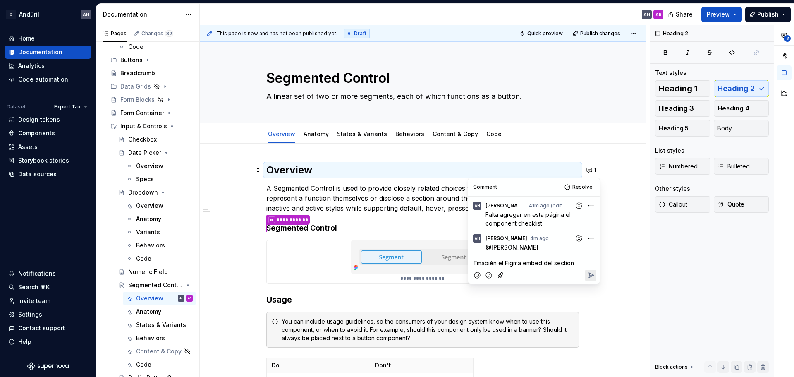
click at [481, 264] on span "Tmabién el Figma embed del section" at bounding box center [523, 262] width 101 height 7
click at [582, 264] on p "También el Figma embed del section" at bounding box center [534, 263] width 122 height 9
click at [588, 272] on icon "Reply" at bounding box center [591, 275] width 8 height 8
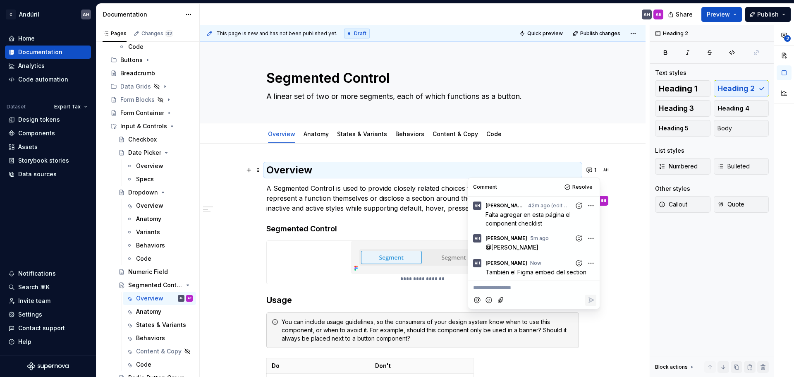
click at [400, 268] on img at bounding box center [422, 257] width 143 height 33
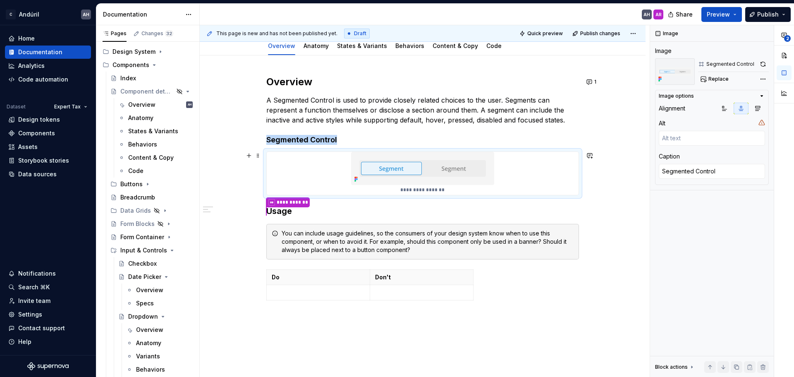
scroll to position [41, 0]
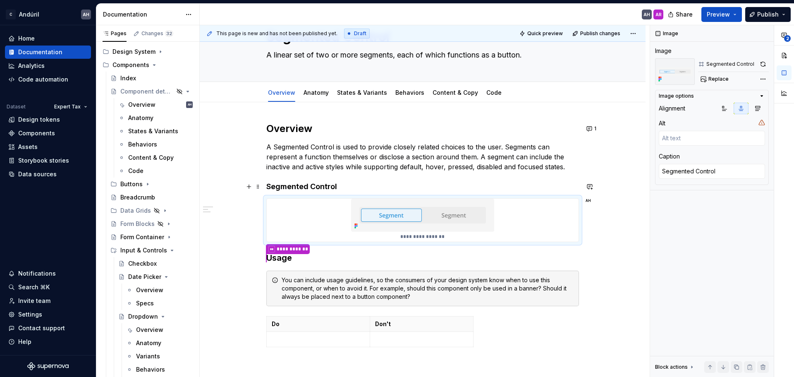
click at [293, 186] on h4 "Segmented Control" at bounding box center [422, 187] width 313 height 10
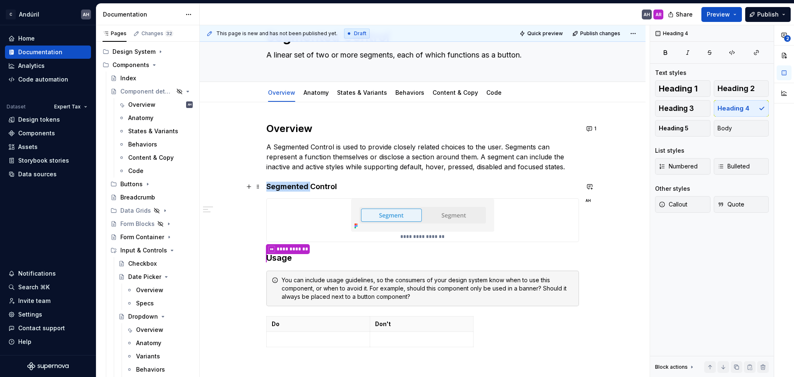
click at [293, 186] on h4 "Segmented Control" at bounding box center [422, 187] width 313 height 10
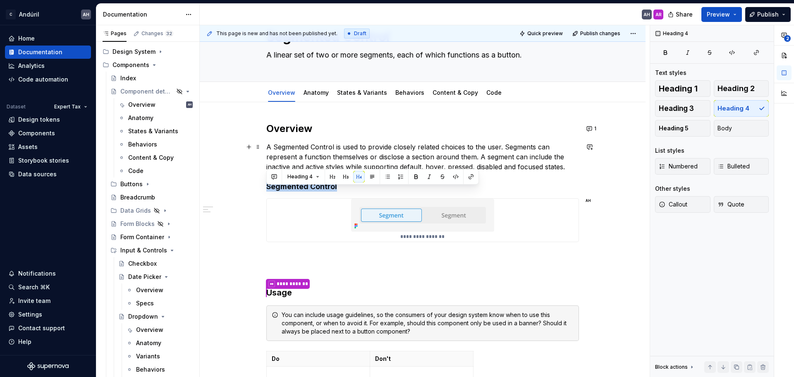
scroll to position [0, 0]
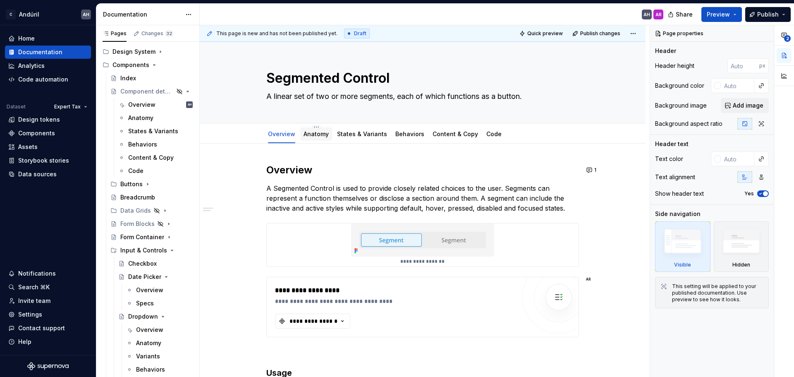
click at [315, 137] on link "Anatomy" at bounding box center [316, 133] width 25 height 7
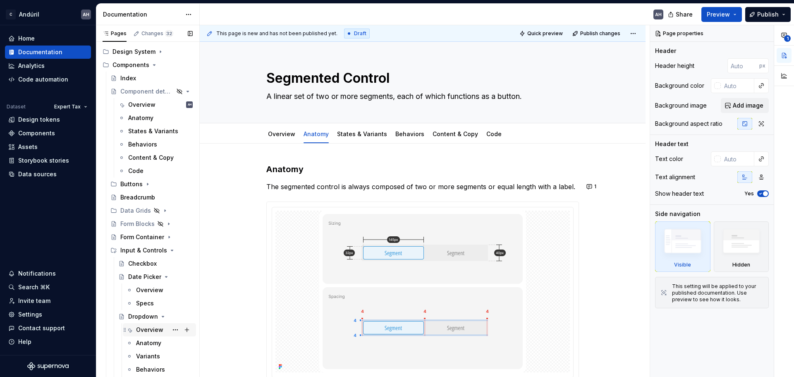
click at [142, 325] on div "Overview" at bounding box center [164, 330] width 57 height 12
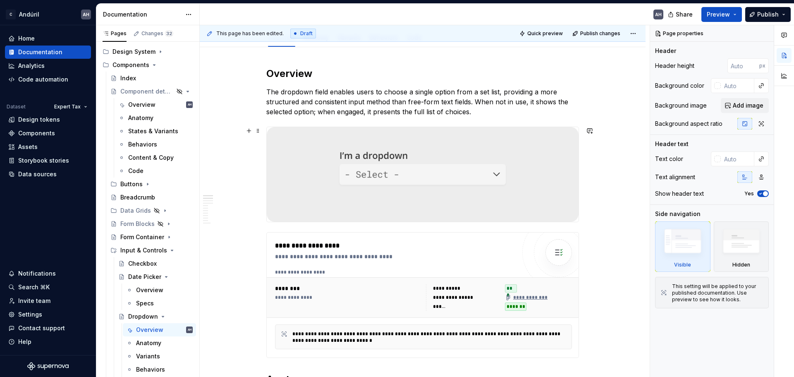
scroll to position [124, 0]
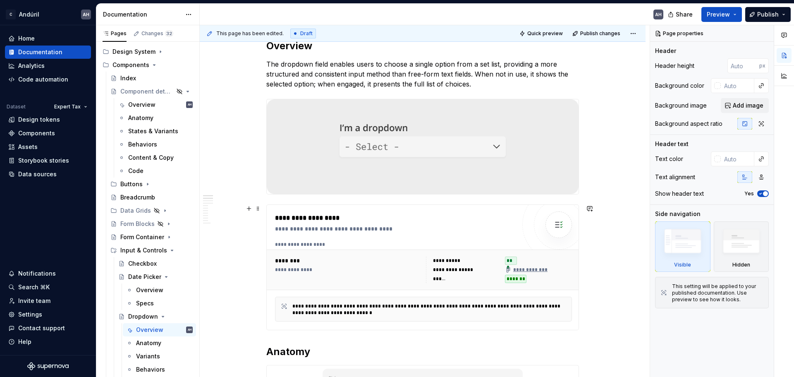
click at [484, 236] on div "**********" at bounding box center [395, 267] width 241 height 108
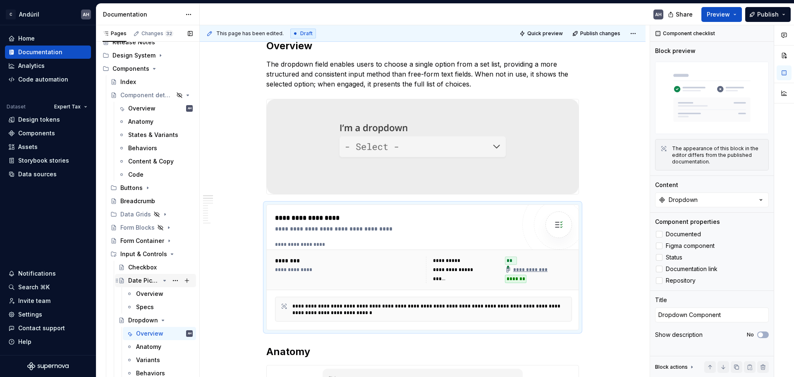
scroll to position [0, 0]
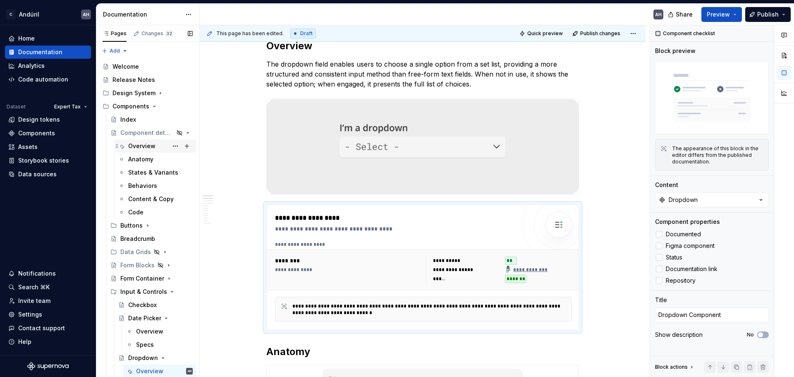
click at [143, 144] on div "Overview" at bounding box center [141, 146] width 27 height 8
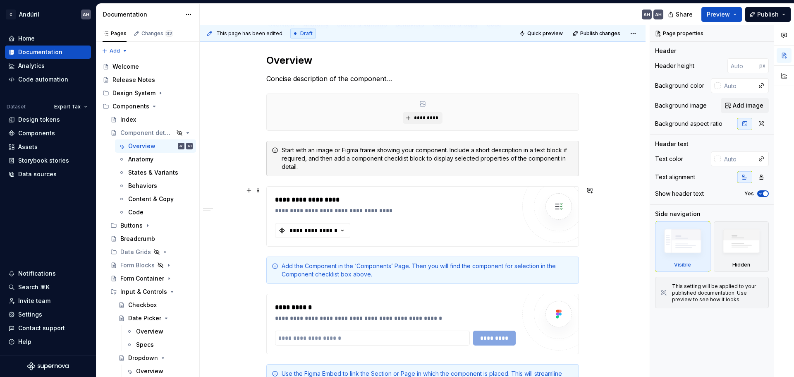
scroll to position [166, 0]
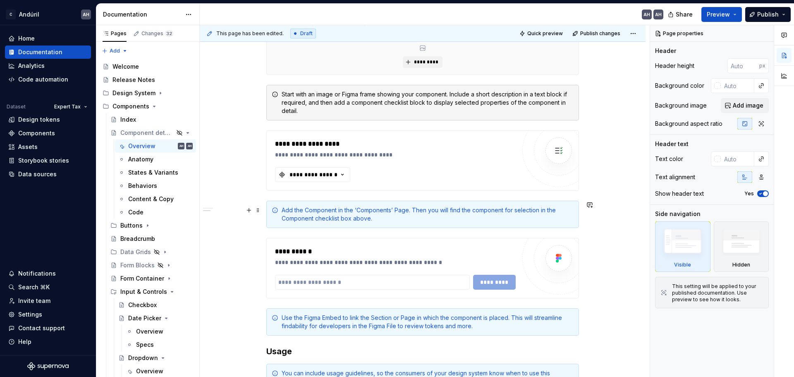
click at [382, 226] on div "Add the Component in the ‘Components’ Page. Then you will find the component fo…" at bounding box center [422, 214] width 313 height 27
type textarea "*"
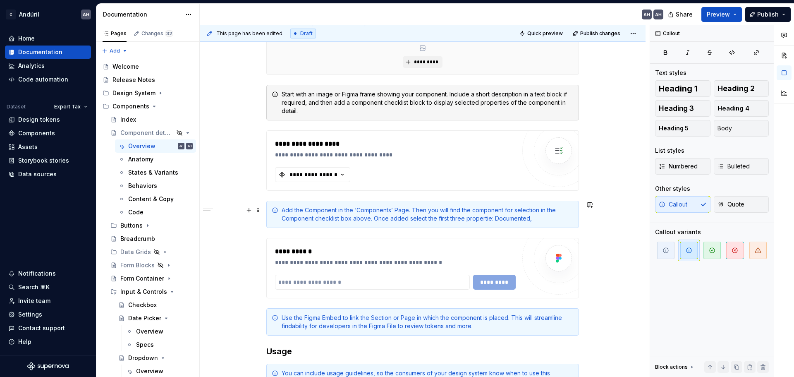
click at [487, 220] on div "Add the Component in the ‘Components’ Page. Then you will find the component fo…" at bounding box center [428, 214] width 292 height 17
click at [489, 220] on div "Add the Component in the ‘Components’ Page. Then you will find the component fo…" at bounding box center [428, 214] width 292 height 17
click at [548, 220] on div "Add the Component in the ‘Components’ Page. Then you will find the component fo…" at bounding box center [428, 214] width 292 height 17
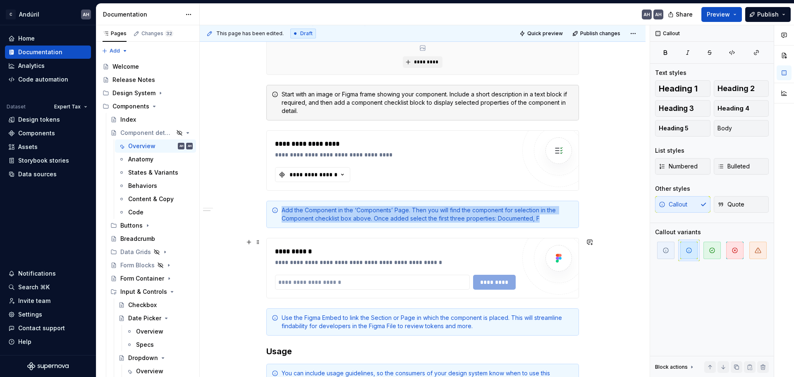
click at [543, 256] on div at bounding box center [559, 258] width 50 height 50
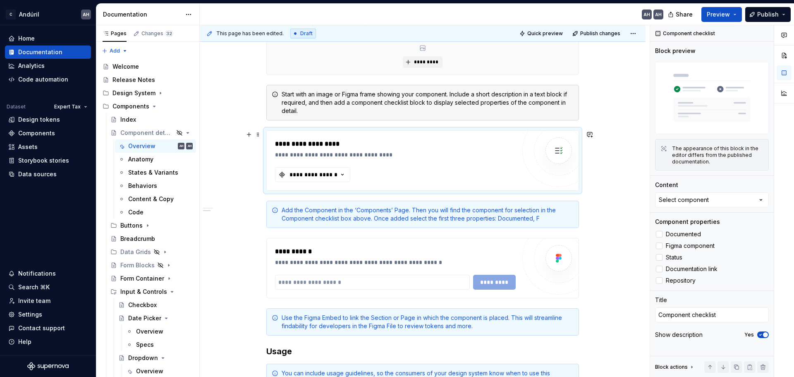
click at [508, 178] on div "**********" at bounding box center [395, 160] width 241 height 43
click at [559, 221] on div "Add the Component in the ‘Components’ Page. Then you will find the component fo…" at bounding box center [428, 214] width 292 height 17
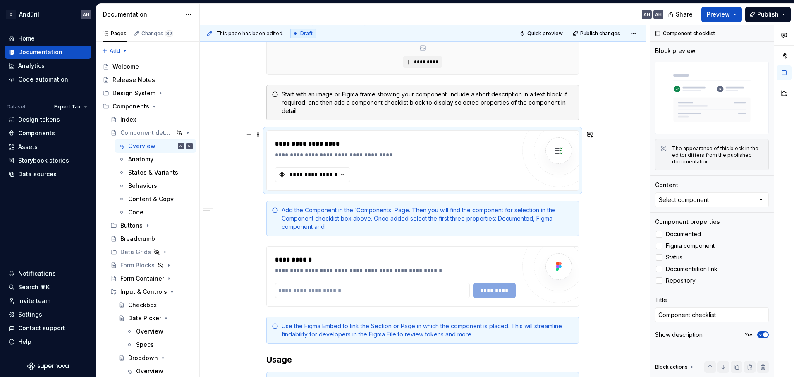
click at [518, 136] on div "**********" at bounding box center [423, 161] width 312 height 60
click at [569, 229] on div "Add the Component in the ‘Components’ Page. Then you will find the component fo…" at bounding box center [428, 218] width 292 height 25
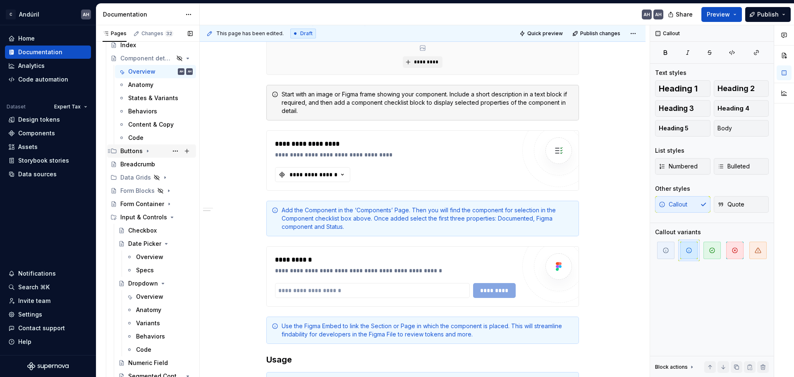
scroll to position [83, 0]
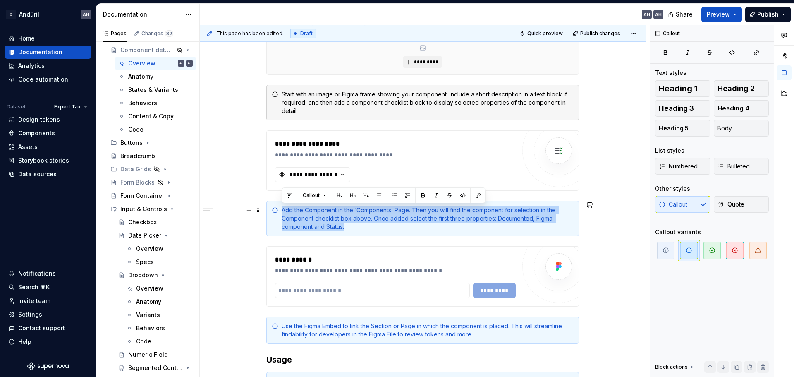
drag, startPoint x: 353, startPoint y: 224, endPoint x: 278, endPoint y: 209, distance: 76.0
click at [278, 209] on div "Add the Component in the ‘Components’ Page. Then you will find the component fo…" at bounding box center [422, 219] width 313 height 36
click at [359, 229] on div "Add the Component in the ‘Components’ Page. Then you will find the component fo…" at bounding box center [428, 218] width 292 height 25
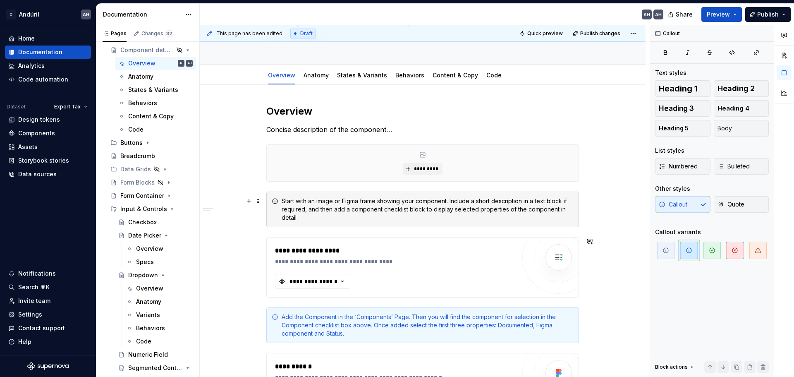
scroll to position [0, 0]
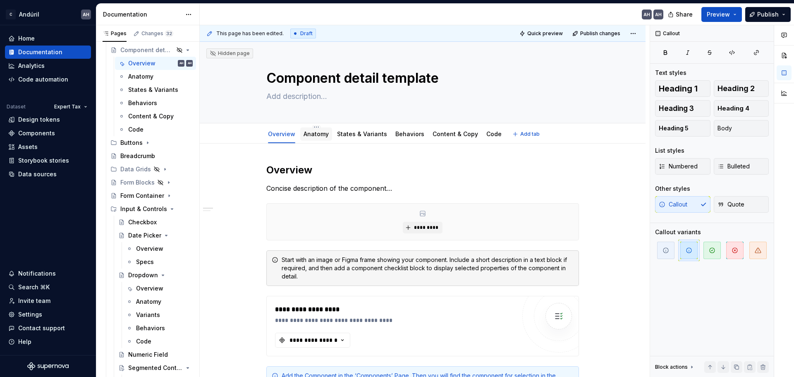
click at [318, 133] on link "Anatomy" at bounding box center [316, 133] width 25 height 7
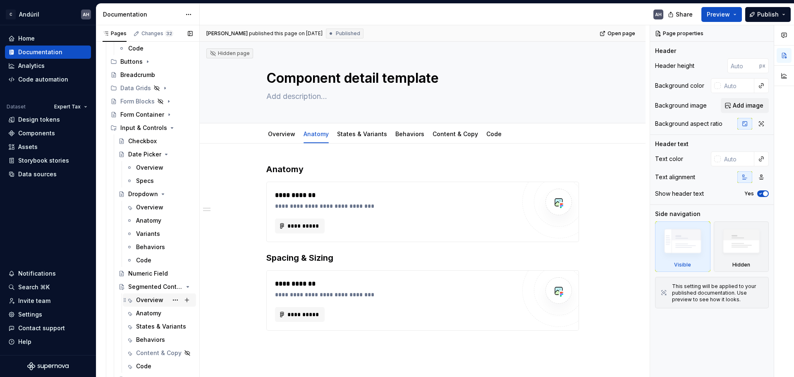
scroll to position [166, 0]
click at [143, 311] on div "Anatomy" at bounding box center [148, 311] width 25 height 8
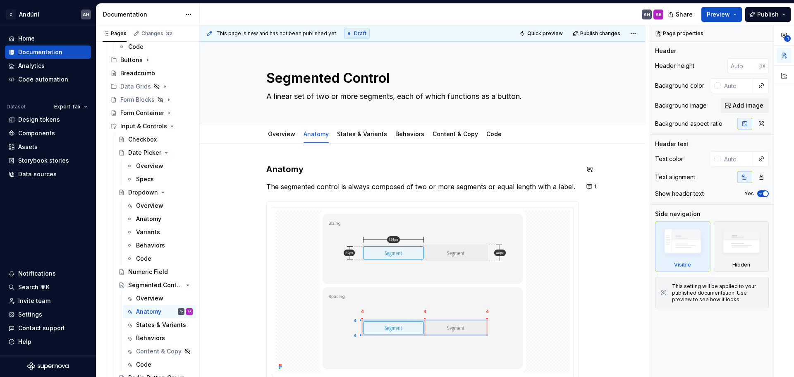
click at [355, 146] on div "This page is new and has not been published yet. Draft Quick preview Publish ch…" at bounding box center [425, 201] width 450 height 352
click at [355, 138] on div "States & Variants" at bounding box center [362, 134] width 50 height 10
click at [370, 133] on link "States & Variants" at bounding box center [362, 133] width 50 height 7
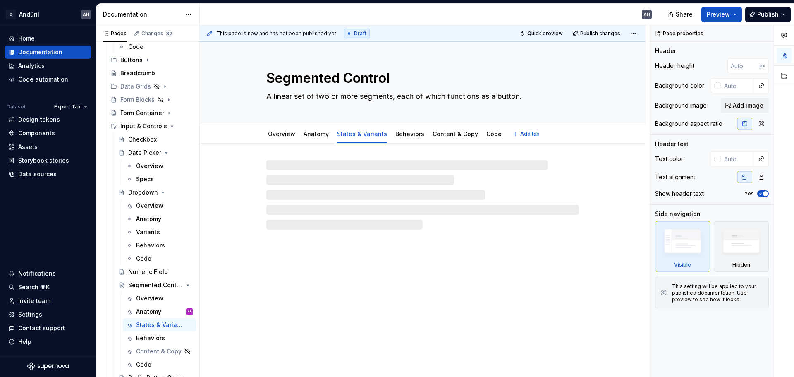
click at [312, 132] on link "Anatomy" at bounding box center [316, 133] width 25 height 7
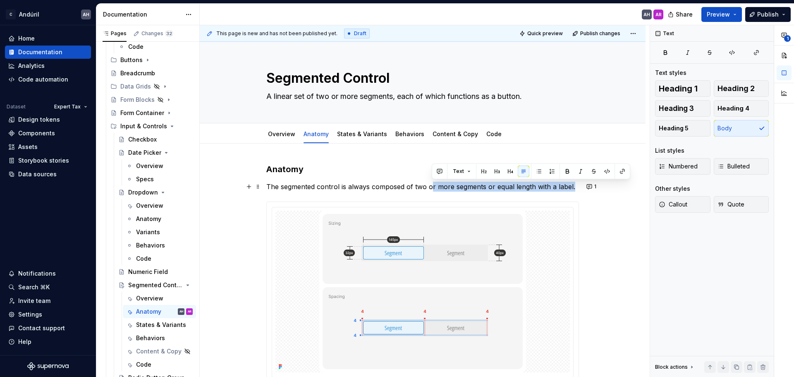
drag, startPoint x: 574, startPoint y: 185, endPoint x: 430, endPoint y: 191, distance: 143.3
click at [430, 191] on p "The segmented control is always composed of two or more segments or equal lengt…" at bounding box center [422, 187] width 313 height 10
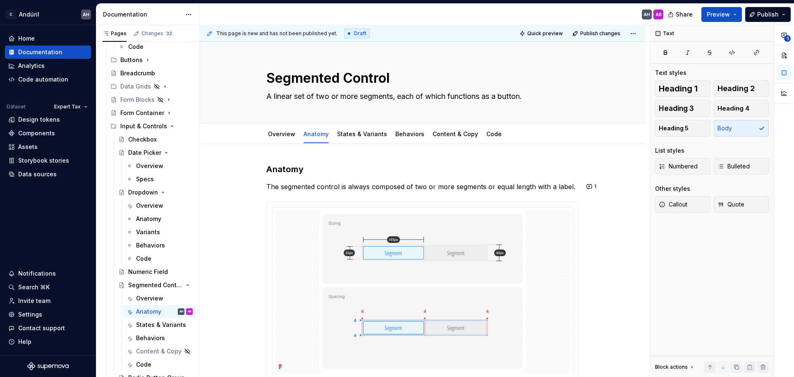
click at [434, 194] on div "Anatomy The segmented control is always composed of two or more segments or equ…" at bounding box center [422, 283] width 313 height 240
click at [436, 189] on p "The segmented control is always composed of two or more segments or equal lengt…" at bounding box center [422, 187] width 313 height 10
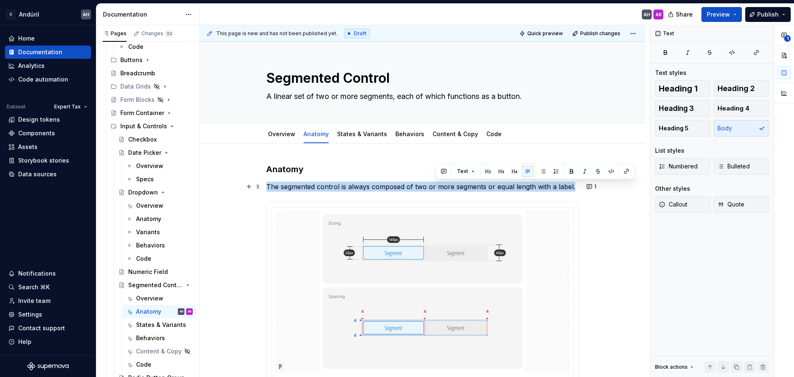
click at [436, 189] on p "The segmented control is always composed of two or more segments or equal lengt…" at bounding box center [422, 187] width 313 height 10
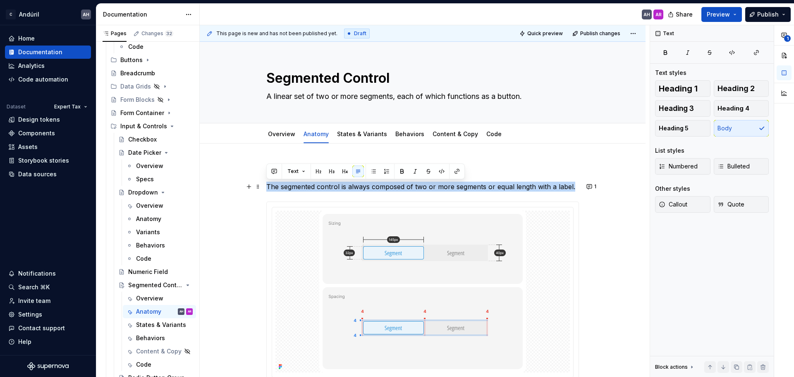
click at [436, 189] on p "The segmented control is always composed of two or more segments or equal lengt…" at bounding box center [422, 187] width 313 height 10
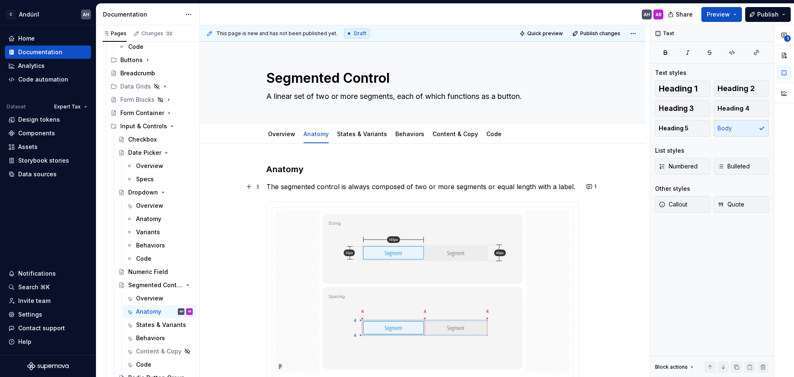
click at [436, 189] on p "The segmented control is always composed of two or more segments or equal lengt…" at bounding box center [422, 187] width 313 height 10
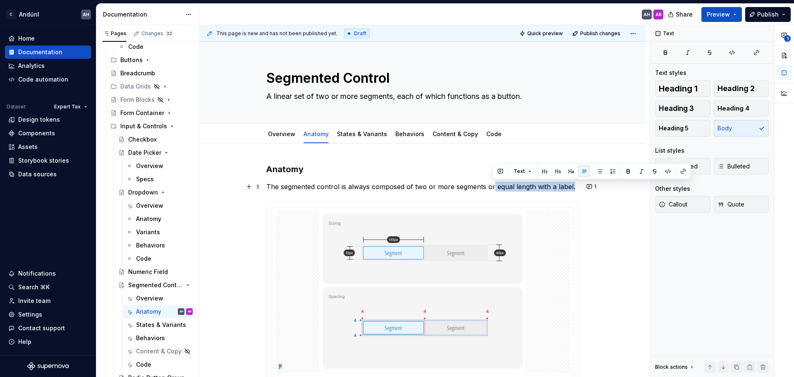
drag, startPoint x: 494, startPoint y: 188, endPoint x: 574, endPoint y: 187, distance: 79.9
click at [574, 187] on p "The segmented control is always composed of two or more segments or equal lengt…" at bounding box center [422, 187] width 313 height 10
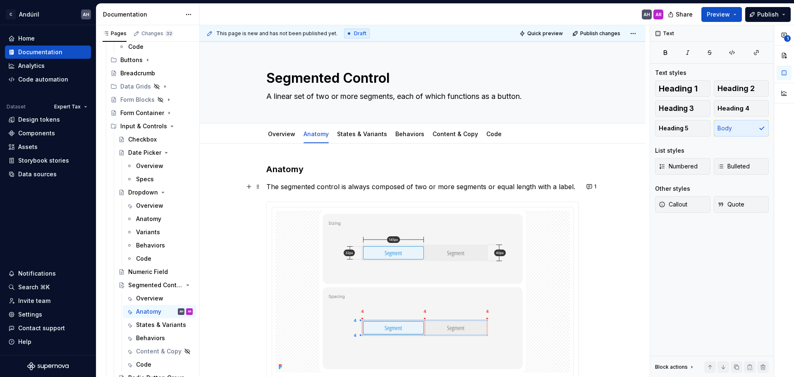
click at [414, 186] on p "The segmented control is always composed of two or more segments or equal lengt…" at bounding box center [422, 187] width 313 height 10
click at [586, 185] on button "1" at bounding box center [592, 187] width 16 height 12
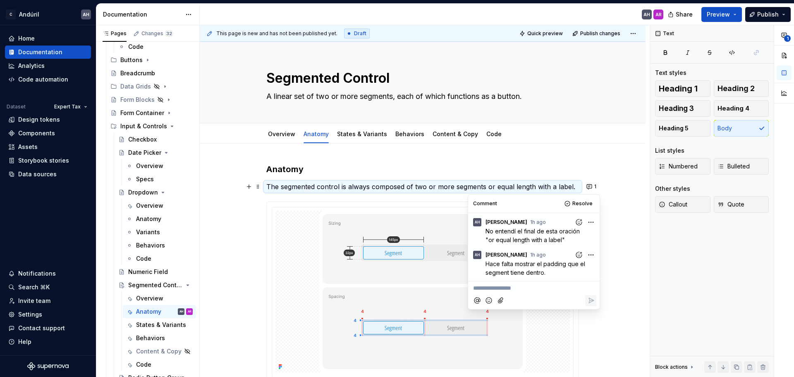
click at [536, 176] on div "Anatomy The segmented control is always composed of two or more segments or equ…" at bounding box center [422, 283] width 313 height 240
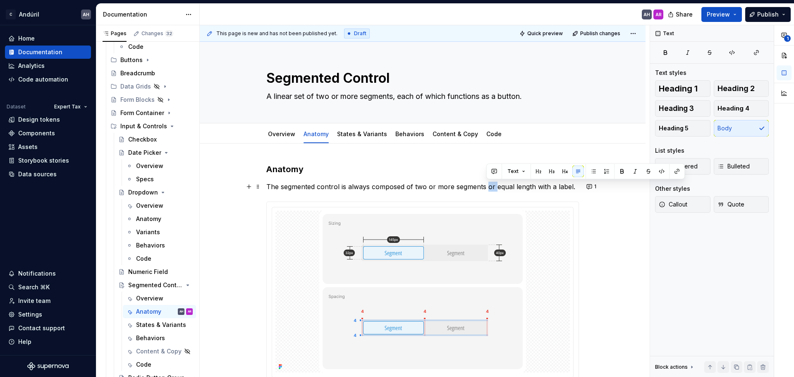
drag, startPoint x: 487, startPoint y: 187, endPoint x: 494, endPoint y: 189, distance: 7.6
click at [494, 189] on p "The segmented control is always composed of two or more segments or equal lengt…" at bounding box center [422, 187] width 313 height 10
click at [592, 190] on button "1" at bounding box center [592, 187] width 16 height 12
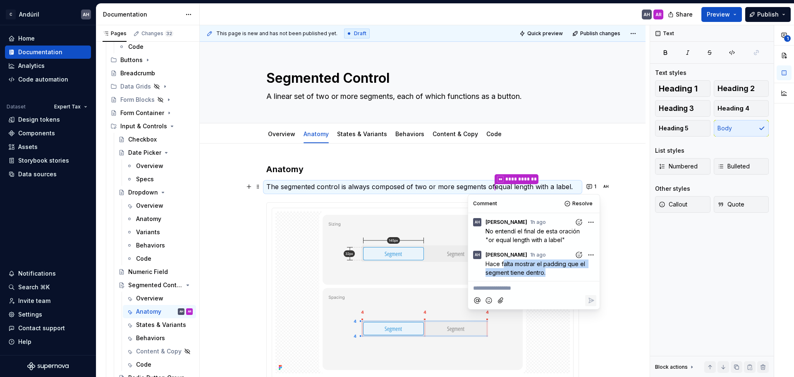
drag, startPoint x: 504, startPoint y: 266, endPoint x: 546, endPoint y: 271, distance: 42.9
click at [546, 271] on span "Hace falta mostrar el padding que el segment tiene dentro." at bounding box center [536, 268] width 101 height 16
click at [547, 272] on span "Hace falta mostrar el padding que el segment tiene dentro." at bounding box center [536, 268] width 101 height 16
click at [406, 261] on img at bounding box center [422, 292] width 207 height 162
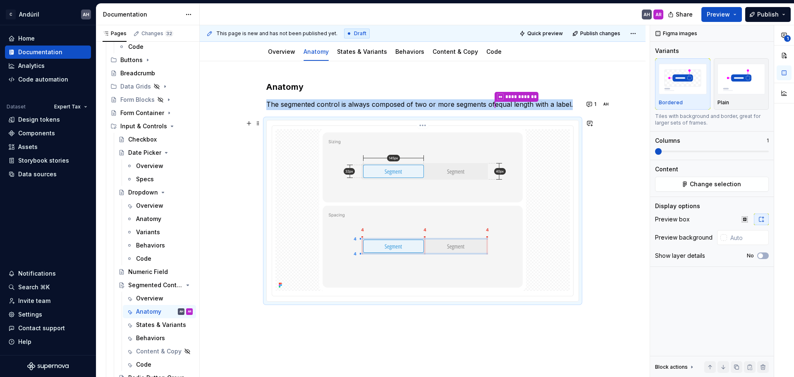
scroll to position [83, 0]
click at [425, 175] on img at bounding box center [422, 210] width 207 height 162
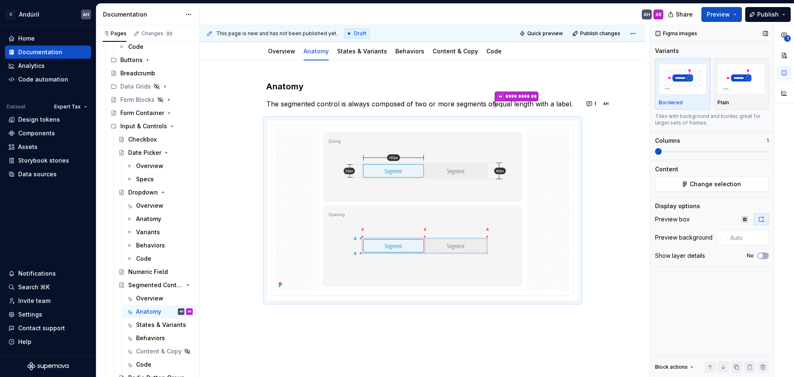
click at [734, 295] on div "Figma images Variants Bordered Plain Tiles with background and border, great fo…" at bounding box center [712, 201] width 124 height 352
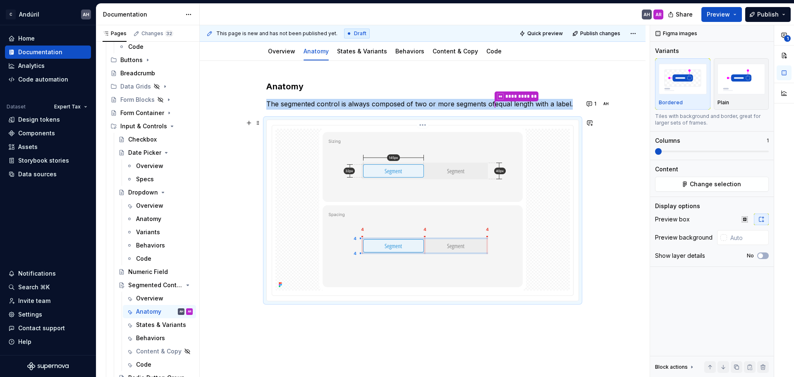
click at [392, 170] on img at bounding box center [422, 210] width 207 height 162
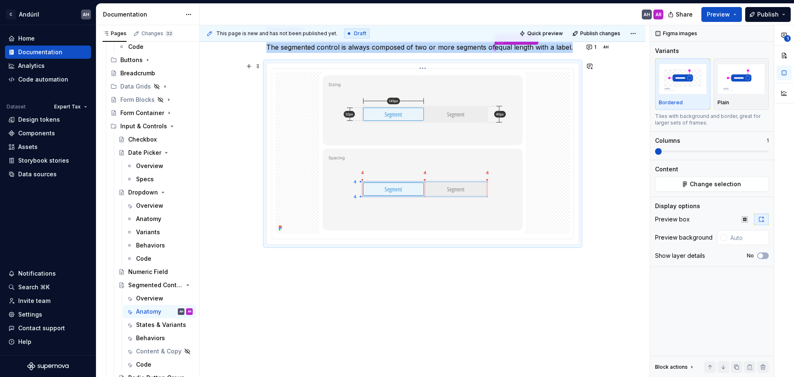
scroll to position [149, 0]
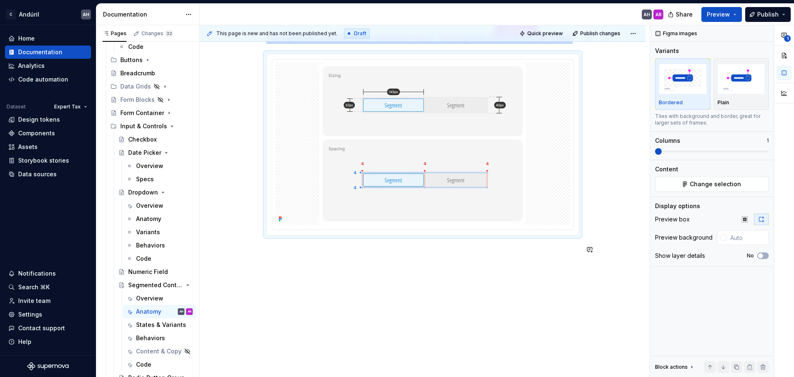
click at [458, 267] on div "**********" at bounding box center [423, 186] width 446 height 383
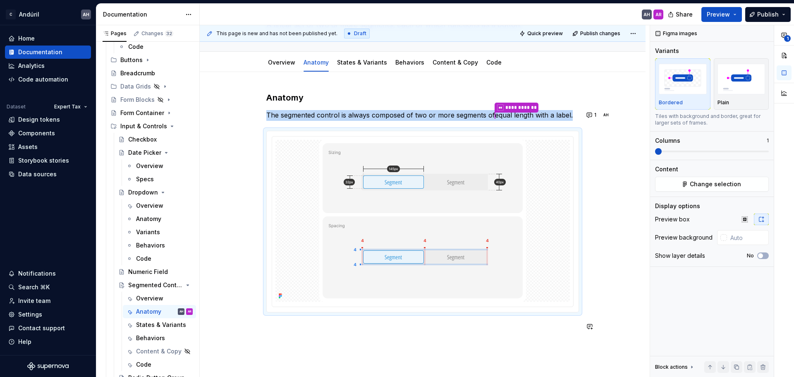
scroll to position [66, 0]
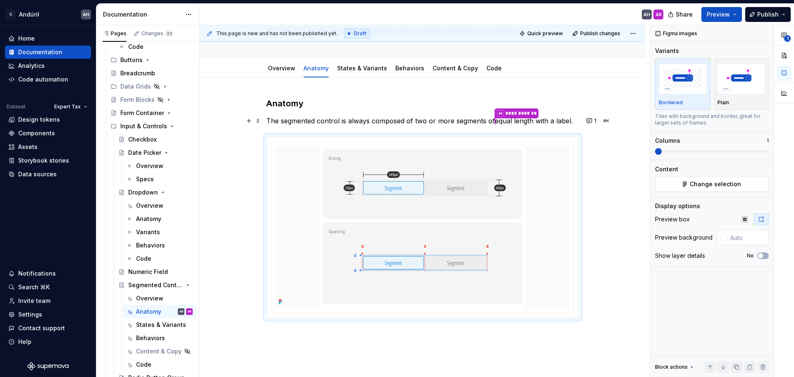
click at [464, 122] on p "**********" at bounding box center [422, 121] width 313 height 11
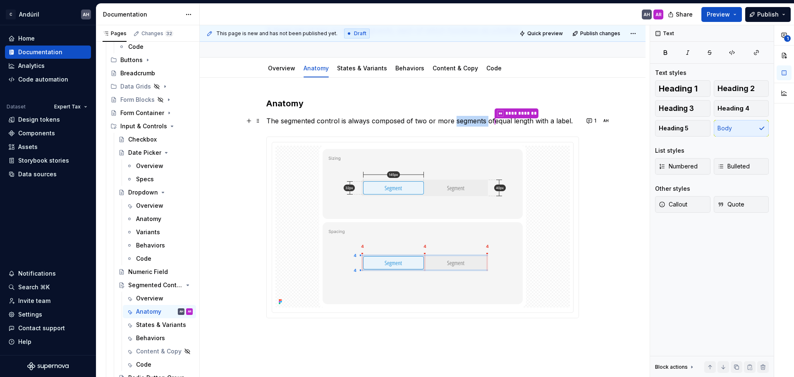
click at [464, 122] on p "**********" at bounding box center [422, 121] width 313 height 11
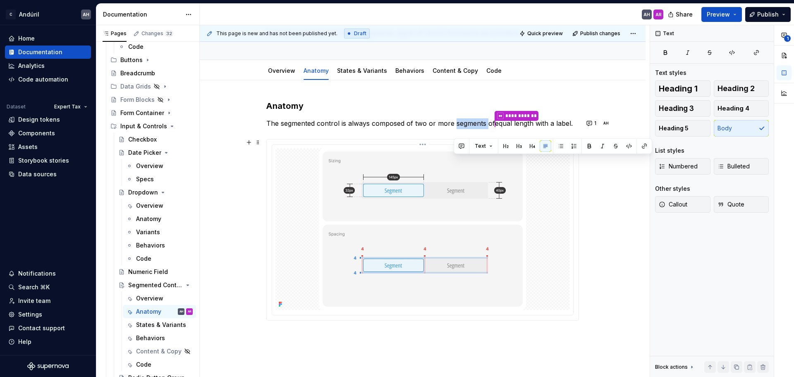
scroll to position [0, 0]
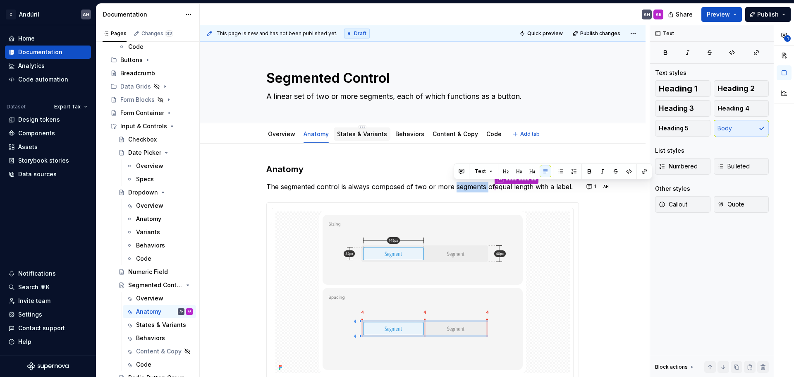
click at [364, 132] on link "States & Variants" at bounding box center [362, 133] width 50 height 7
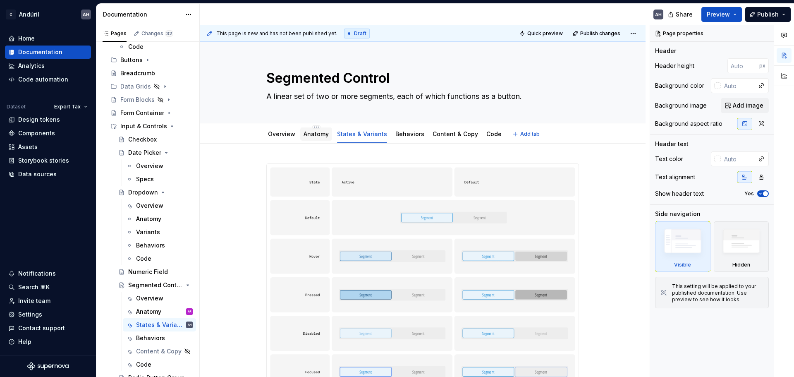
click at [318, 139] on div "Anatomy" at bounding box center [316, 133] width 32 height 13
click at [320, 134] on link "Anatomy" at bounding box center [316, 133] width 25 height 7
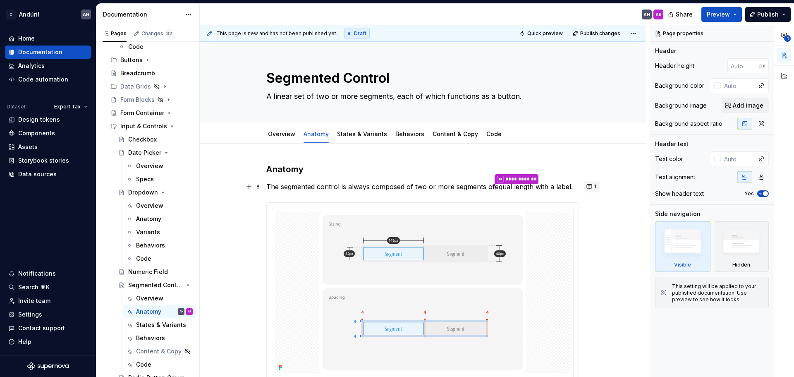
click at [591, 187] on button "1" at bounding box center [592, 187] width 16 height 12
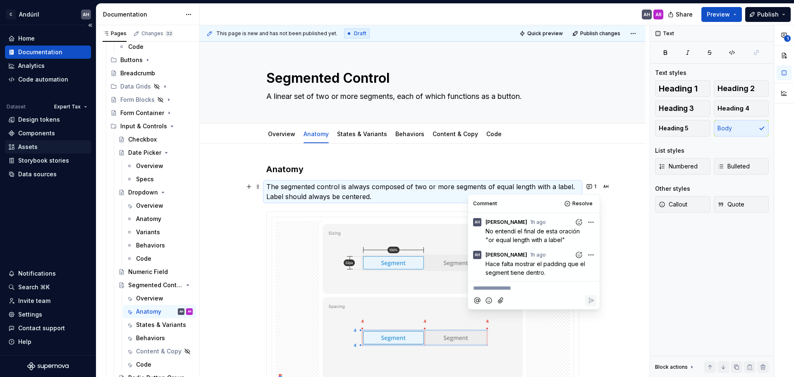
scroll to position [166, 0]
click at [401, 188] on p "The segmented control is always composed of two or more segments of equal lengt…" at bounding box center [422, 192] width 313 height 20
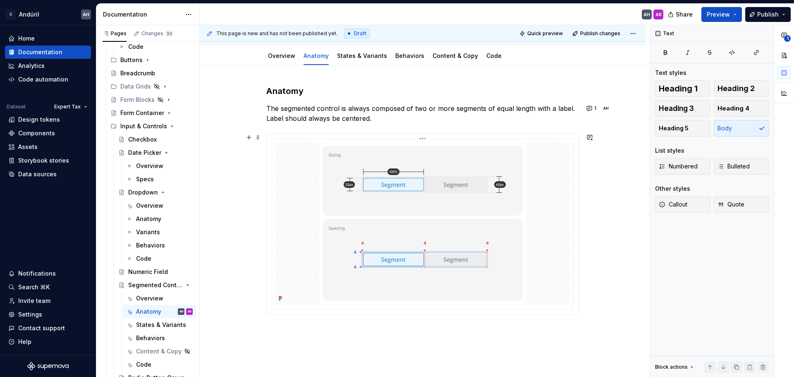
scroll to position [0, 0]
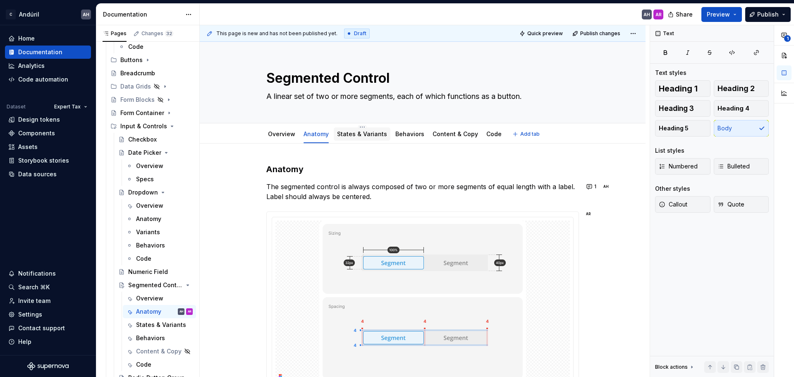
click at [350, 135] on link "States & Variants" at bounding box center [362, 133] width 50 height 7
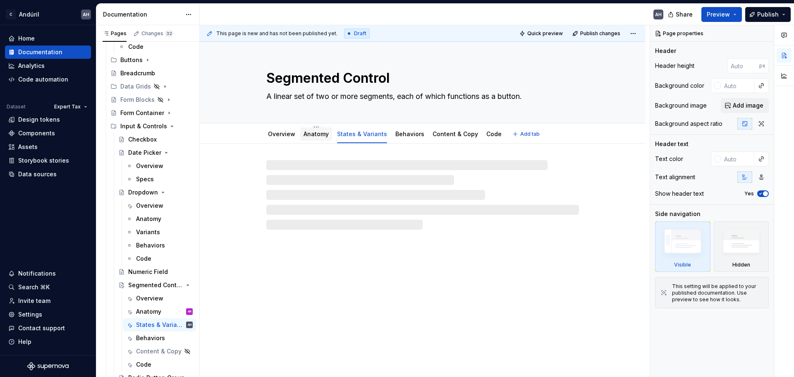
click at [318, 133] on link "Anatomy" at bounding box center [316, 133] width 25 height 7
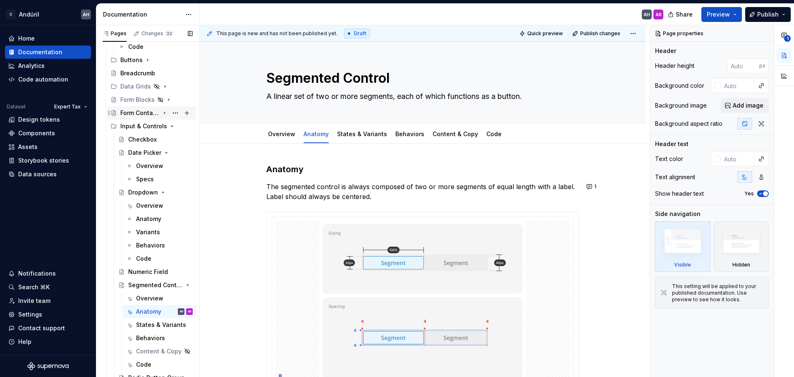
click at [161, 113] on icon "Page tree" at bounding box center [164, 113] width 7 height 7
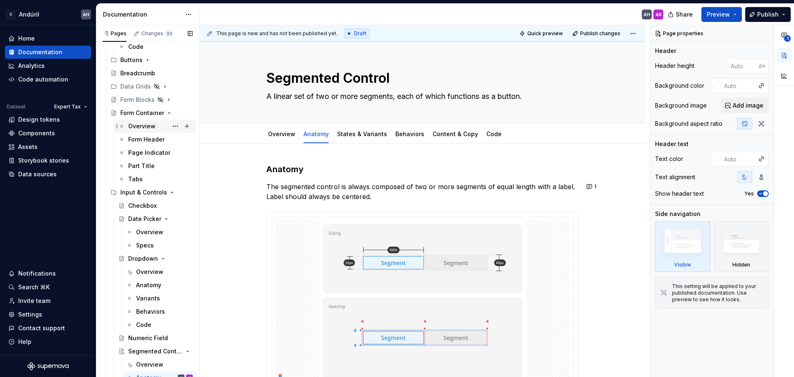
click at [152, 123] on div "Overview" at bounding box center [141, 126] width 27 height 8
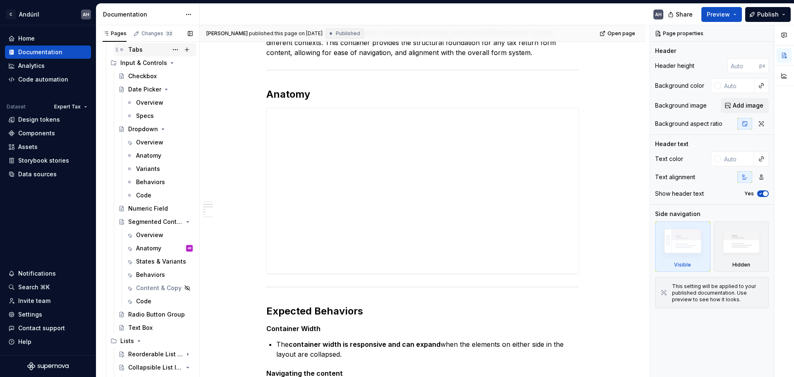
scroll to position [328, 0]
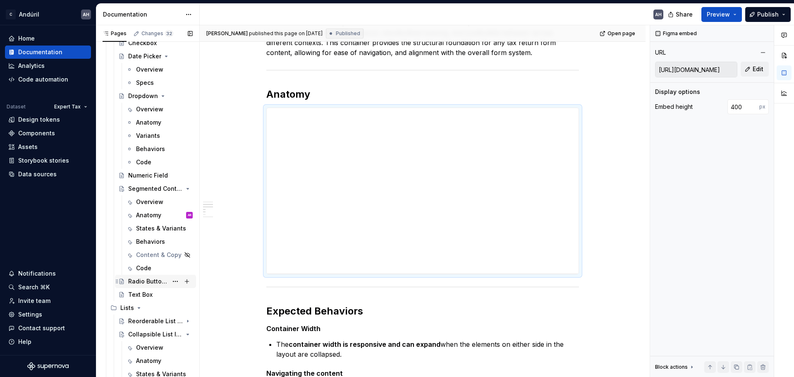
scroll to position [331, 0]
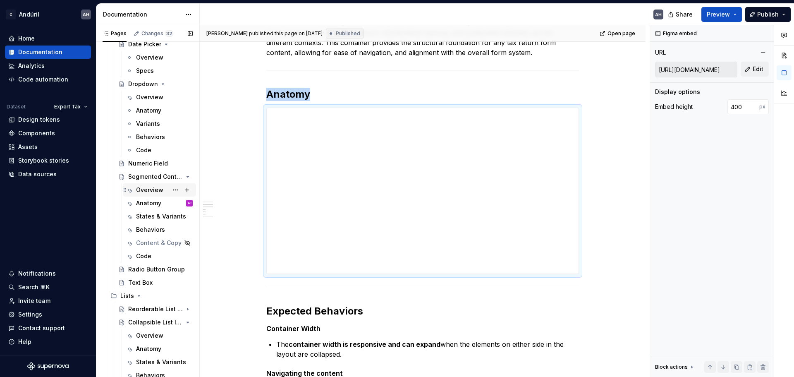
scroll to position [333, 0]
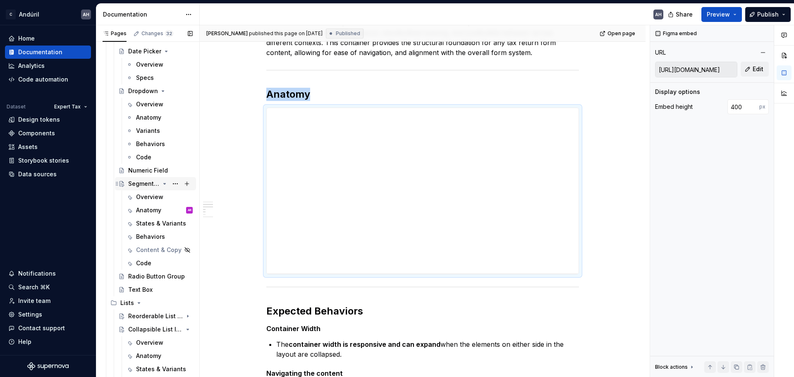
click at [143, 184] on div "Segmented Control" at bounding box center [143, 184] width 31 height 8
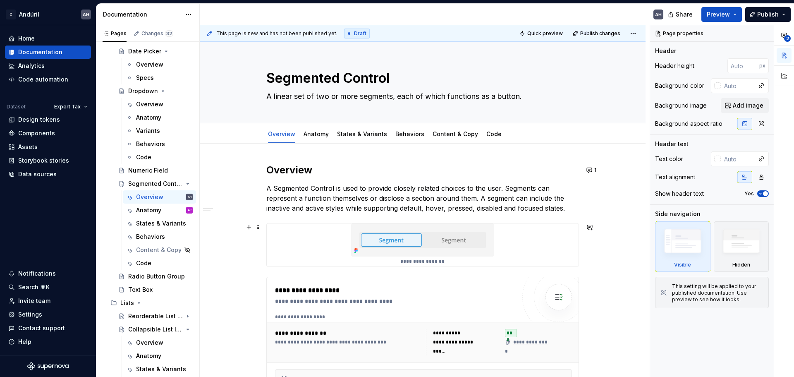
scroll to position [276, 0]
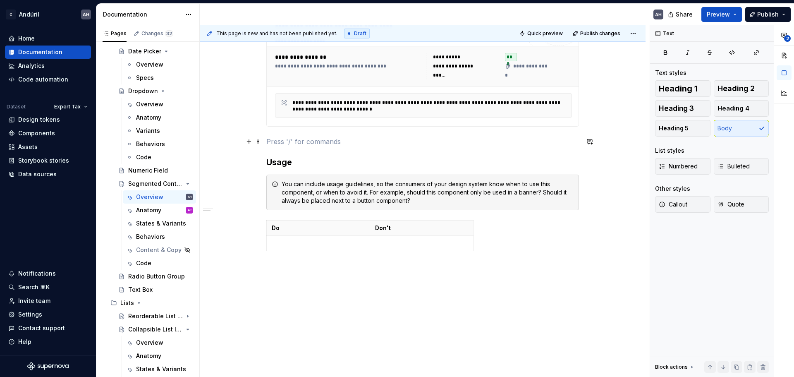
click at [298, 143] on p at bounding box center [422, 142] width 313 height 10
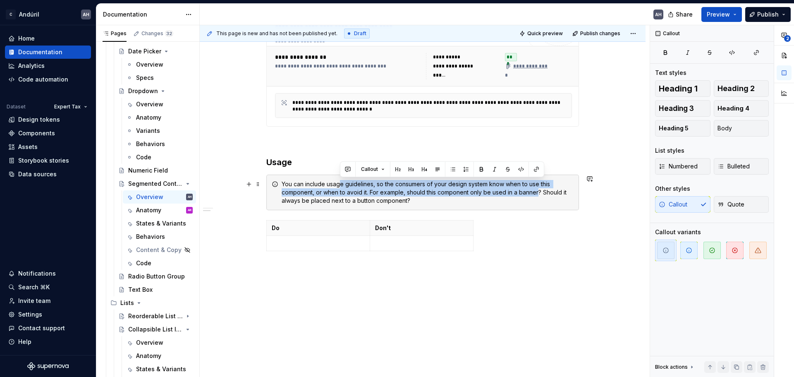
drag, startPoint x: 341, startPoint y: 185, endPoint x: 538, endPoint y: 194, distance: 196.3
click at [538, 194] on div "You can include usage guidelines, so the consumers of your design system know w…" at bounding box center [428, 192] width 292 height 25
click at [537, 197] on div "You can include usage guidelines, so the consumers of your design system know w…" at bounding box center [428, 192] width 292 height 25
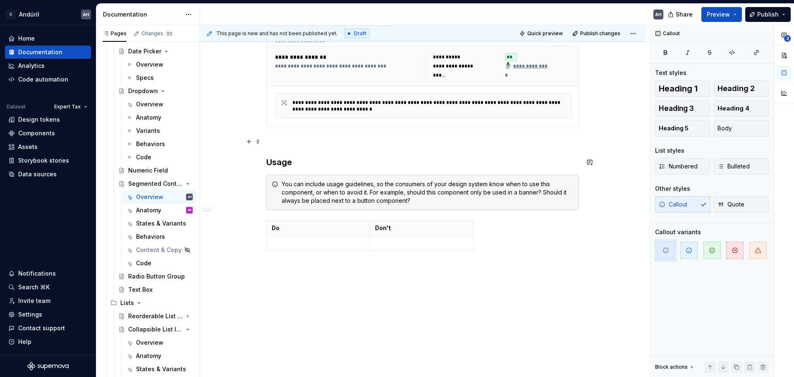
click at [336, 146] on p at bounding box center [422, 142] width 313 height 10
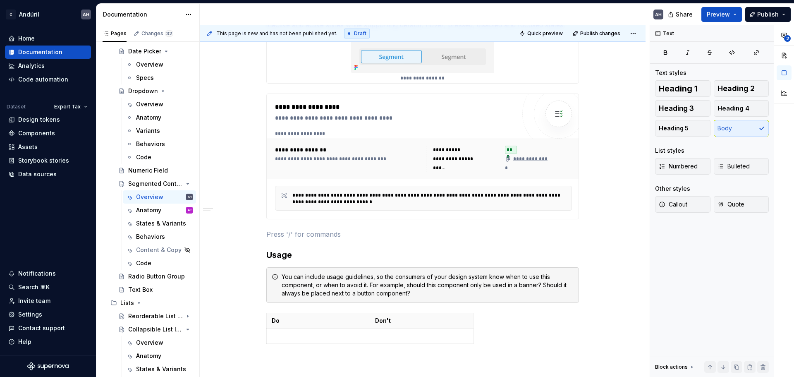
scroll to position [0, 0]
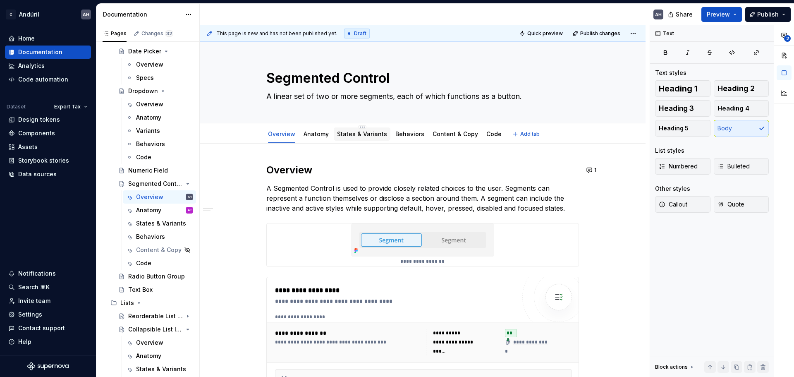
click at [374, 134] on link "States & Variants" at bounding box center [362, 133] width 50 height 7
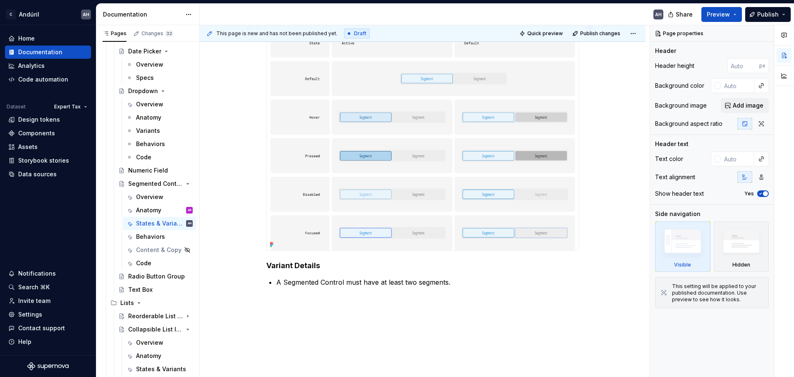
scroll to position [166, 0]
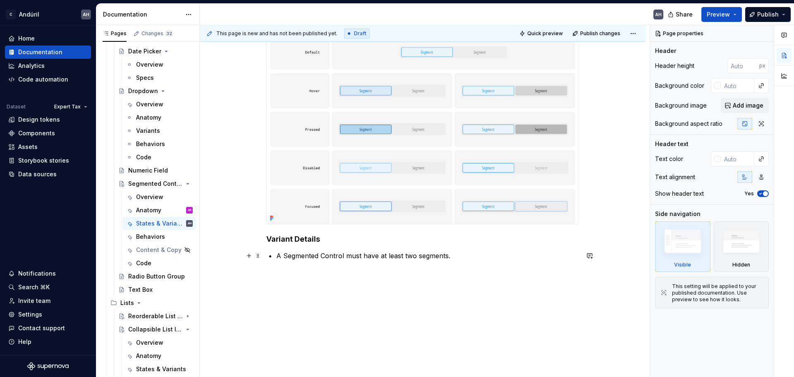
click at [461, 257] on p "A Segmented Control must have at least two segments." at bounding box center [427, 256] width 303 height 10
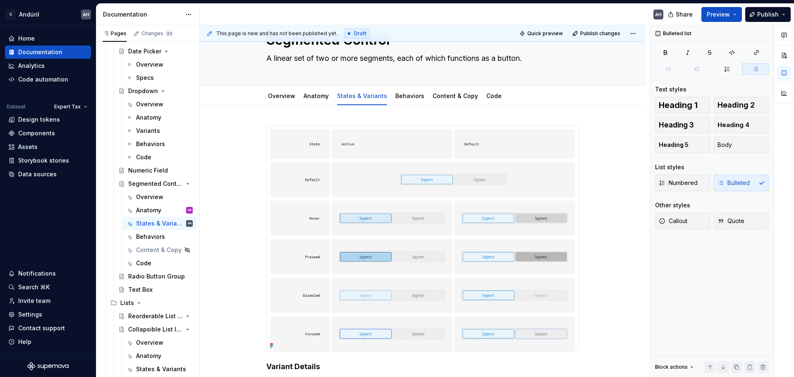
scroll to position [0, 0]
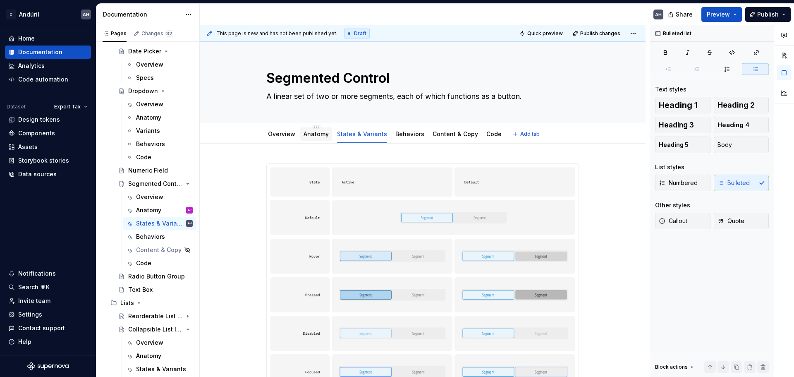
click at [317, 135] on link "Anatomy" at bounding box center [316, 133] width 25 height 7
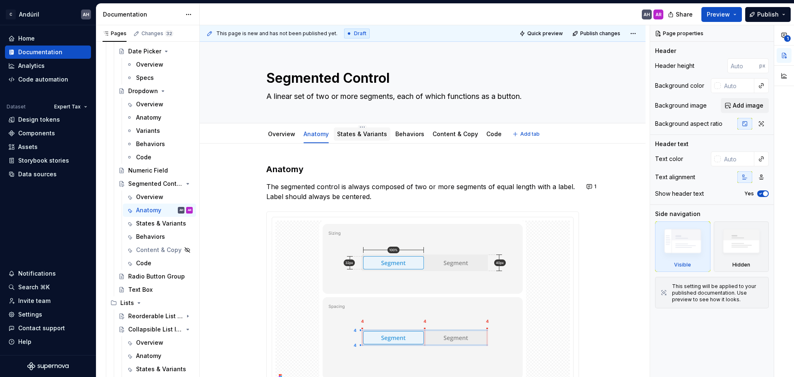
click at [363, 133] on link "States & Variants" at bounding box center [362, 133] width 50 height 7
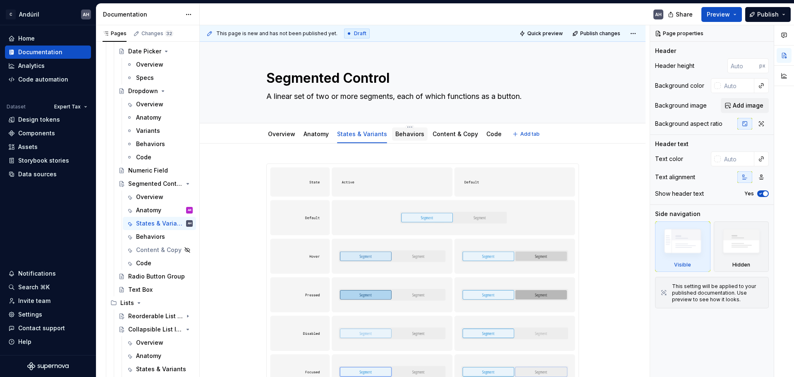
click at [400, 133] on link "Behaviors" at bounding box center [410, 133] width 29 height 7
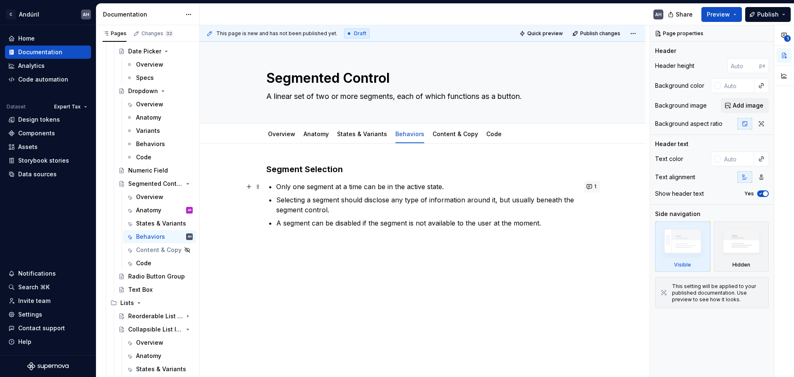
click at [593, 187] on button "1" at bounding box center [592, 187] width 16 height 12
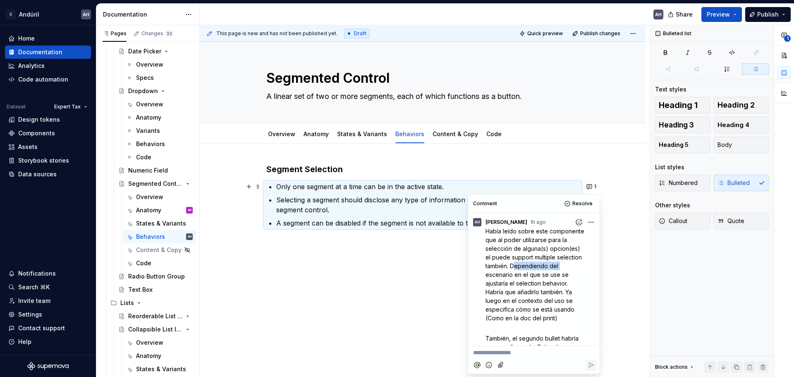
drag, startPoint x: 523, startPoint y: 276, endPoint x: 565, endPoint y: 277, distance: 41.8
click at [565, 277] on p "Había leído sobre este componente que al poder utilizarse para la selección de …" at bounding box center [536, 275] width 101 height 96
click at [571, 283] on p "Había leído sobre este componente que al poder utilizarse para la selección de …" at bounding box center [536, 275] width 101 height 96
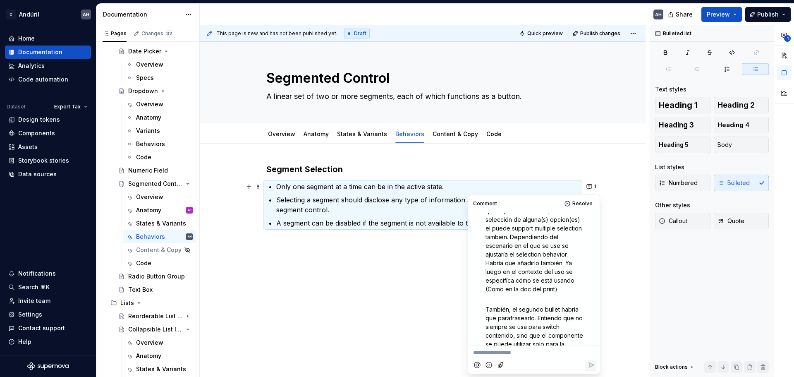
scroll to position [41, 0]
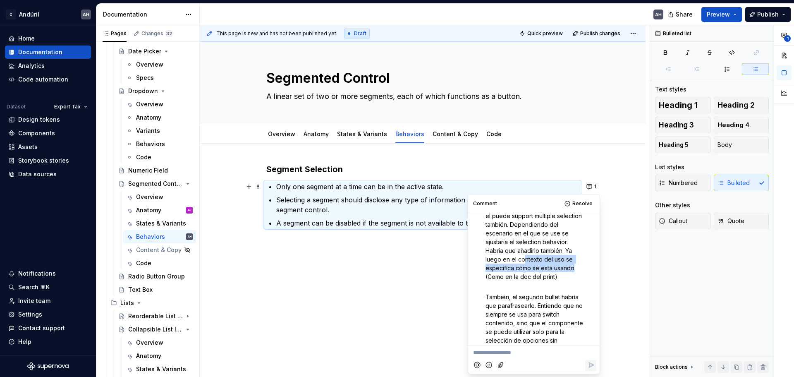
drag, startPoint x: 536, startPoint y: 269, endPoint x: 575, endPoint y: 274, distance: 39.2
click at [575, 274] on span "Había leído sobre este componente que al poder utilizarse para la selección de …" at bounding box center [536, 233] width 101 height 94
click at [568, 281] on p "Había leído sobre este componente que al poder utilizarse para la selección de …" at bounding box center [536, 233] width 101 height 96
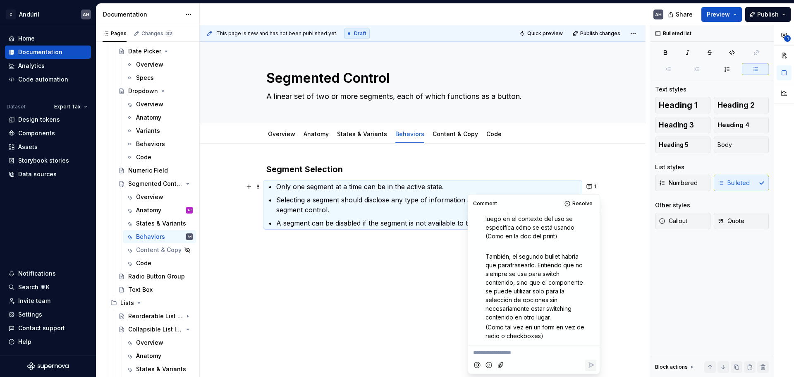
scroll to position [91, 0]
click at [552, 275] on span "También, el segundo bullet habría que parafrasearlo. Entiendo que no siempre se…" at bounding box center [535, 287] width 99 height 68
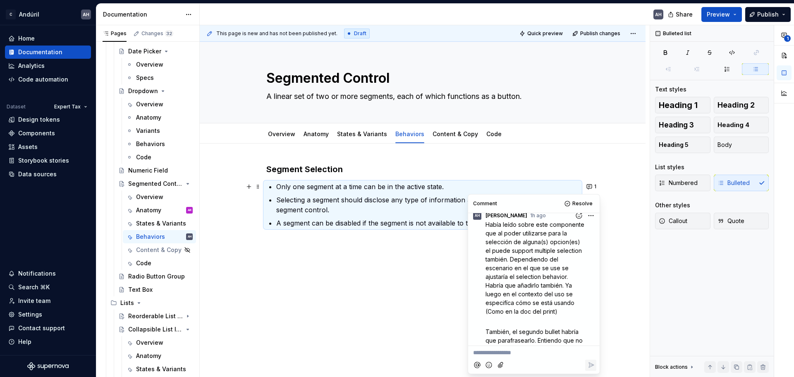
scroll to position [0, 0]
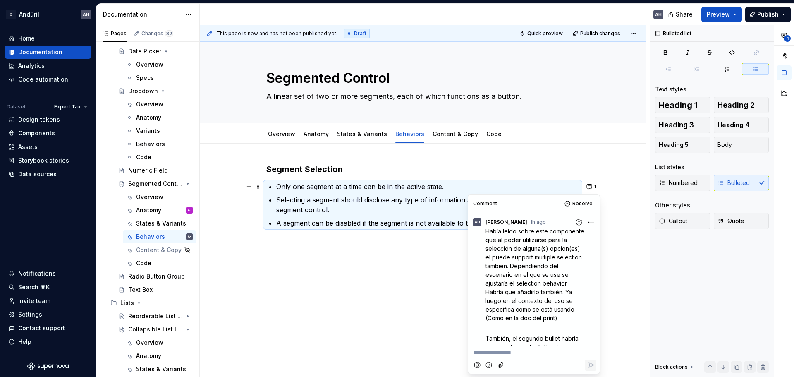
click at [422, 220] on p "A segment can be disabled if the segment is not available to the user at the mo…" at bounding box center [427, 223] width 303 height 10
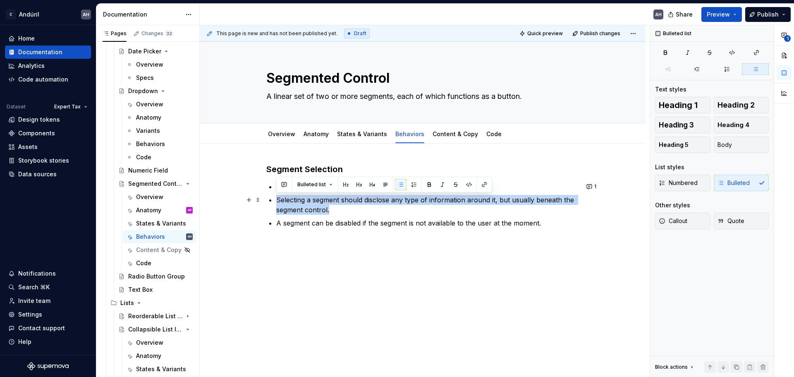
drag, startPoint x: 276, startPoint y: 203, endPoint x: 448, endPoint y: 205, distance: 172.2
click at [448, 205] on div "Segment Selection Only one segment at a time can be in the active state. Select…" at bounding box center [422, 205] width 313 height 84
click at [402, 286] on div "Segment Selection Only one segment at a time can be in the active state. Select…" at bounding box center [423, 257] width 446 height 227
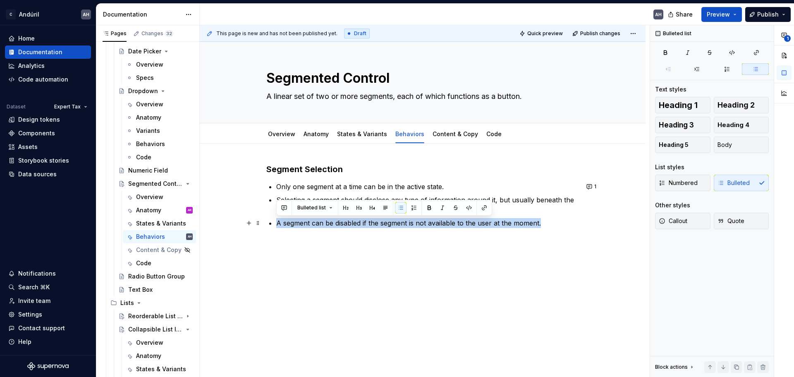
drag, startPoint x: 548, startPoint y: 223, endPoint x: 275, endPoint y: 224, distance: 273.5
click at [275, 224] on div "Segment Selection Only one segment at a time can be in the active state. Select…" at bounding box center [422, 205] width 313 height 84
click at [346, 271] on div "Segment Selection Only one segment at a time can be in the active state. Select…" at bounding box center [423, 257] width 446 height 227
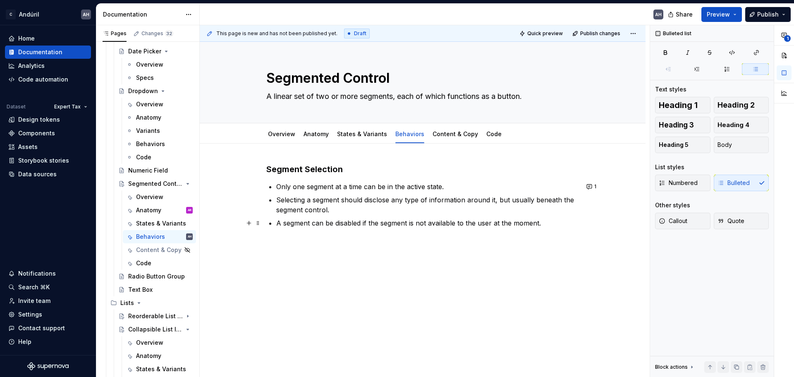
click at [343, 224] on p "A segment can be disabled if the segment is not available to the user at the mo…" at bounding box center [427, 223] width 303 height 10
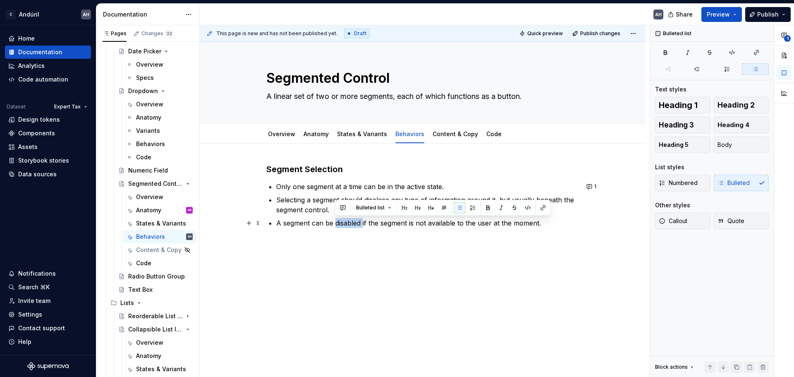
click at [343, 224] on p "A segment can be disabled if the segment is not available to the user at the mo…" at bounding box center [427, 223] width 303 height 10
click at [372, 225] on p "A segment can be disabled if the segment is not available to the user at the mo…" at bounding box center [427, 223] width 303 height 10
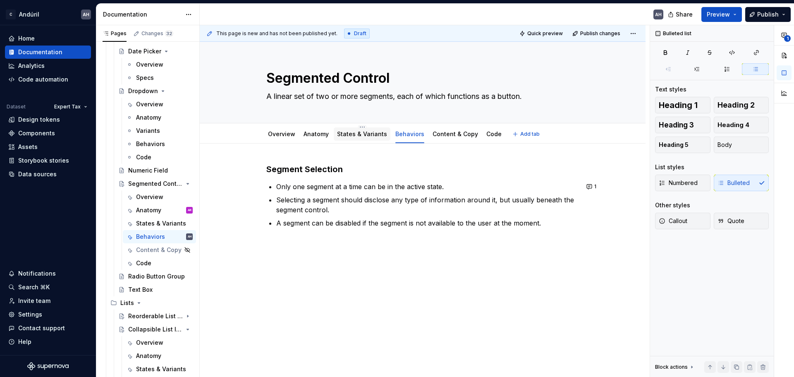
click at [358, 130] on link "States & Variants" at bounding box center [362, 133] width 50 height 7
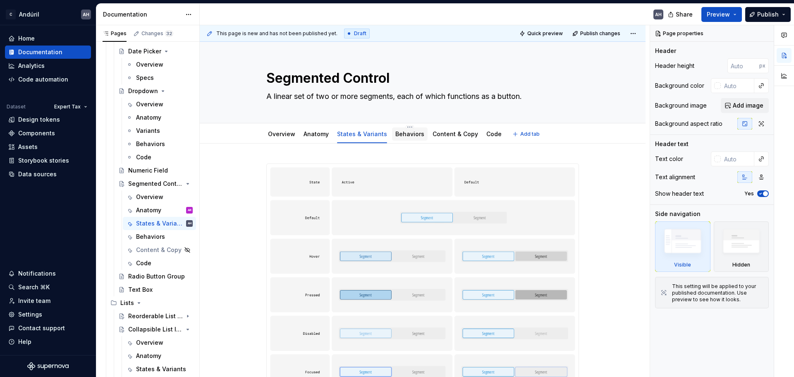
click at [396, 138] on div "Behaviors" at bounding box center [410, 134] width 29 height 8
click at [407, 137] on link "Behaviors" at bounding box center [410, 133] width 29 height 7
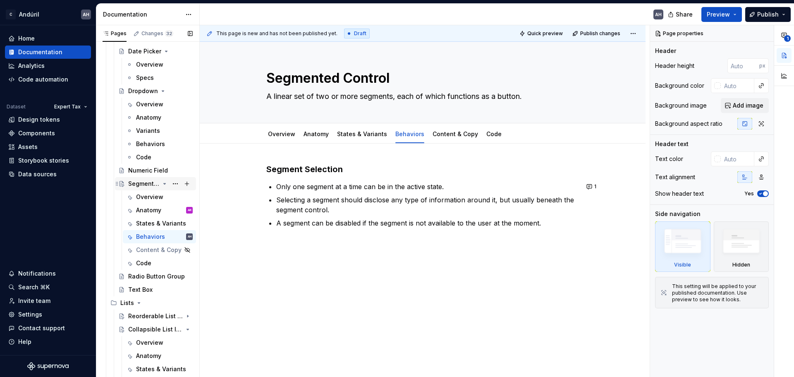
click at [161, 182] on icon "Page tree" at bounding box center [164, 183] width 7 height 7
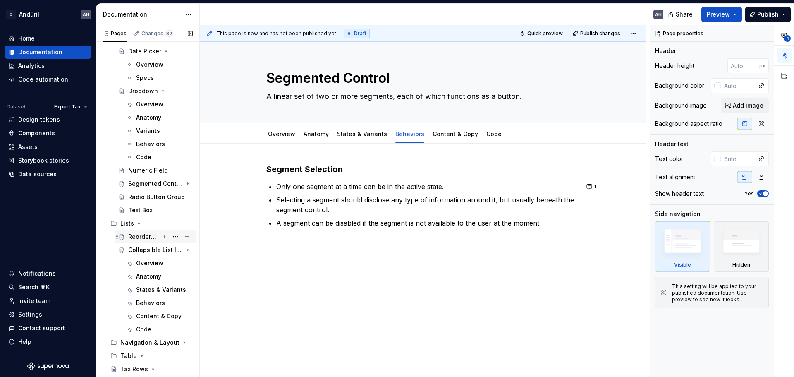
click at [145, 234] on div "Reorderable List Item" at bounding box center [143, 237] width 31 height 8
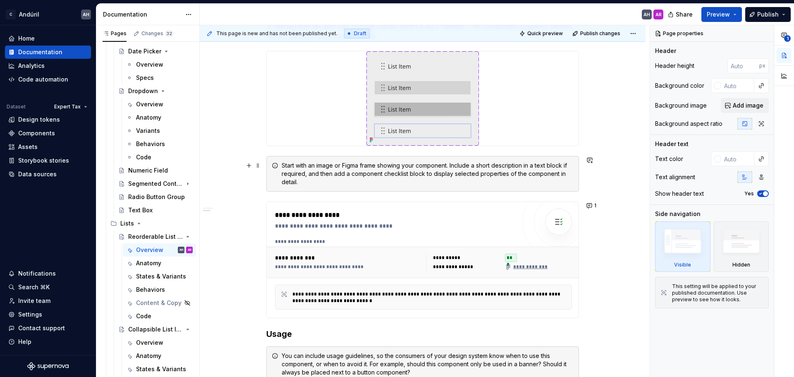
scroll to position [207, 0]
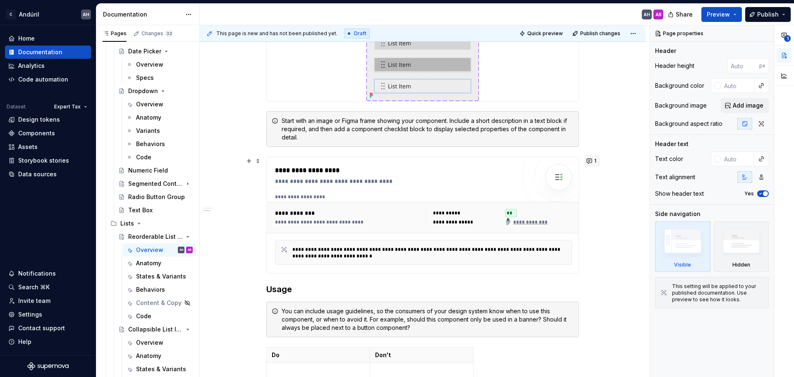
click at [592, 161] on button "1" at bounding box center [592, 161] width 16 height 12
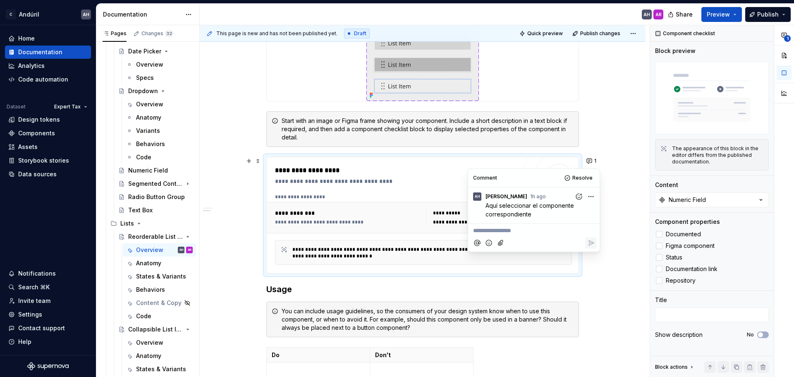
click at [334, 175] on div "**********" at bounding box center [395, 171] width 241 height 10
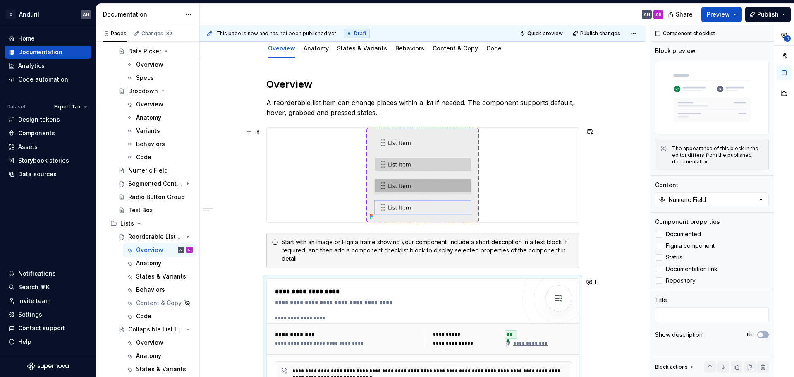
scroll to position [127, 0]
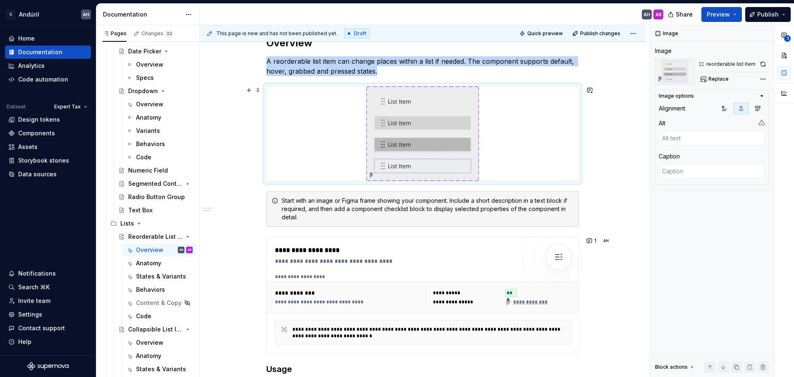
click at [489, 149] on div at bounding box center [423, 133] width 312 height 94
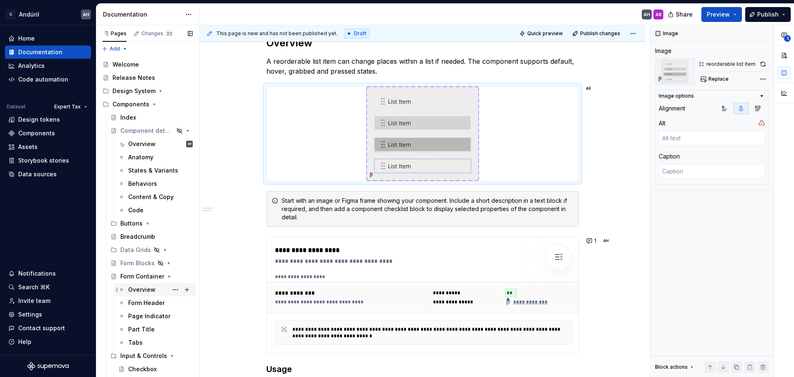
scroll to position [0, 0]
click at [143, 144] on div "Overview" at bounding box center [141, 146] width 27 height 8
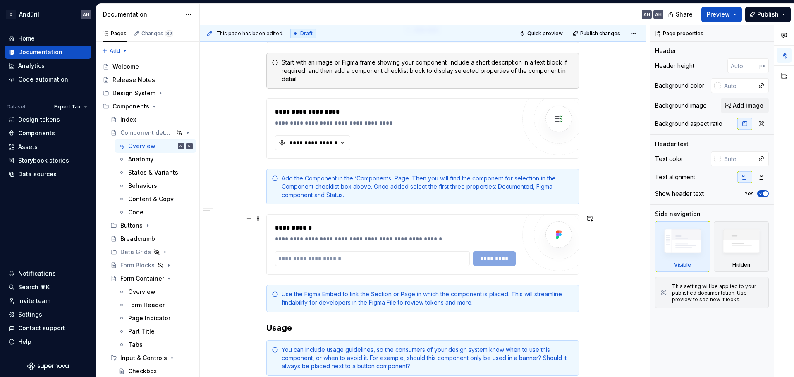
scroll to position [207, 0]
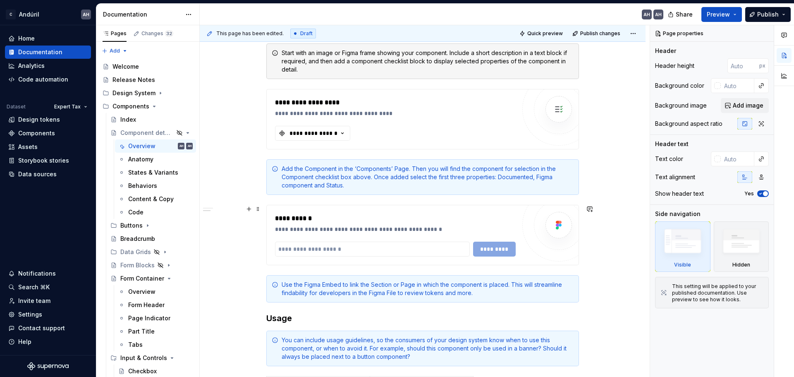
click at [329, 218] on div "**********" at bounding box center [395, 219] width 241 height 10
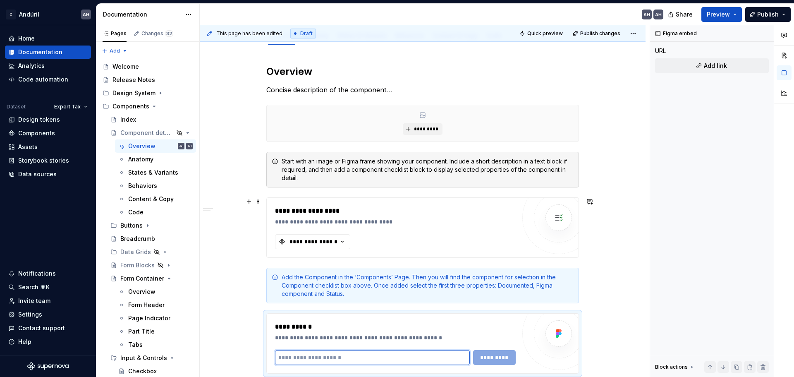
scroll to position [83, 0]
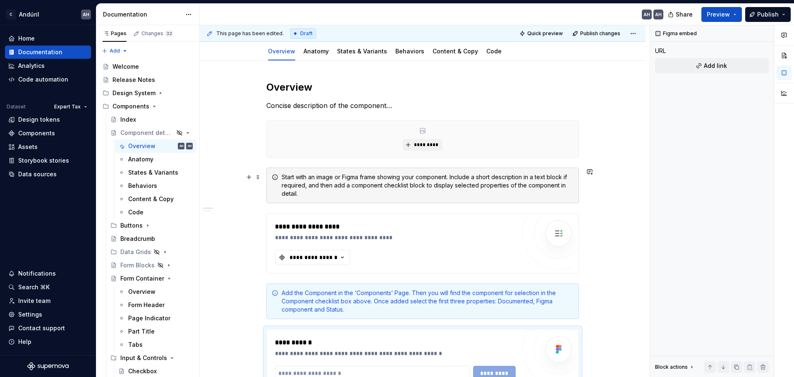
click at [329, 199] on div "Start with an image or Figma frame showing your component. Include a short desc…" at bounding box center [422, 186] width 313 height 36
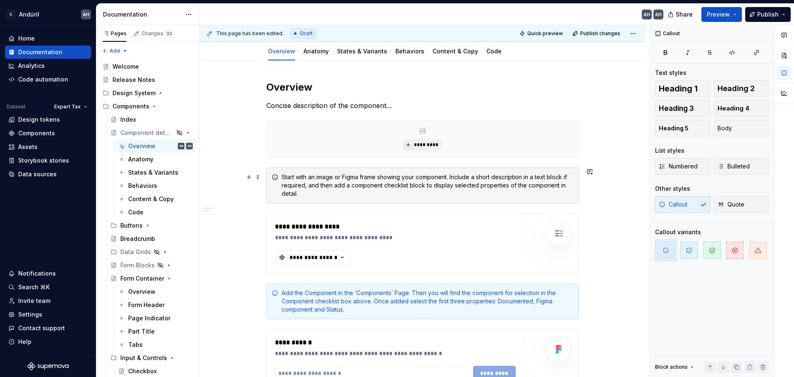
click at [273, 176] on icon at bounding box center [275, 177] width 5 height 5
drag, startPoint x: 302, startPoint y: 297, endPoint x: 288, endPoint y: 296, distance: 14.9
click at [302, 297] on div "Add the Component in the ‘Components’ Page. Then you will find the component fo…" at bounding box center [428, 301] width 292 height 25
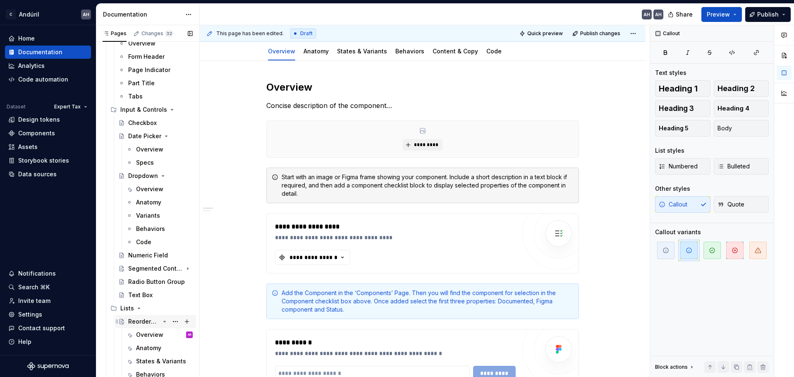
scroll to position [290, 0]
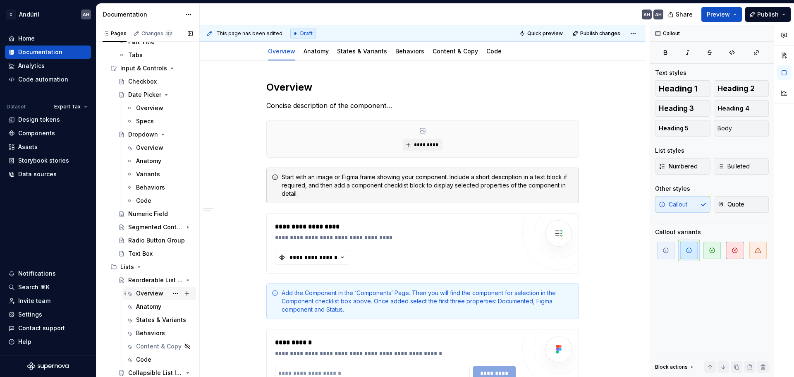
click at [144, 294] on div "Overview" at bounding box center [149, 293] width 27 height 8
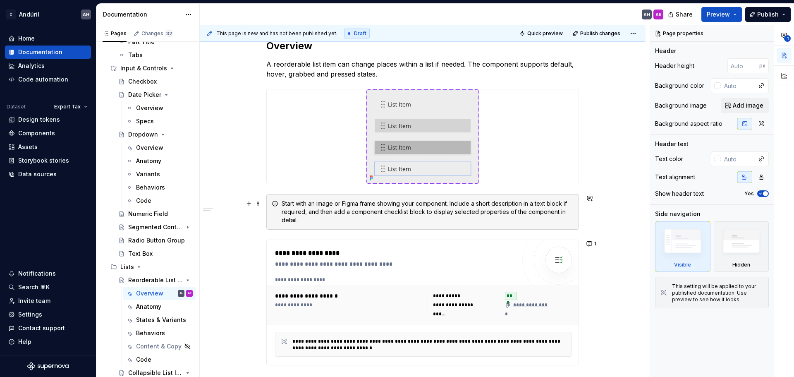
scroll to position [166, 0]
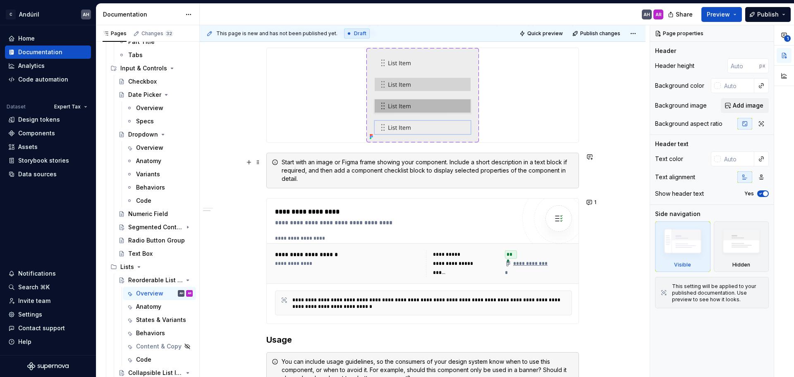
click at [498, 182] on div "Start with an image or Figma frame showing your component. Include a short desc…" at bounding box center [428, 170] width 292 height 25
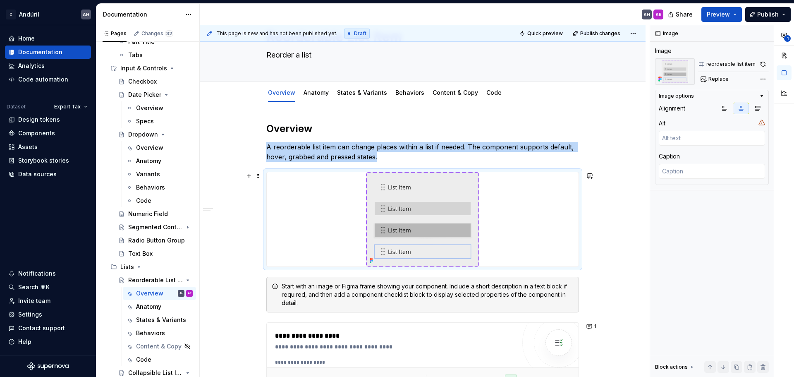
click at [384, 231] on img at bounding box center [423, 219] width 113 height 94
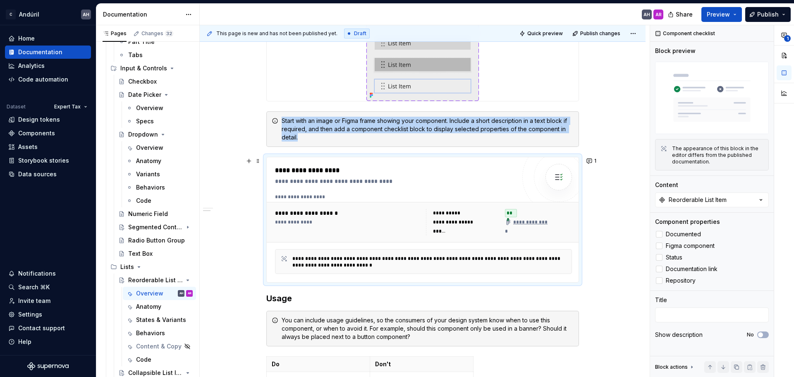
click at [378, 184] on div "**********" at bounding box center [395, 181] width 241 height 8
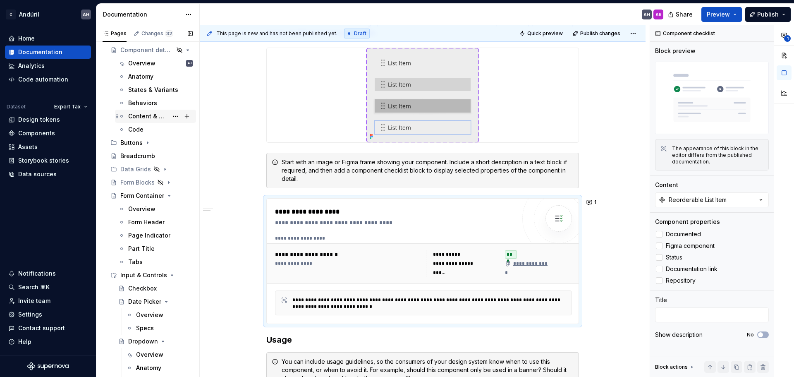
scroll to position [41, 0]
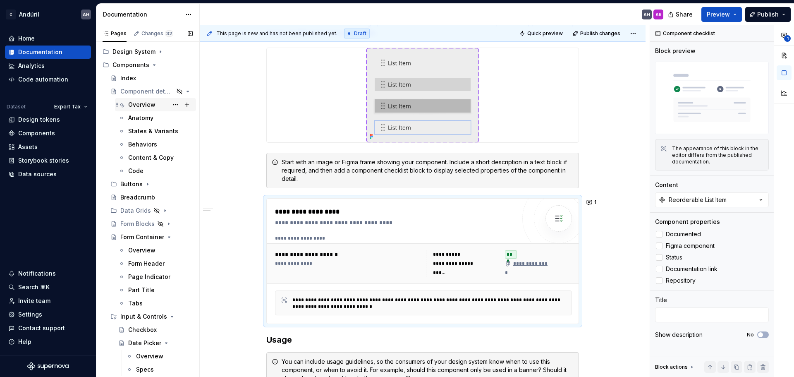
click at [146, 106] on div "Overview" at bounding box center [141, 105] width 27 height 8
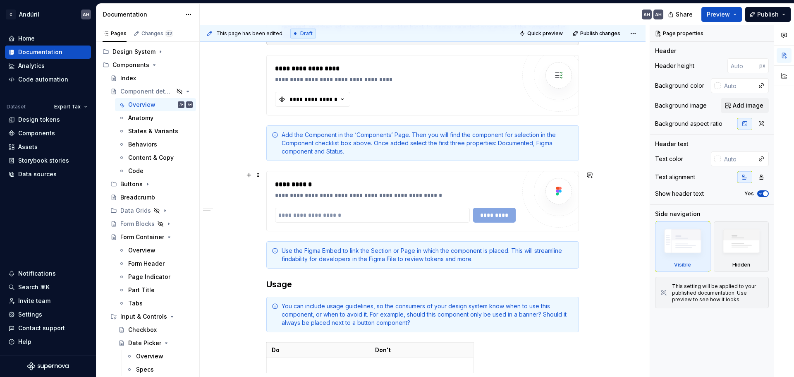
scroll to position [248, 0]
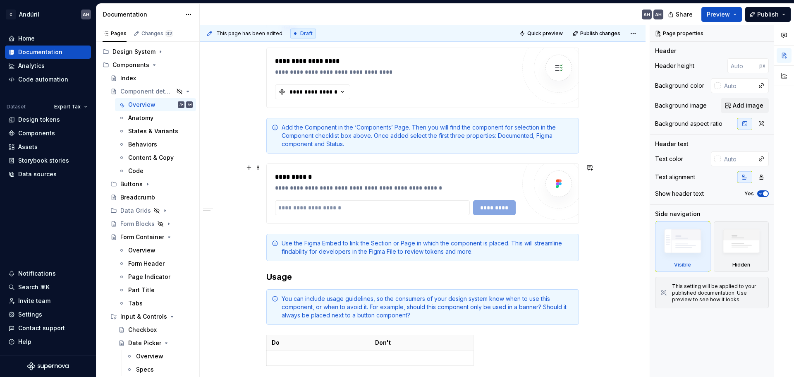
click at [343, 193] on div "**********" at bounding box center [395, 193] width 241 height 43
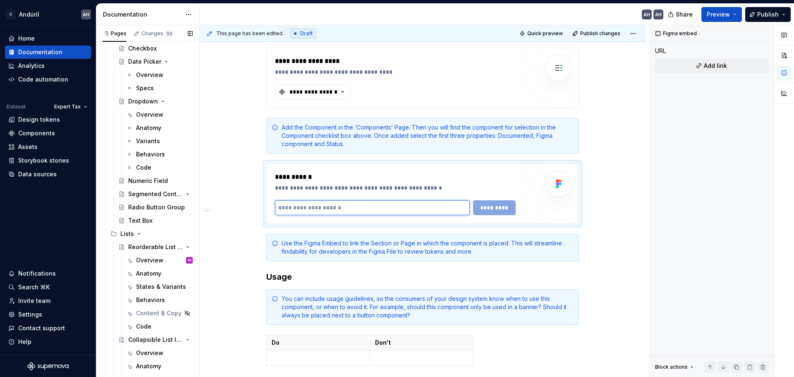
scroll to position [331, 0]
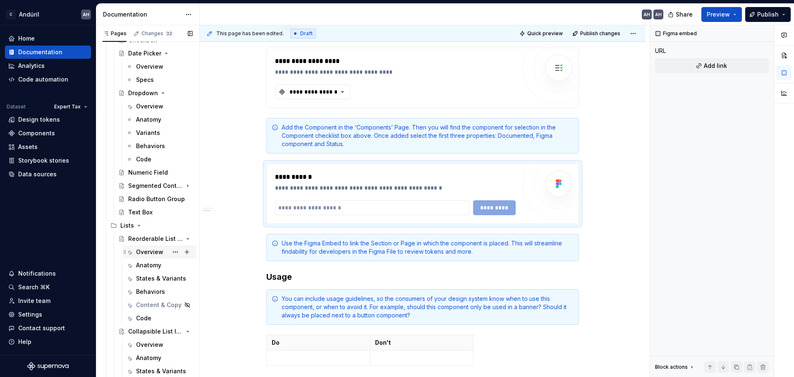
click at [146, 251] on div "Overview" at bounding box center [149, 252] width 27 height 8
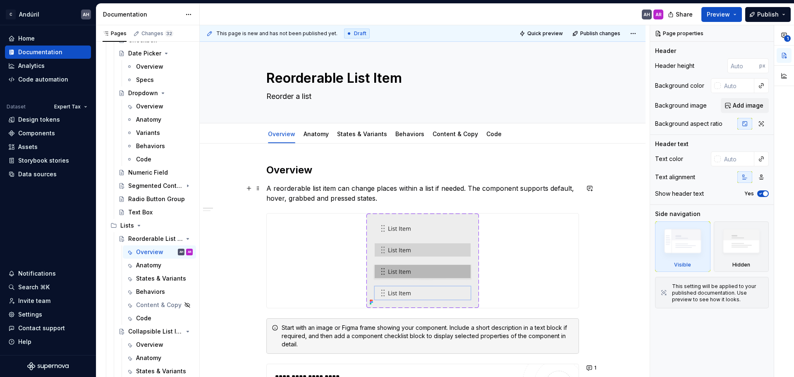
click at [383, 193] on p "A reorderable list item can change places within a list if needed. The componen…" at bounding box center [422, 193] width 313 height 20
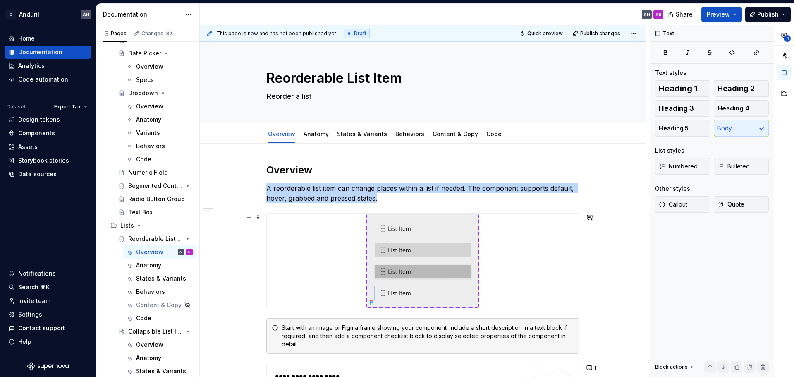
click at [314, 249] on div at bounding box center [423, 261] width 312 height 94
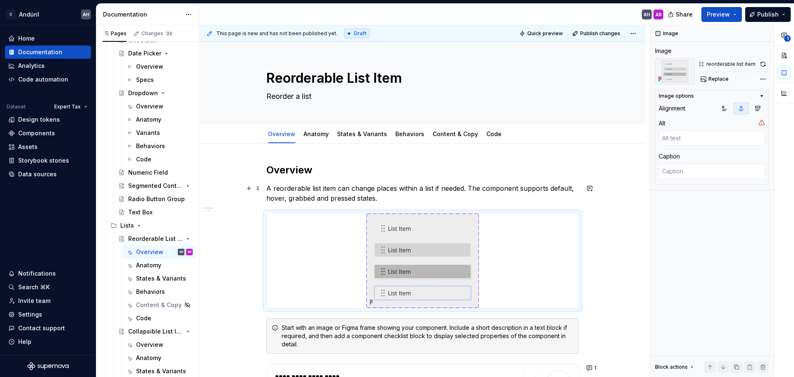
click at [379, 200] on p "A reorderable list item can change places within a list if needed. The componen…" at bounding box center [422, 193] width 313 height 20
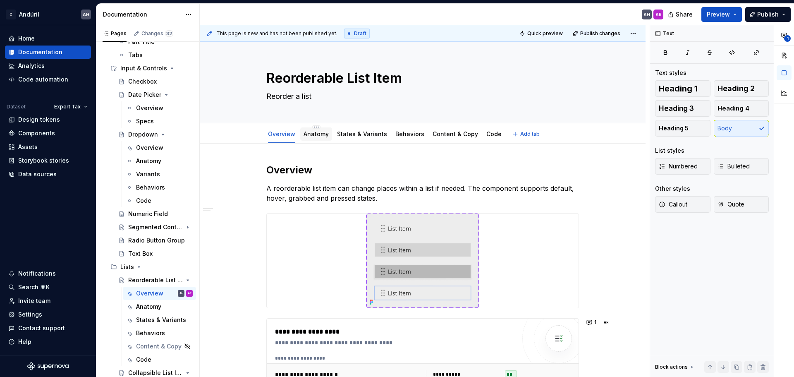
click at [317, 131] on link "Anatomy" at bounding box center [316, 133] width 25 height 7
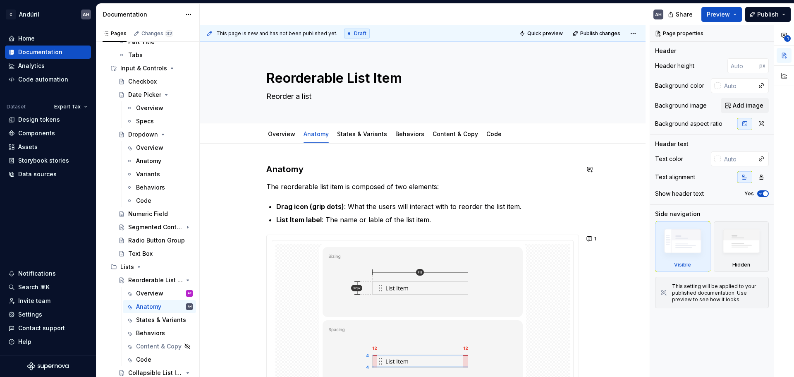
scroll to position [41, 0]
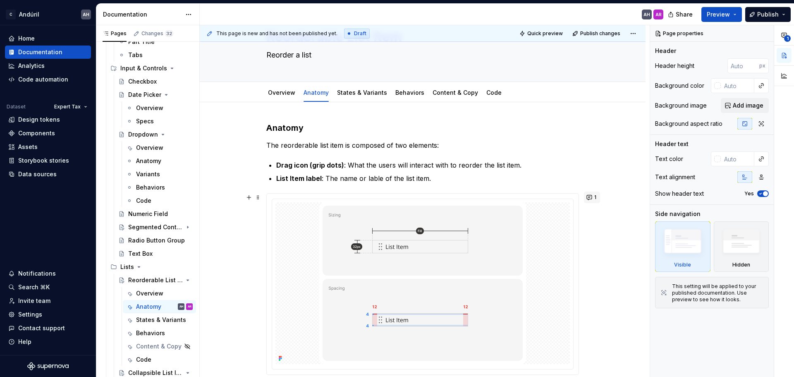
click at [591, 197] on button "1" at bounding box center [592, 198] width 16 height 12
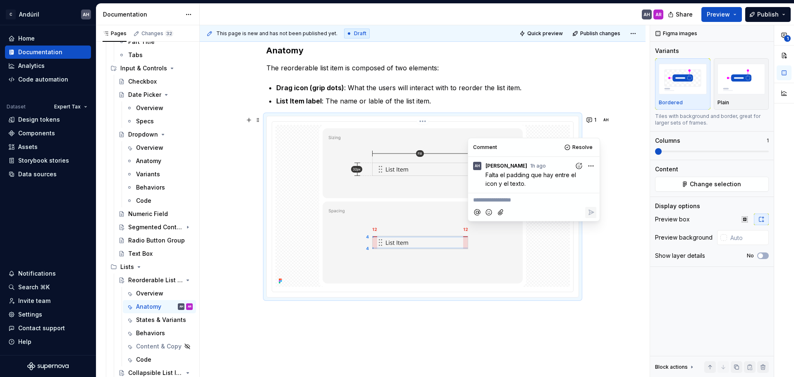
scroll to position [124, 0]
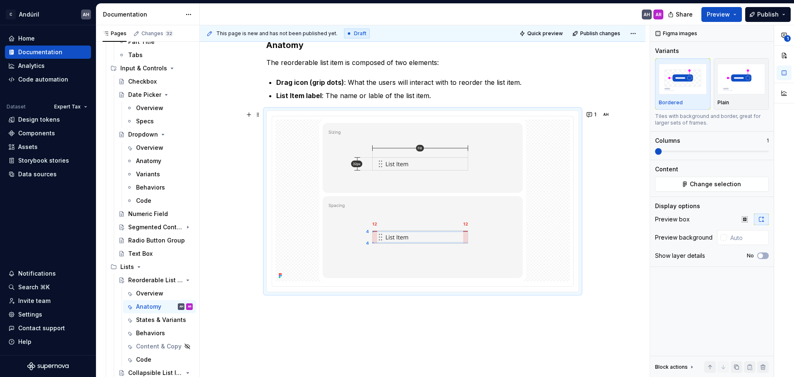
click at [613, 233] on div "Anatomy The reorderable list item is composed of two elements: Drag icon (grip …" at bounding box center [423, 217] width 446 height 396
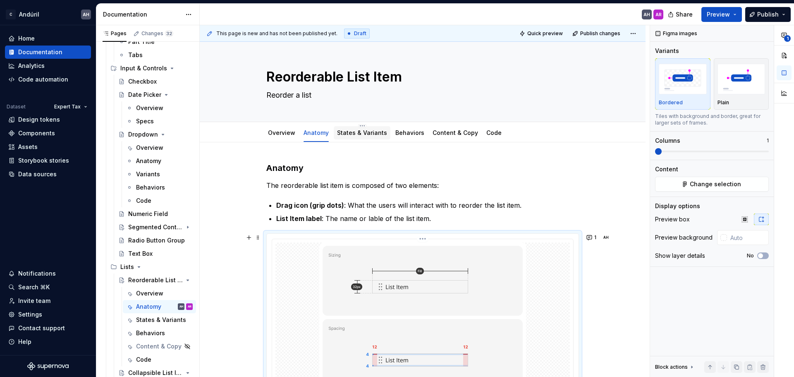
scroll to position [0, 0]
click at [362, 132] on link "States & Variants" at bounding box center [362, 133] width 50 height 7
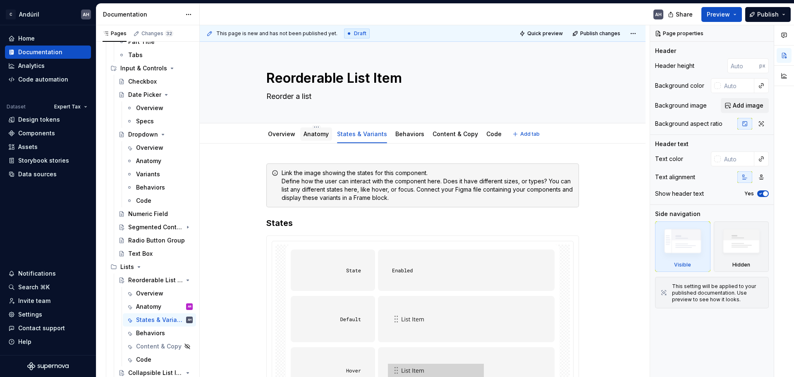
click at [308, 137] on div "Anatomy" at bounding box center [316, 134] width 25 height 8
click at [317, 134] on link "Anatomy" at bounding box center [316, 133] width 25 height 7
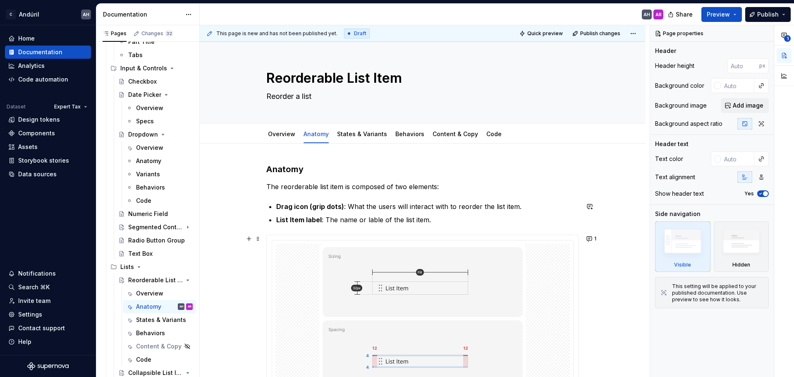
click at [347, 237] on div at bounding box center [423, 325] width 312 height 181
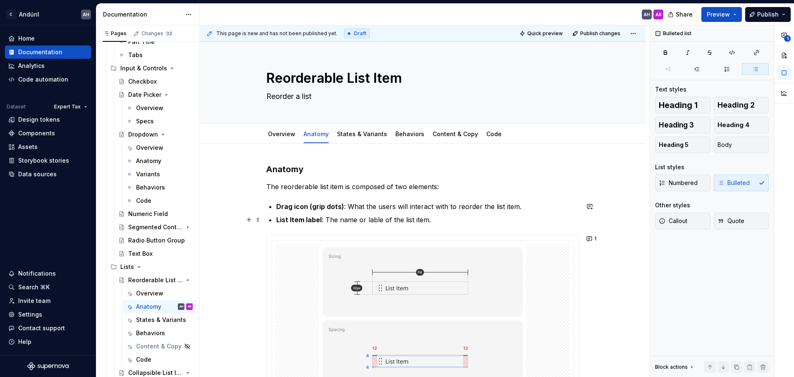
click at [435, 223] on p "List Item label : The name or lable of the list item." at bounding box center [427, 220] width 303 height 10
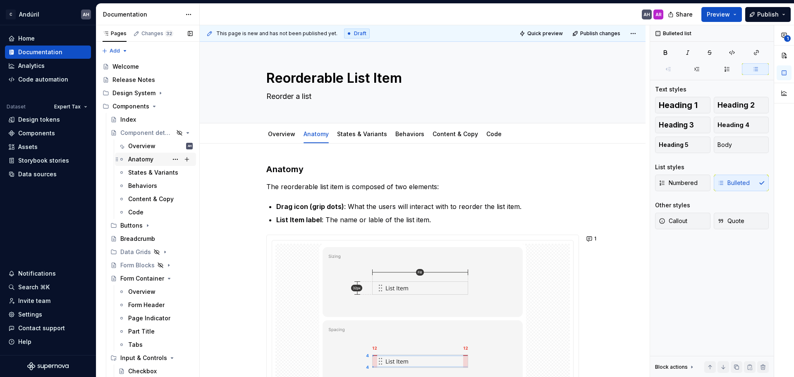
click at [137, 157] on div "Anatomy" at bounding box center [140, 159] width 25 height 8
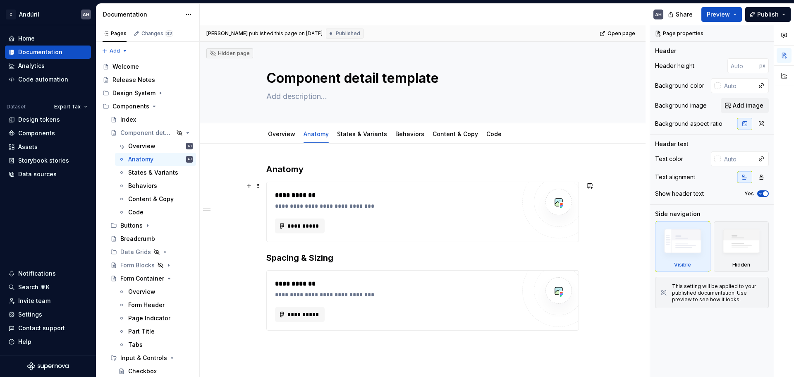
click at [402, 204] on div "**********" at bounding box center [395, 206] width 241 height 8
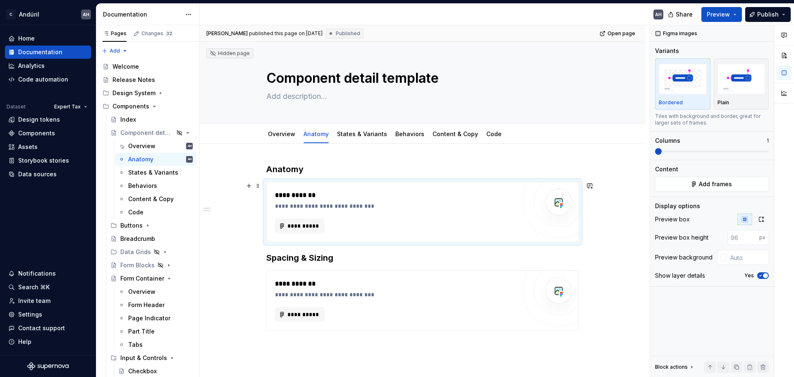
type textarea "*"
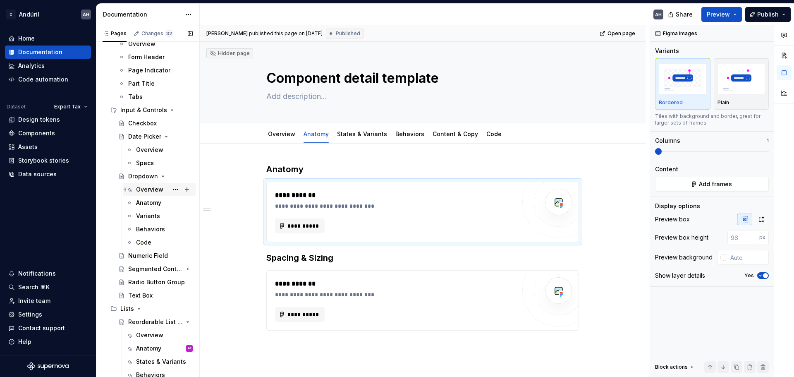
scroll to position [290, 0]
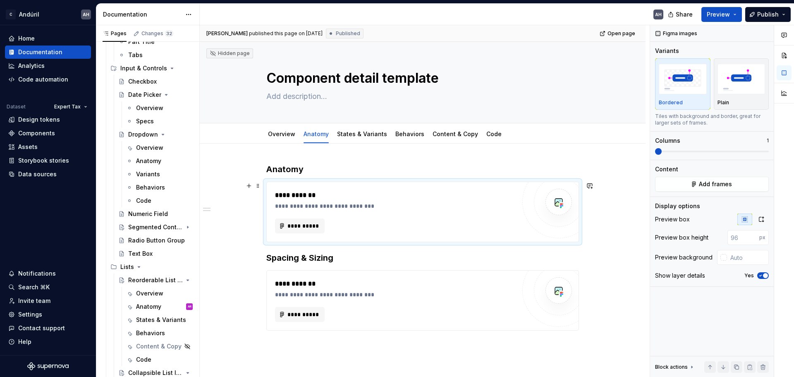
click at [401, 209] on div "**********" at bounding box center [395, 206] width 241 height 8
click at [391, 270] on div "**********" at bounding box center [422, 300] width 313 height 60
click at [322, 350] on div "**********" at bounding box center [423, 299] width 446 height 310
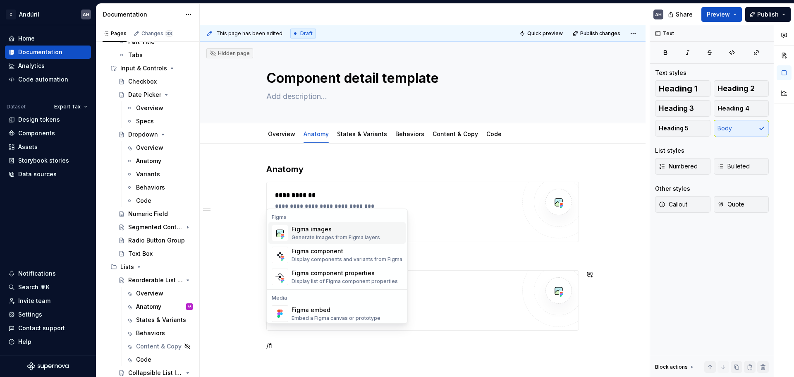
scroll to position [14, 0]
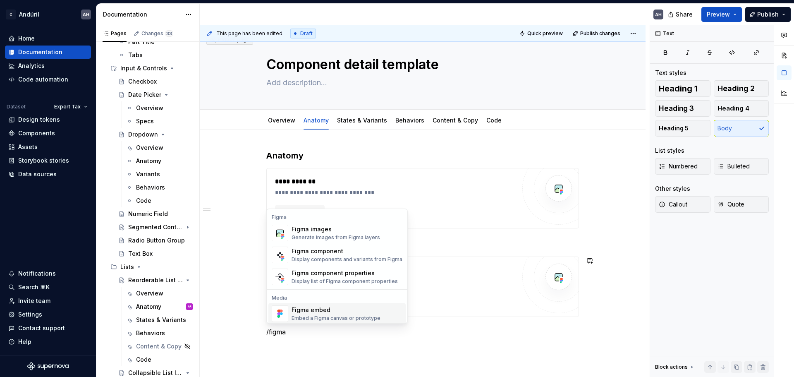
click at [344, 338] on div "**********" at bounding box center [422, 248] width 313 height 197
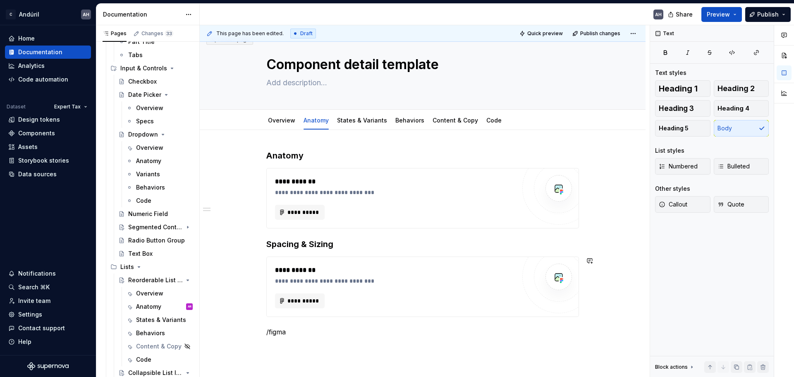
click at [284, 338] on div "**********" at bounding box center [422, 248] width 313 height 197
click at [282, 156] on h3 "Anatomy" at bounding box center [422, 156] width 313 height 12
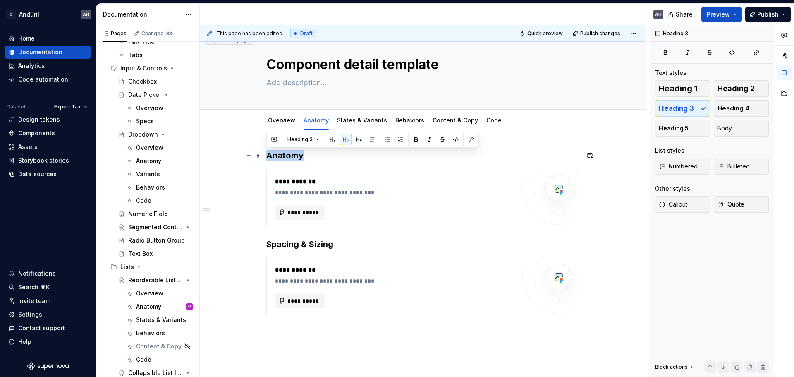
click at [302, 155] on h3 "Anatomy" at bounding box center [422, 156] width 313 height 12
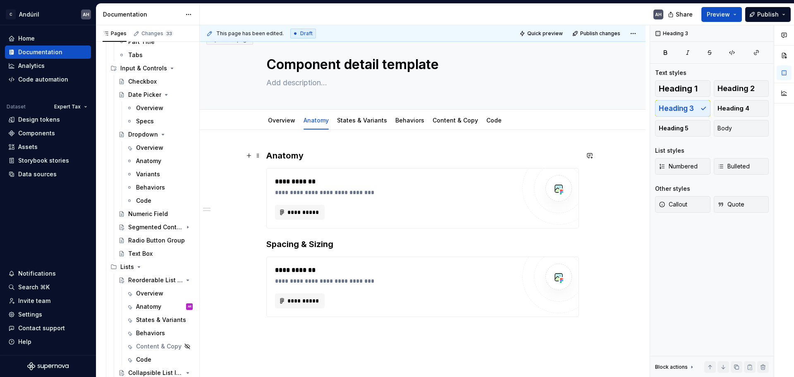
click at [290, 157] on h3 "Anatomy" at bounding box center [422, 156] width 313 height 12
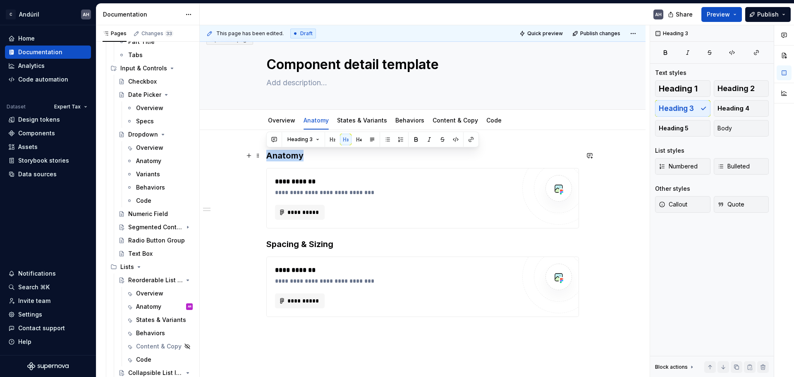
click at [290, 157] on h3 "Anatomy" at bounding box center [422, 156] width 313 height 12
click at [302, 157] on h3 "Anatomy" at bounding box center [422, 156] width 313 height 12
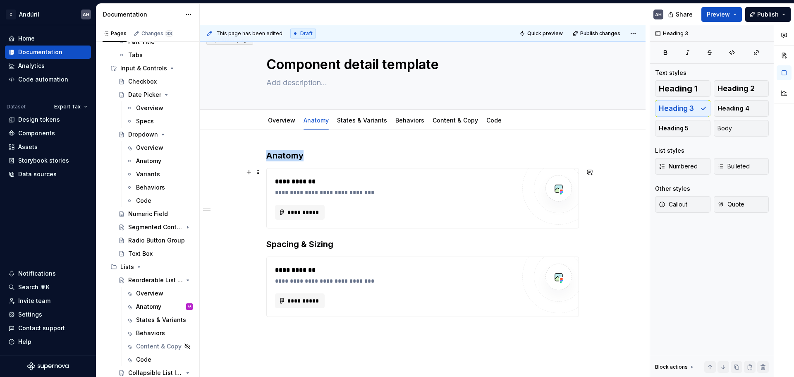
click at [292, 190] on div "**********" at bounding box center [395, 192] width 241 height 8
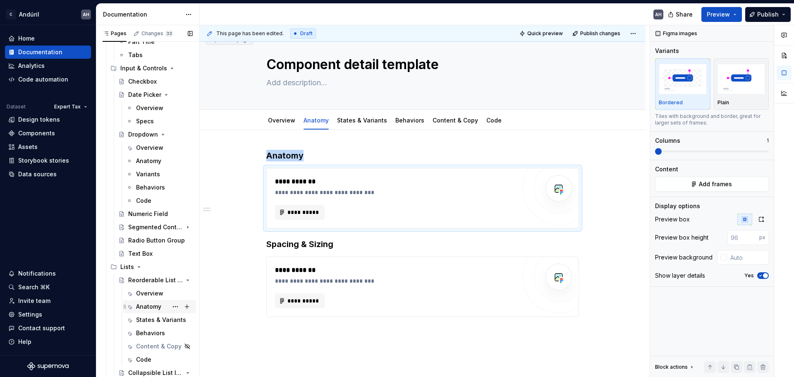
click at [141, 309] on div "Anatomy" at bounding box center [148, 306] width 25 height 8
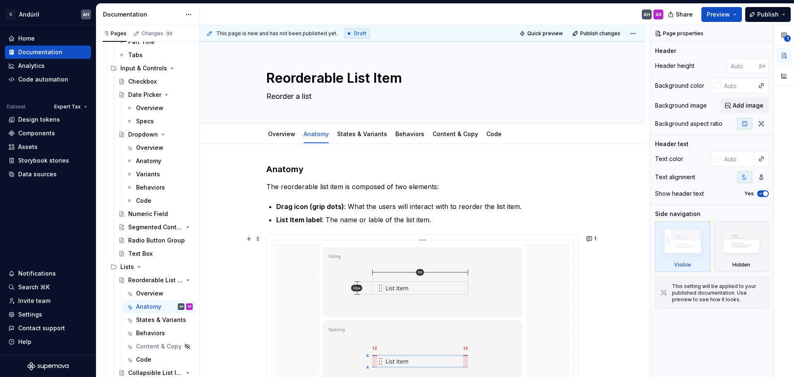
click at [356, 290] on img at bounding box center [422, 325] width 207 height 162
type textarea "*"
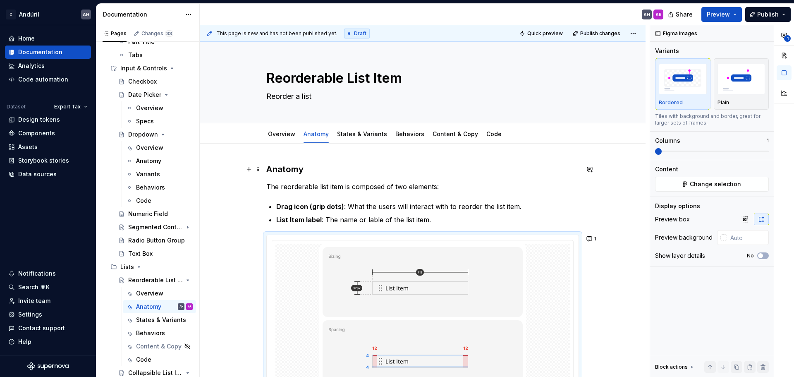
click at [284, 170] on h3 "Anatomy" at bounding box center [422, 169] width 313 height 12
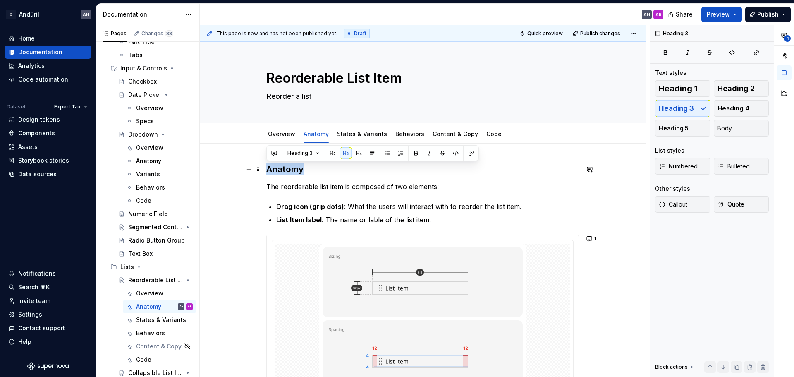
click at [284, 170] on h3 "Anatomy" at bounding box center [422, 169] width 313 height 12
click at [407, 184] on p "The reorderable list item is composed of two elements:" at bounding box center [422, 187] width 313 height 10
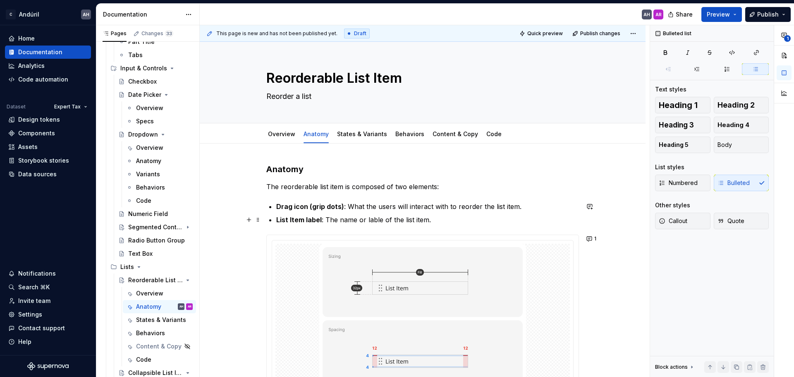
click at [377, 221] on p "List Item label : The name or lable of the list item." at bounding box center [427, 220] width 303 height 10
click at [390, 221] on p "List Item label : The name or lable of the list item." at bounding box center [427, 220] width 303 height 10
click at [382, 221] on p "List Item label : The name or lable of the list item." at bounding box center [427, 220] width 303 height 10
click at [464, 156] on div "Anatomy The reorderable list item is composed of two elements: Drag icon (grip …" at bounding box center [423, 342] width 446 height 396
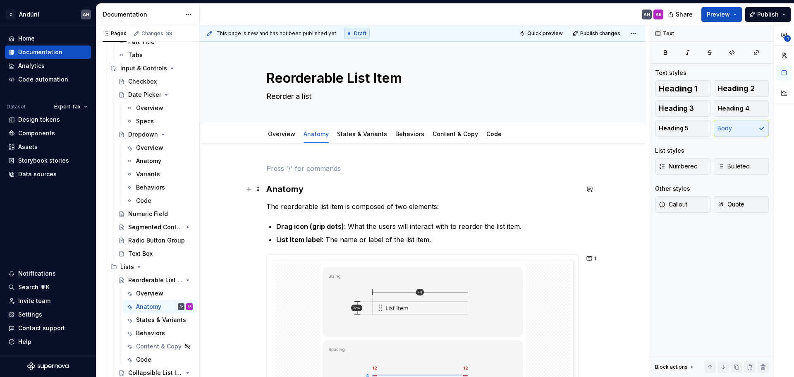
click at [266, 192] on h3 "Anatomy" at bounding box center [422, 189] width 313 height 12
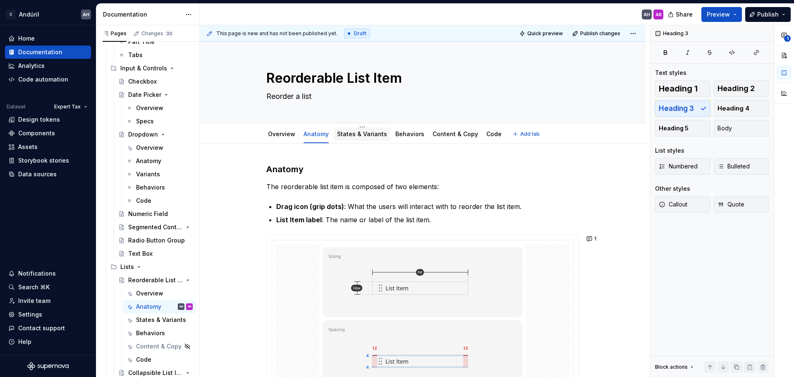
click at [375, 135] on link "States & Variants" at bounding box center [362, 133] width 50 height 7
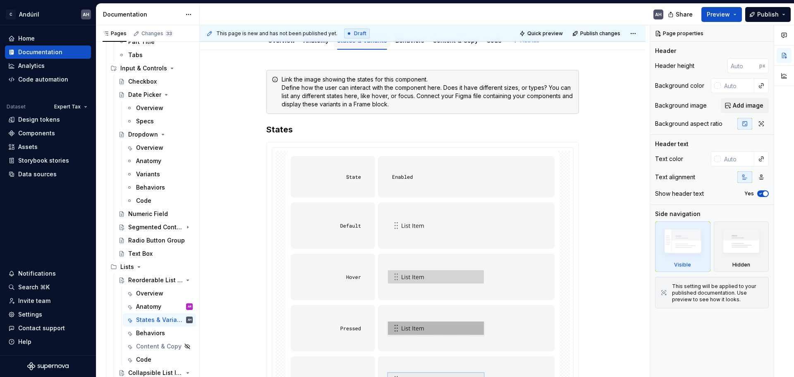
type textarea "*"
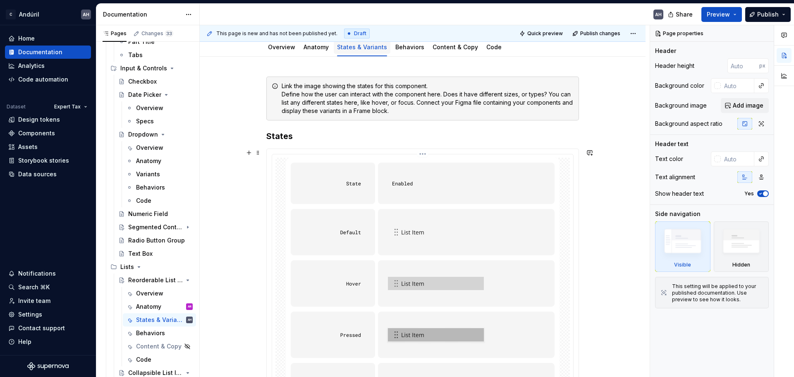
scroll to position [83, 0]
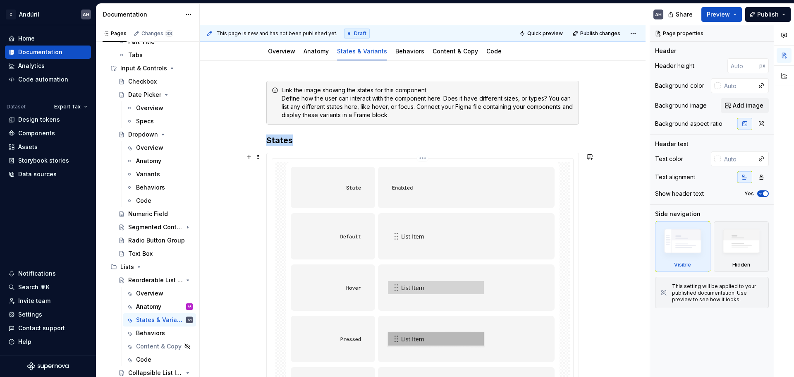
click at [400, 207] on img at bounding box center [423, 288] width 274 height 252
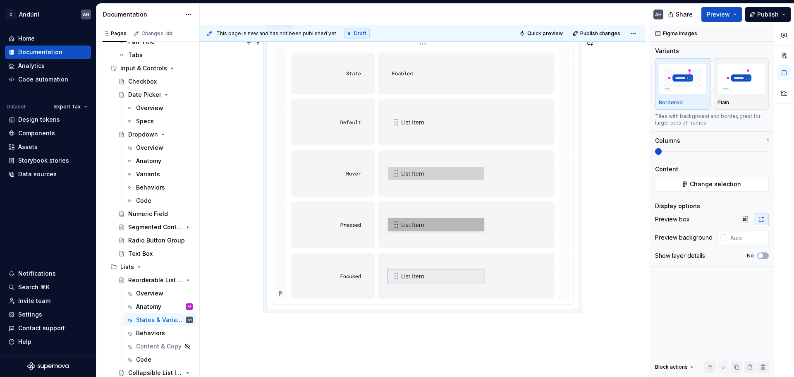
scroll to position [207, 0]
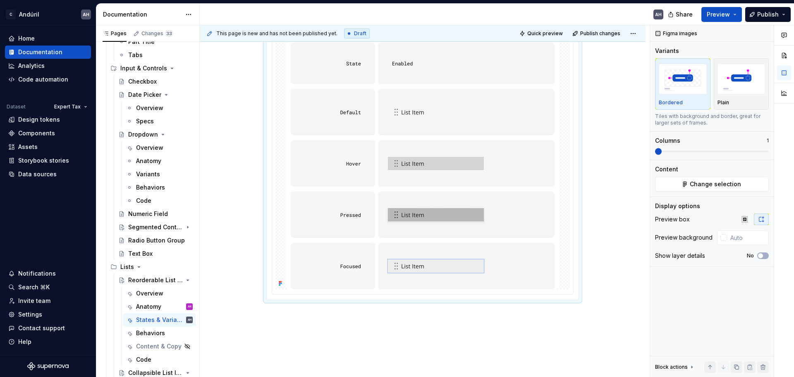
click at [333, 324] on div "Link the image showing the states for this component. Define how the user can i…" at bounding box center [423, 180] width 446 height 486
click at [310, 321] on div "Link the image showing the states for this component. Define how the user can i…" at bounding box center [423, 180] width 446 height 486
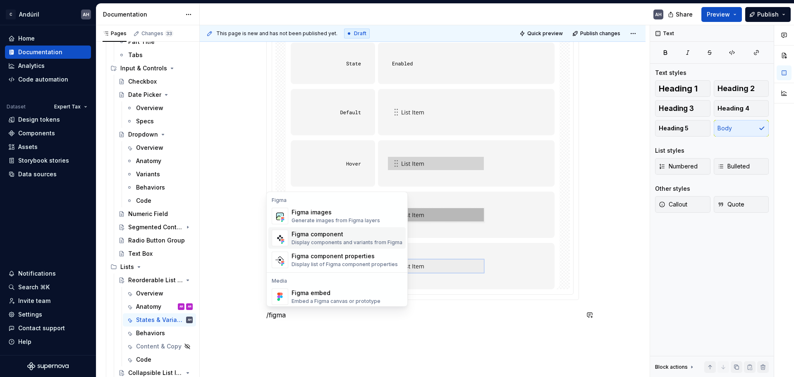
scroll to position [25, 0]
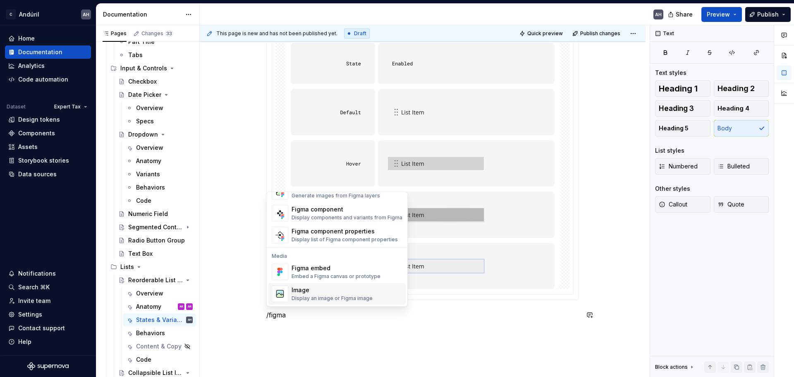
click at [352, 297] on div "Display an image or Figma image" at bounding box center [332, 298] width 81 height 7
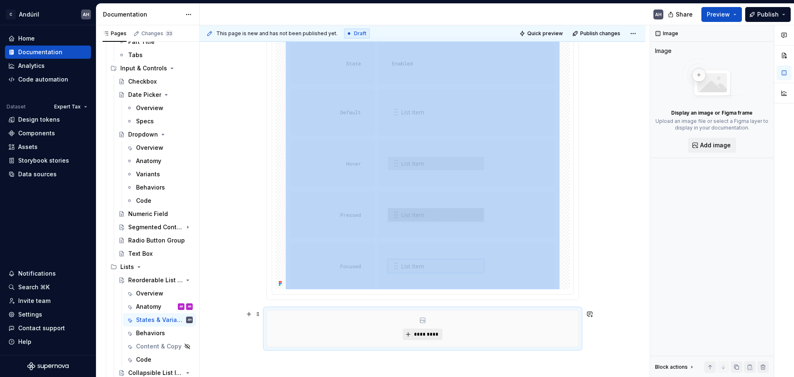
click at [425, 336] on span "*********" at bounding box center [425, 334] width 25 height 7
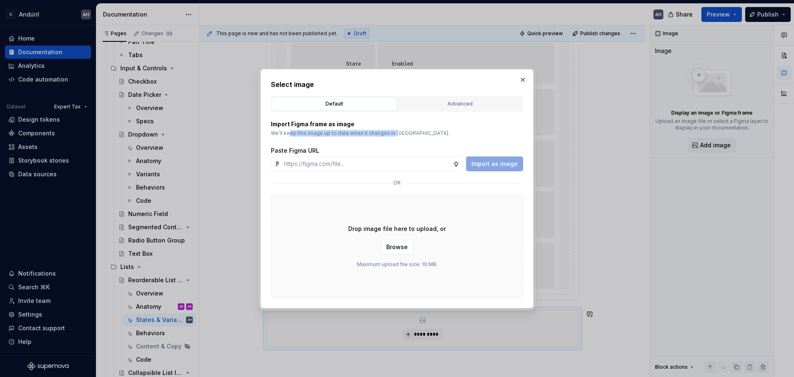
drag, startPoint x: 294, startPoint y: 134, endPoint x: 393, endPoint y: 132, distance: 99.3
click at [393, 132] on p "We’ll keep this image up to date when it changes in Figma." at bounding box center [397, 133] width 252 height 7
click at [524, 79] on button "button" at bounding box center [523, 80] width 12 height 12
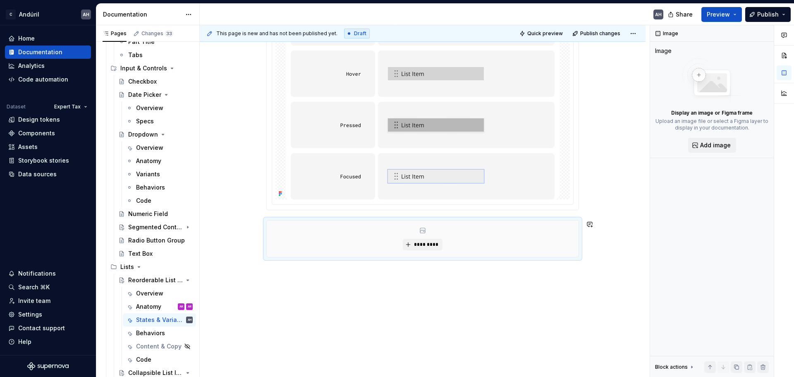
scroll to position [300, 0]
click at [383, 282] on div "Link the image showing the states for this component. Define how the user can i…" at bounding box center [423, 110] width 446 height 533
click at [350, 277] on div "This page is new and has not been published yet. Draft Quick preview Publish ch…" at bounding box center [425, 201] width 450 height 352
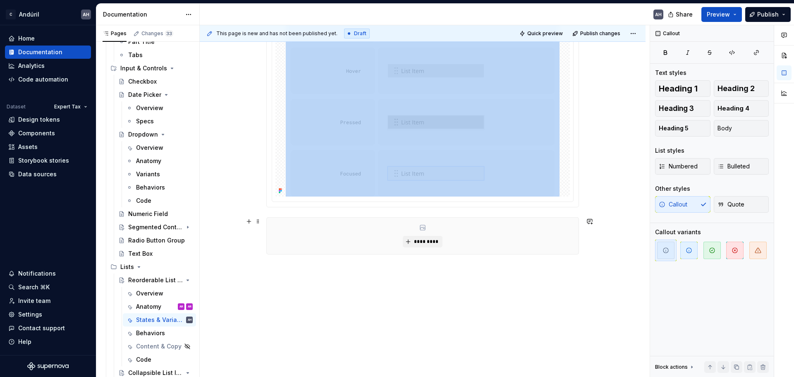
click at [350, 247] on div "*********" at bounding box center [423, 236] width 312 height 36
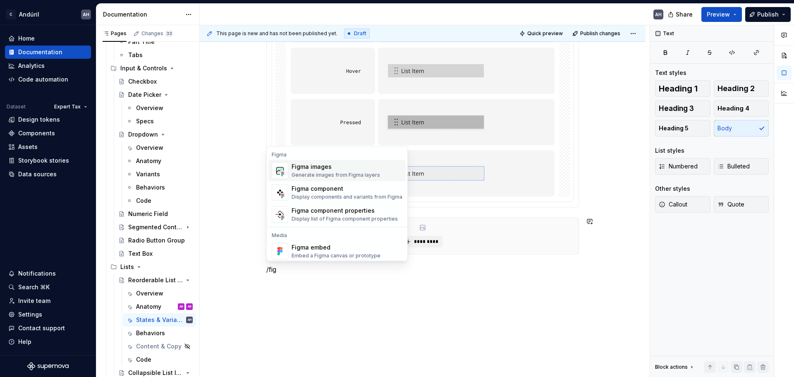
click at [299, 175] on div "Generate images from Figma layers" at bounding box center [336, 175] width 89 height 7
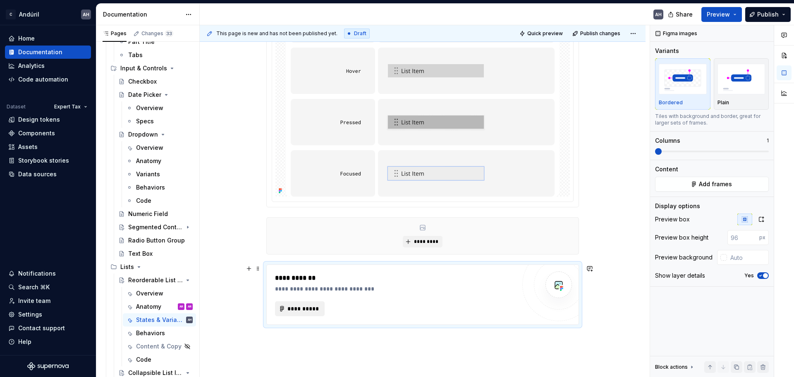
click at [306, 310] on span "**********" at bounding box center [303, 309] width 32 height 8
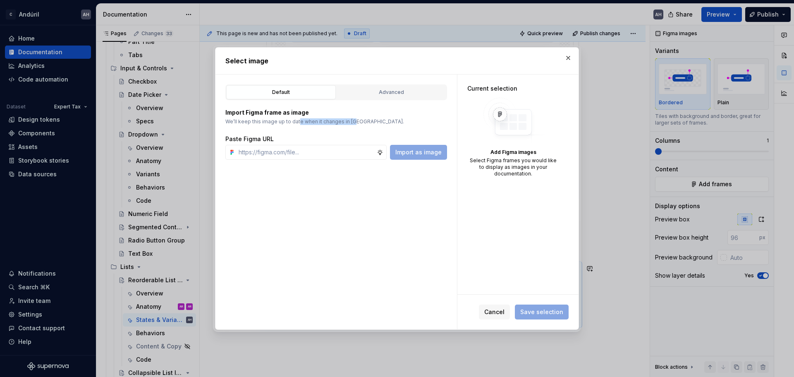
drag, startPoint x: 297, startPoint y: 120, endPoint x: 351, endPoint y: 119, distance: 53.8
click at [351, 119] on p "We’ll keep this image up to date when it changes in Figma." at bounding box center [337, 121] width 222 height 7
click at [396, 90] on div "Advanced" at bounding box center [392, 92] width 104 height 8
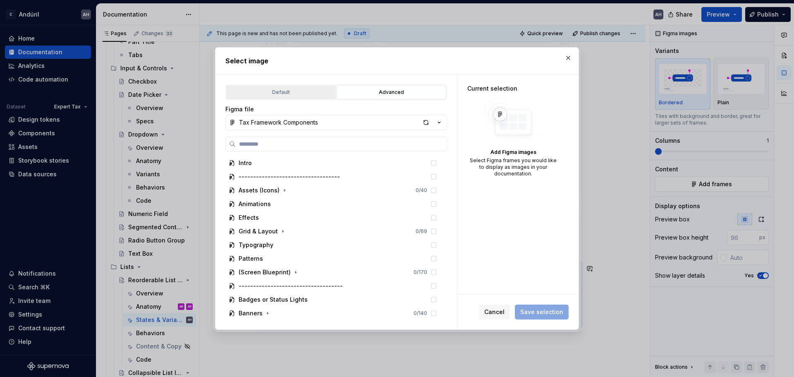
click at [312, 88] on div "Default" at bounding box center [281, 92] width 104 height 8
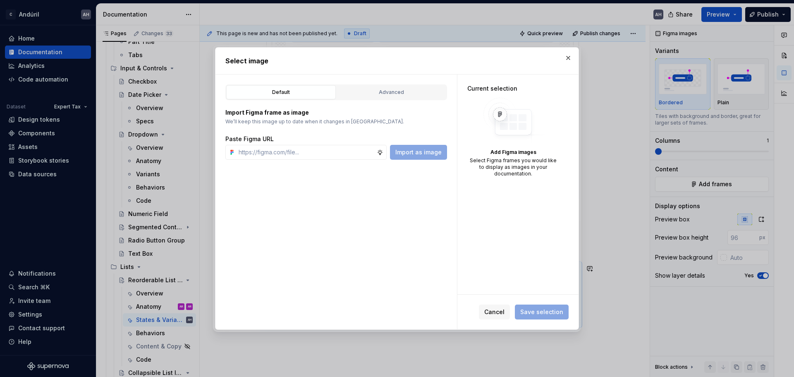
click at [252, 123] on p "We’ll keep this image up to date when it changes in Figma." at bounding box center [337, 121] width 222 height 7
click at [570, 54] on button "button" at bounding box center [569, 58] width 12 height 12
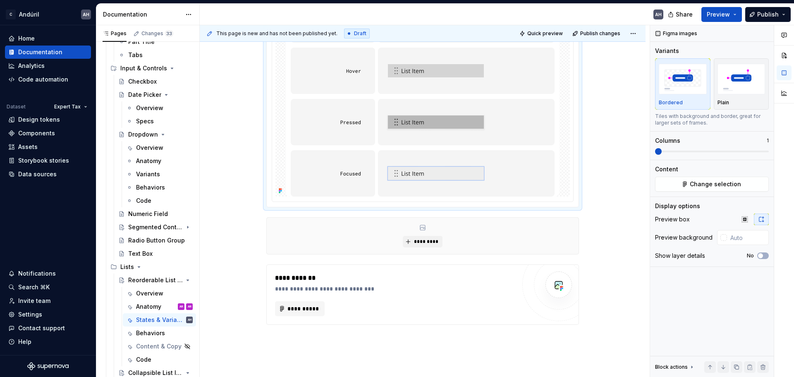
click at [498, 163] on img at bounding box center [423, 71] width 274 height 252
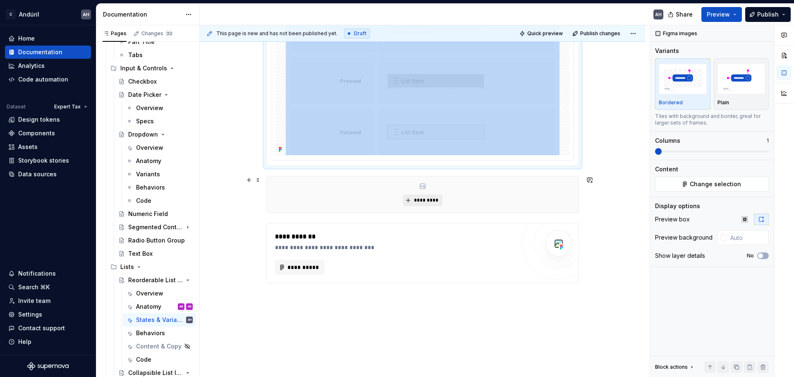
click at [419, 195] on button "*********" at bounding box center [422, 200] width 39 height 12
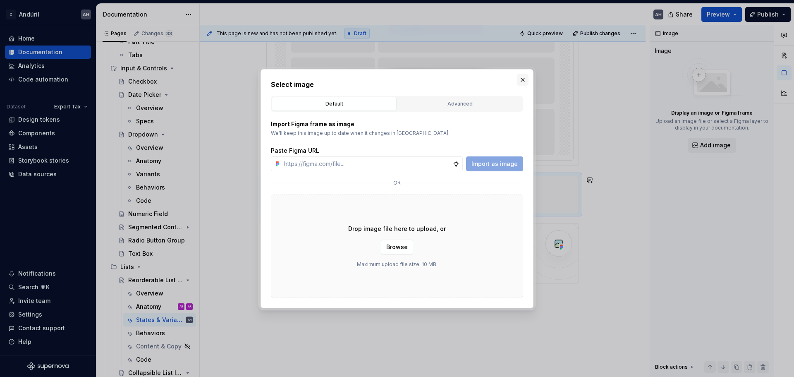
click at [521, 79] on button "button" at bounding box center [523, 80] width 12 height 12
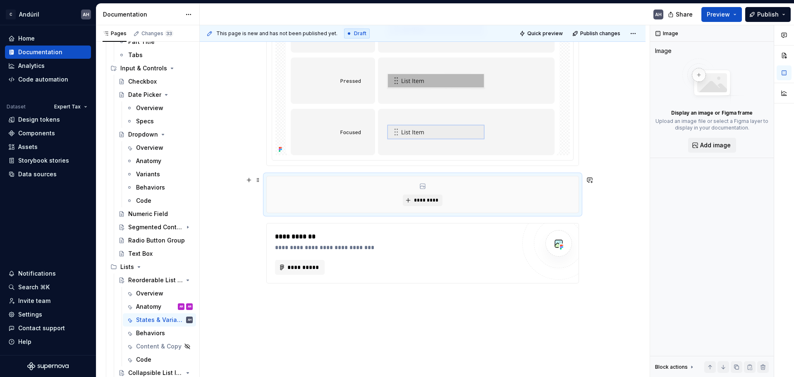
click at [335, 195] on div "*********" at bounding box center [423, 194] width 312 height 36
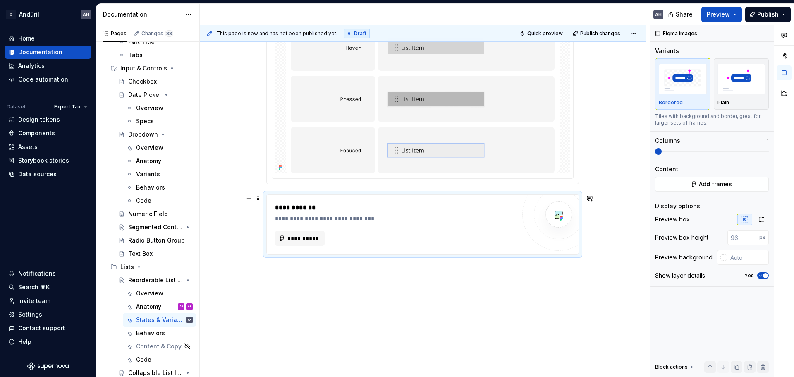
click at [337, 205] on div "**********" at bounding box center [395, 208] width 241 height 10
click at [335, 286] on div "**********" at bounding box center [423, 99] width 446 height 557
click at [335, 285] on div "**********" at bounding box center [423, 99] width 446 height 557
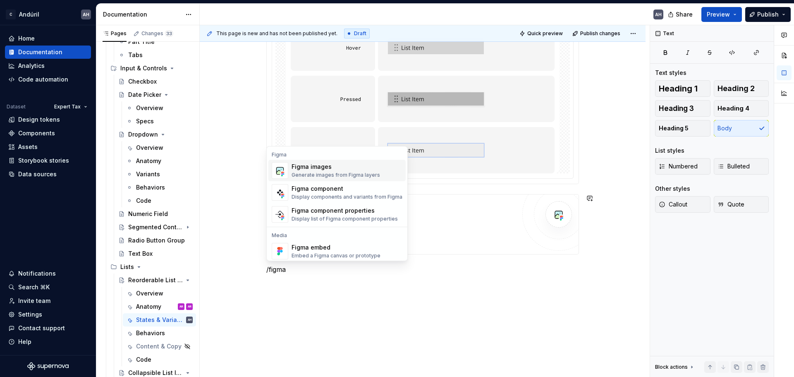
click at [331, 173] on div "Generate images from Figma layers" at bounding box center [336, 175] width 89 height 7
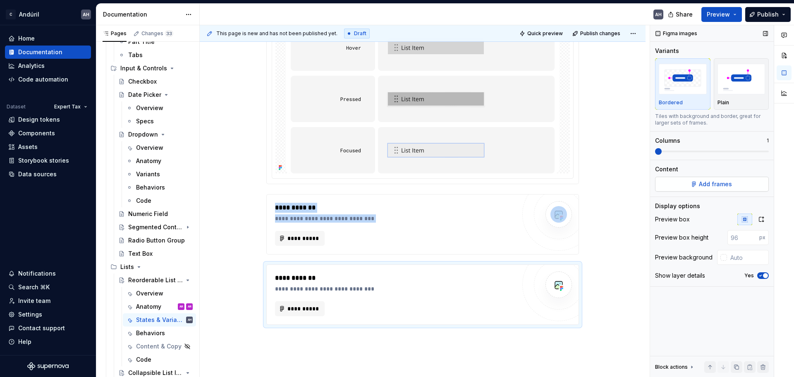
click at [697, 184] on button "Add frames" at bounding box center [712, 184] width 114 height 15
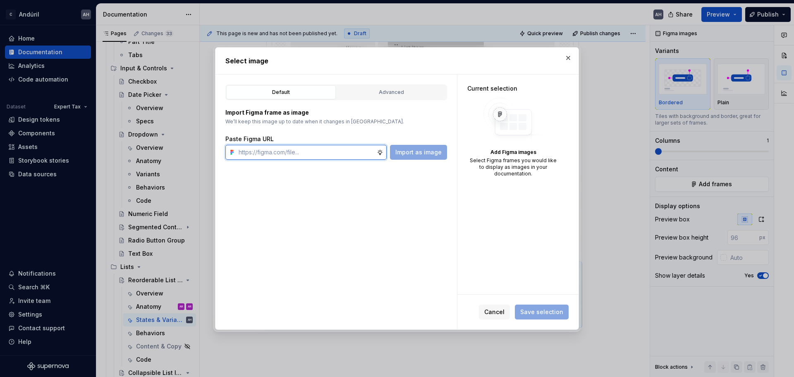
type textarea "*"
click at [251, 151] on input "text" at bounding box center [306, 152] width 142 height 15
paste input "https://www.figma.com/design/sXgWr4DmDXOOo84QCxoaGK/Tax-Framework-Components?no…"
type input "https://www.figma.com/design/sXgWr4DmDXOOo84QCxoaGK/Tax-Framework-Components?no…"
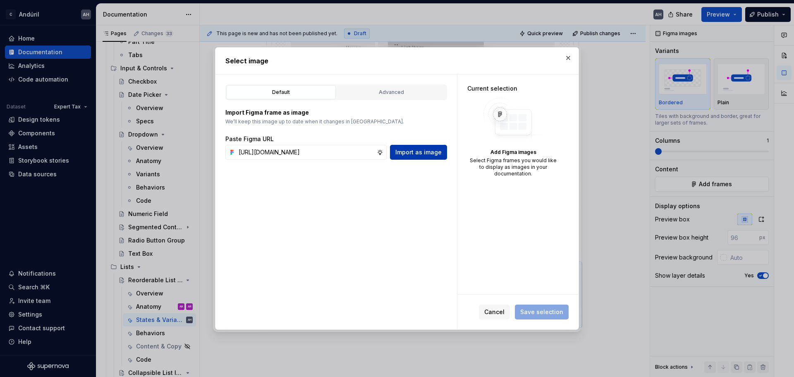
click at [401, 151] on span "Import as image" at bounding box center [419, 152] width 46 height 8
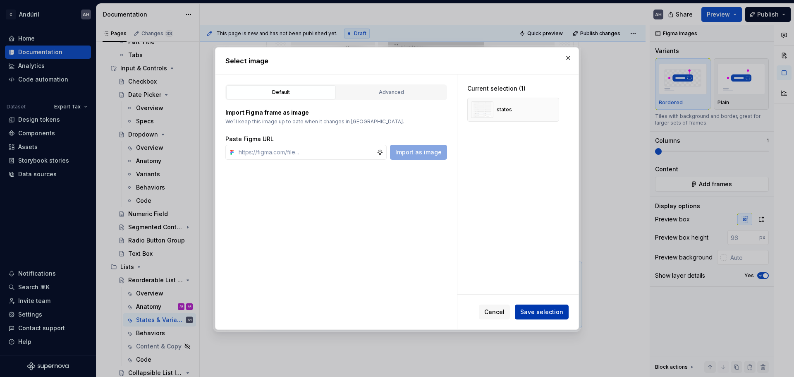
click at [542, 311] on span "Save selection" at bounding box center [542, 312] width 43 height 8
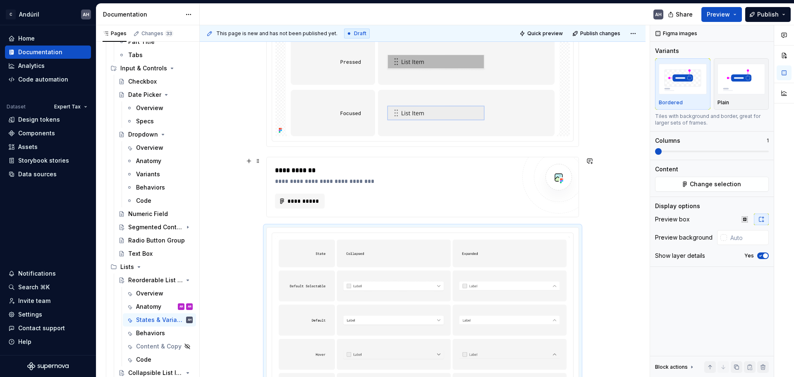
scroll to position [335, 0]
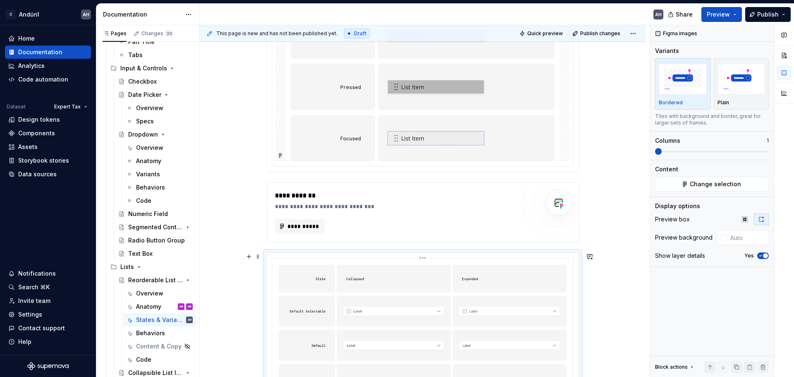
click at [255, 255] on span at bounding box center [258, 257] width 7 height 12
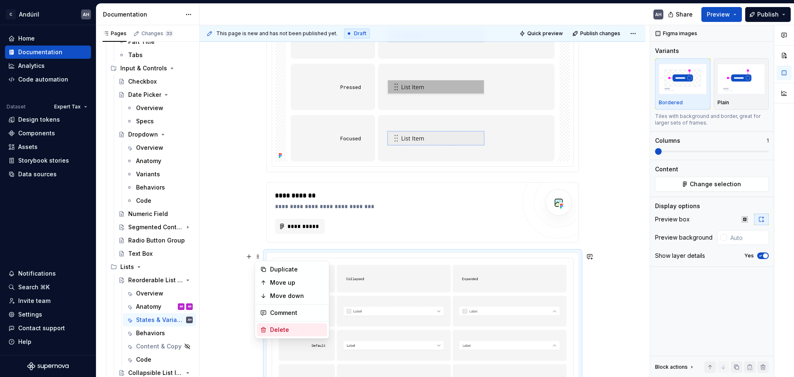
click at [281, 327] on div "Delete" at bounding box center [297, 330] width 54 height 8
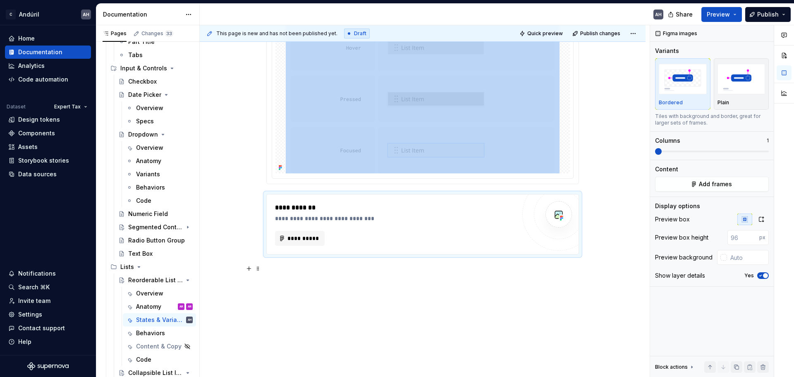
scroll to position [323, 0]
click at [313, 235] on span "**********" at bounding box center [303, 238] width 32 height 8
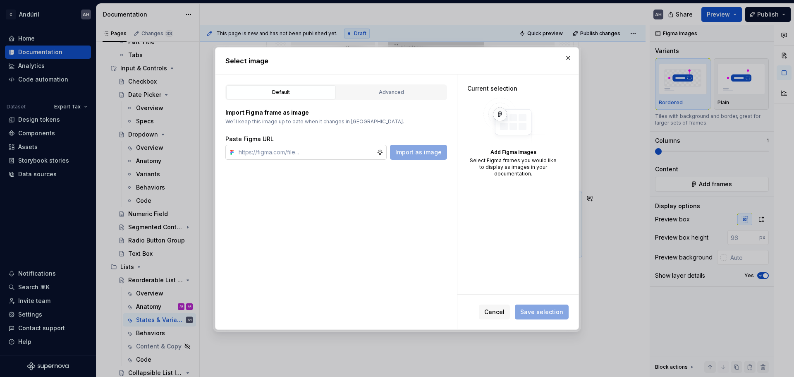
type textarea "*"
type input "https://www.figma.com/design/sXgWr4DmDXOOo84QCxoaGK/Tax-Framework-Components?no…"
click at [428, 153] on span "Import as image" at bounding box center [419, 152] width 46 height 8
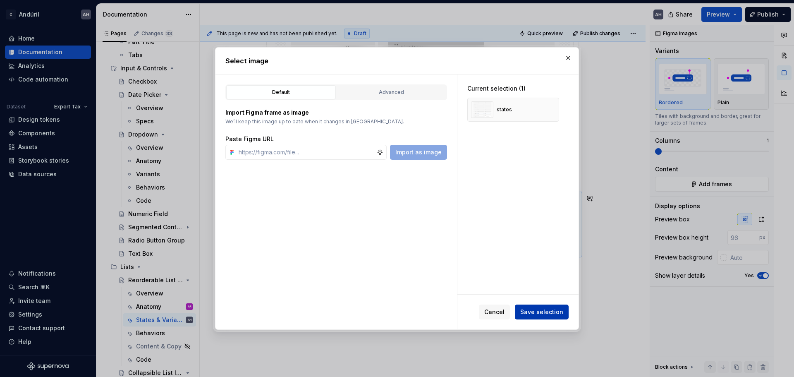
click at [530, 314] on span "Save selection" at bounding box center [542, 312] width 43 height 8
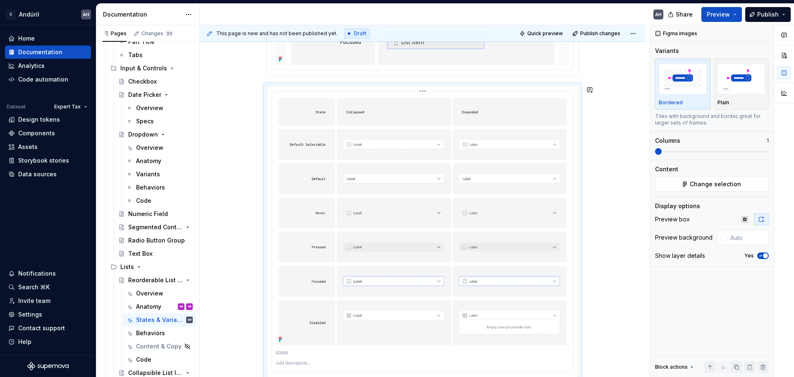
scroll to position [473, 0]
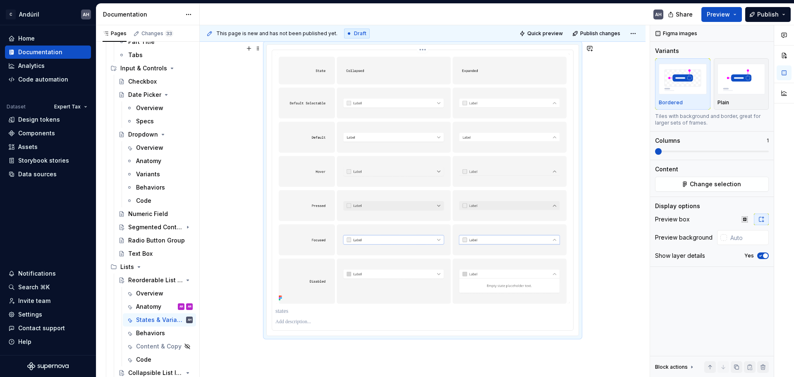
click at [405, 243] on img at bounding box center [423, 178] width 295 height 250
click at [348, 349] on div "Link the image showing the states for this component. Define how the user can i…" at bounding box center [423, 65] width 446 height 788
click at [299, 355] on div "Link the image showing the states for this component. Define how the user can i…" at bounding box center [423, 65] width 446 height 788
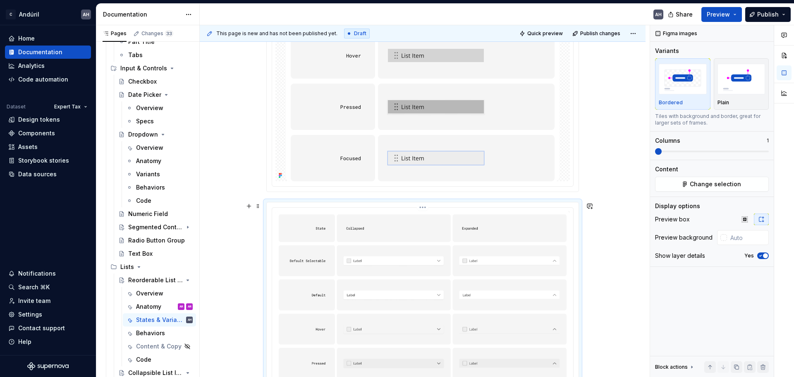
scroll to position [307, 0]
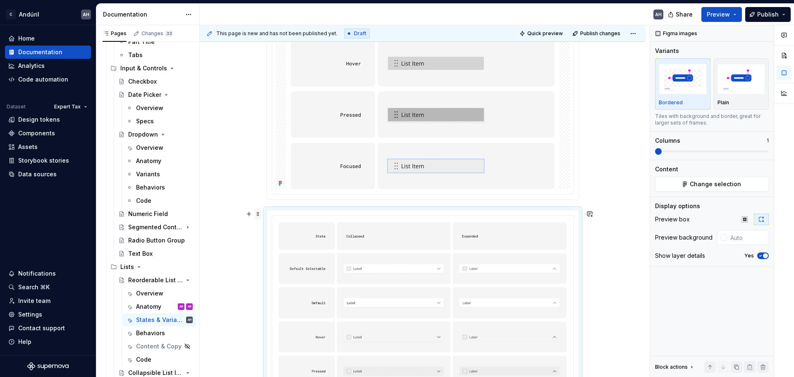
click at [260, 214] on span at bounding box center [258, 214] width 7 height 12
click at [271, 282] on div "Delete" at bounding box center [292, 287] width 70 height 13
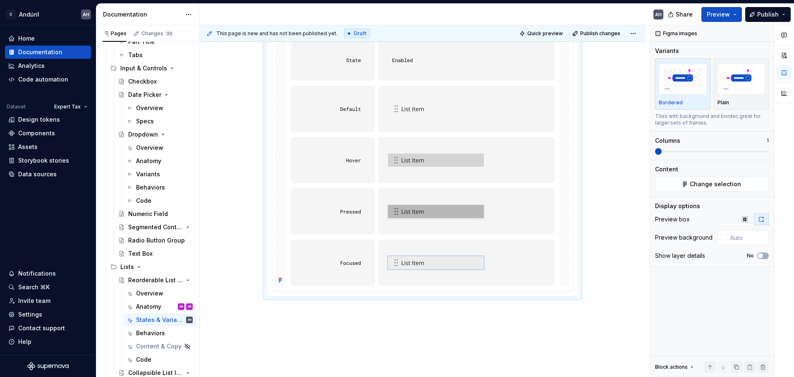
click at [403, 197] on img at bounding box center [423, 160] width 274 height 252
click at [146, 80] on div "Checkbox" at bounding box center [142, 81] width 29 height 8
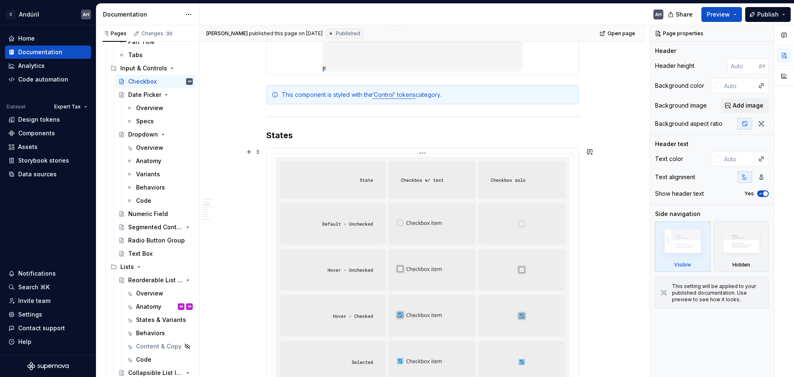
scroll to position [579, 0]
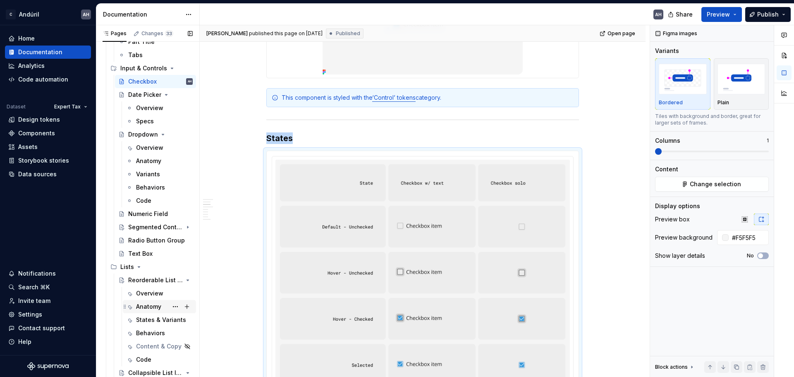
click at [140, 308] on div "Anatomy" at bounding box center [148, 306] width 25 height 8
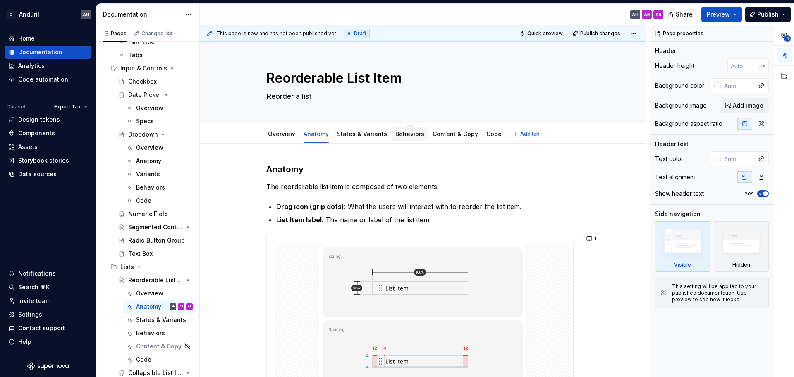
click at [404, 132] on link "Behaviors" at bounding box center [410, 133] width 29 height 7
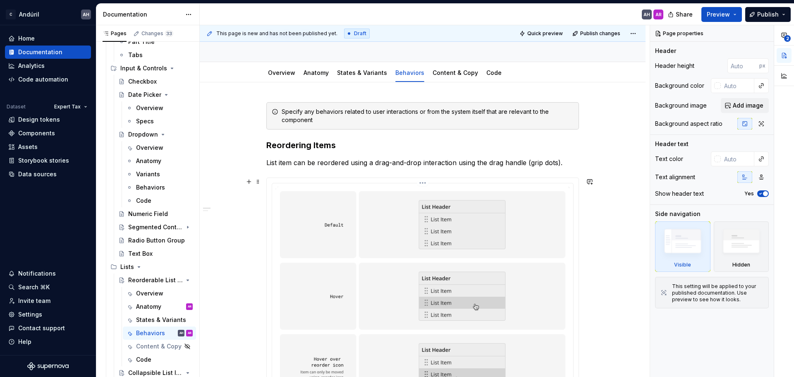
scroll to position [41, 0]
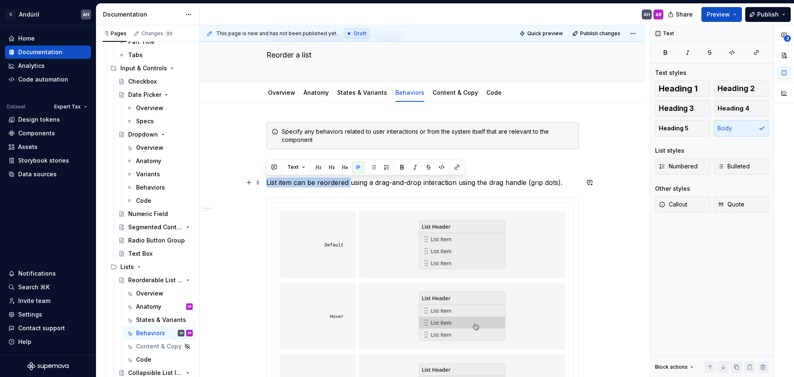
drag, startPoint x: 267, startPoint y: 182, endPoint x: 350, endPoint y: 185, distance: 82.8
click at [350, 185] on p "List item can be reordered using a drag-and-drop interaction using the drag han…" at bounding box center [422, 183] width 313 height 10
click at [352, 184] on p "List item can be reordered using a drag-and-drop interaction using the drag han…" at bounding box center [422, 183] width 313 height 10
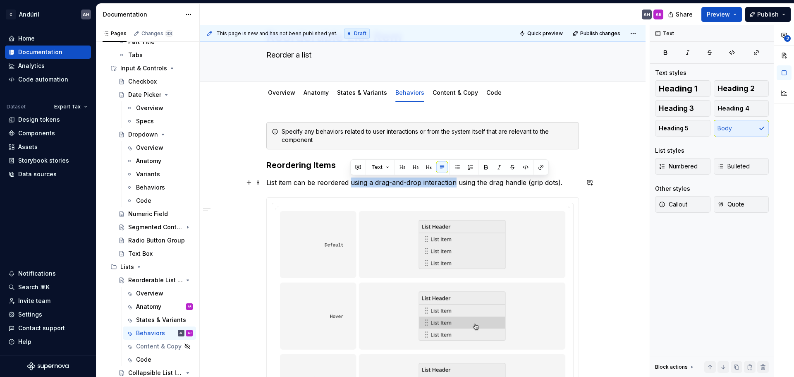
drag, startPoint x: 351, startPoint y: 183, endPoint x: 455, endPoint y: 185, distance: 103.9
click at [455, 185] on p "List item can be reordered using a drag-and-drop interaction using the drag han…" at bounding box center [422, 183] width 313 height 10
click at [457, 184] on p "List item can be reordered using a drag-and-drop interaction using the drag han…" at bounding box center [422, 183] width 313 height 10
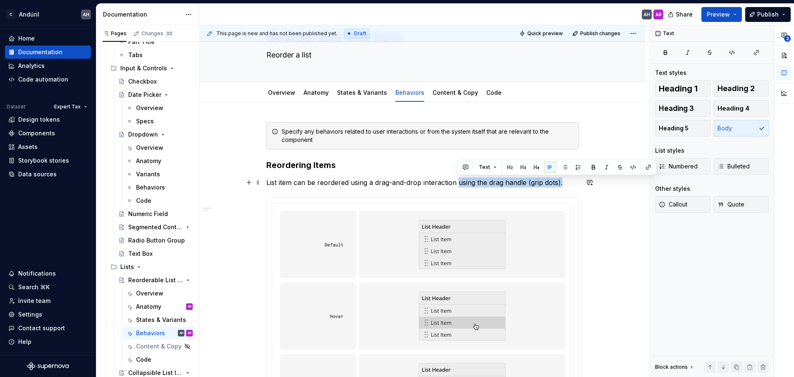
drag, startPoint x: 458, startPoint y: 182, endPoint x: 564, endPoint y: 182, distance: 105.9
click at [564, 182] on p "List item can be reordered using a drag-and-drop interaction using the drag han…" at bounding box center [422, 183] width 313 height 10
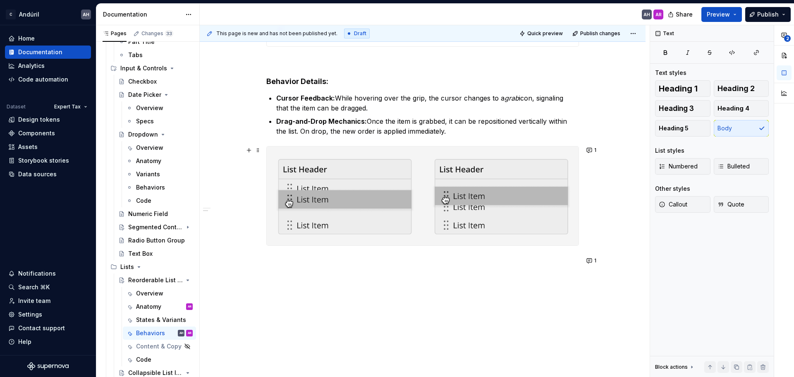
scroll to position [657, 0]
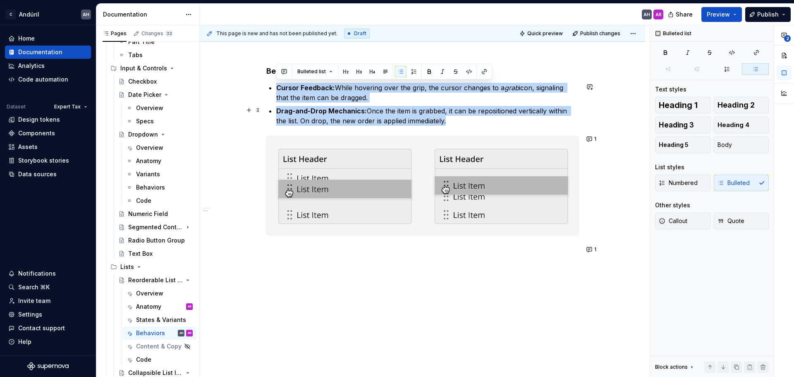
drag, startPoint x: 277, startPoint y: 86, endPoint x: 457, endPoint y: 119, distance: 182.6
click at [456, 118] on ul "Cursor Feedback: While hovering over the grip, the cursor changes to a grab ico…" at bounding box center [427, 104] width 303 height 43
click at [458, 122] on p "Drag-and-Drop Mechanics: Once the item is grabbed, it can be repositioned verti…" at bounding box center [427, 116] width 303 height 20
click at [442, 193] on img at bounding box center [423, 185] width 312 height 99
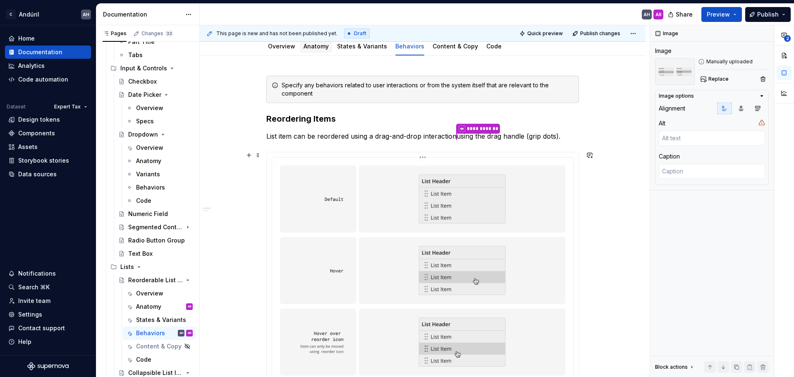
scroll to position [0, 0]
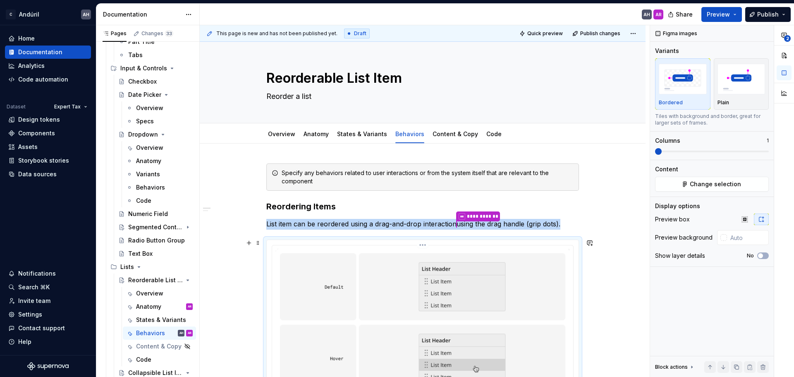
type textarea "*"
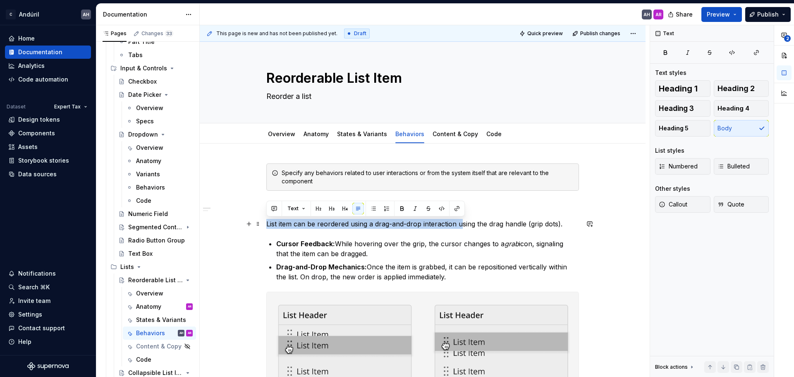
drag, startPoint x: 461, startPoint y: 224, endPoint x: 266, endPoint y: 224, distance: 195.3
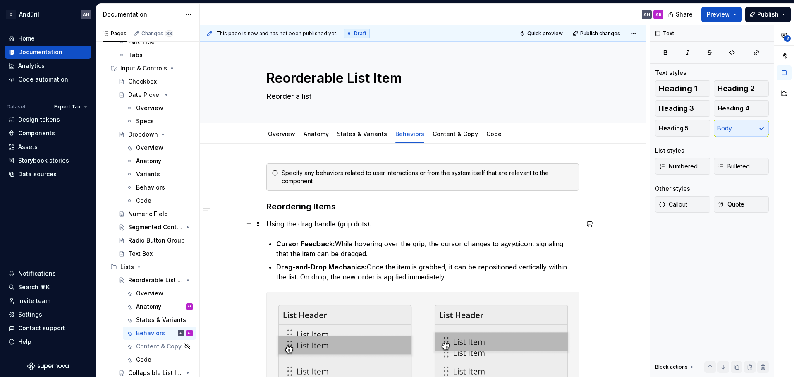
click at [369, 225] on p "Using the drag handle (grip dots)." at bounding box center [422, 224] width 313 height 10
click at [350, 209] on h3 "Reordering Items" at bounding box center [422, 207] width 313 height 12
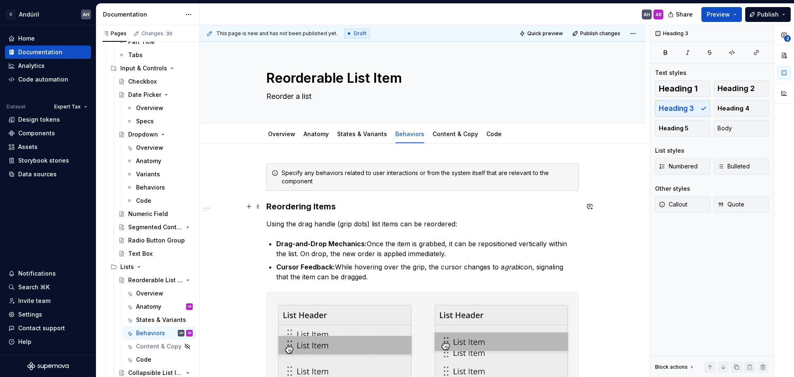
click at [372, 209] on h3 "Reordering Items" at bounding box center [422, 207] width 313 height 12
click at [470, 221] on p "Using the drag handle (grip dots) list items can be reordered:" at bounding box center [422, 224] width 313 height 10
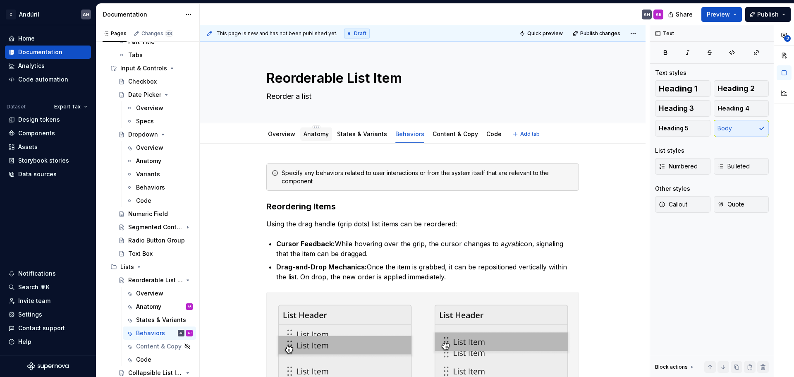
click at [324, 137] on link "Anatomy" at bounding box center [316, 133] width 25 height 7
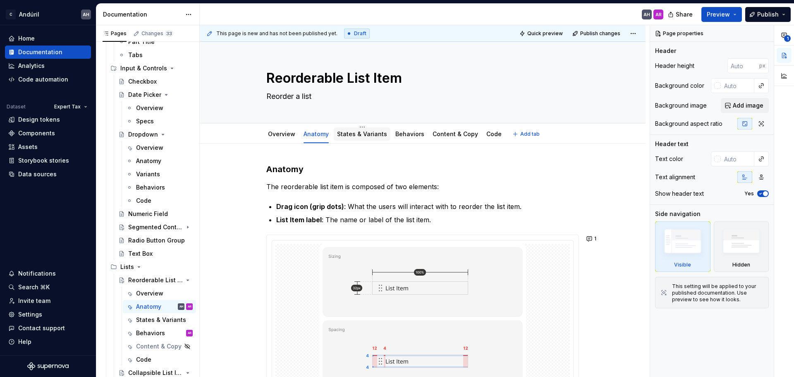
click at [359, 134] on link "States & Variants" at bounding box center [362, 133] width 50 height 7
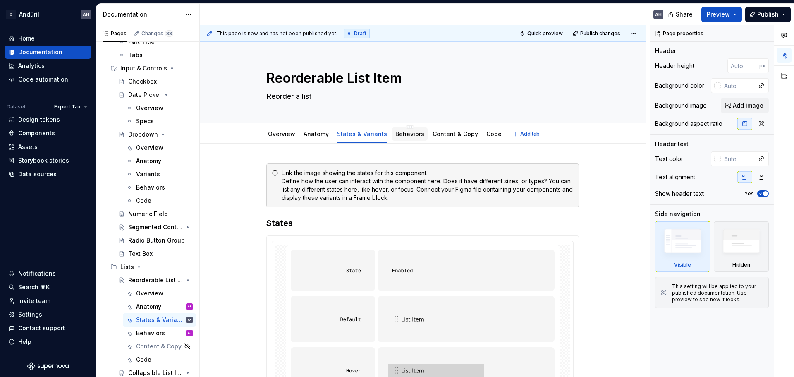
click at [412, 134] on link "Behaviors" at bounding box center [410, 133] width 29 height 7
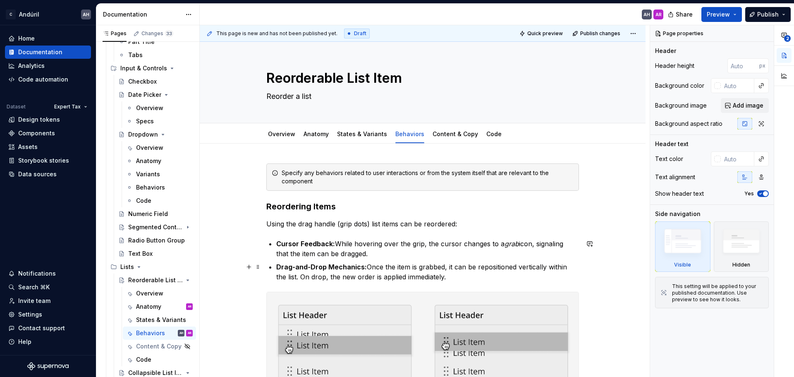
type textarea "*"
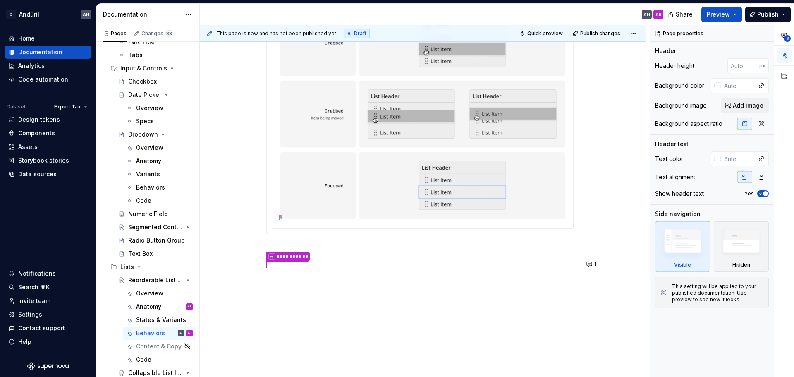
scroll to position [635, 0]
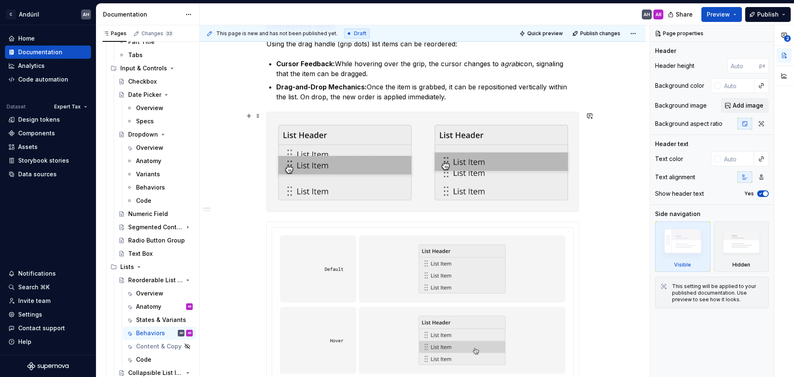
scroll to position [536, 0]
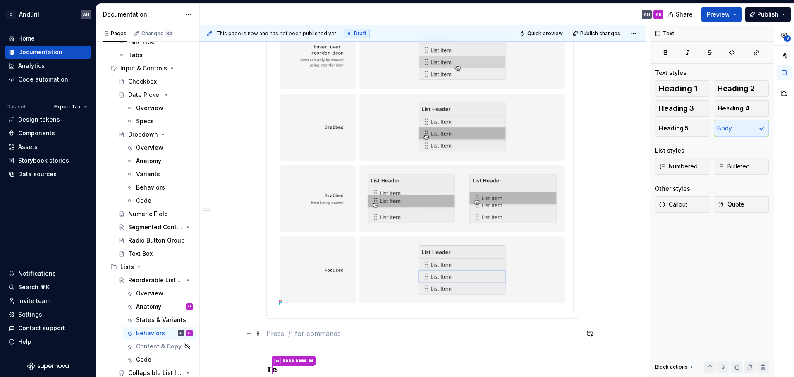
click at [345, 330] on p at bounding box center [422, 334] width 313 height 10
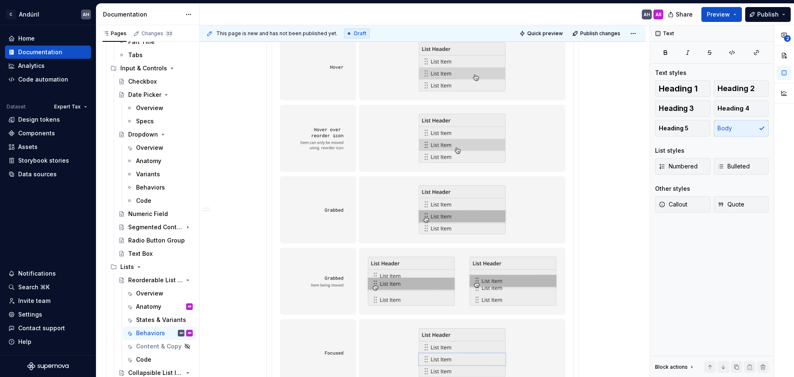
click at [433, 160] on img at bounding box center [423, 174] width 295 height 434
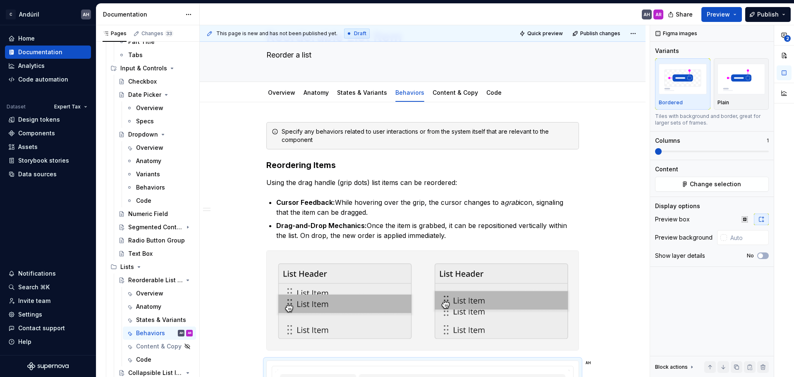
scroll to position [377, 0]
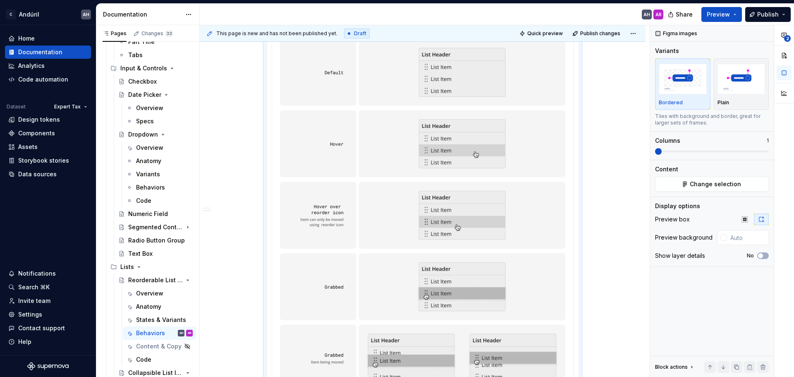
type textarea "*"
